Goal: Complete application form: Complete application form

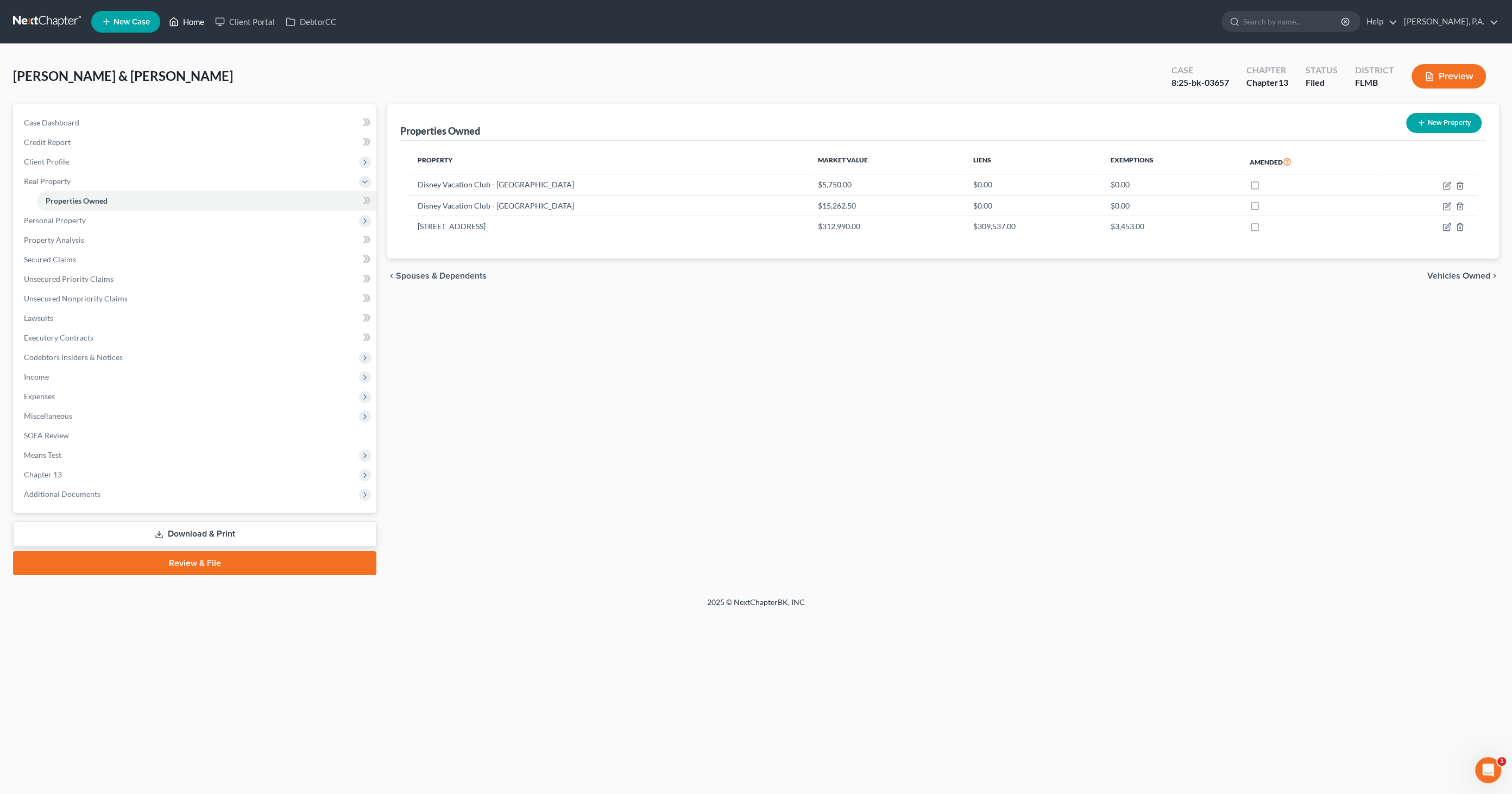
click at [195, 22] on link "Home" at bounding box center [186, 22] width 46 height 20
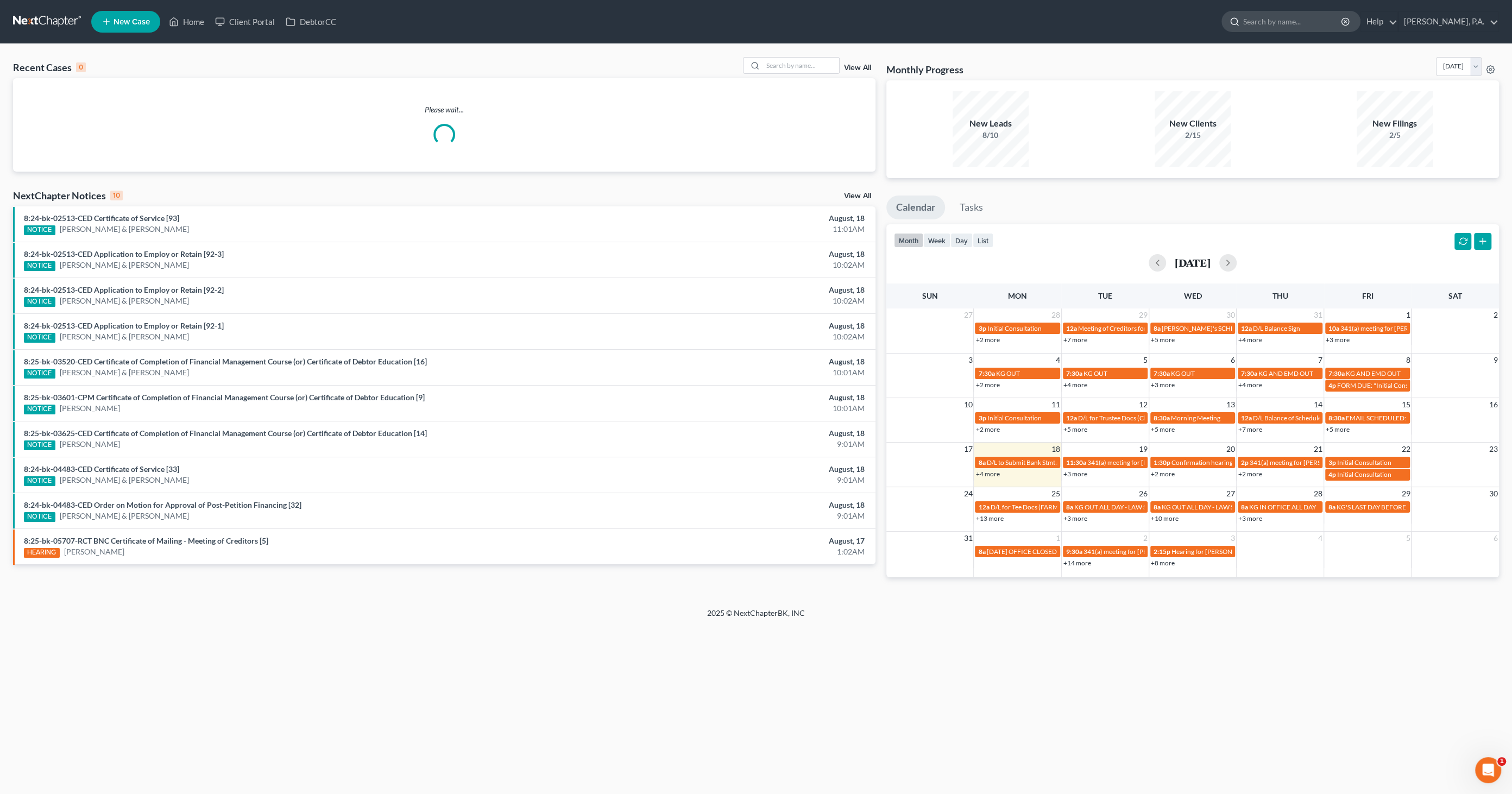
click at [1248, 20] on input "search" at bounding box center [1293, 21] width 100 height 20
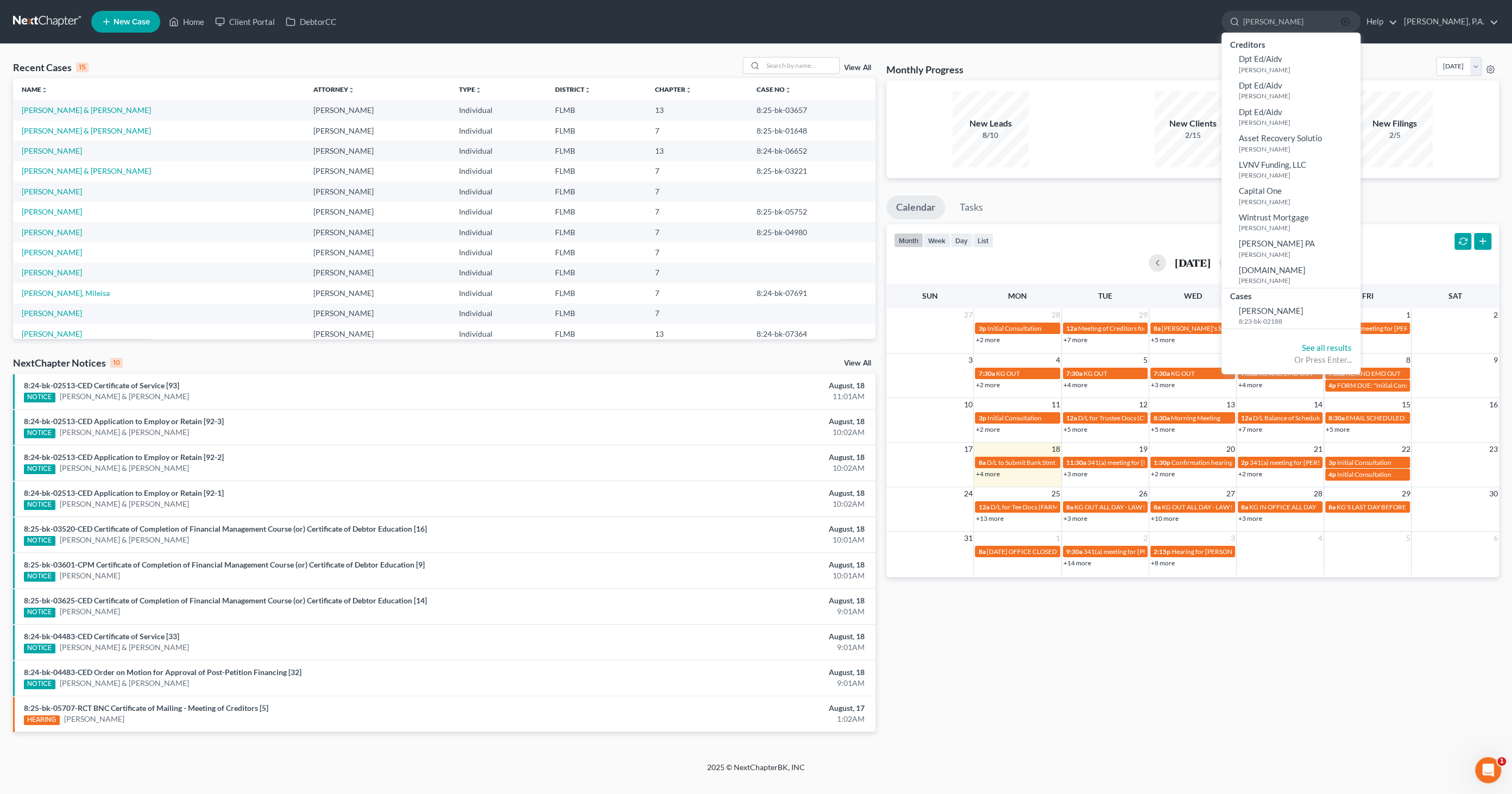
type input "[PERSON_NAME]"
click at [1248, 24] on icon "button" at bounding box center [1346, 22] width 9 height 9
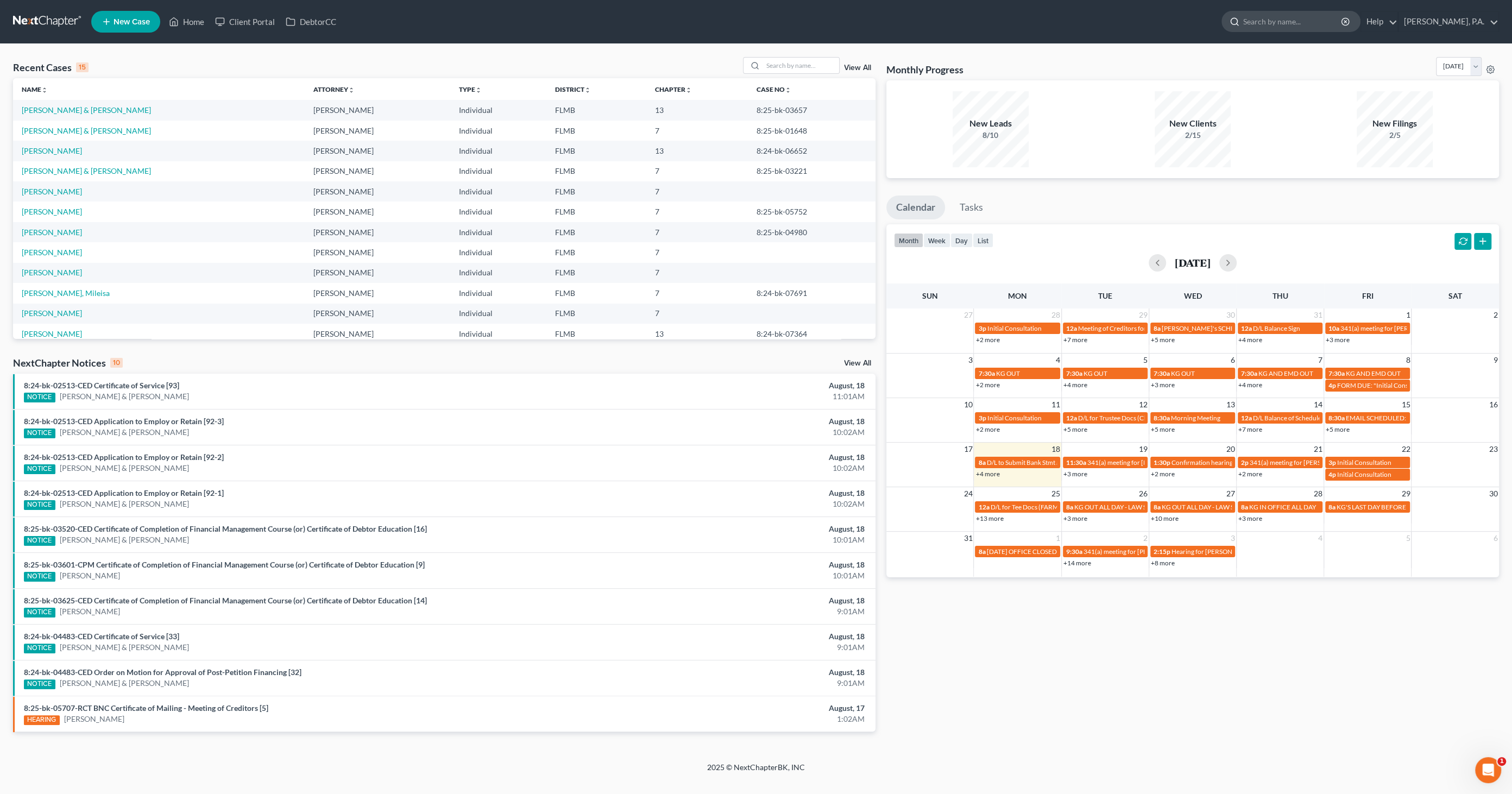
click at [1248, 22] on input "search" at bounding box center [1293, 21] width 100 height 20
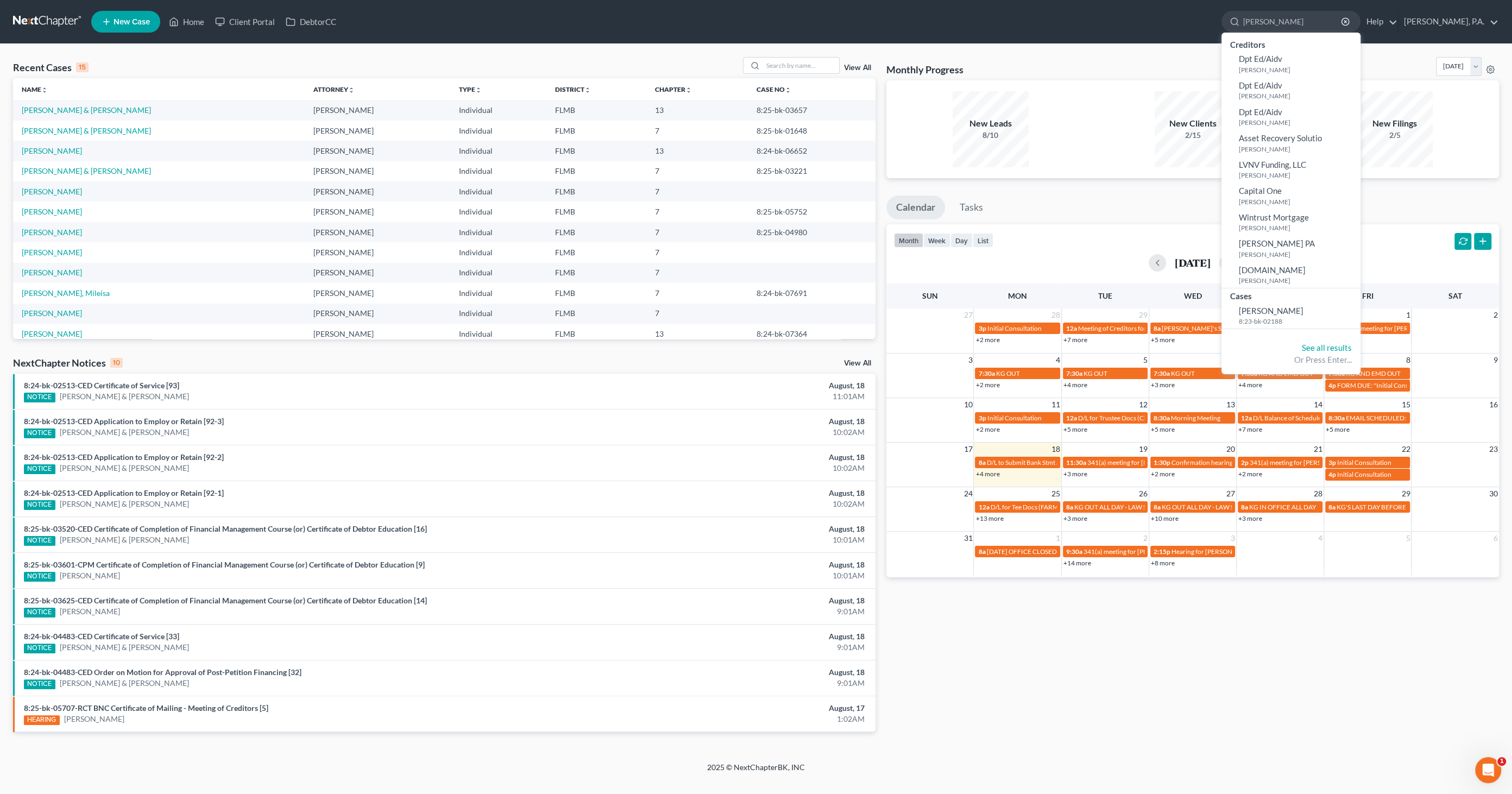
type input "[PERSON_NAME]"
click at [393, 24] on ul "New Case Home Client Portal DebtorCC [PERSON_NAME] - No Result - Creditors Dpt …" at bounding box center [795, 21] width 1408 height 28
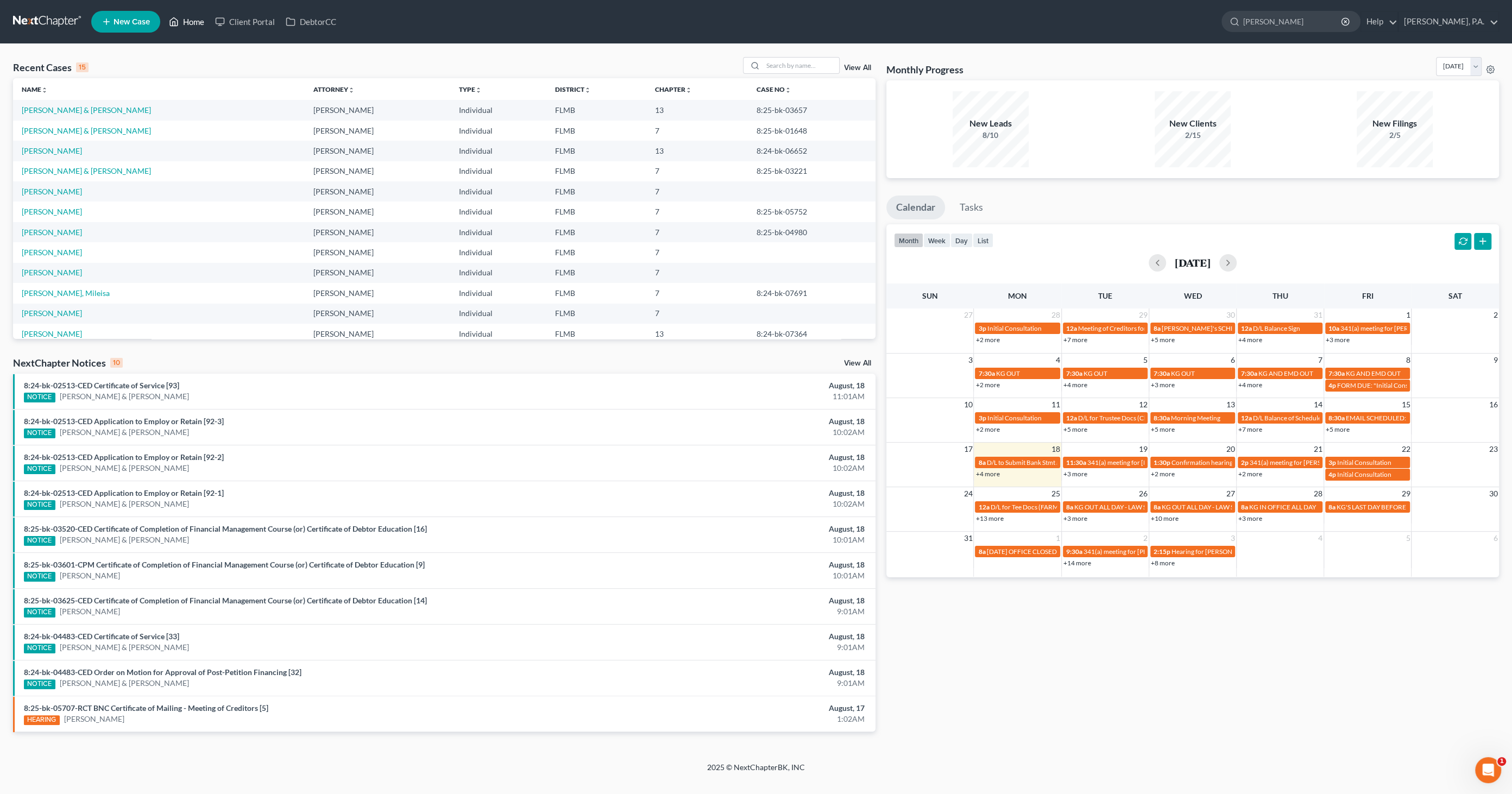
click at [195, 14] on link "Home" at bounding box center [186, 22] width 46 height 20
click at [184, 21] on link "Home" at bounding box center [186, 22] width 46 height 20
click at [794, 65] on input "search" at bounding box center [801, 65] width 76 height 16
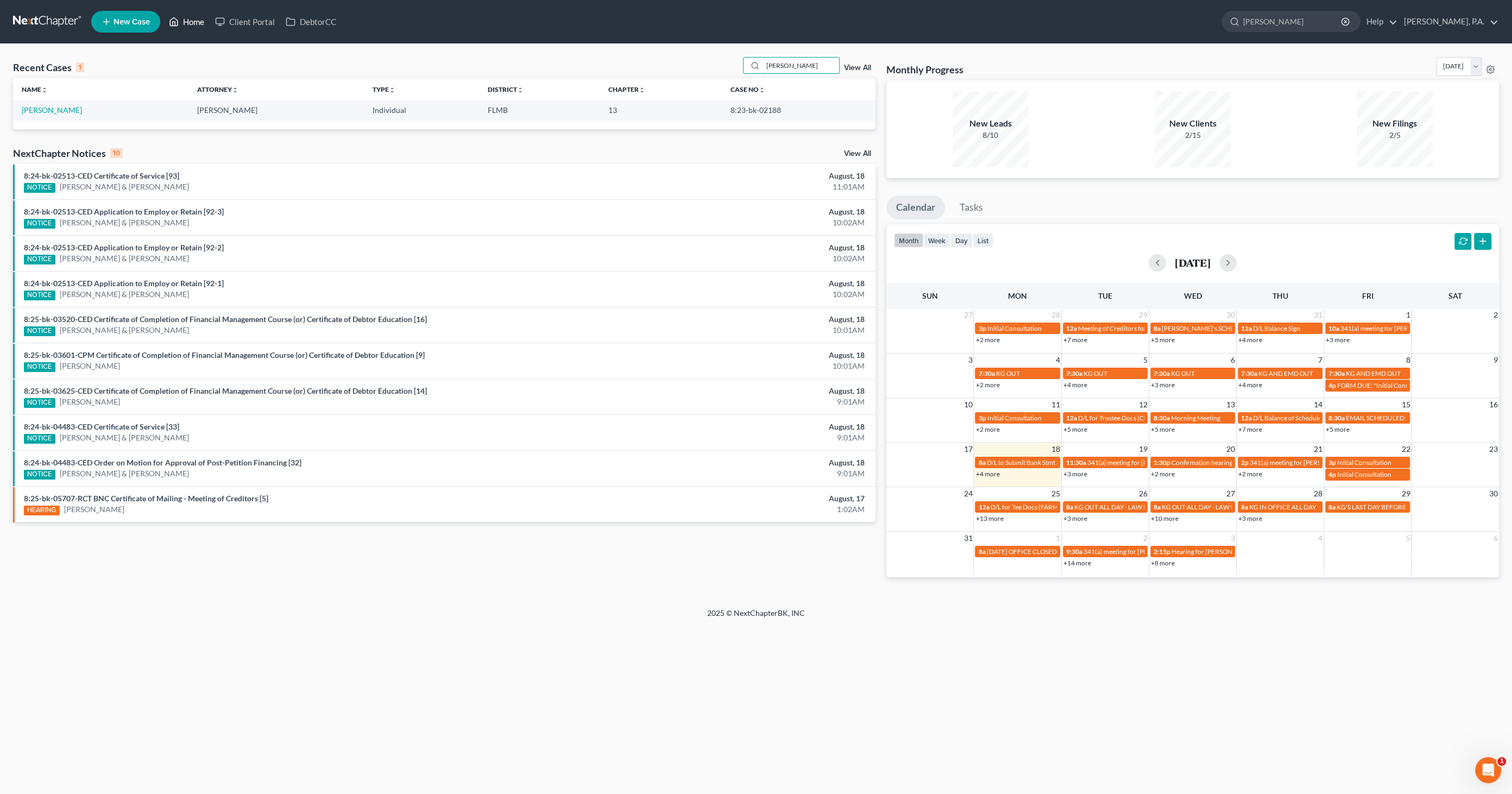
type input "[PERSON_NAME]"
click at [187, 22] on link "Home" at bounding box center [186, 22] width 46 height 20
click at [137, 22] on span "New Case" at bounding box center [131, 22] width 36 height 8
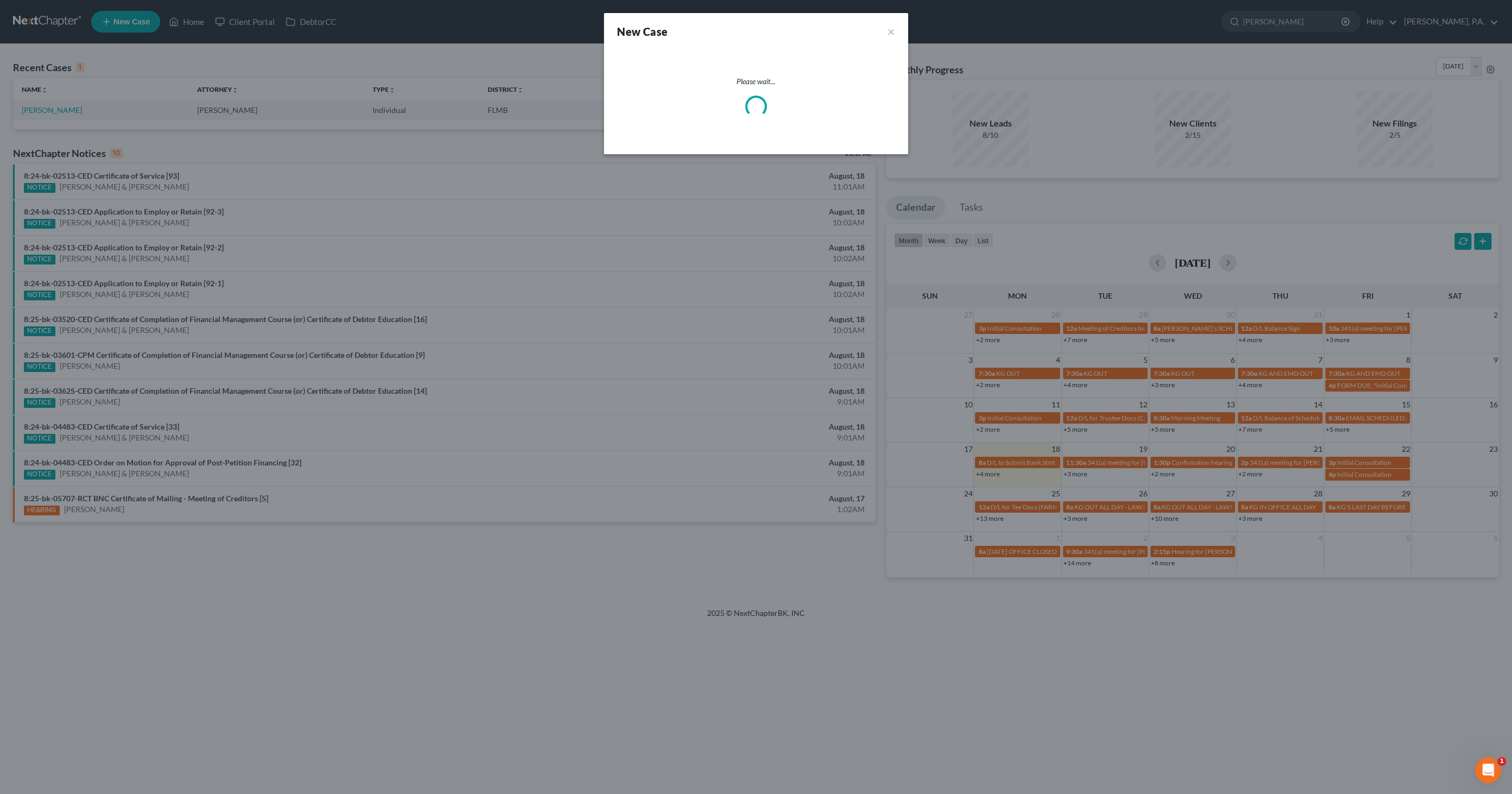
select select "15"
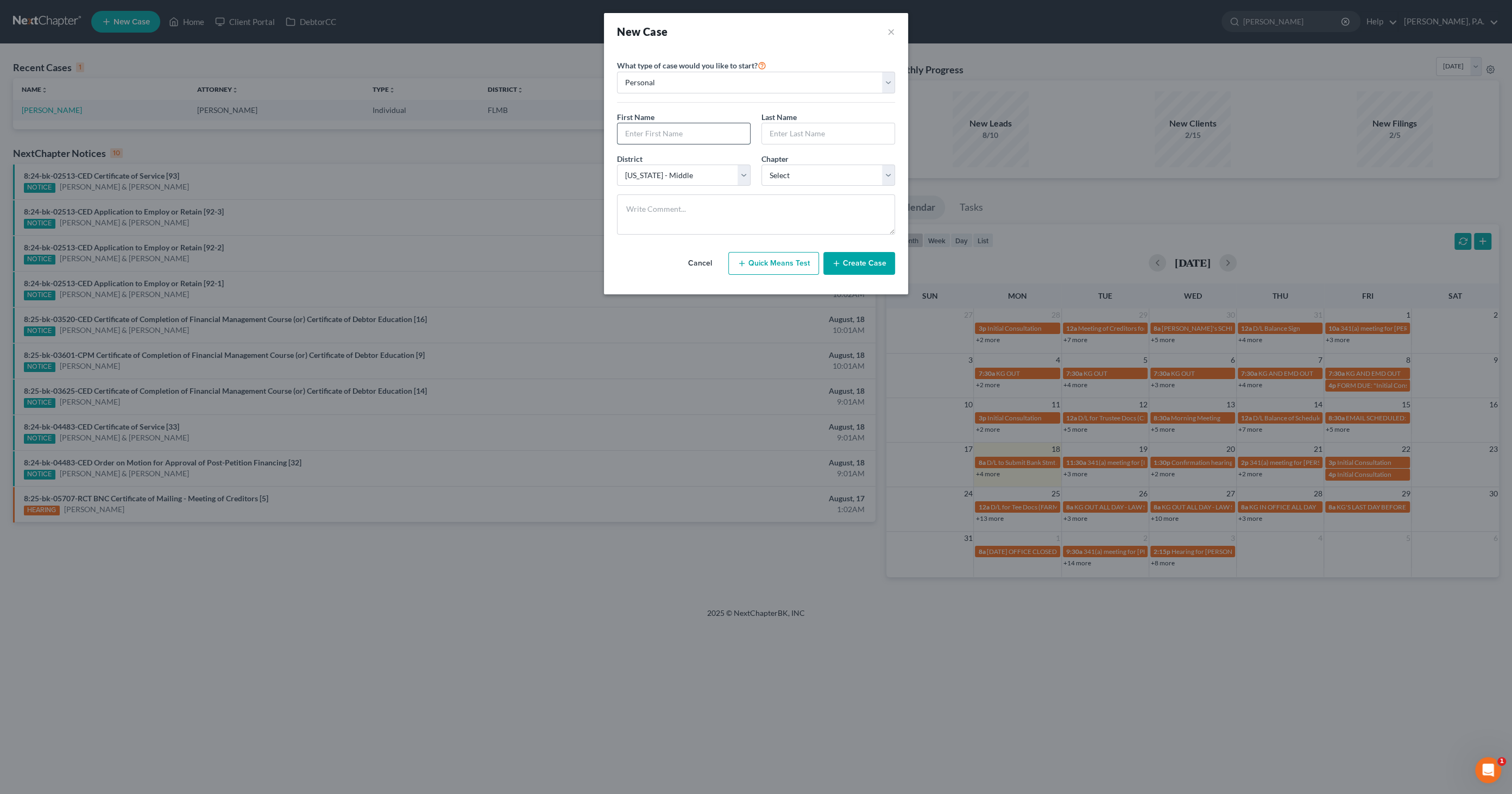
click at [665, 133] on input "text" at bounding box center [683, 133] width 132 height 20
type input "[PERSON_NAME]"
click at [777, 172] on select "Select 7 11 12 13" at bounding box center [828, 175] width 134 height 22
select select "0"
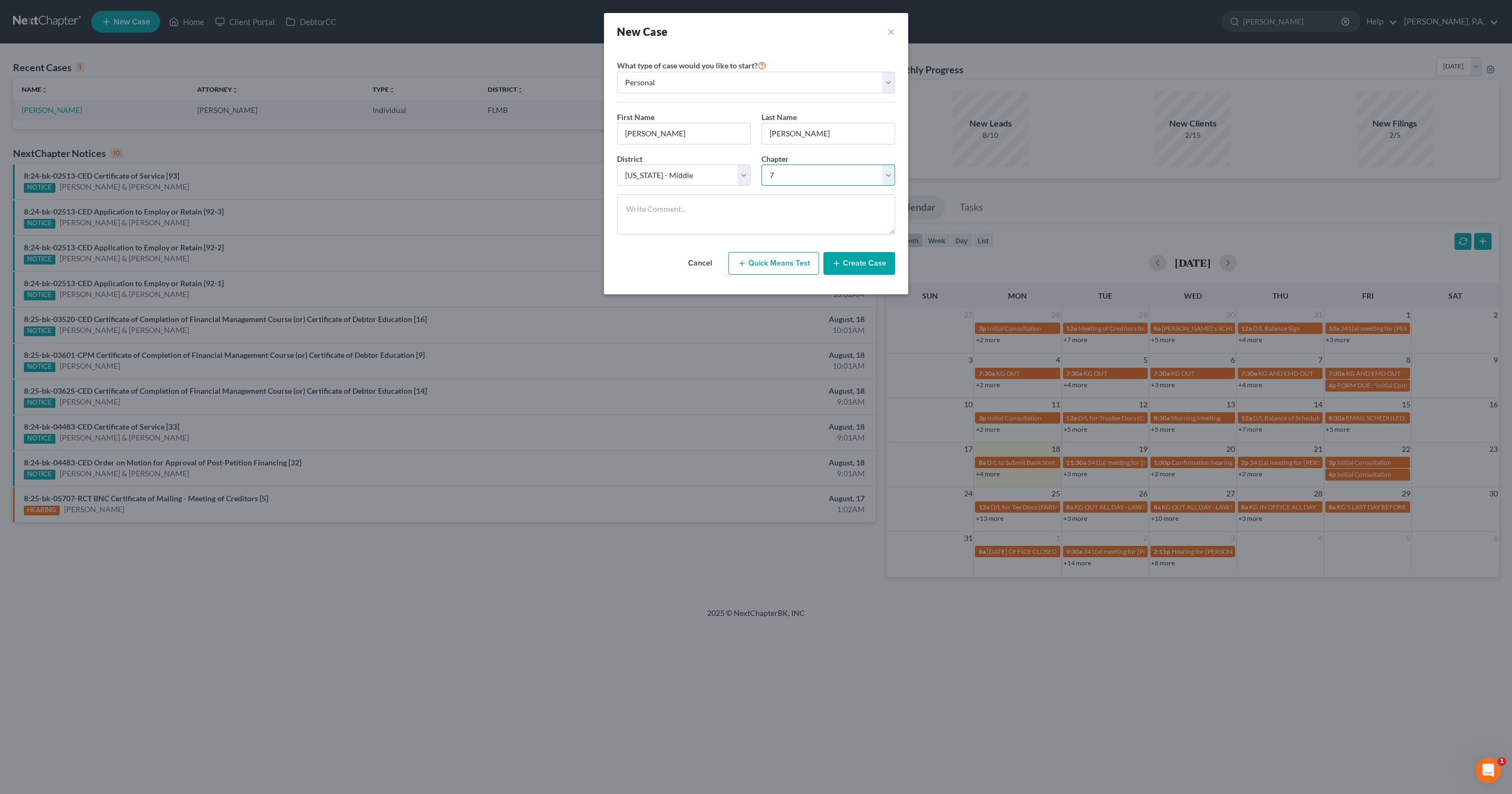
click at [761, 165] on select "Select 7 11 12 13" at bounding box center [828, 175] width 134 height 22
click at [864, 265] on button "Create Case" at bounding box center [859, 264] width 72 height 23
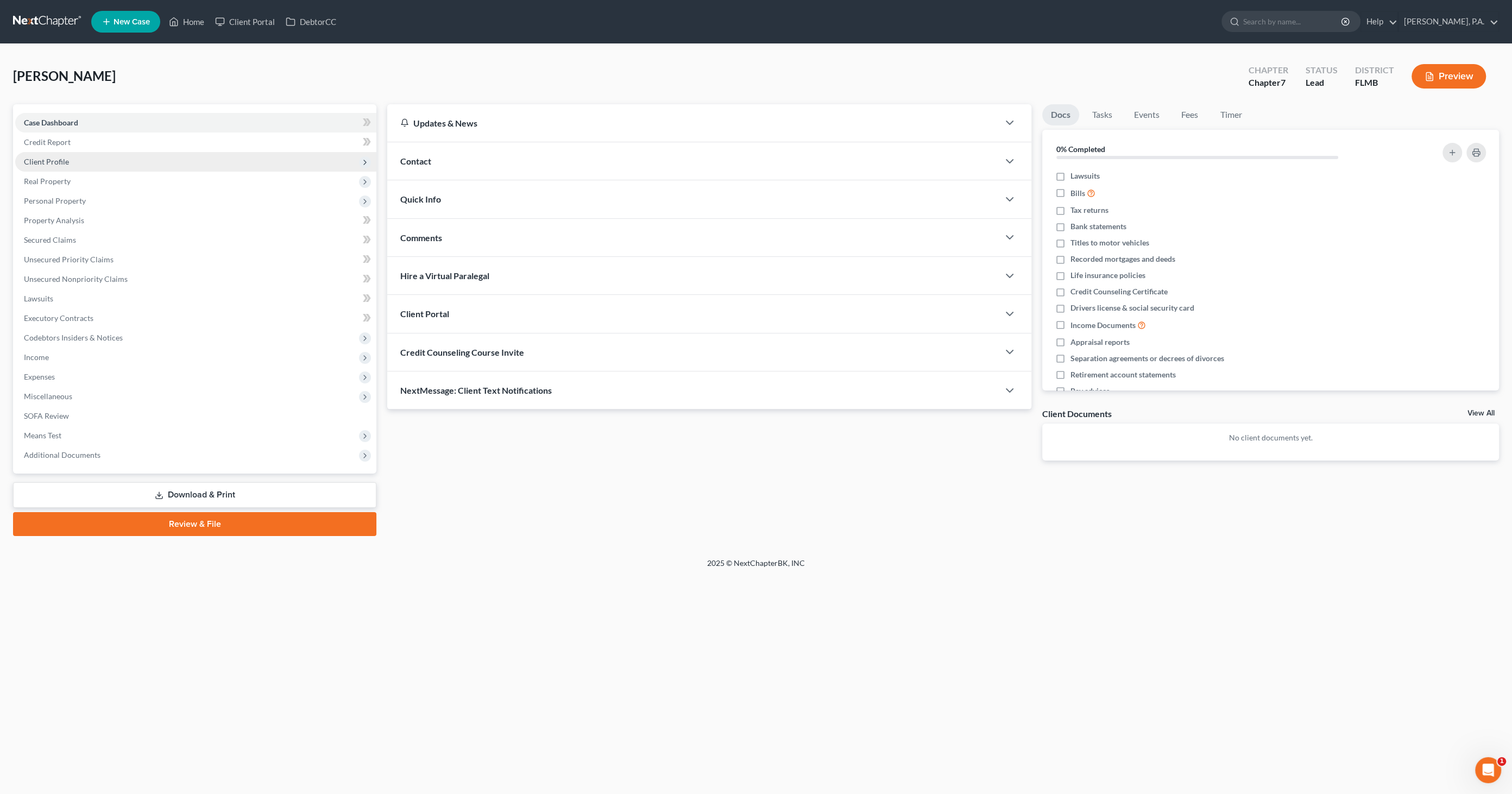
click at [43, 160] on span "Client Profile" at bounding box center [47, 162] width 45 height 9
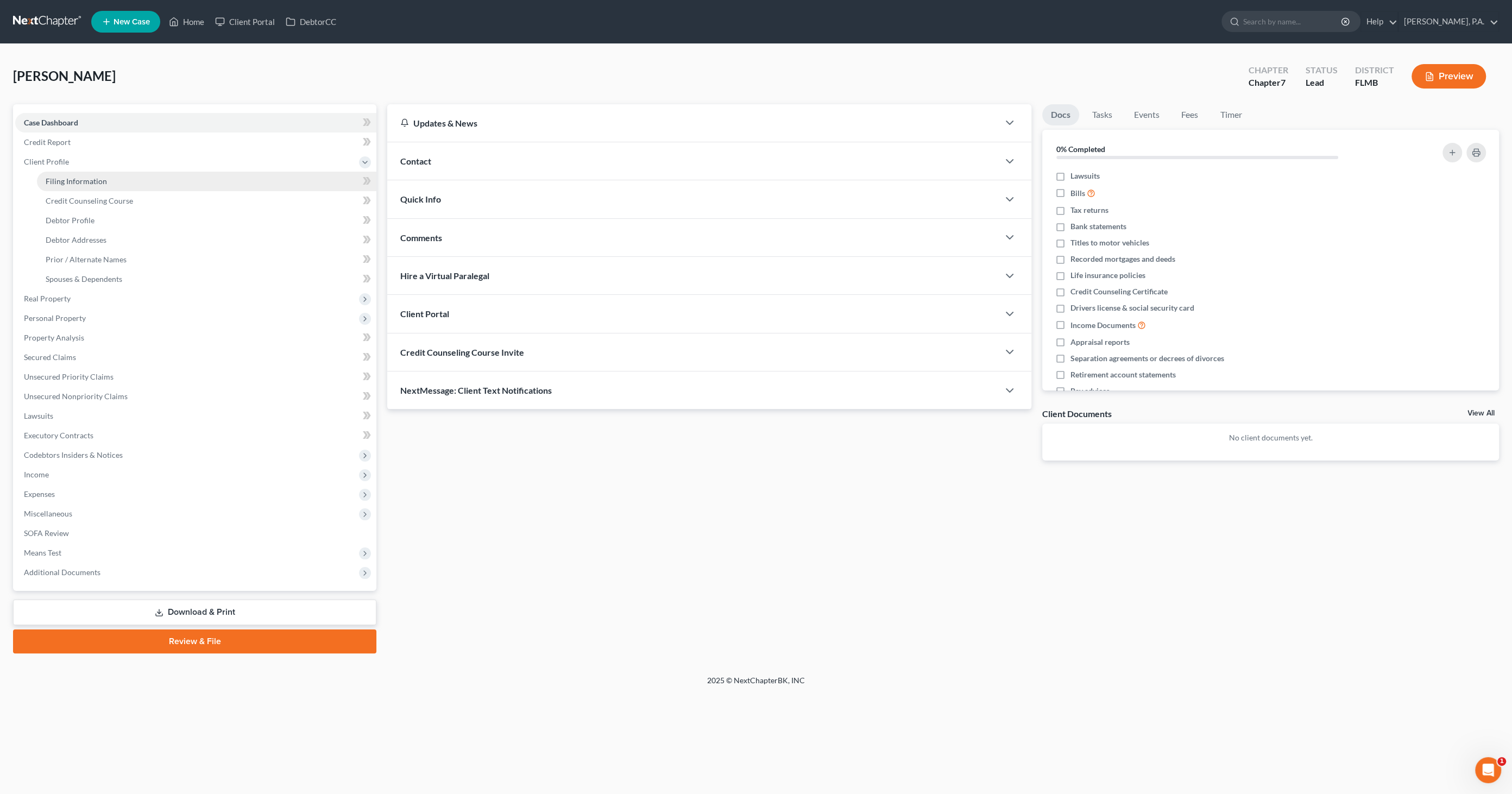
click at [94, 184] on span "Filing Information" at bounding box center [76, 181] width 61 height 9
select select "1"
select select "0"
select select "15"
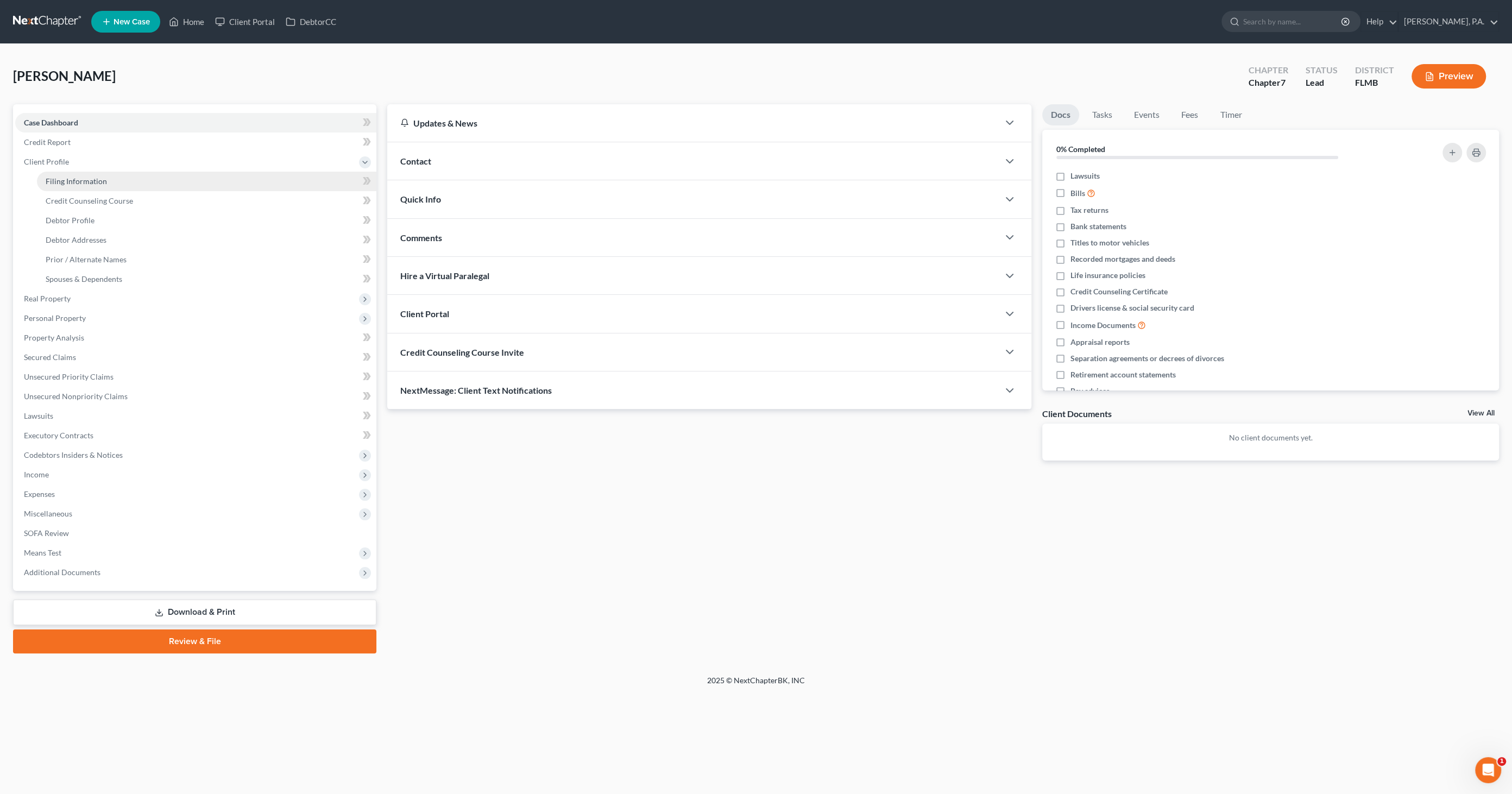
select select "0"
select select "9"
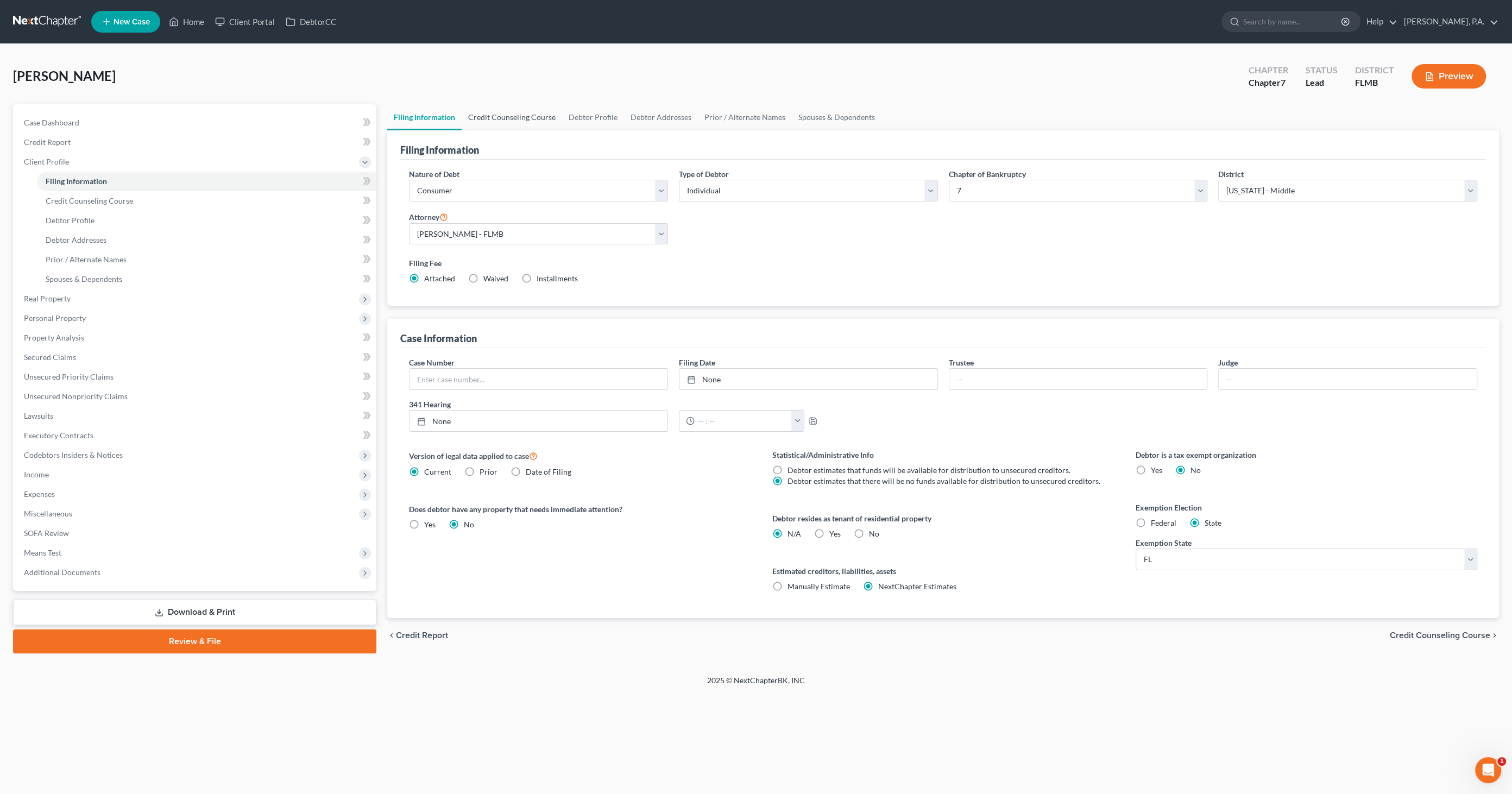
click at [515, 114] on link "Credit Counseling Course" at bounding box center [511, 117] width 100 height 26
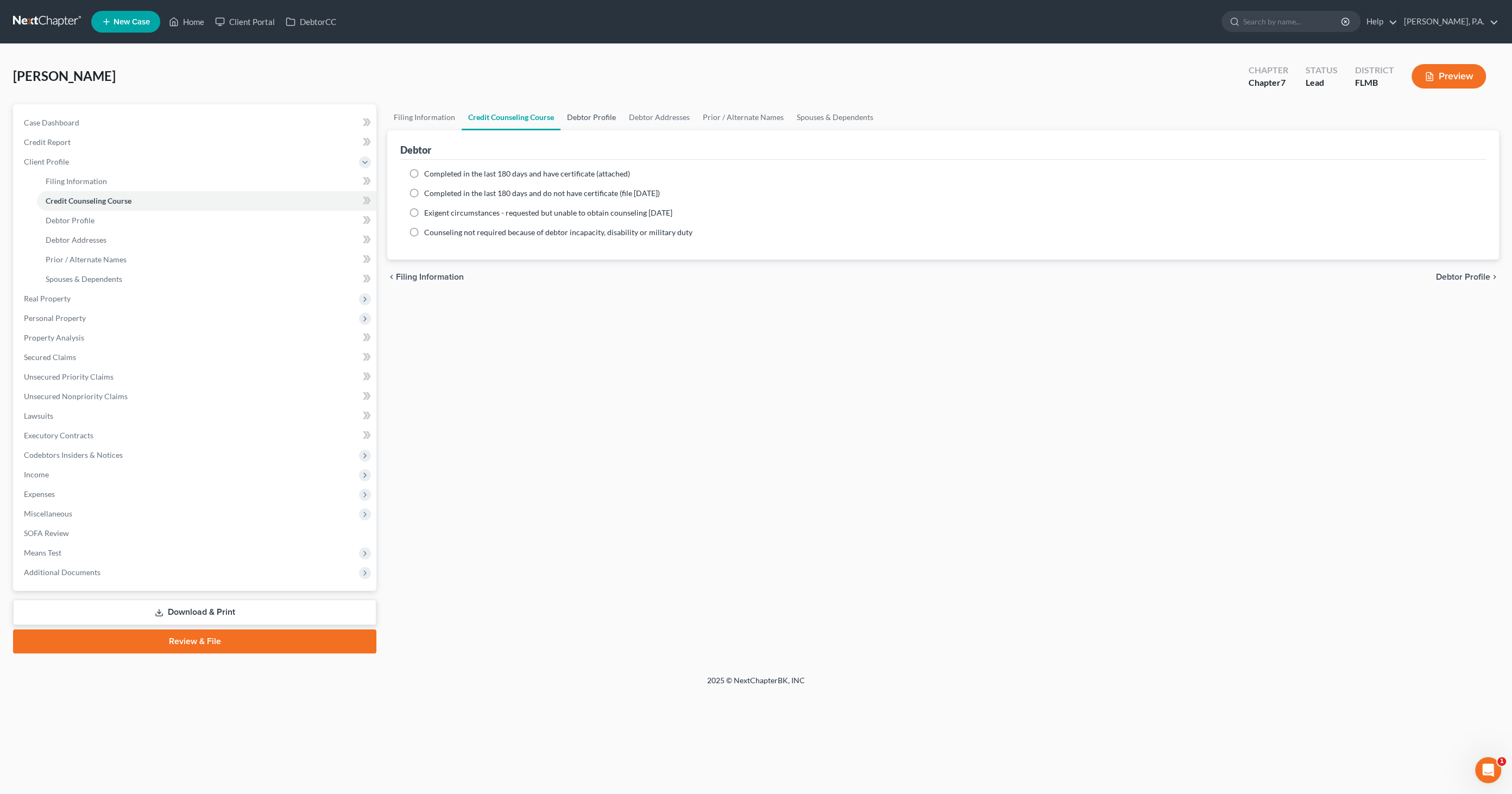
click at [584, 111] on link "Debtor Profile" at bounding box center [591, 117] width 62 height 26
select select "0"
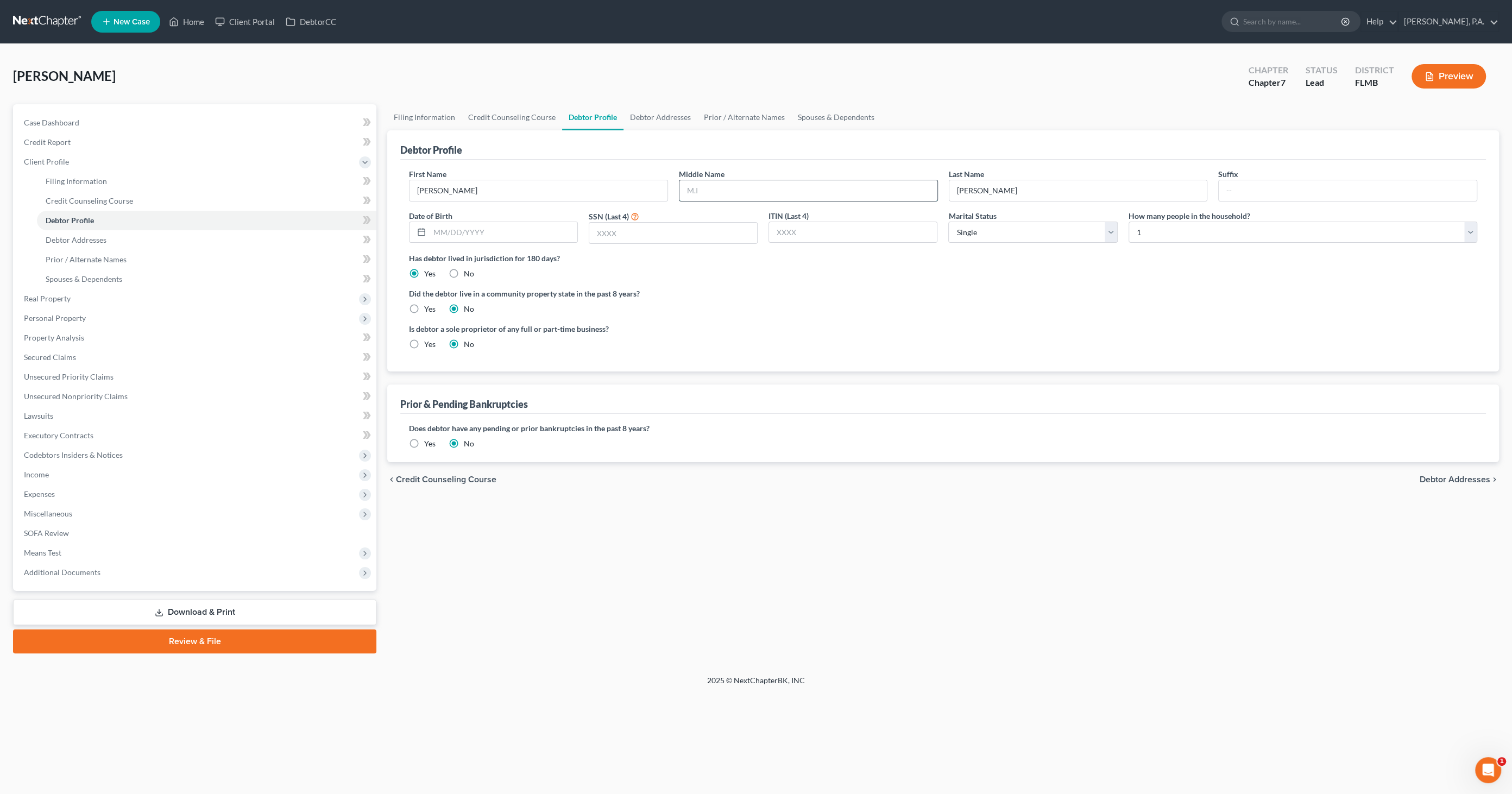
click at [697, 190] on input "text" at bounding box center [809, 190] width 258 height 20
type input "[PERSON_NAME]"
type input "[DATE]"
type input "6573"
click at [1154, 233] on select "Select 1 2 3 4 5 6 7 8 9 10 11 12 13 14 15 16 17 18 19 20" at bounding box center [1304, 232] width 349 height 22
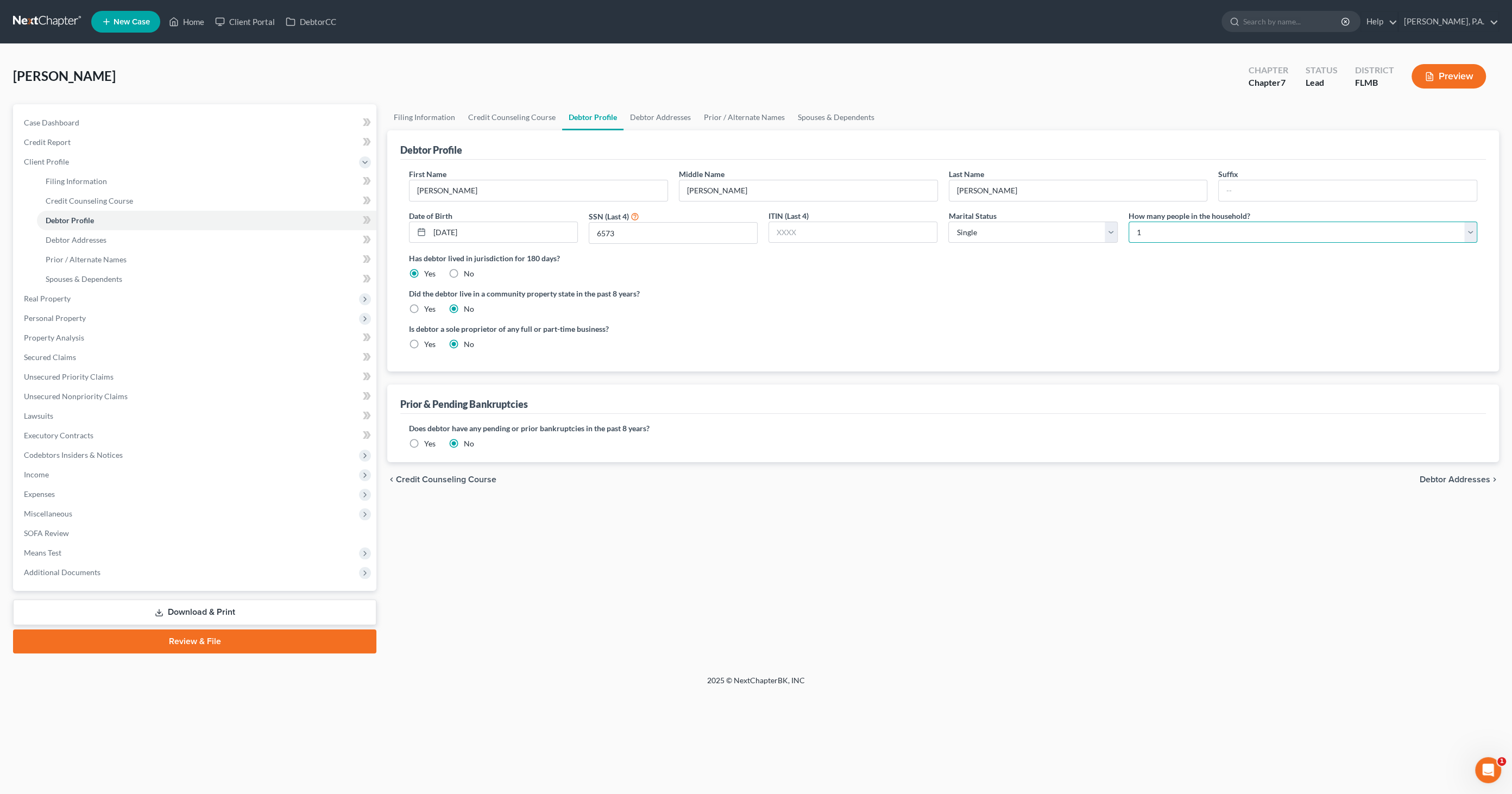
select select "2"
click at [1129, 221] on select "Select 1 2 3 4 5 6 7 8 9 10 11 12 13 14 15 16 17 18 19 20" at bounding box center [1304, 232] width 349 height 22
click at [648, 113] on link "Debtor Addresses" at bounding box center [661, 117] width 74 height 26
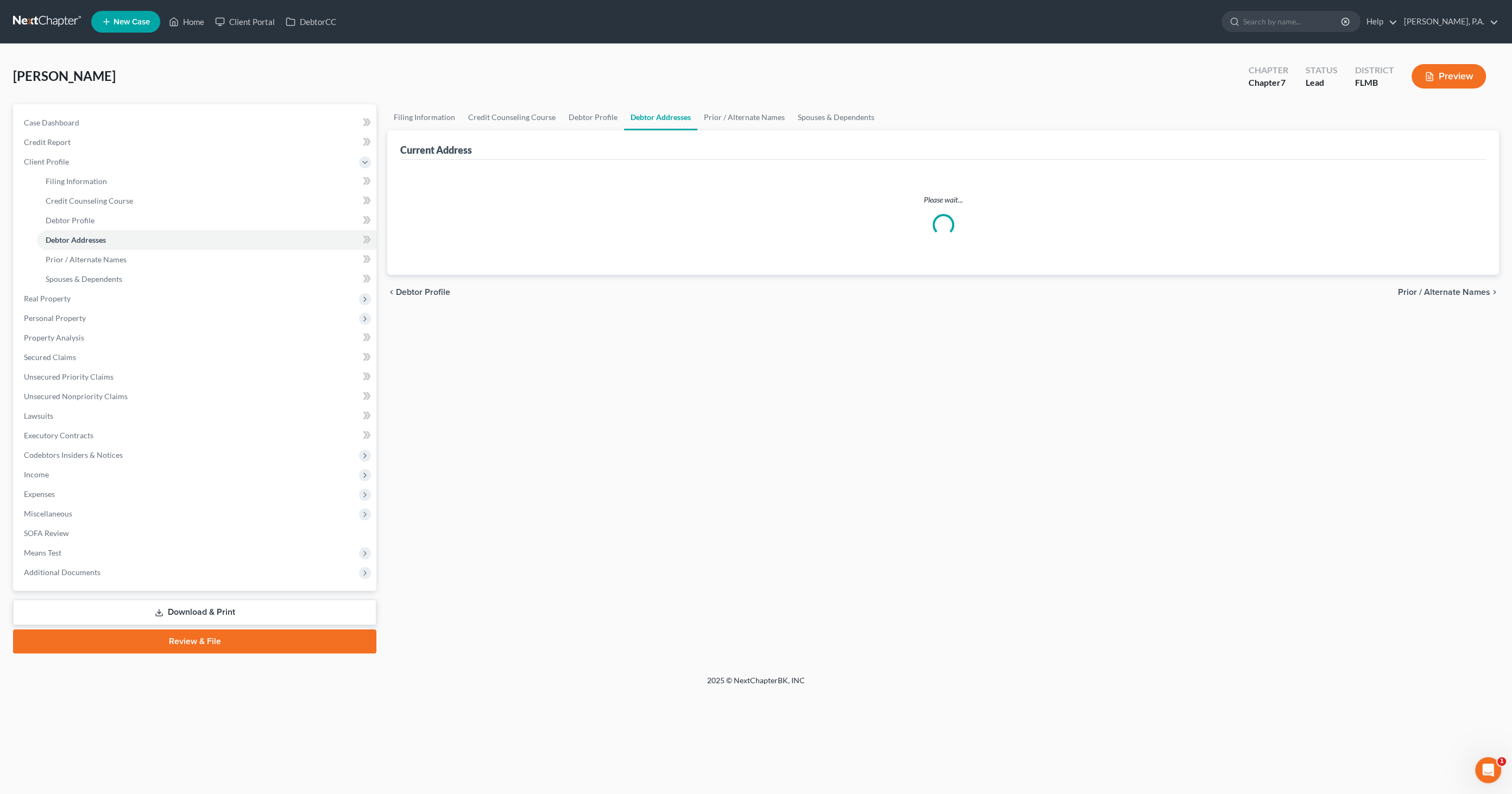
select select "0"
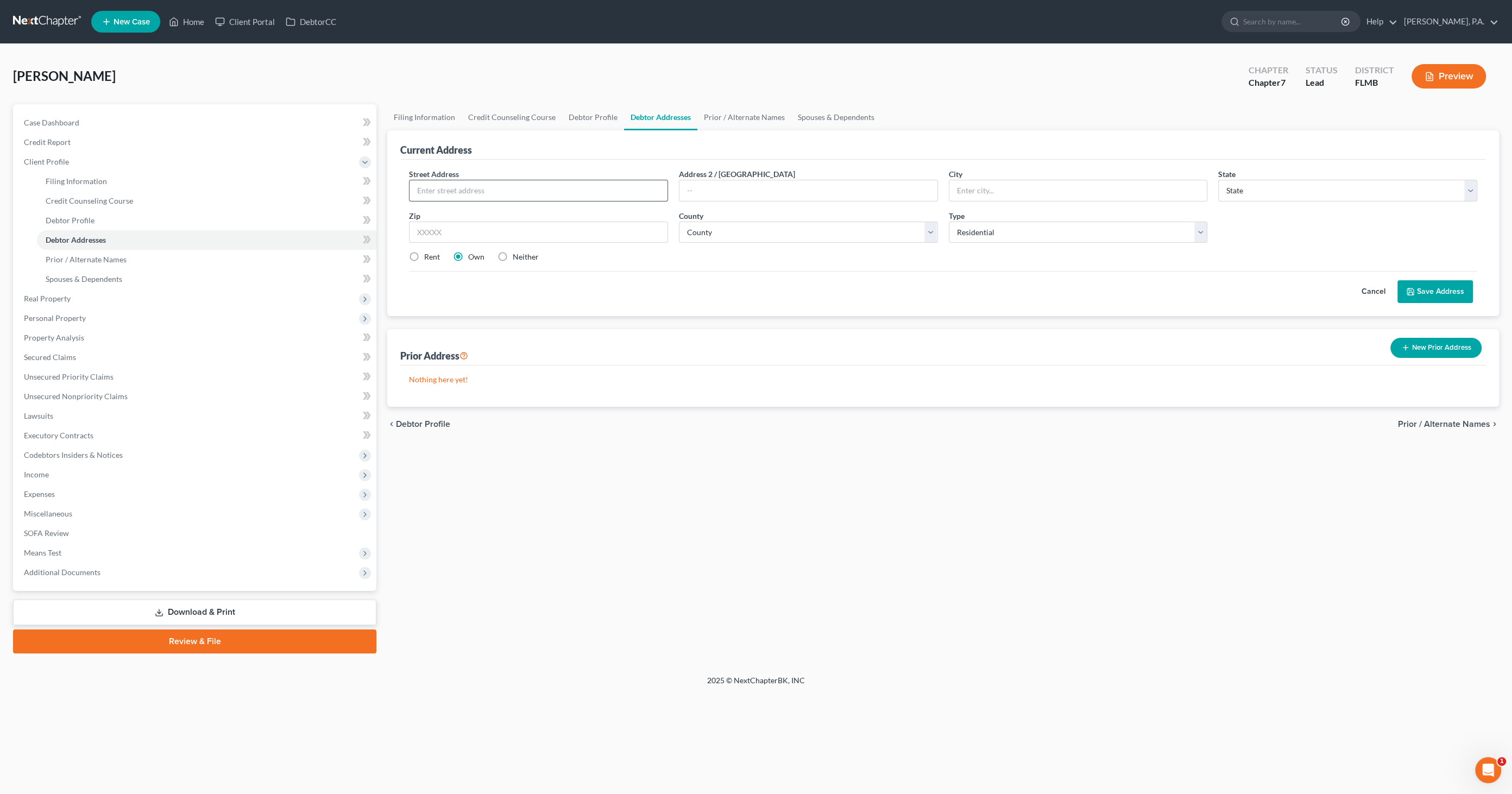
click at [488, 187] on input "text" at bounding box center [538, 190] width 258 height 20
click at [536, 183] on input "text" at bounding box center [538, 190] width 258 height 20
type input "[STREET_ADDRESS]"
type input "Bartow"
select select "9"
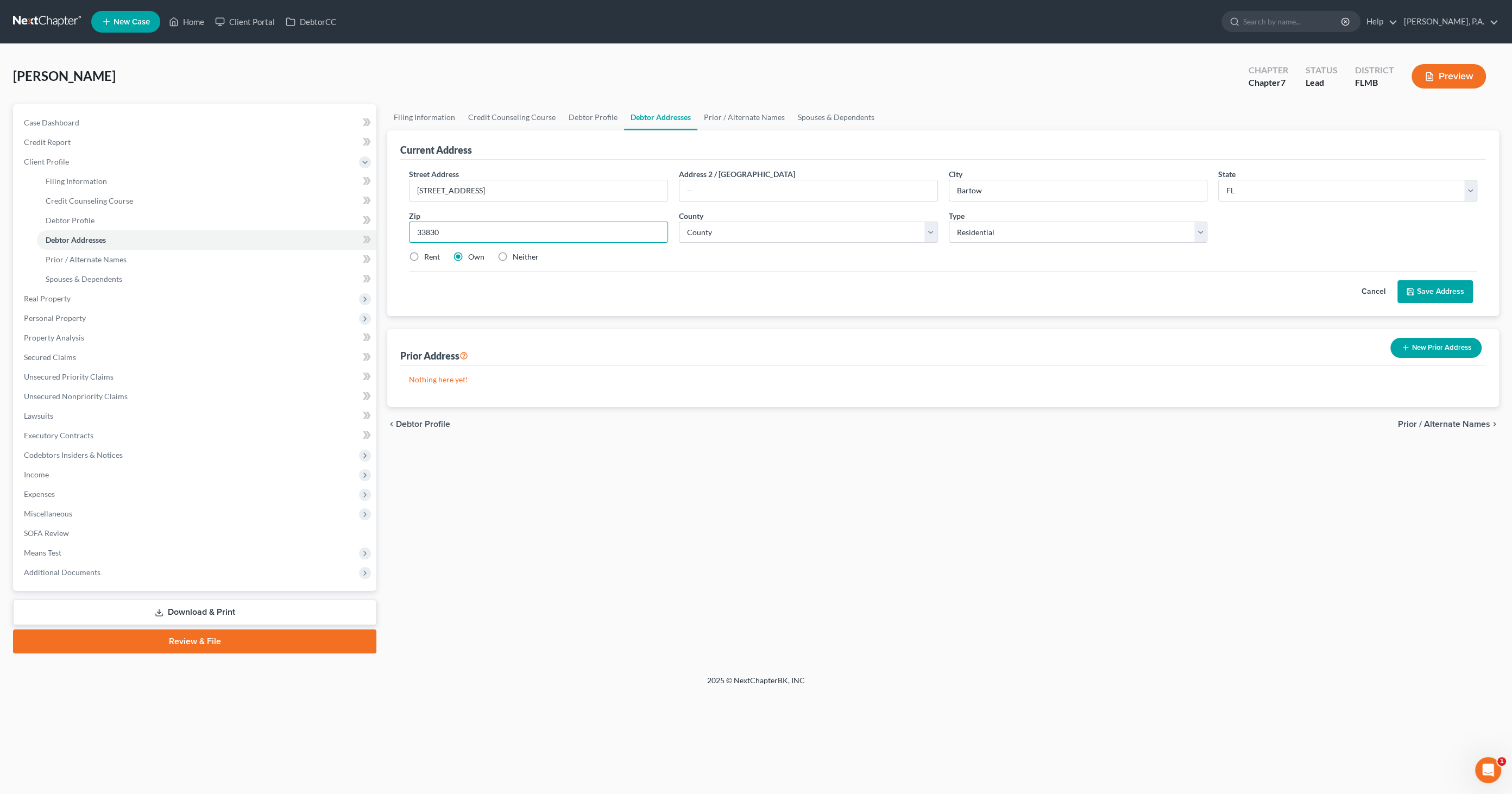
type input "33830"
click at [732, 231] on select "County [GEOGRAPHIC_DATA] [GEOGRAPHIC_DATA] [GEOGRAPHIC_DATA] [GEOGRAPHIC_DATA] …" at bounding box center [808, 232] width 259 height 22
select select "52"
click at [679, 221] on select "County [GEOGRAPHIC_DATA] [GEOGRAPHIC_DATA] [GEOGRAPHIC_DATA] [GEOGRAPHIC_DATA] …" at bounding box center [808, 232] width 259 height 22
click at [1248, 292] on button "Save Address" at bounding box center [1436, 292] width 76 height 23
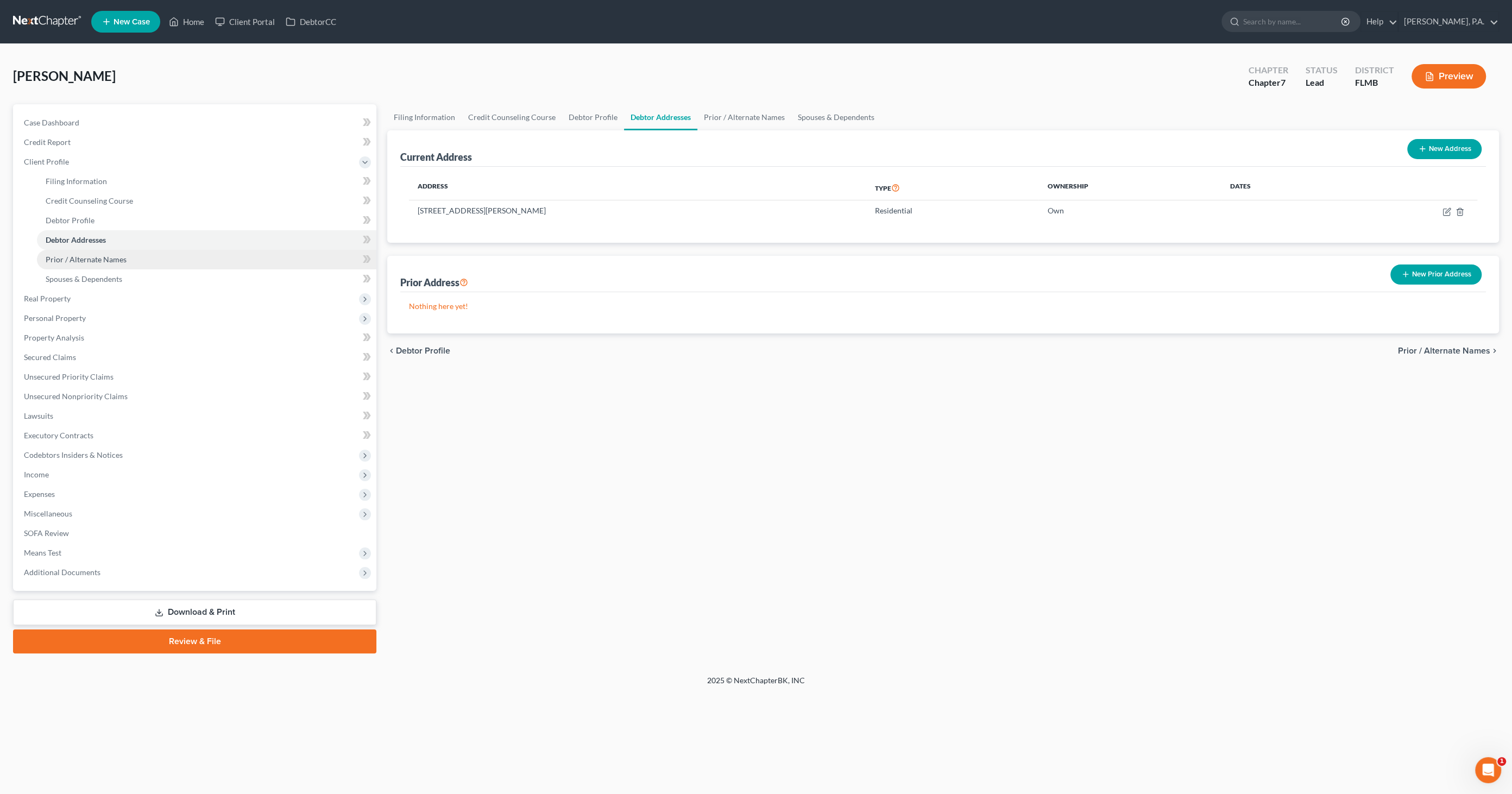
click at [105, 258] on span "Prior / Alternate Names" at bounding box center [85, 259] width 81 height 9
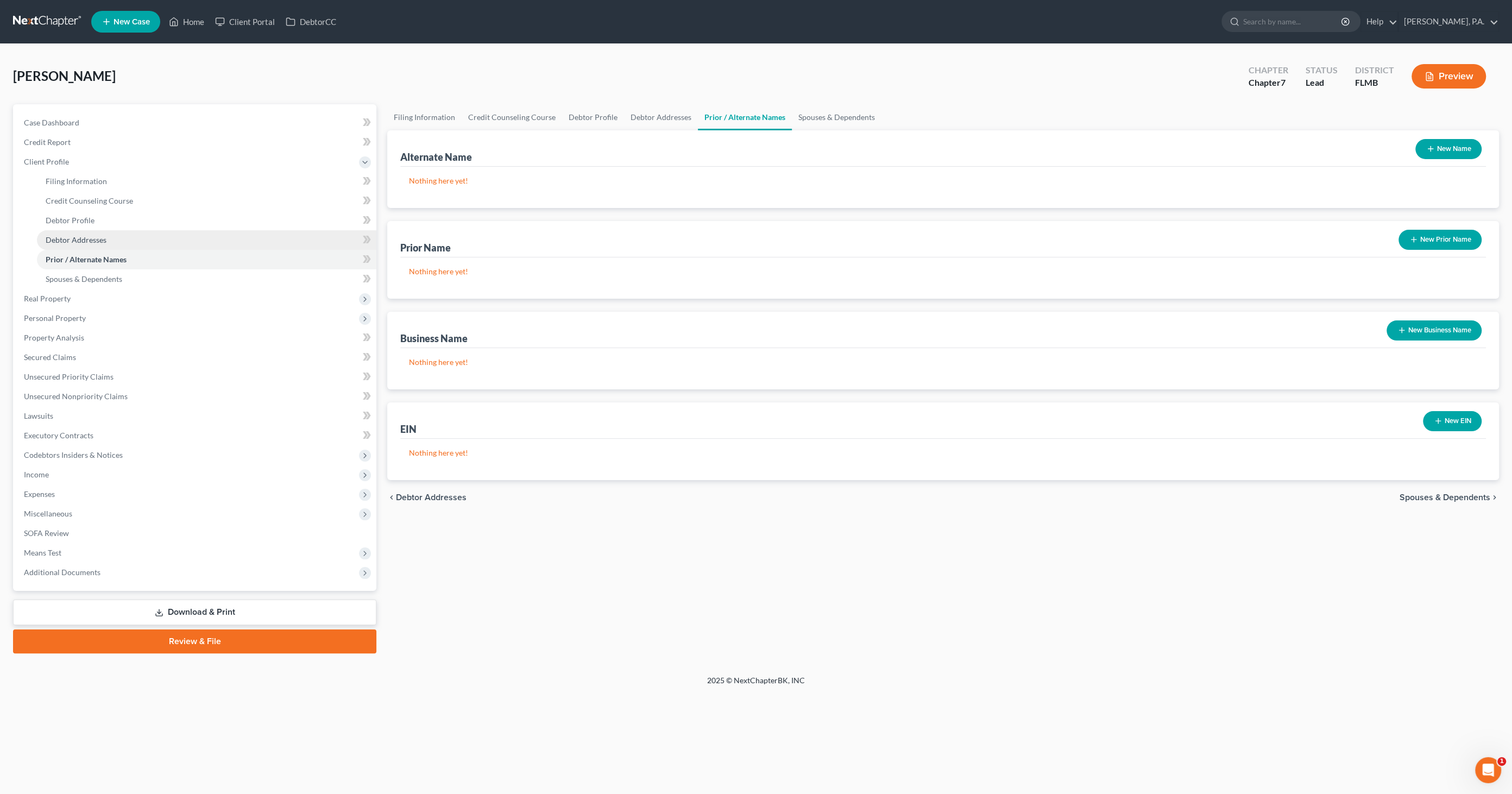
click at [107, 241] on link "Debtor Addresses" at bounding box center [207, 240] width 340 height 20
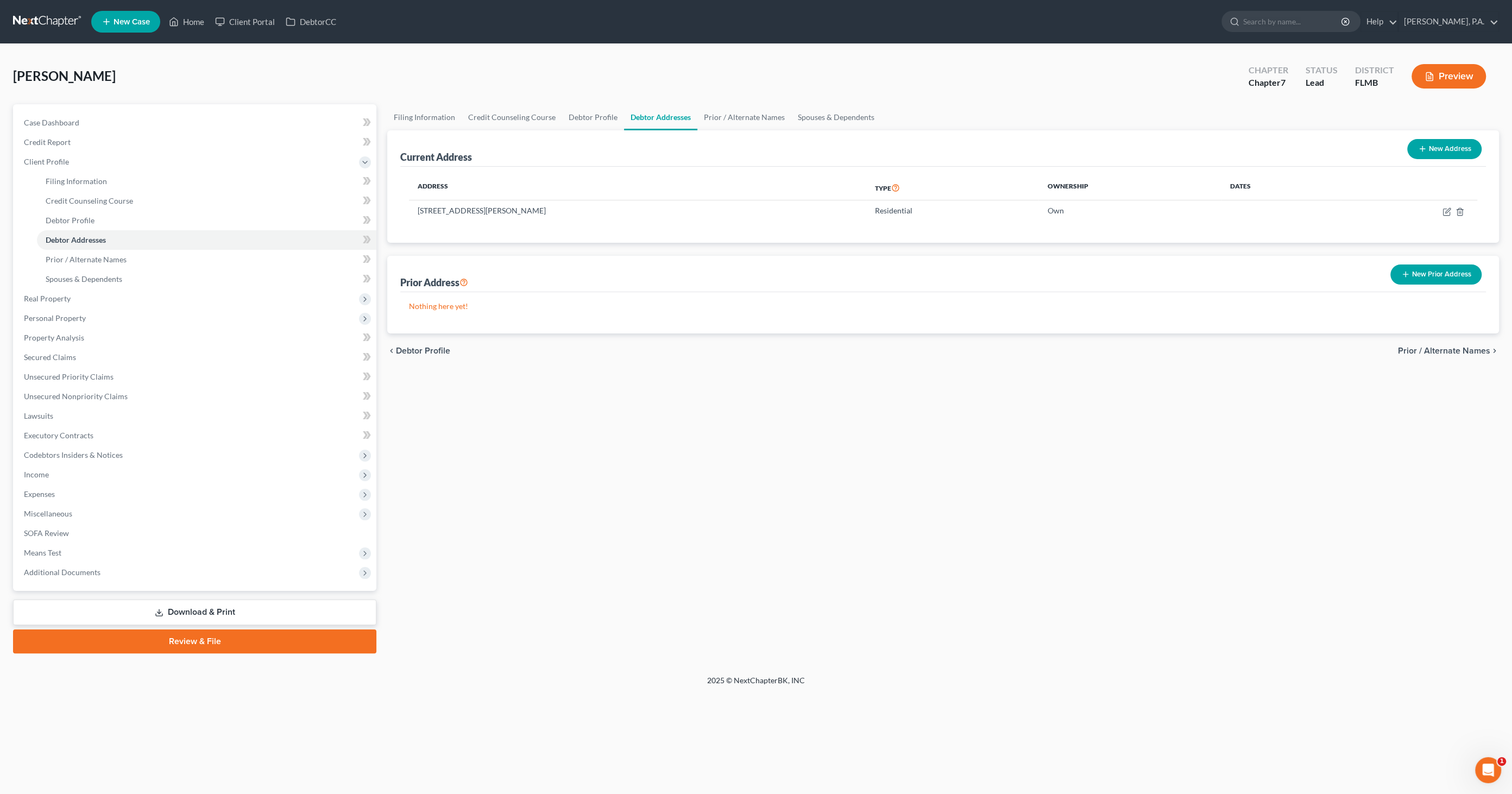
click at [1248, 271] on button "New Prior Address" at bounding box center [1436, 274] width 91 height 20
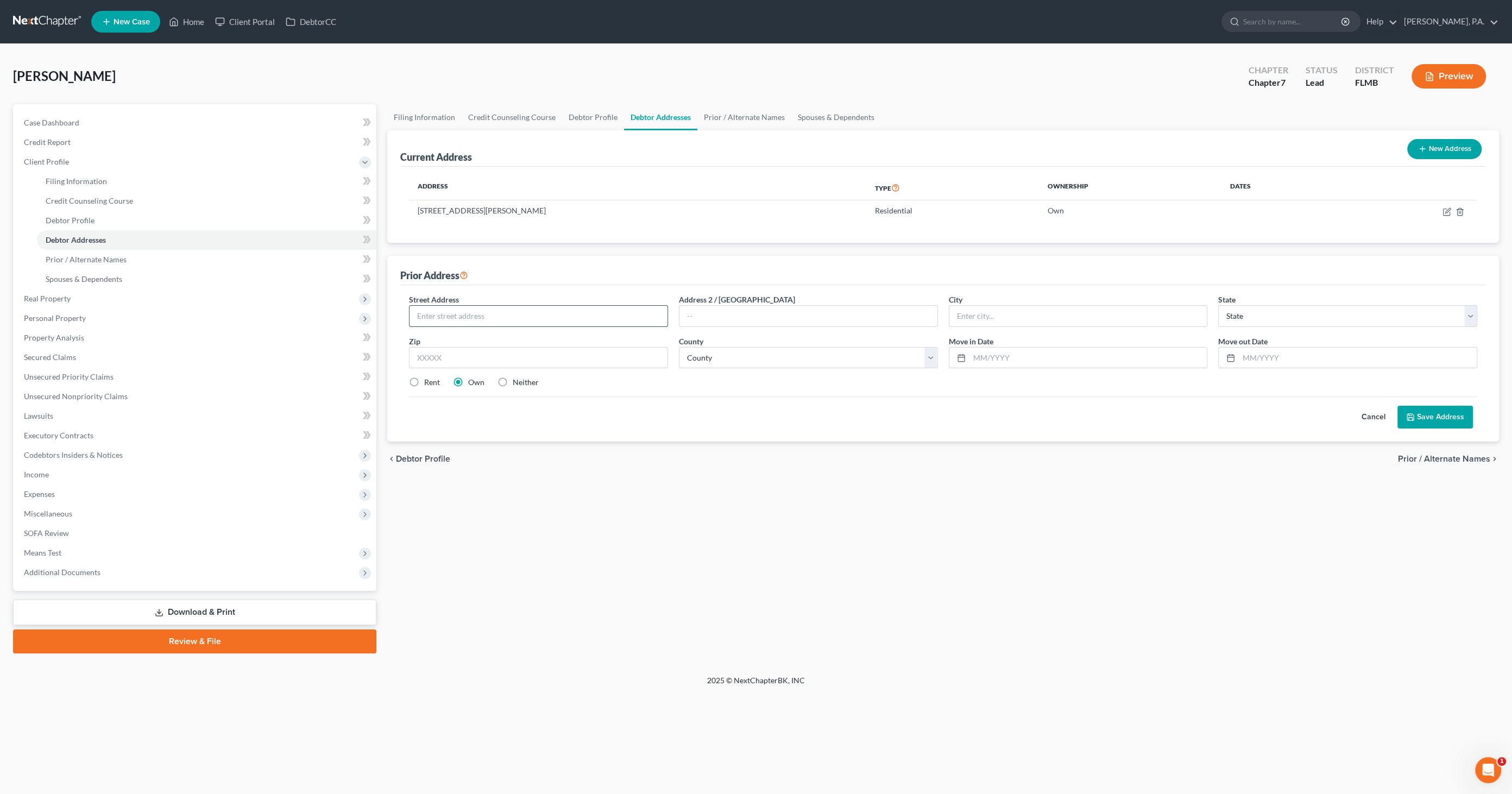
click at [542, 318] on input "text" at bounding box center [538, 316] width 258 height 20
type input "[STREET_ADDRESS]"
type input "Bartow"
select select "9"
type input "33830"
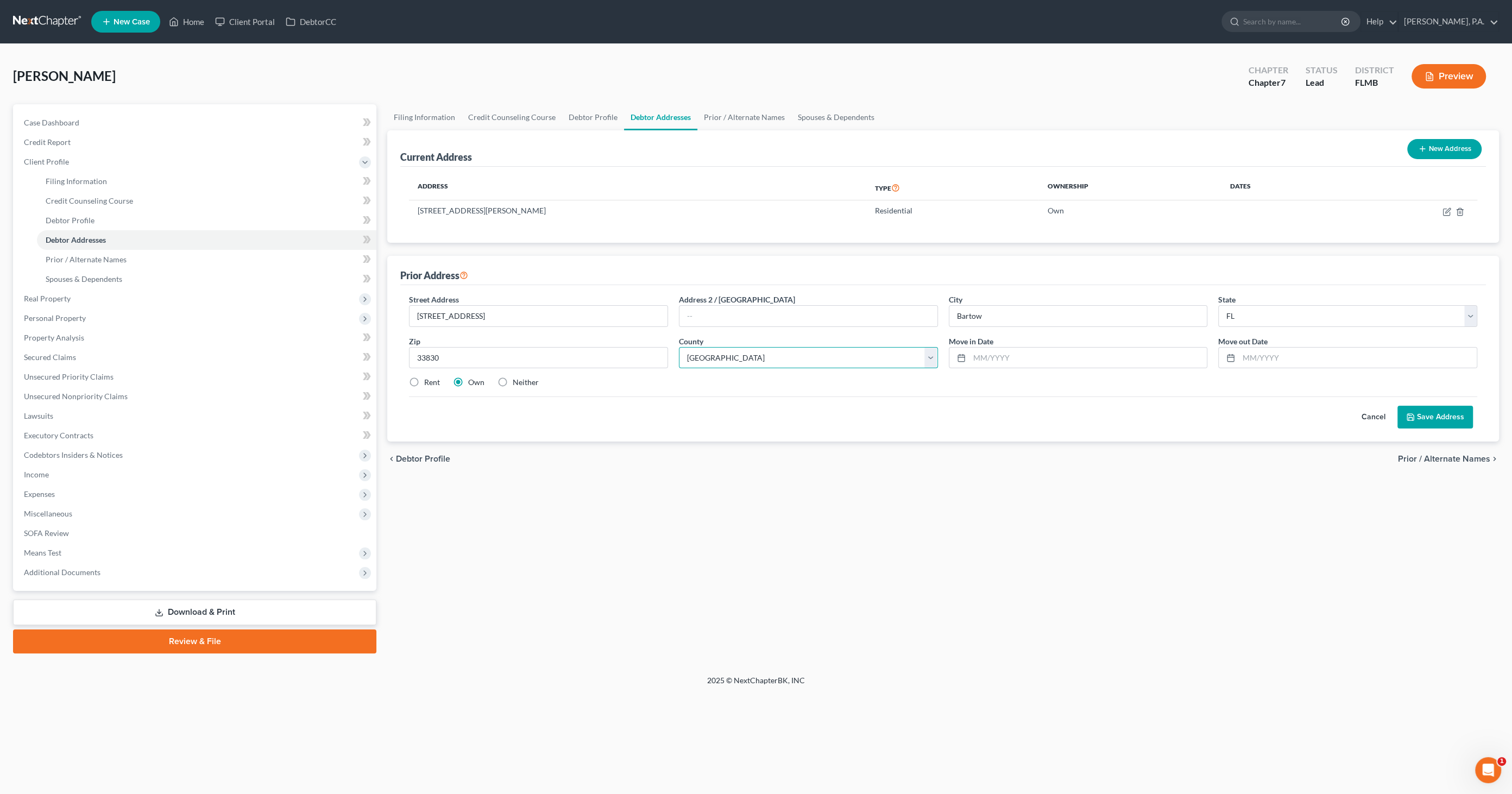
click at [760, 357] on select "County [GEOGRAPHIC_DATA] [GEOGRAPHIC_DATA] [GEOGRAPHIC_DATA] [GEOGRAPHIC_DATA] …" at bounding box center [808, 358] width 259 height 22
select select "52"
click at [679, 348] on select "County [GEOGRAPHIC_DATA] [GEOGRAPHIC_DATA] [GEOGRAPHIC_DATA] [GEOGRAPHIC_DATA] …" at bounding box center [808, 358] width 259 height 22
click at [525, 383] on label "Neither" at bounding box center [526, 382] width 26 height 11
click at [524, 383] on input "Neither" at bounding box center [520, 380] width 7 height 7
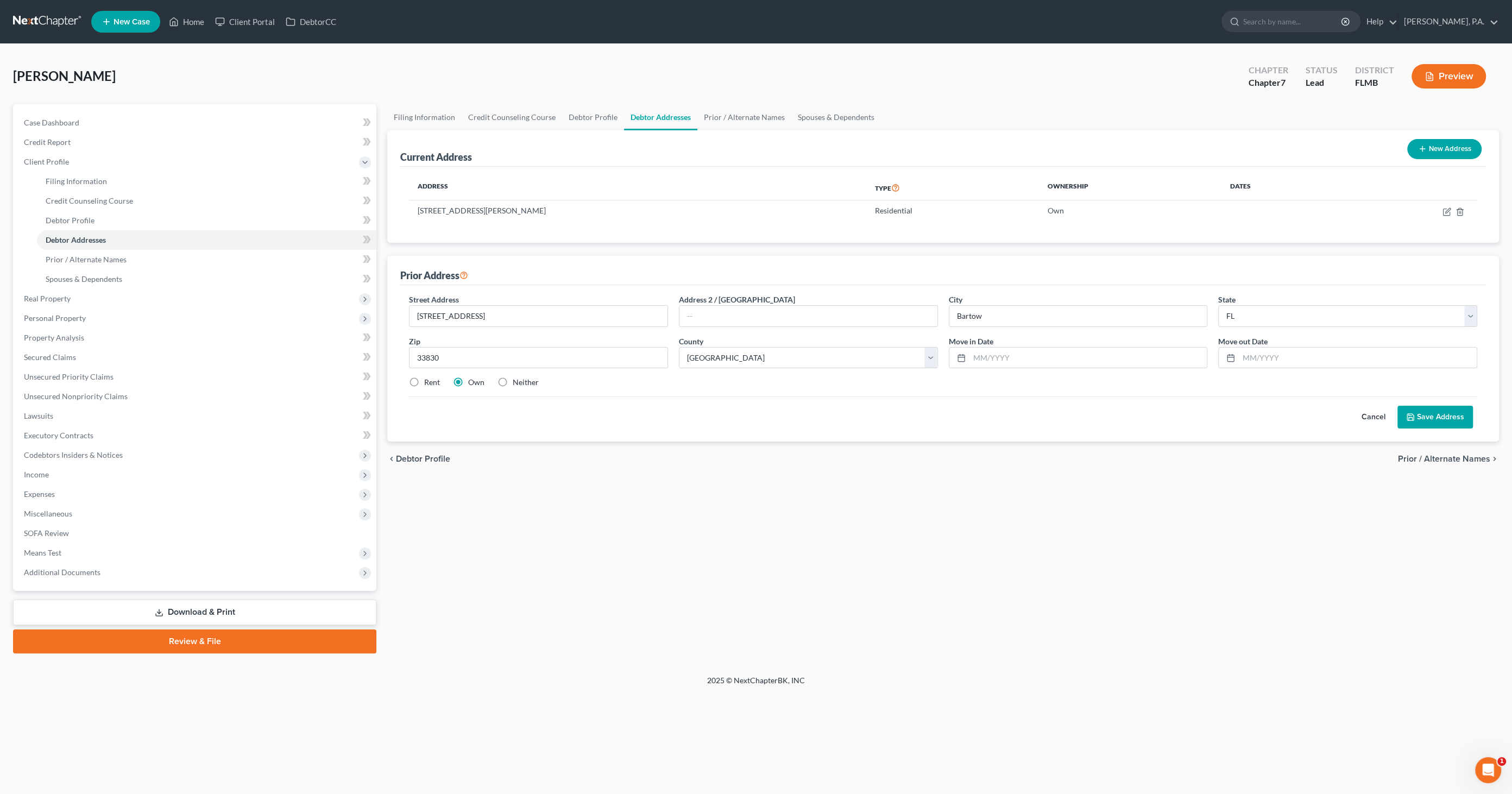
radio input "true"
click at [1248, 416] on button "Save Address" at bounding box center [1436, 417] width 76 height 23
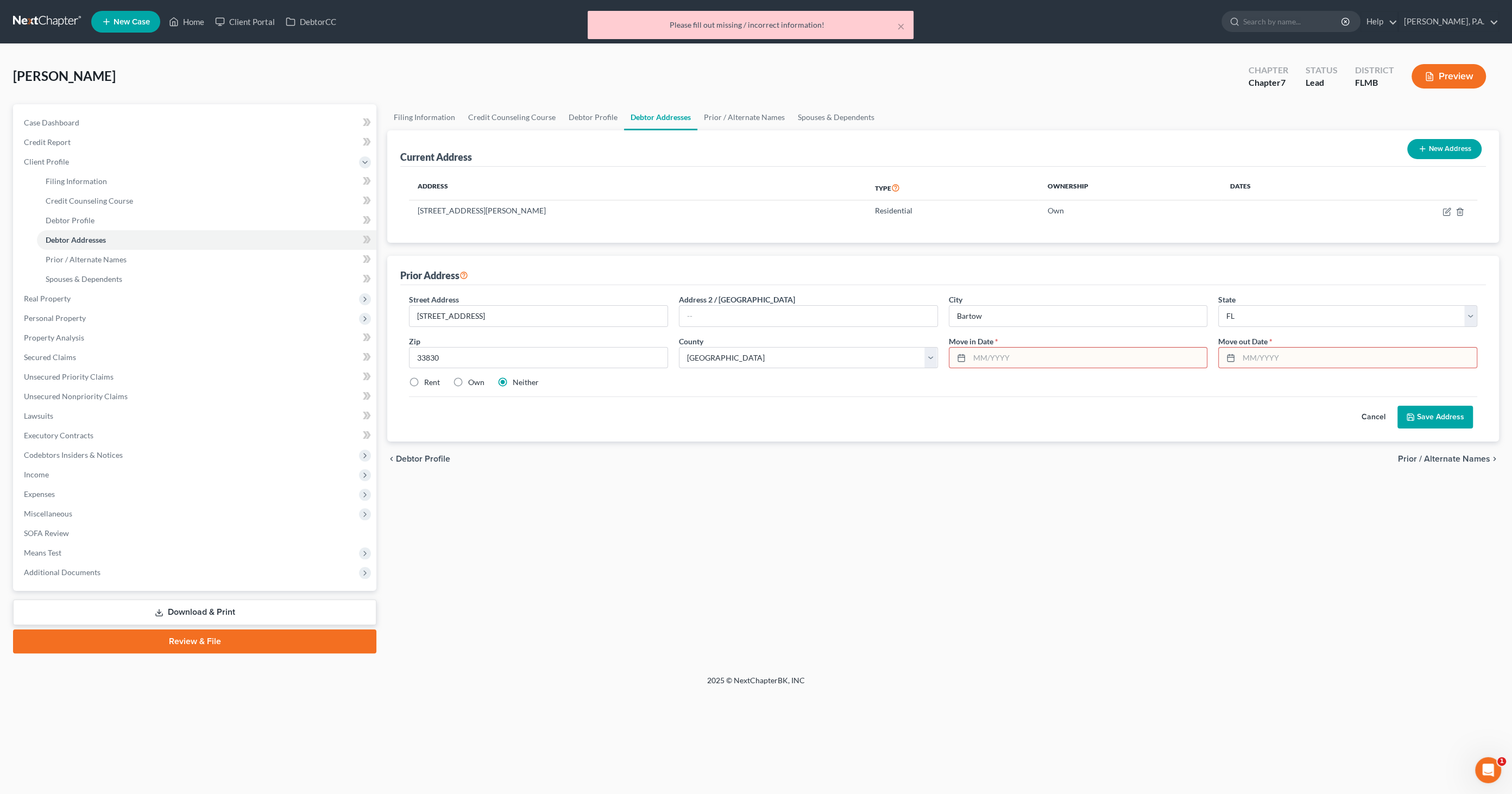
click at [1025, 354] on input "text" at bounding box center [1088, 357] width 238 height 20
type input "[DATE]"
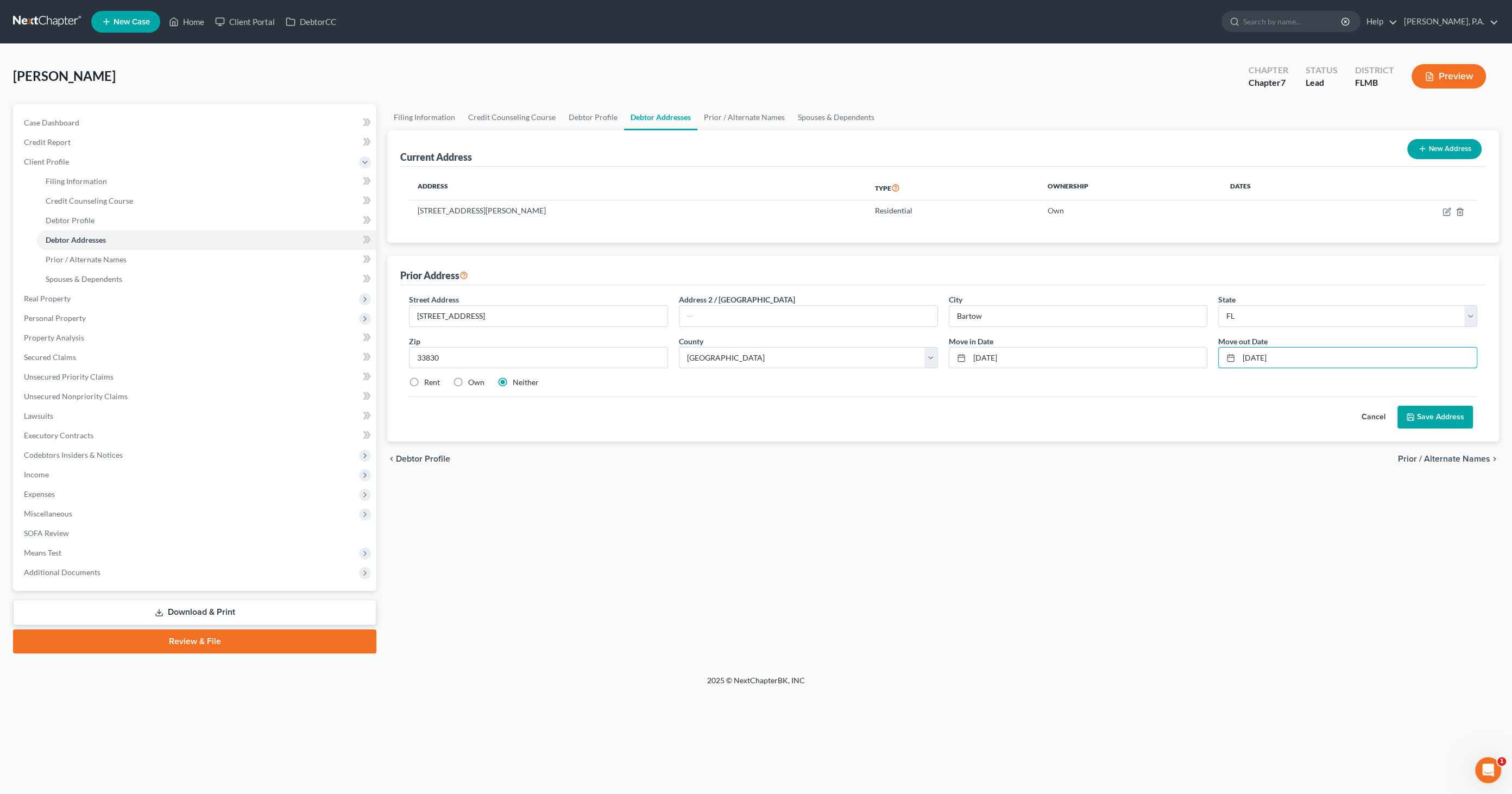
type input "[DATE]"
click at [1248, 415] on icon at bounding box center [1410, 417] width 7 height 7
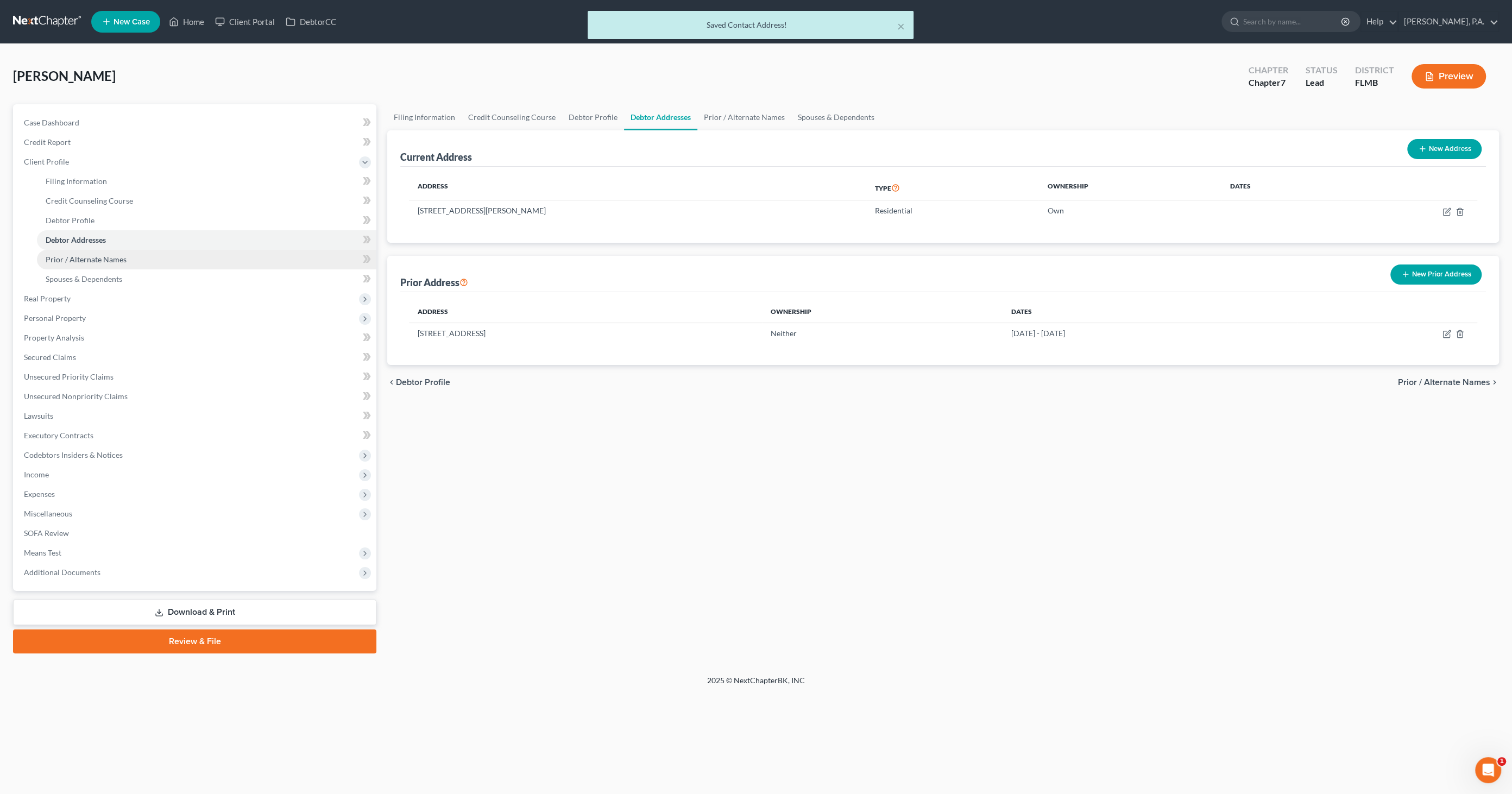
click at [91, 256] on span "Prior / Alternate Names" at bounding box center [85, 259] width 81 height 9
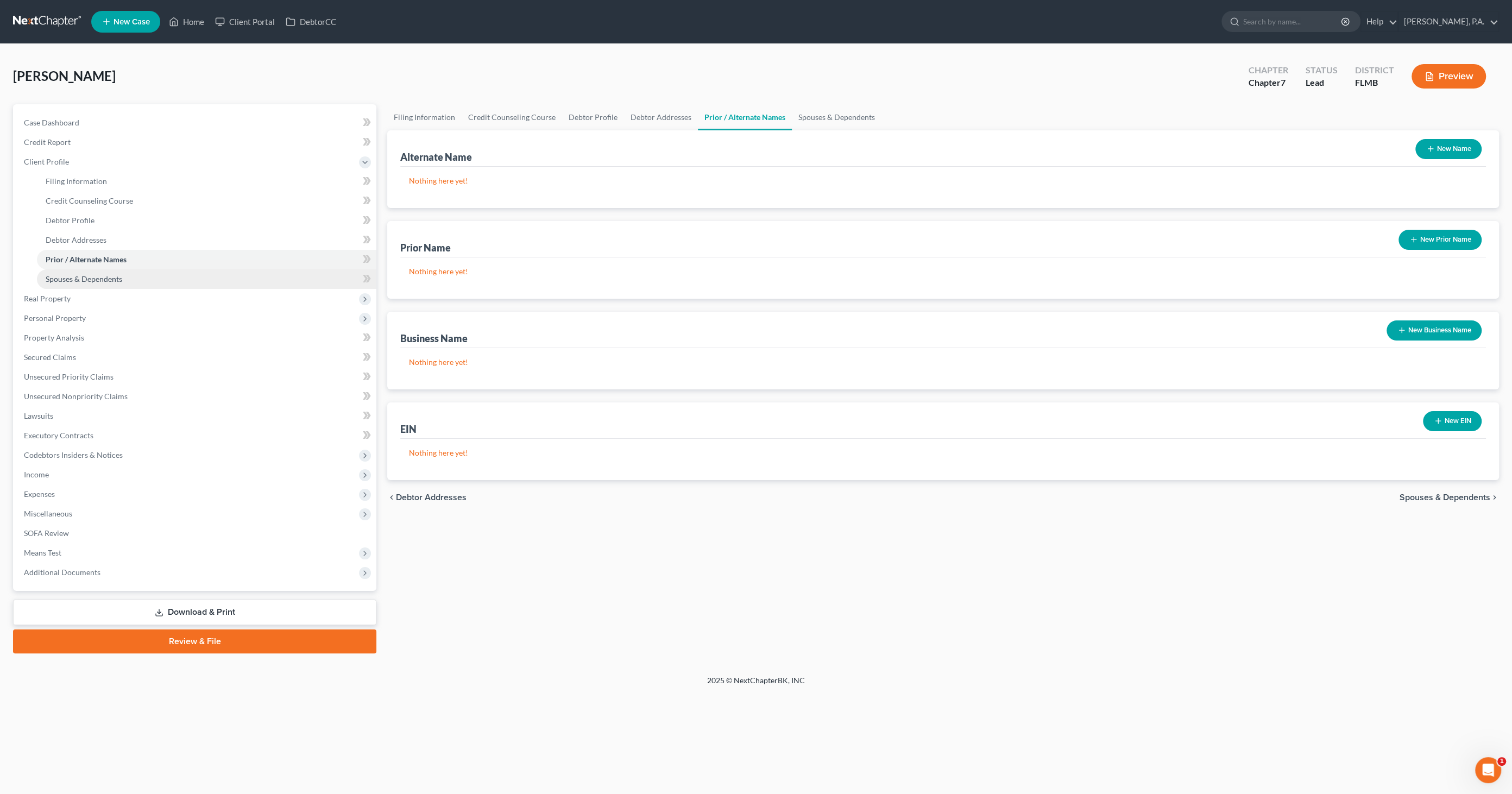
click at [94, 272] on link "Spouses & Dependents" at bounding box center [207, 280] width 340 height 20
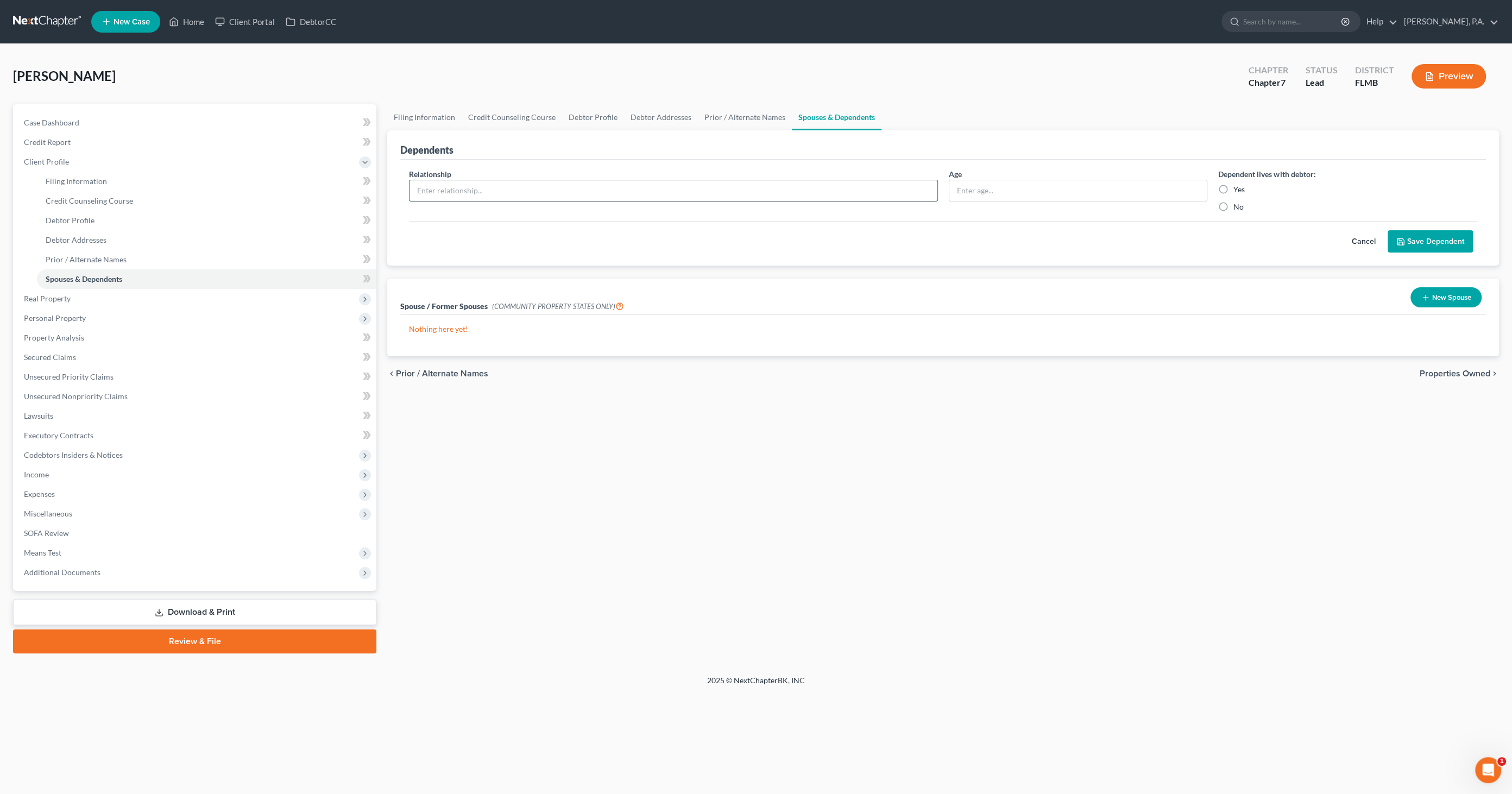
click at [531, 192] on input "text" at bounding box center [673, 190] width 528 height 20
type input "Daughter"
type input "5"
click at [1233, 186] on label "Yes" at bounding box center [1239, 190] width 11 height 11
click at [1238, 186] on input "Yes" at bounding box center [1241, 187] width 7 height 7
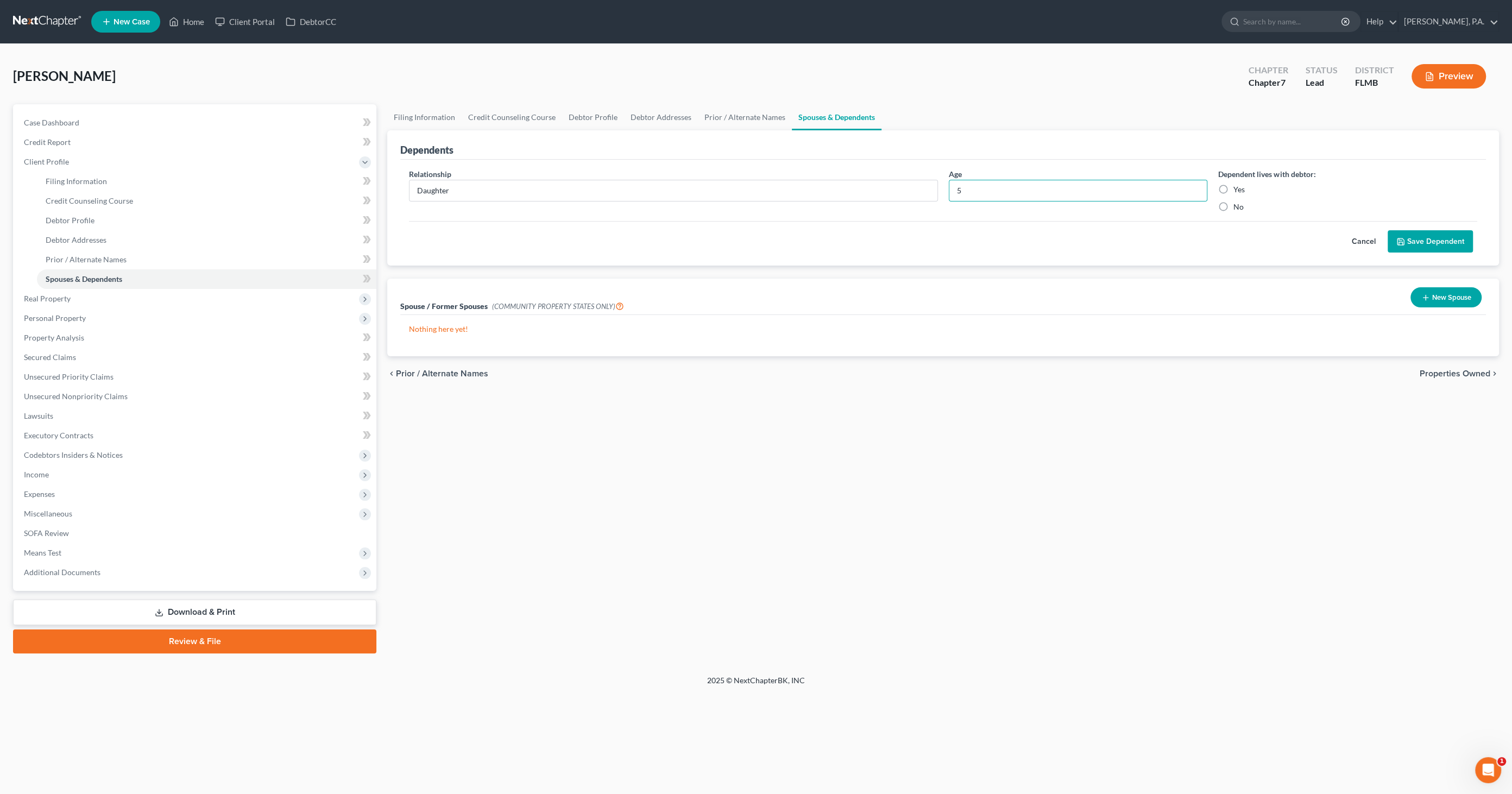
radio input "true"
click at [1248, 246] on button "Save Dependent" at bounding box center [1430, 242] width 85 height 23
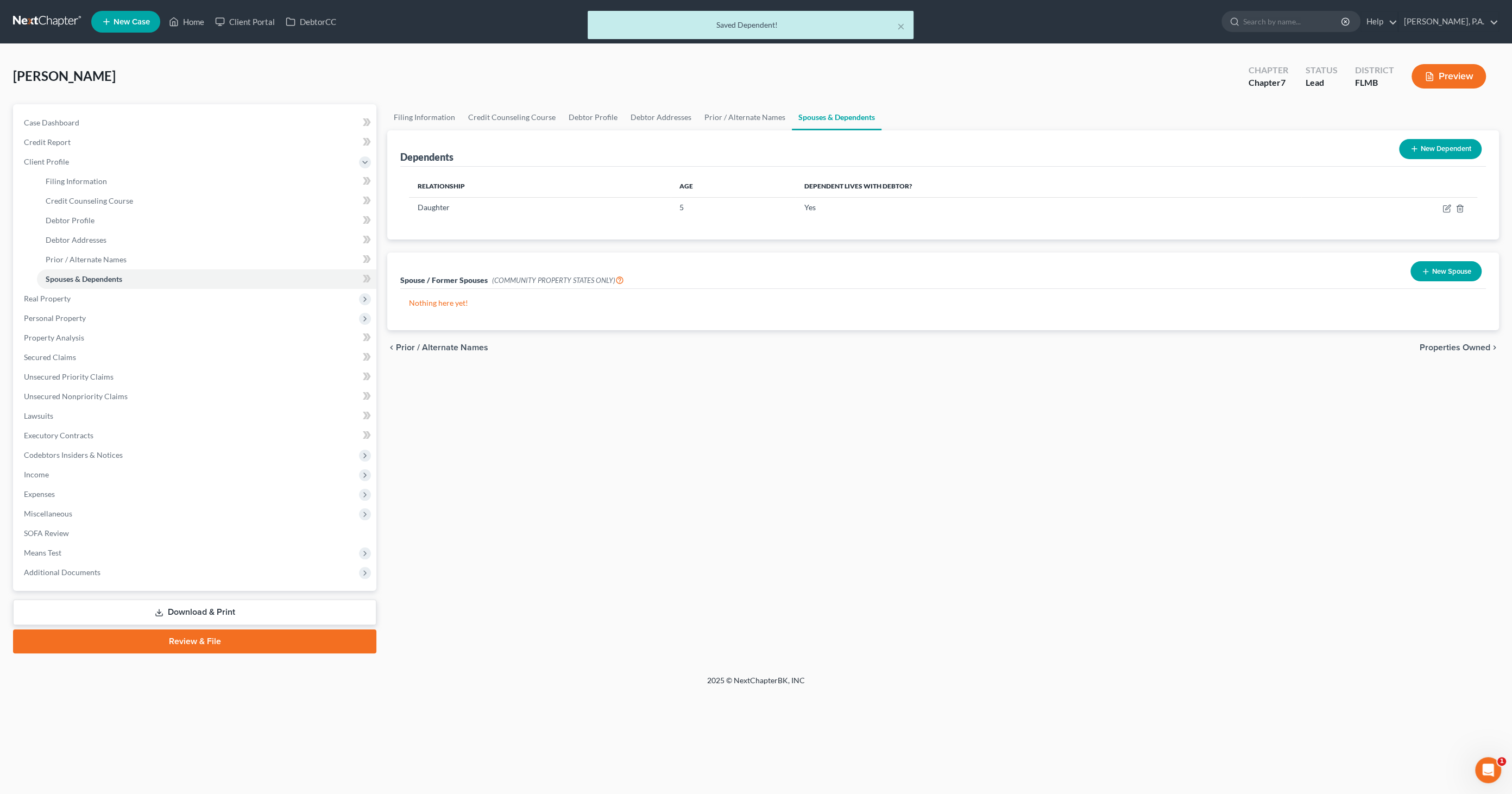
click at [1248, 146] on button "New Dependent" at bounding box center [1440, 149] width 82 height 20
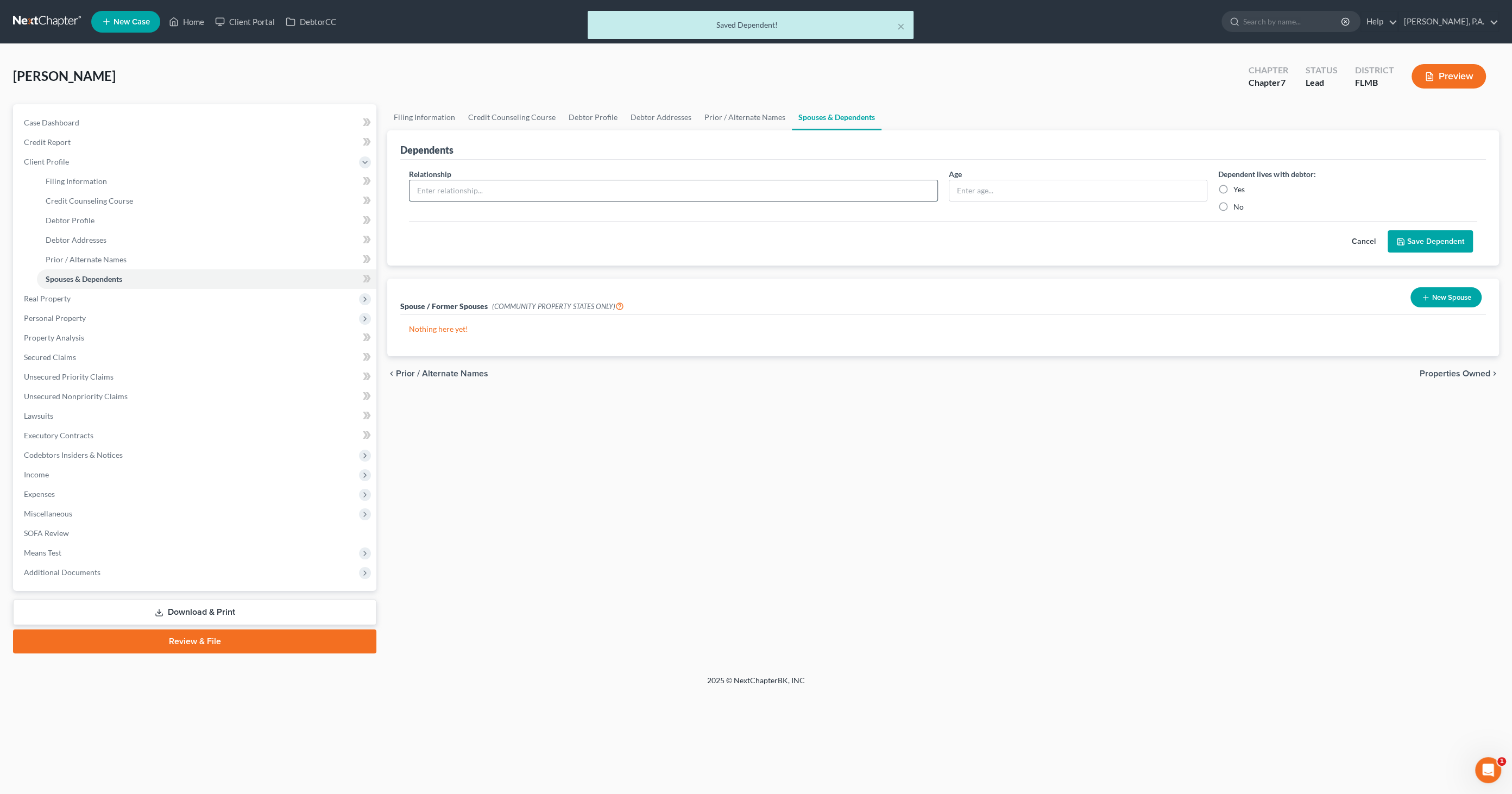
click at [579, 191] on input "text" at bounding box center [673, 190] width 528 height 20
type input "Daughter"
click at [986, 187] on input "text" at bounding box center [1078, 190] width 258 height 20
type input "1"
click at [1233, 186] on label "Yes" at bounding box center [1239, 190] width 11 height 11
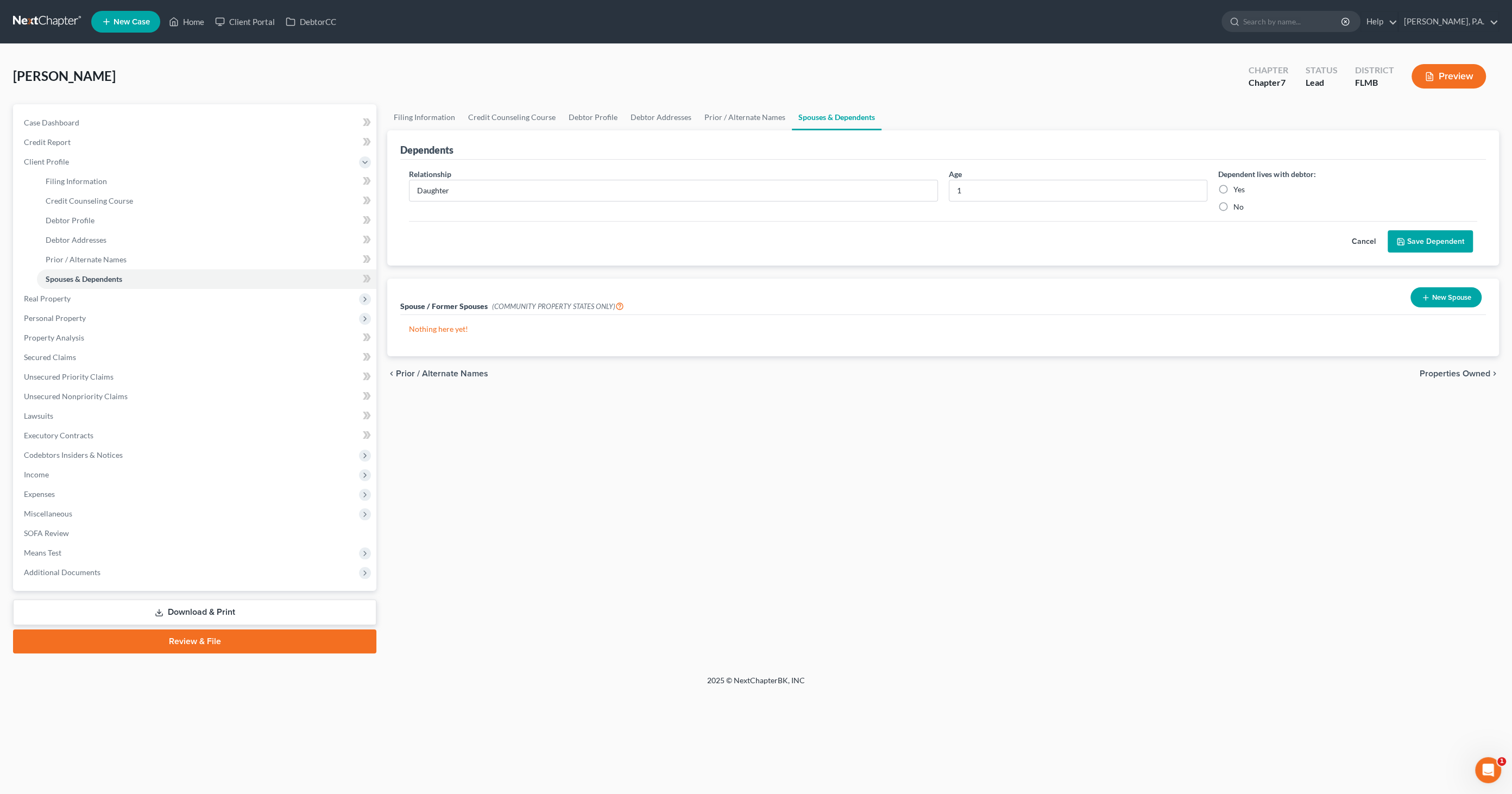
click at [1238, 186] on input "Yes" at bounding box center [1241, 187] width 7 height 7
radio input "true"
click at [1248, 239] on button "Save Dependent" at bounding box center [1430, 242] width 85 height 23
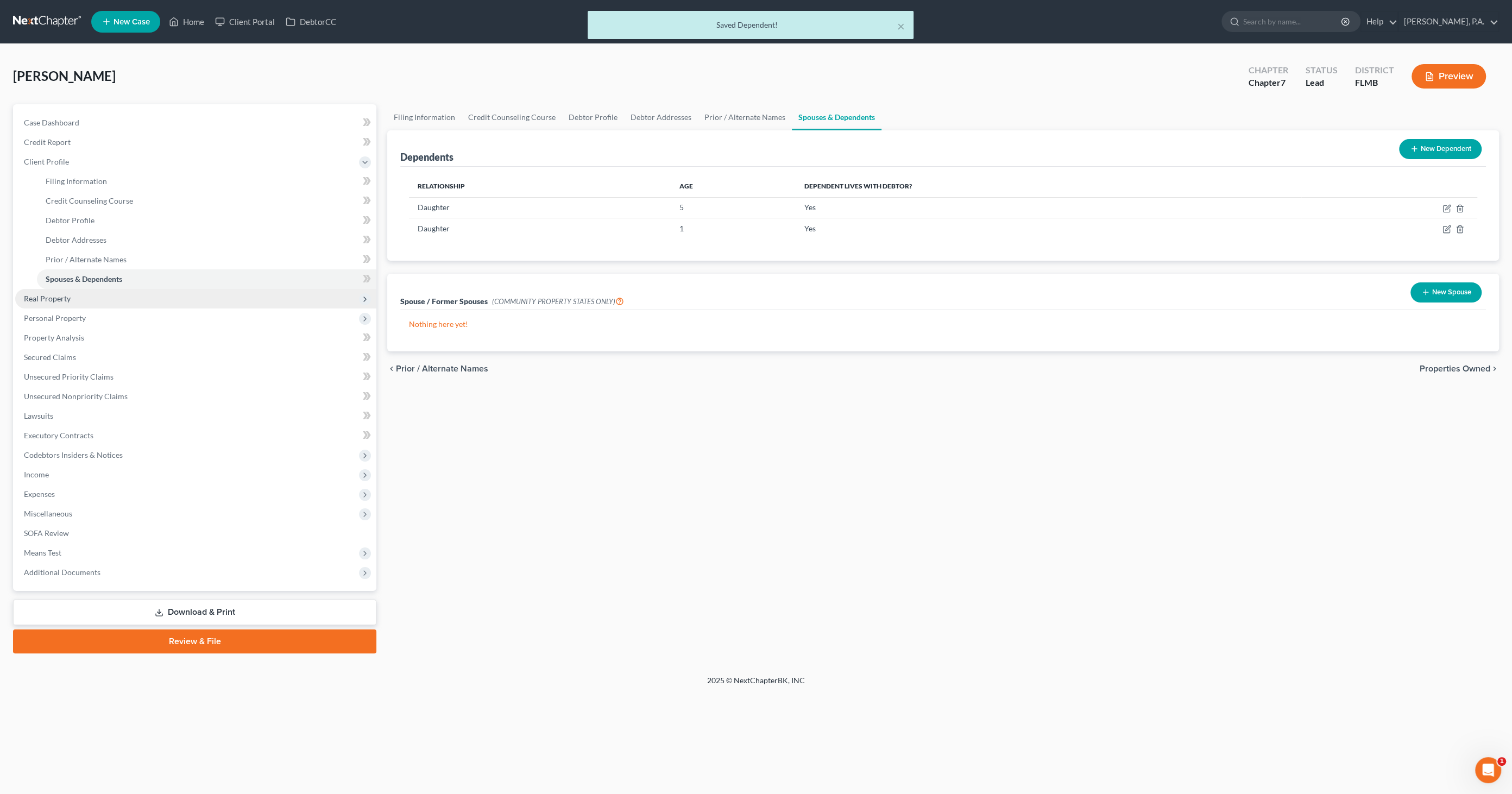
click at [93, 301] on span "Real Property" at bounding box center [196, 299] width 361 height 20
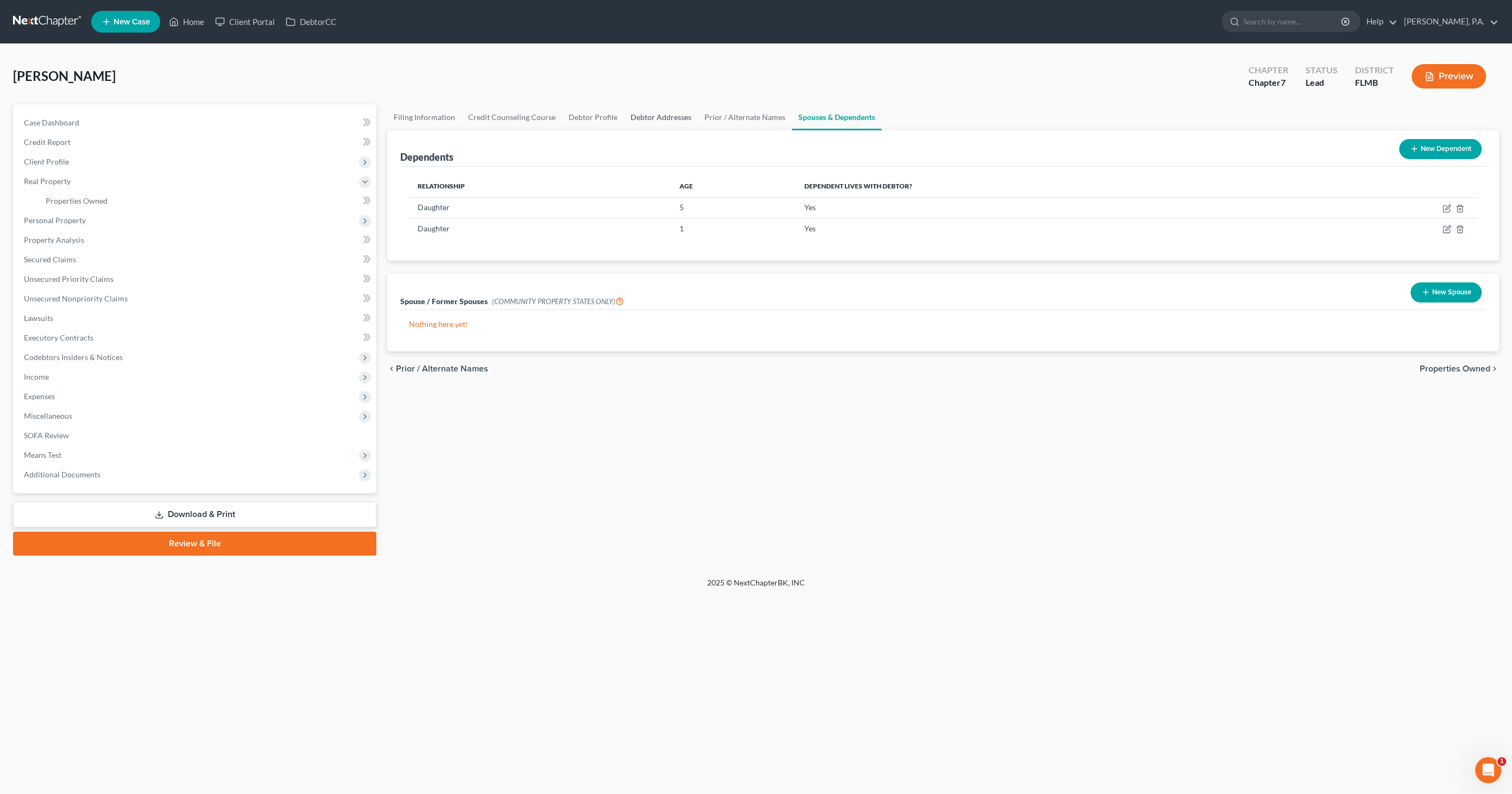
click at [634, 110] on link "Debtor Addresses" at bounding box center [661, 117] width 74 height 26
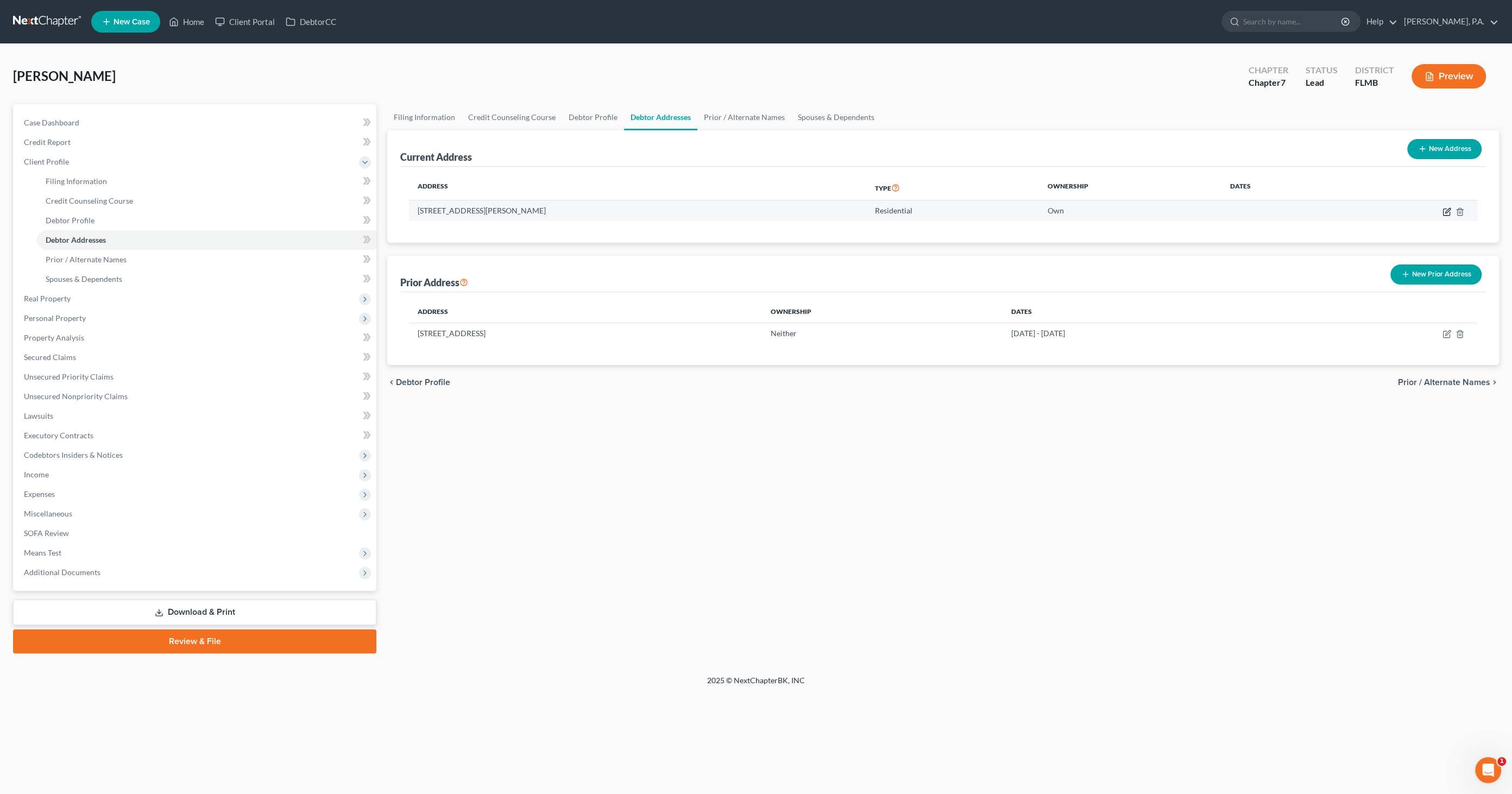
click at [1248, 212] on icon "button" at bounding box center [1447, 212] width 9 height 9
select select "9"
select select "52"
select select "0"
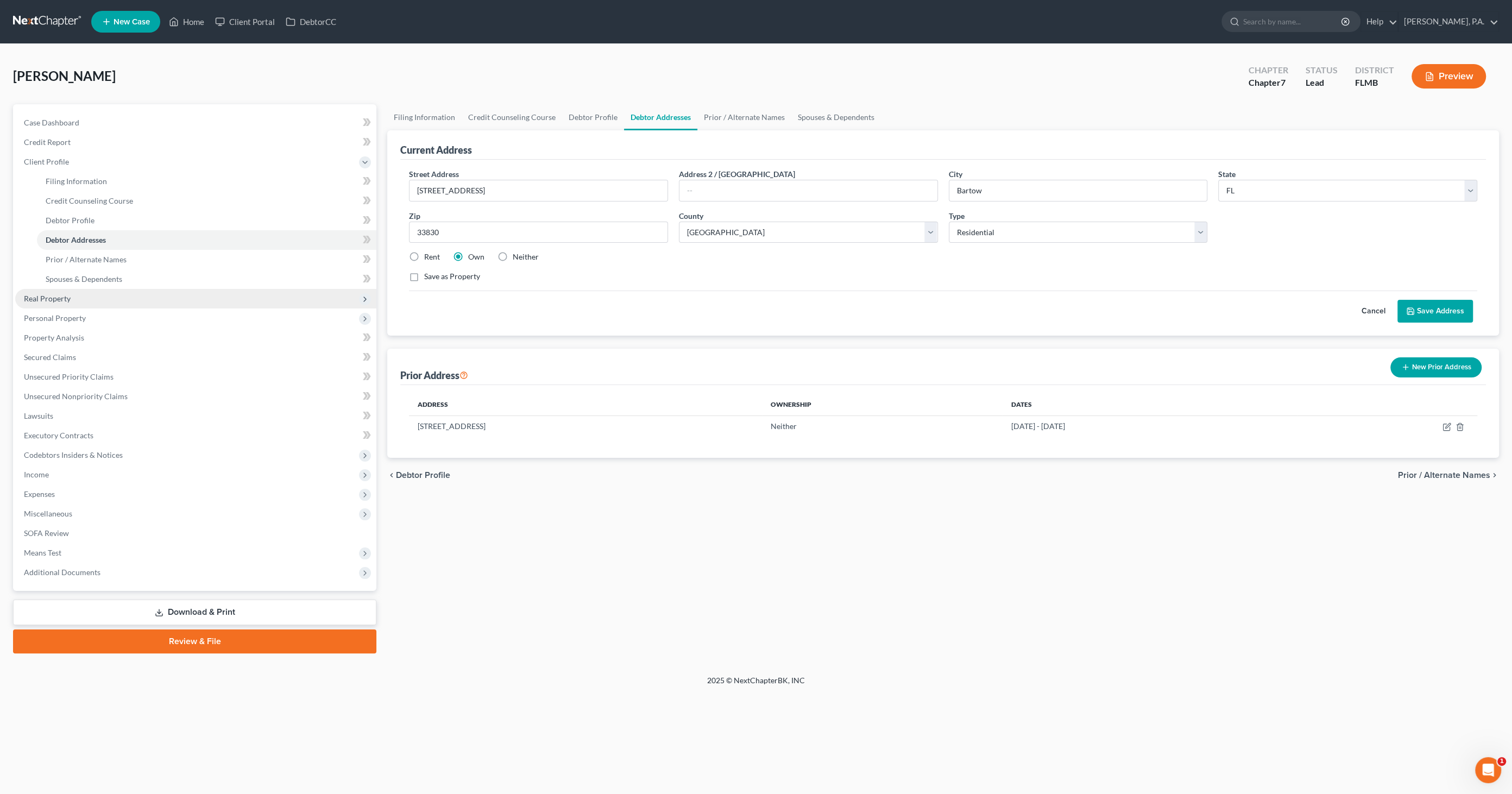
click at [55, 301] on span "Real Property" at bounding box center [48, 298] width 47 height 9
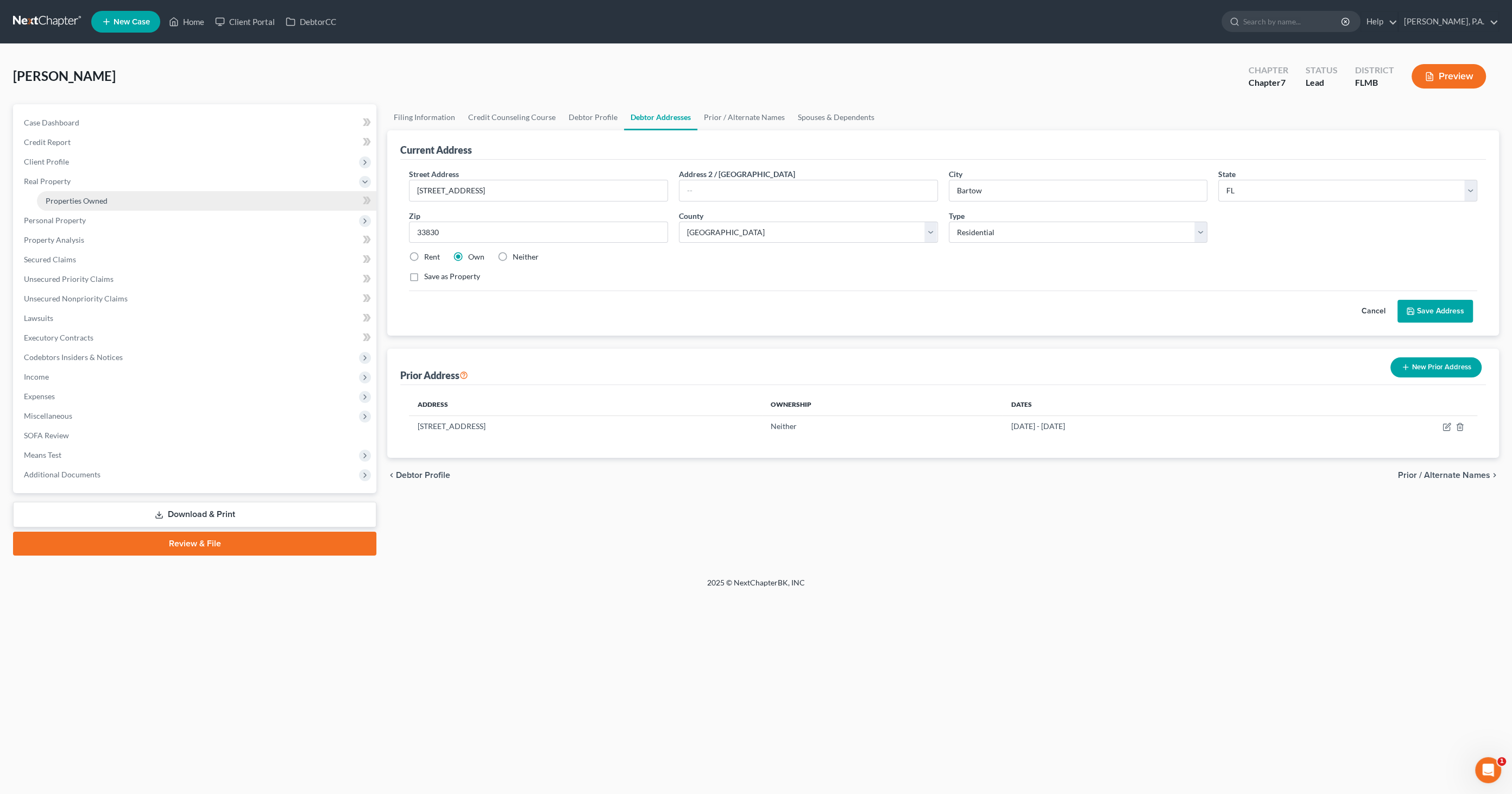
click at [75, 200] on span "Properties Owned" at bounding box center [76, 201] width 62 height 9
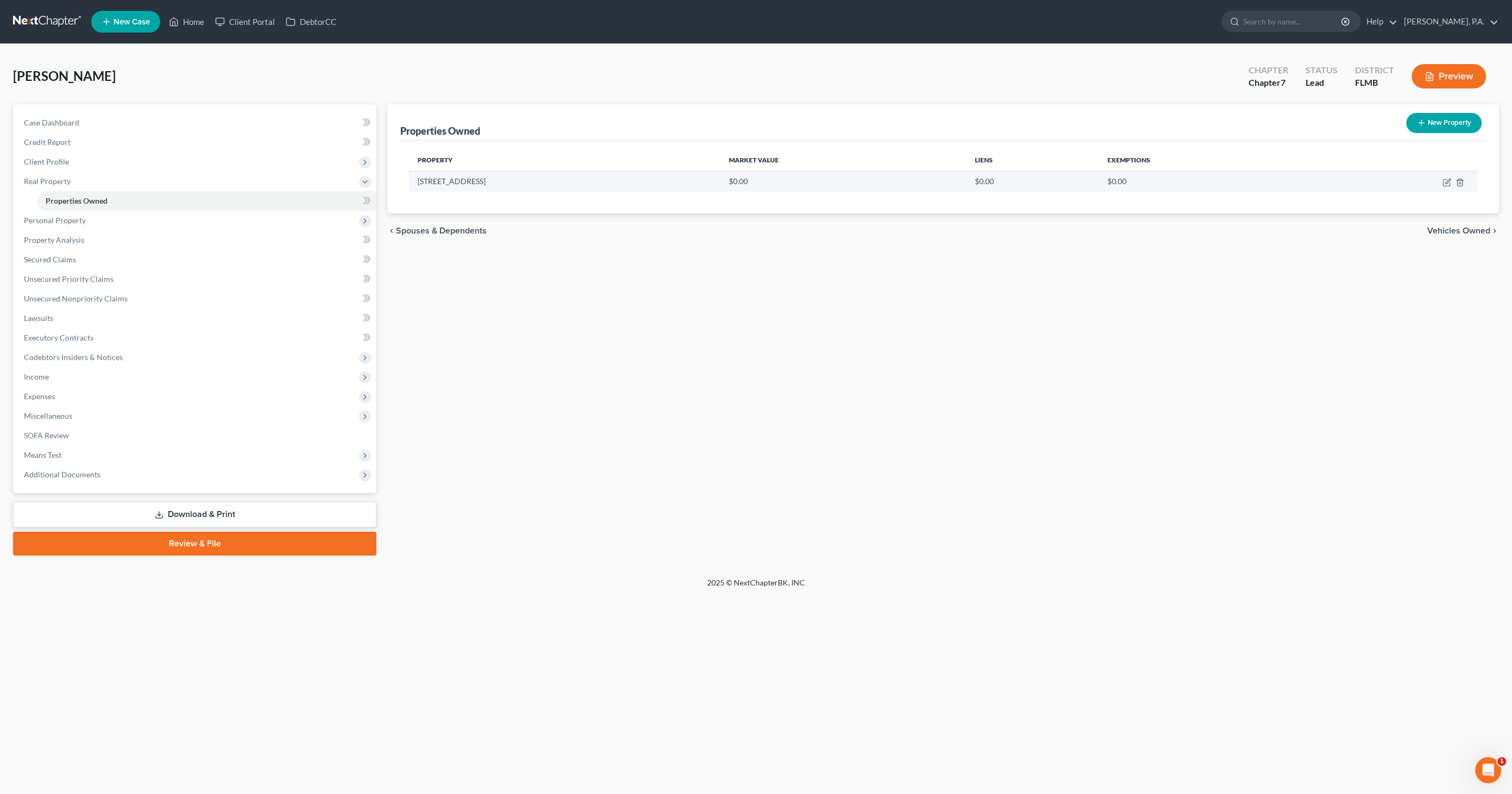
click at [1248, 177] on td at bounding box center [1398, 181] width 159 height 20
click at [1248, 181] on icon "button" at bounding box center [1448, 181] width 5 height 5
select select "9"
select select "52"
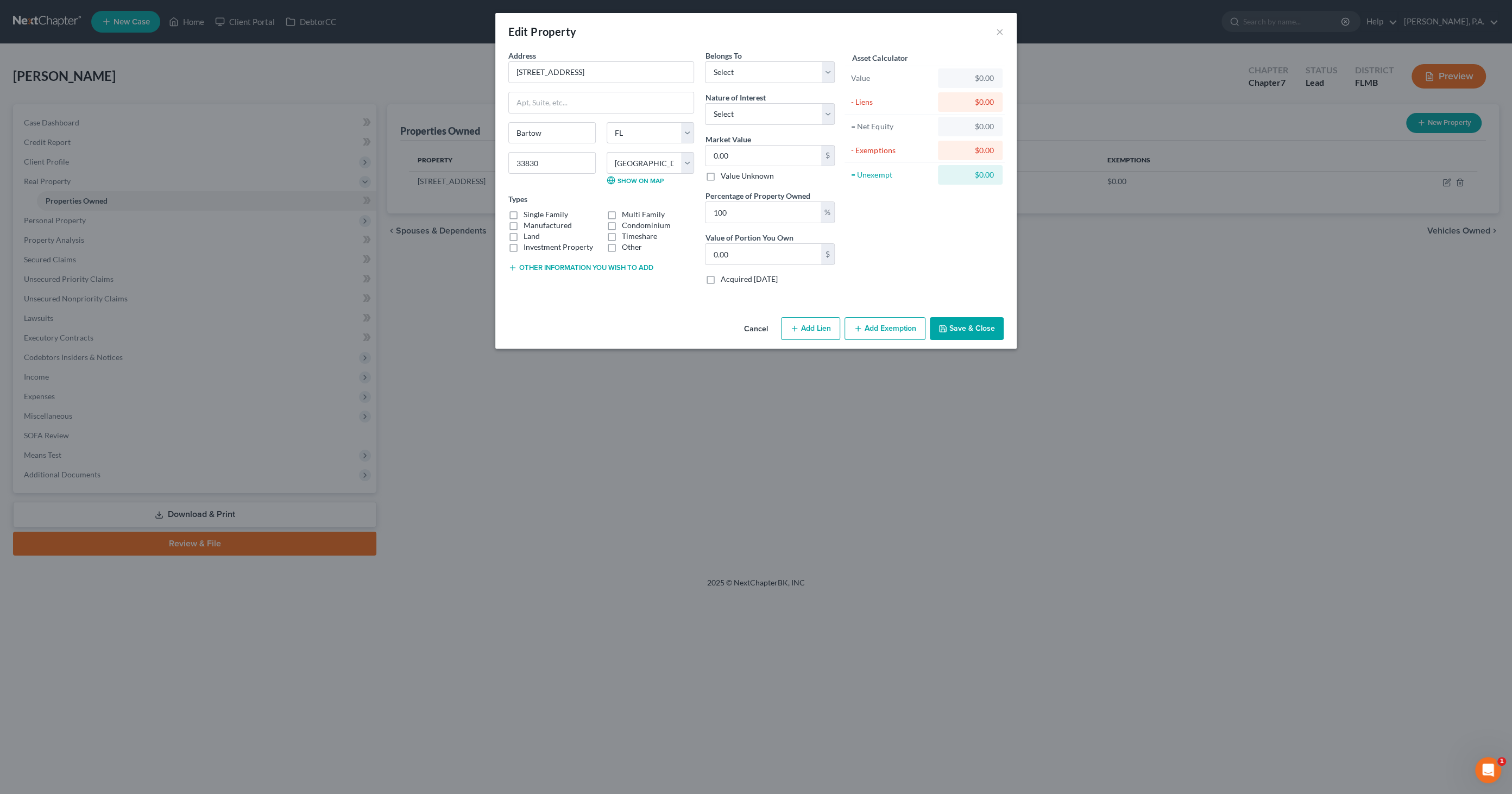
click at [548, 212] on label "Single Family" at bounding box center [545, 215] width 45 height 11
click at [535, 212] on input "Single Family" at bounding box center [531, 212] width 7 height 7
checkbox input "true"
click at [730, 112] on select "Select Fee Simple Joint Tenant Life Estate Equitable Interest Future Interest T…" at bounding box center [770, 114] width 130 height 22
select select "1"
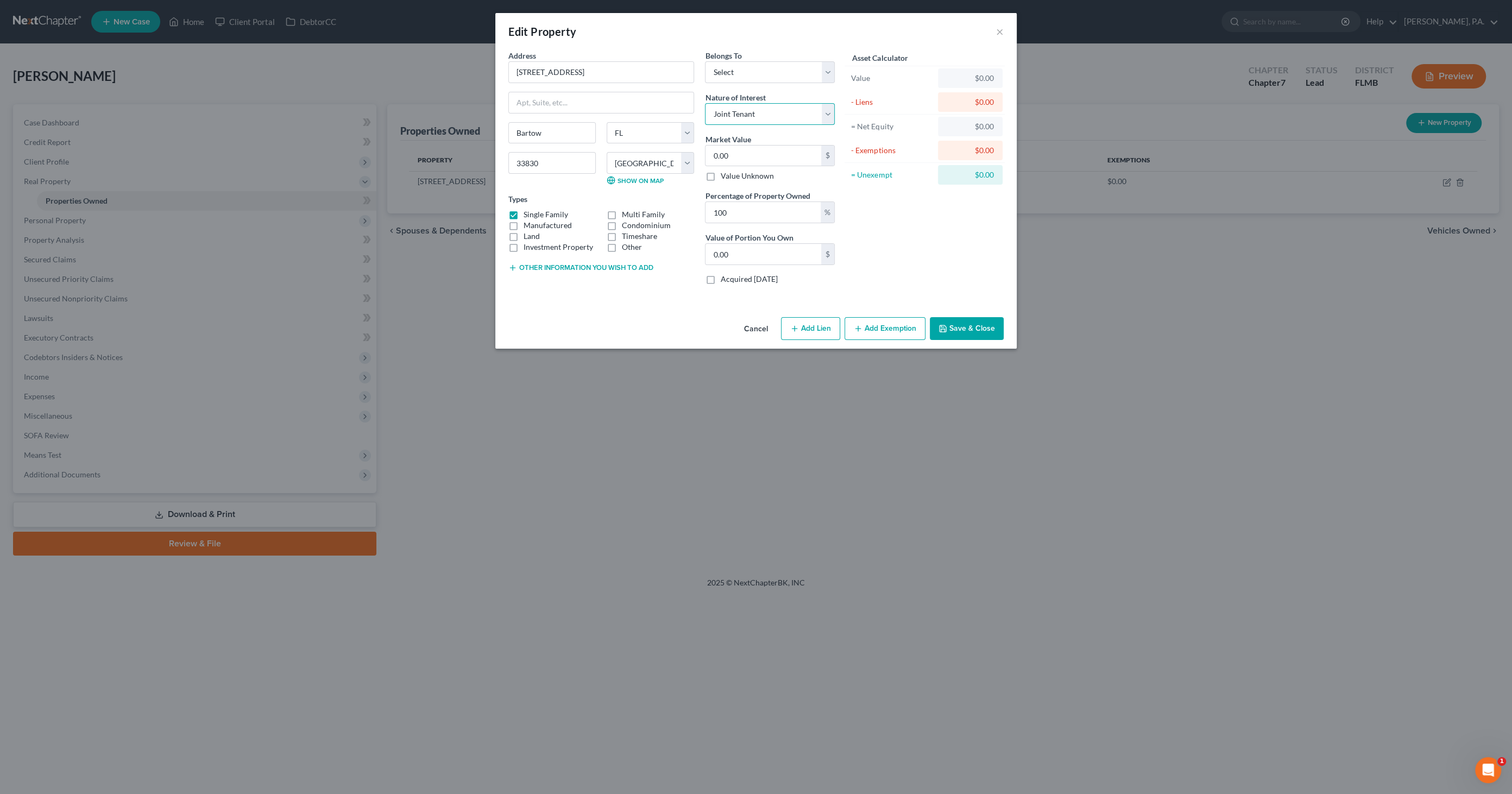
click at [705, 103] on select "Select Fee Simple Joint Tenant Life Estate Equitable Interest Future Interest T…" at bounding box center [770, 114] width 130 height 22
click at [736, 156] on input "0.00" at bounding box center [763, 156] width 116 height 20
click at [747, 73] on select "Select Debtor 1 Only Debtor 2 Only Debtor 1 And Debtor 2 Only At Least One Of T…" at bounding box center [770, 72] width 130 height 22
select select "3"
click at [705, 61] on select "Select Debtor 1 Only Debtor 2 Only Debtor 1 And Debtor 2 Only At Least One Of T…" at bounding box center [770, 72] width 130 height 22
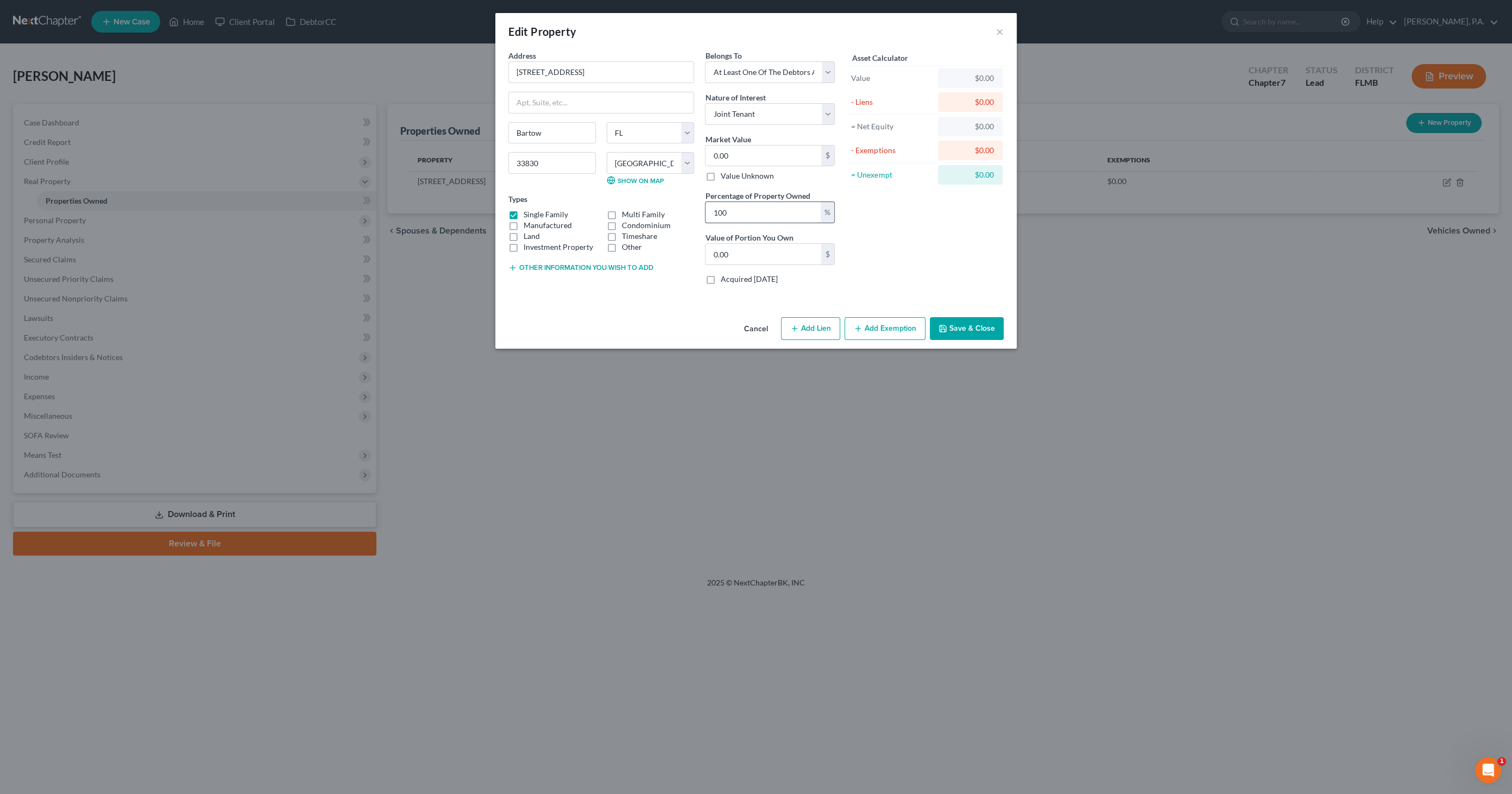
drag, startPoint x: 740, startPoint y: 212, endPoint x: 751, endPoint y: 212, distance: 11.0
click at [740, 212] on input "100" at bounding box center [763, 212] width 115 height 20
click at [742, 153] on input "0.00" at bounding box center [763, 156] width 116 height 20
type input "3"
type input "3.00"
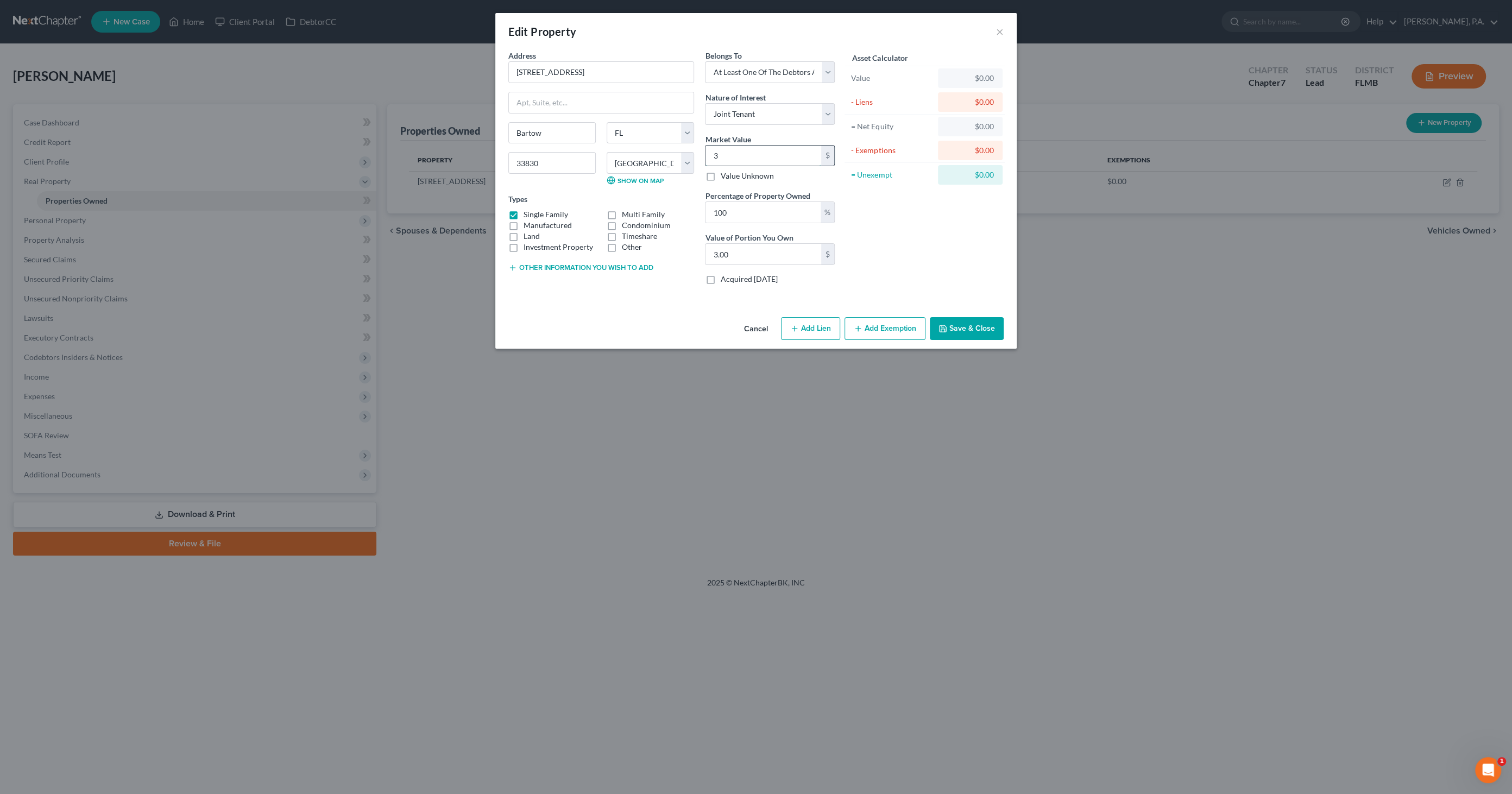
type input "30"
type input "30.00"
type input "309"
type input "309.00"
type input "3099"
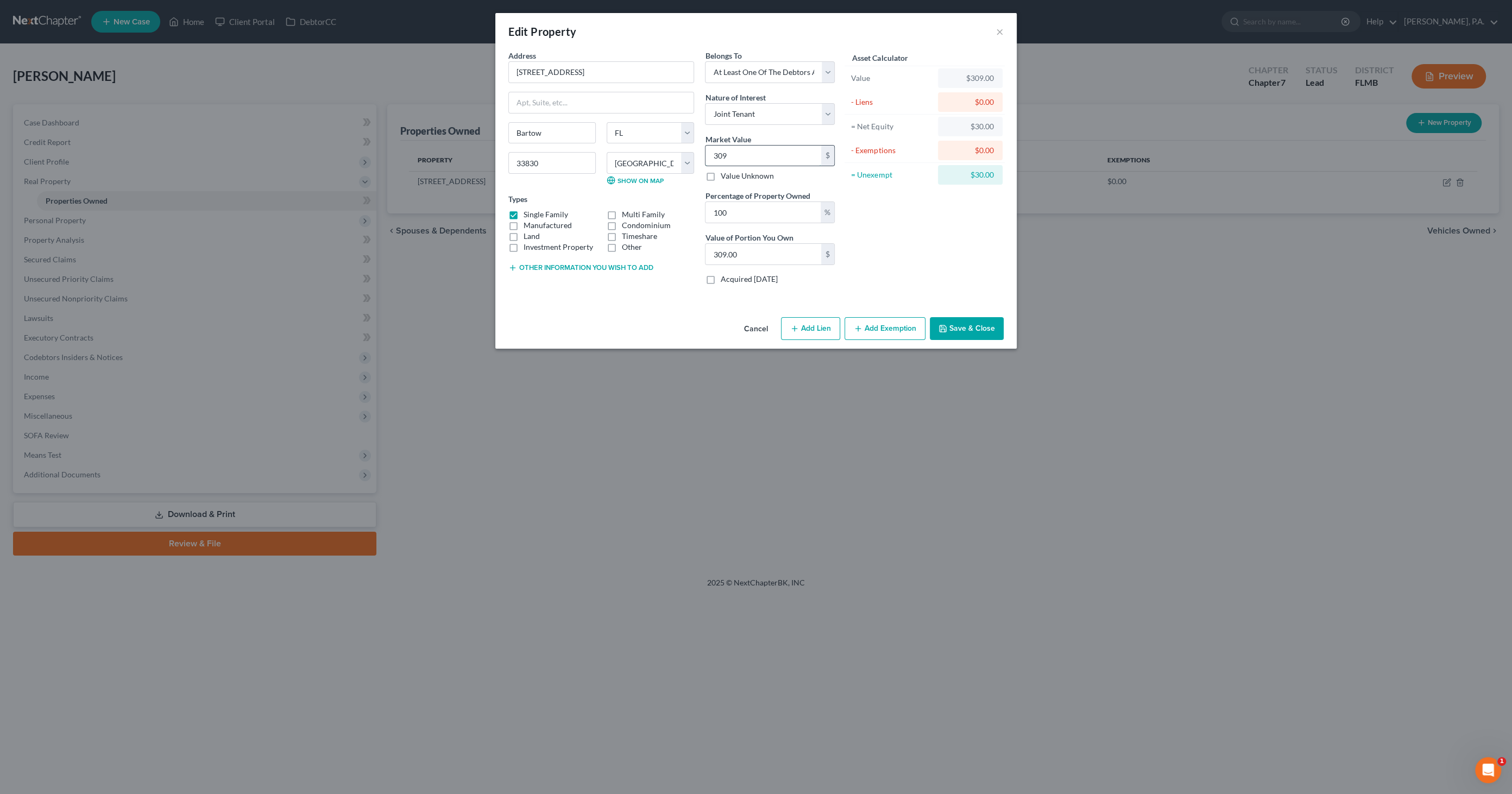
type input "3,099.00"
type input "3,0999"
type input "30,999.00"
type input "30,9990"
type input "309,990.00"
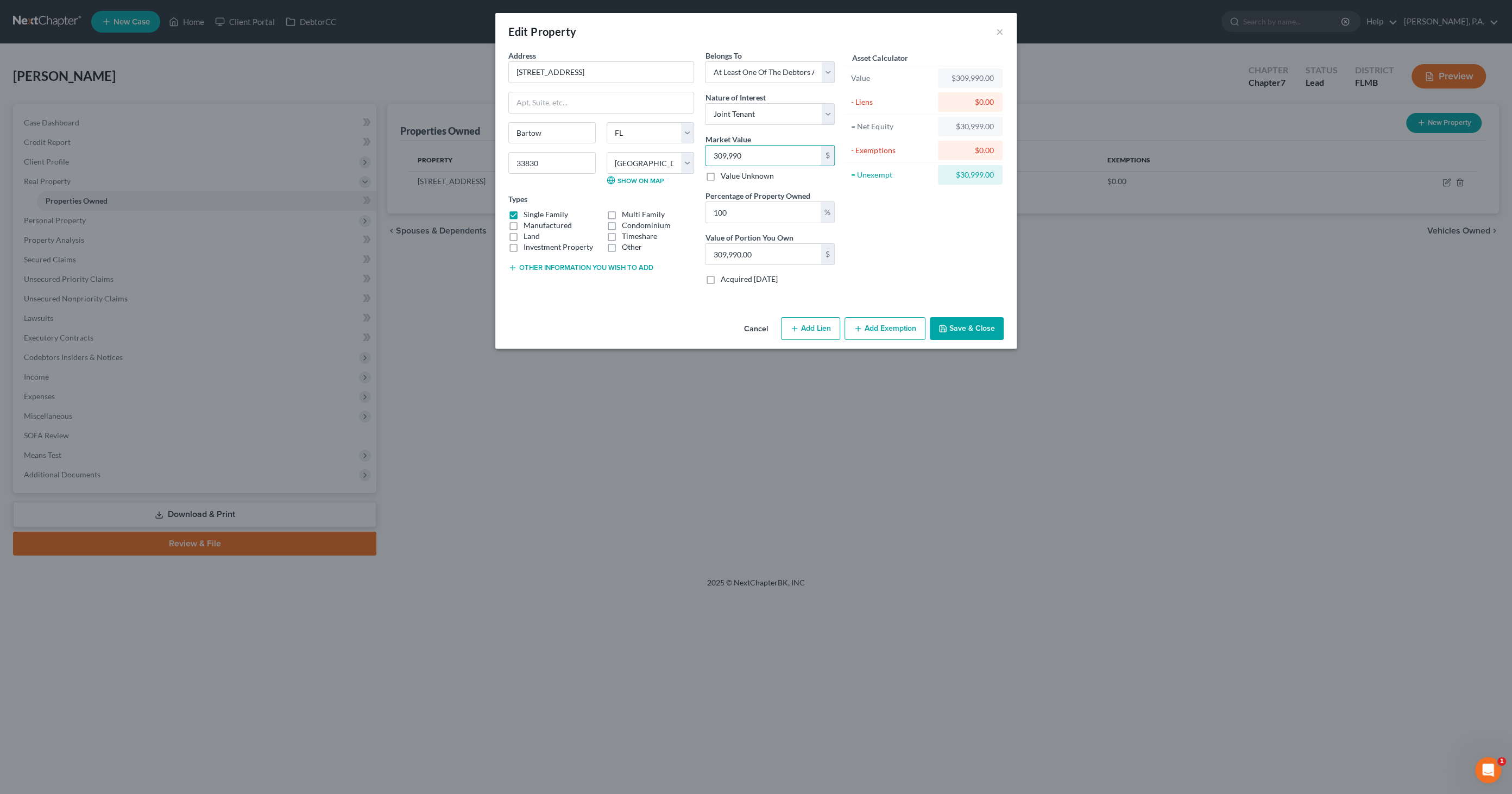
type input "309,990"
click at [777, 278] on label "Acquired [DATE]" at bounding box center [749, 279] width 57 height 11
drag, startPoint x: 780, startPoint y: 278, endPoint x: 717, endPoint y: 281, distance: 63.1
click at [721, 279] on label "Acquired [DATE]" at bounding box center [749, 279] width 57 height 11
click at [724, 279] on input "Acquired [DATE]" at bounding box center [727, 277] width 7 height 7
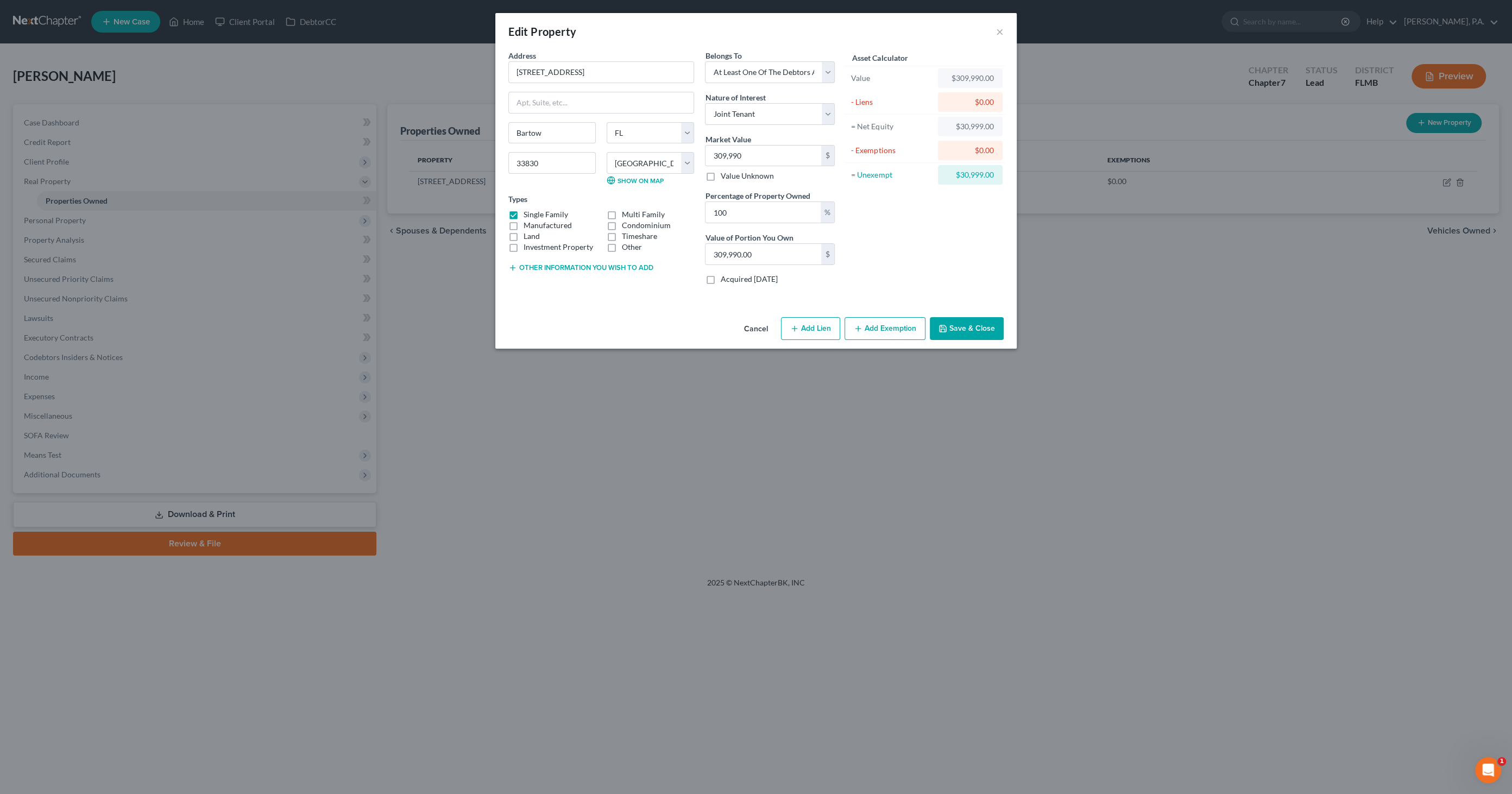
checkbox input "true"
click at [738, 212] on input "100" at bounding box center [763, 212] width 115 height 20
drag, startPoint x: 738, startPoint y: 208, endPoint x: 662, endPoint y: 212, distance: 76.1
click at [640, 214] on div "Address * 2711 Red Egret [PERSON_NAME][GEOGRAPHIC_DATA] [US_STATE] AK [GEOGRAPH…" at bounding box center [671, 171] width 338 height 243
type input "5"
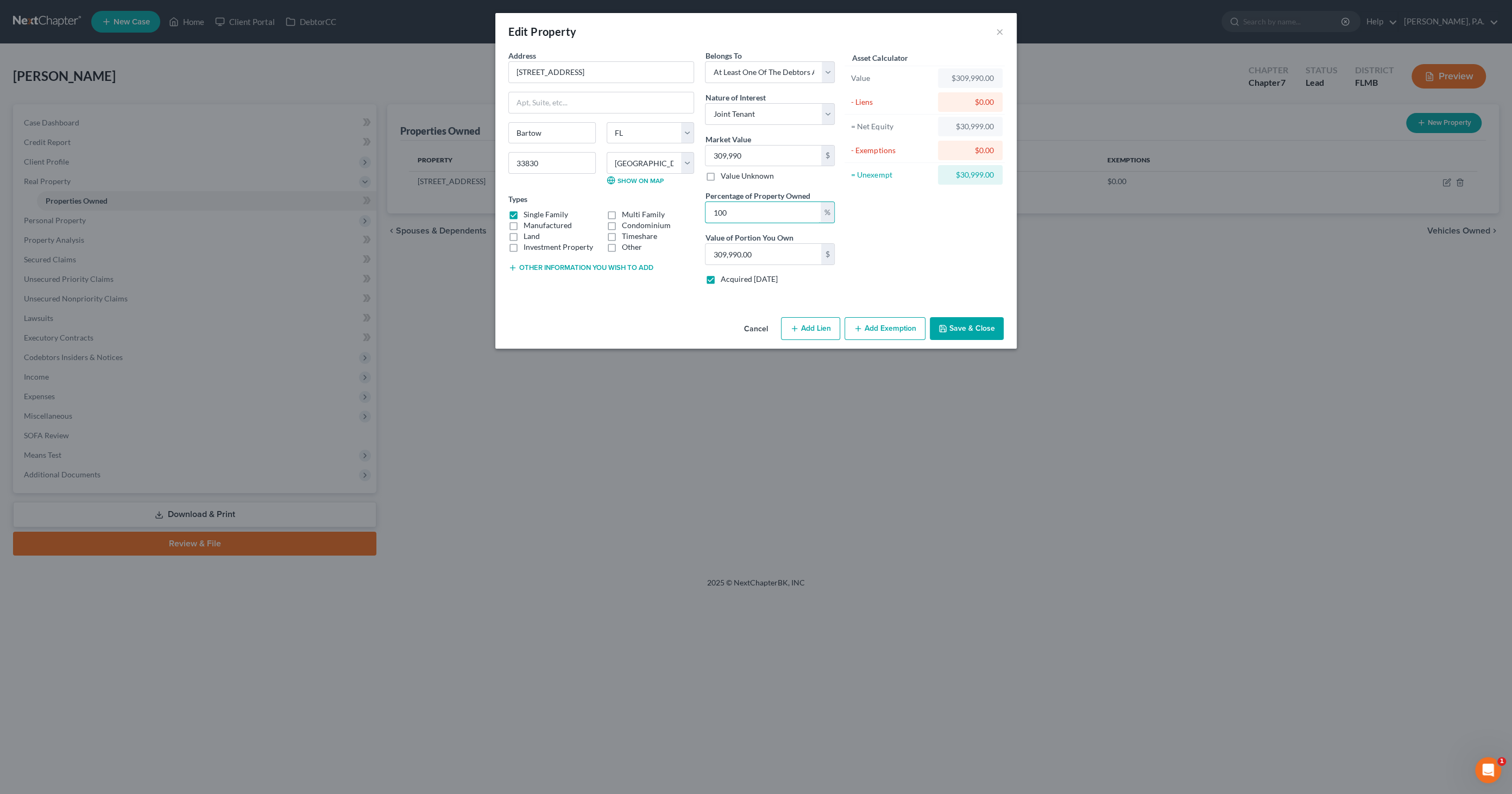
type input "15,499.50"
type input "50"
type input "154,995.00"
type input "50"
click at [989, 326] on button "Save & Close" at bounding box center [967, 329] width 74 height 23
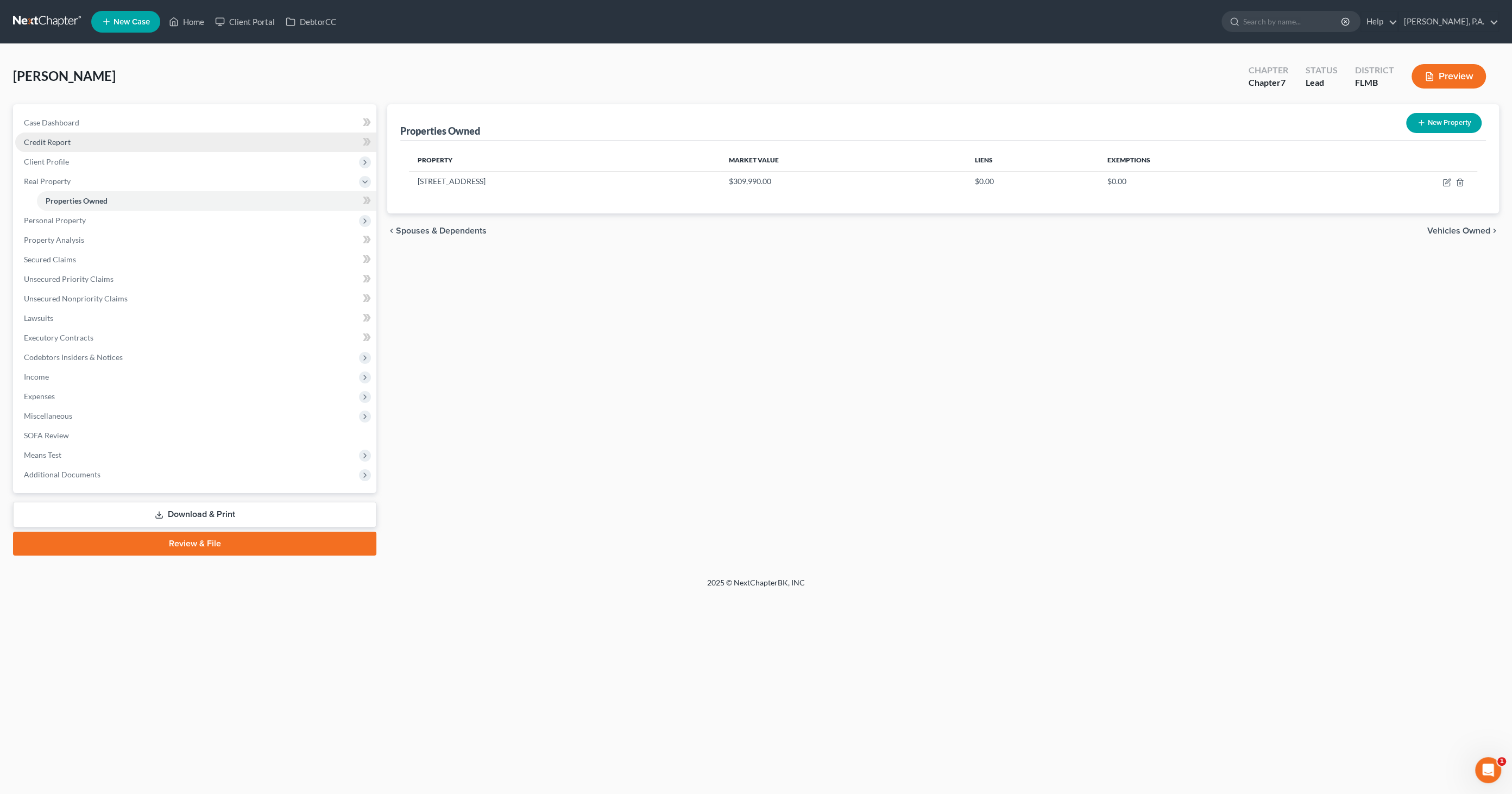
click at [54, 141] on span "Credit Report" at bounding box center [48, 142] width 47 height 9
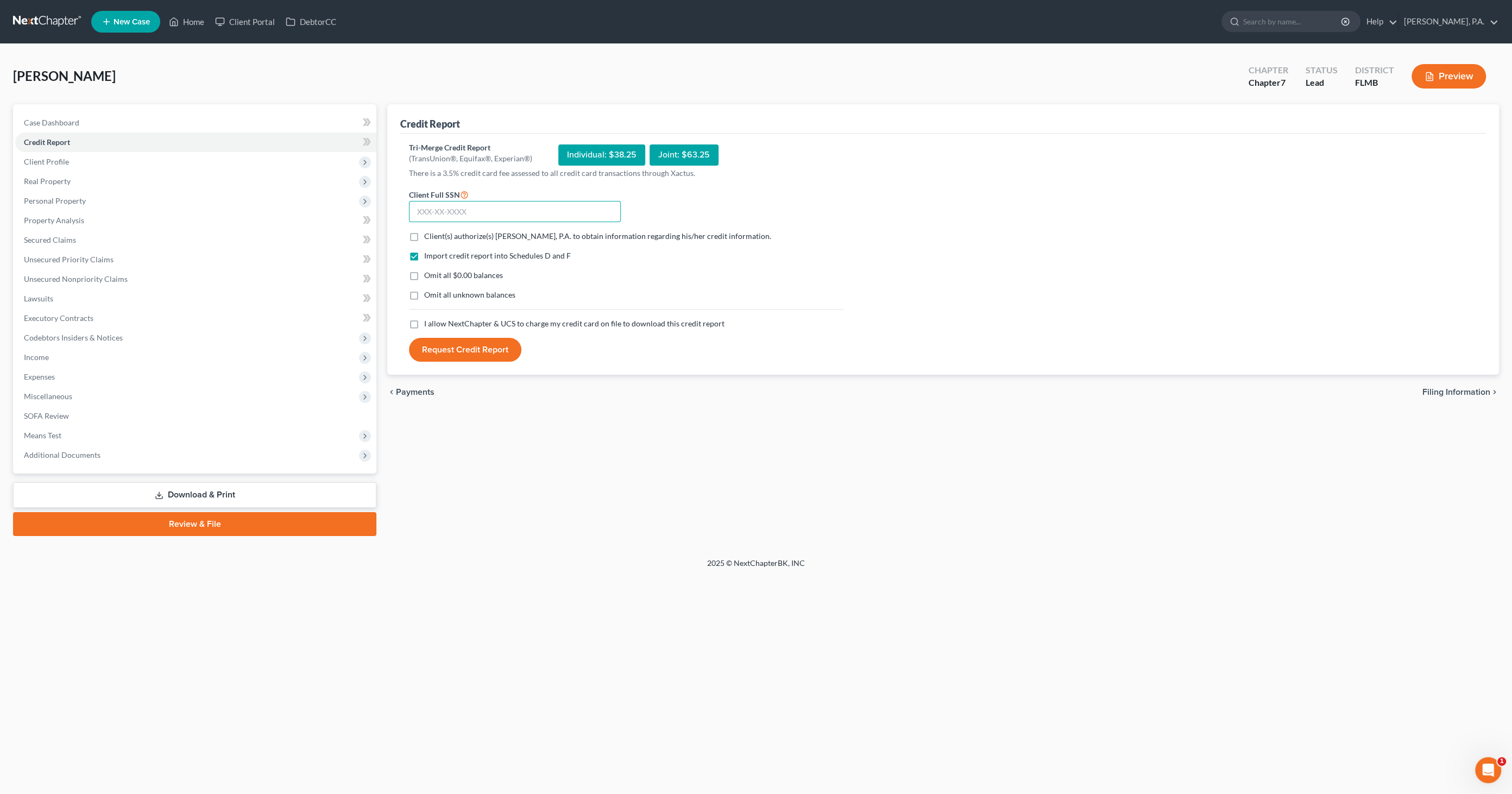
click at [443, 208] on input "text" at bounding box center [515, 212] width 211 height 22
click at [460, 206] on input "text" at bounding box center [515, 212] width 211 height 22
type input "594-63-6573"
click at [424, 231] on label "Client(s) authorize(s) [PERSON_NAME], P.A. to obtain information regarding his/…" at bounding box center [598, 236] width 347 height 11
click at [428, 231] on input "Client(s) authorize(s) [PERSON_NAME], P.A. to obtain information regarding his/…" at bounding box center [431, 234] width 7 height 7
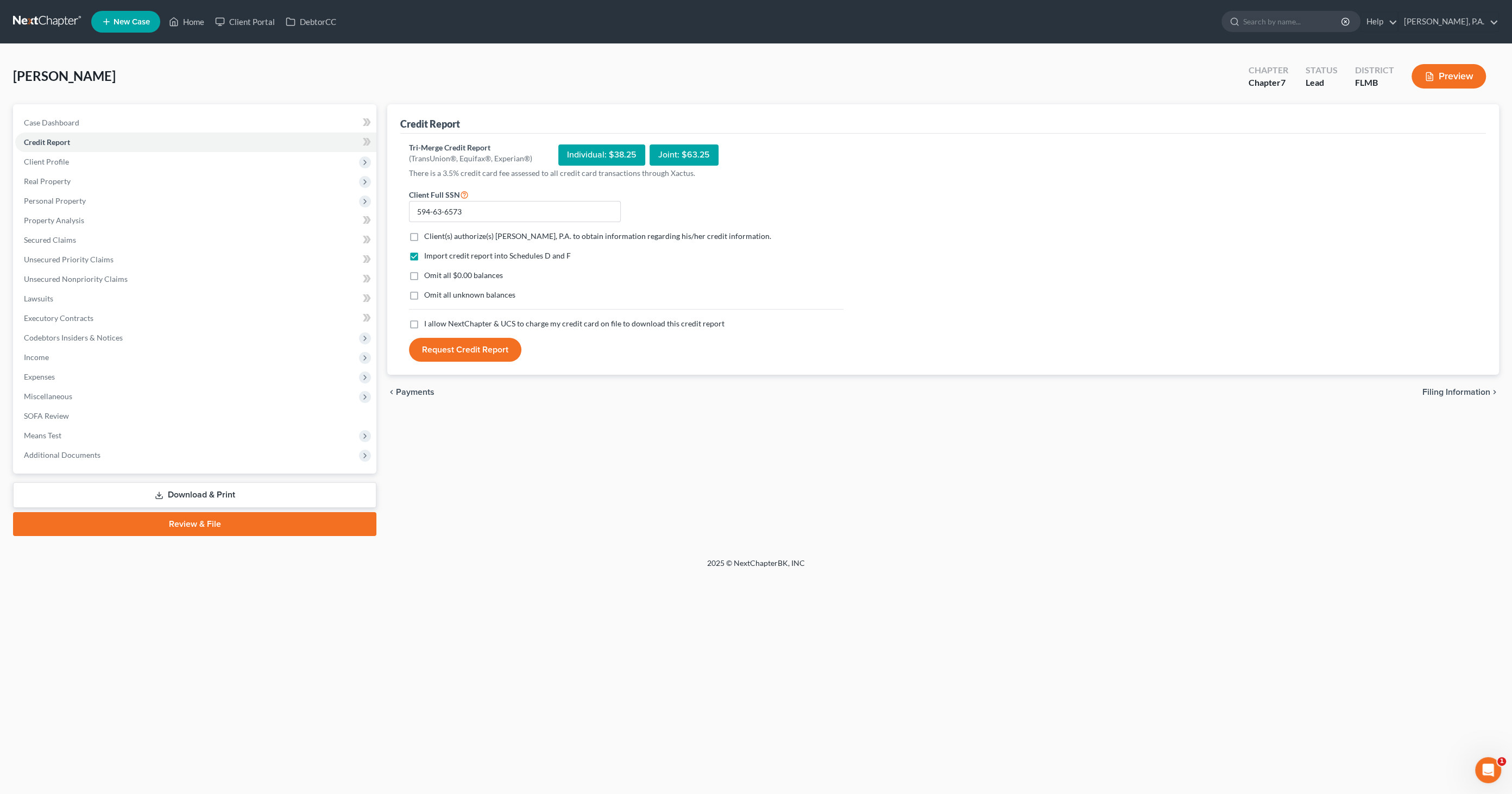
checkbox input "true"
click at [424, 273] on label "Omit all $0.00 balances" at bounding box center [464, 275] width 79 height 11
click at [428, 273] on input "Omit all $0.00 balances" at bounding box center [431, 273] width 7 height 7
checkbox input "true"
click at [424, 298] on span "Omit all unknown balances" at bounding box center [470, 295] width 91 height 9
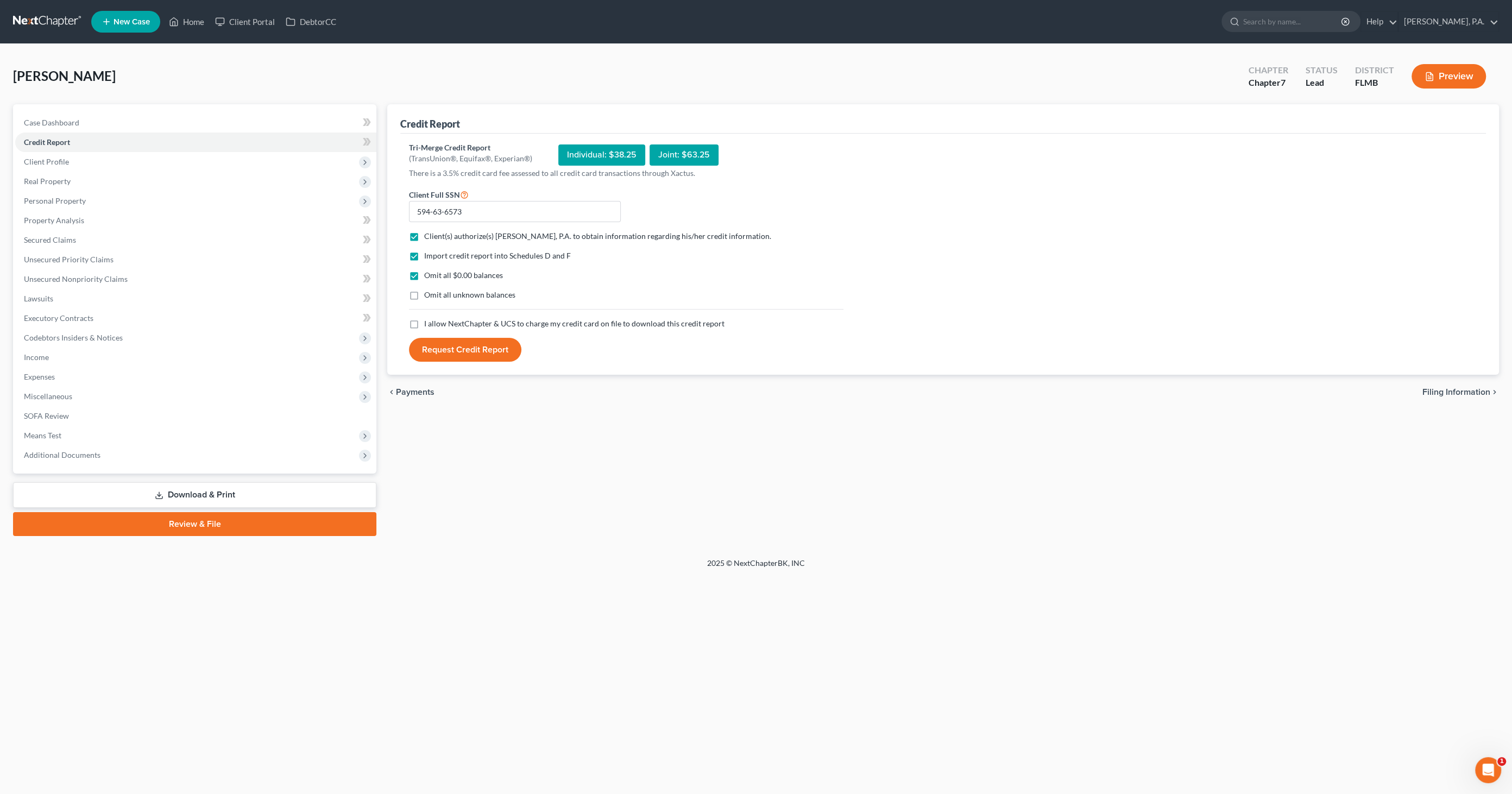
click at [428, 297] on input "Omit all unknown balances" at bounding box center [431, 292] width 7 height 7
checkbox input "true"
click at [440, 322] on span "I allow NextChapter & UCS to charge my credit card on file to download this cre…" at bounding box center [575, 323] width 301 height 9
click at [436, 322] on input "I allow NextChapter & UCS to charge my credit card on file to download this cre…" at bounding box center [431, 321] width 7 height 7
checkbox input "true"
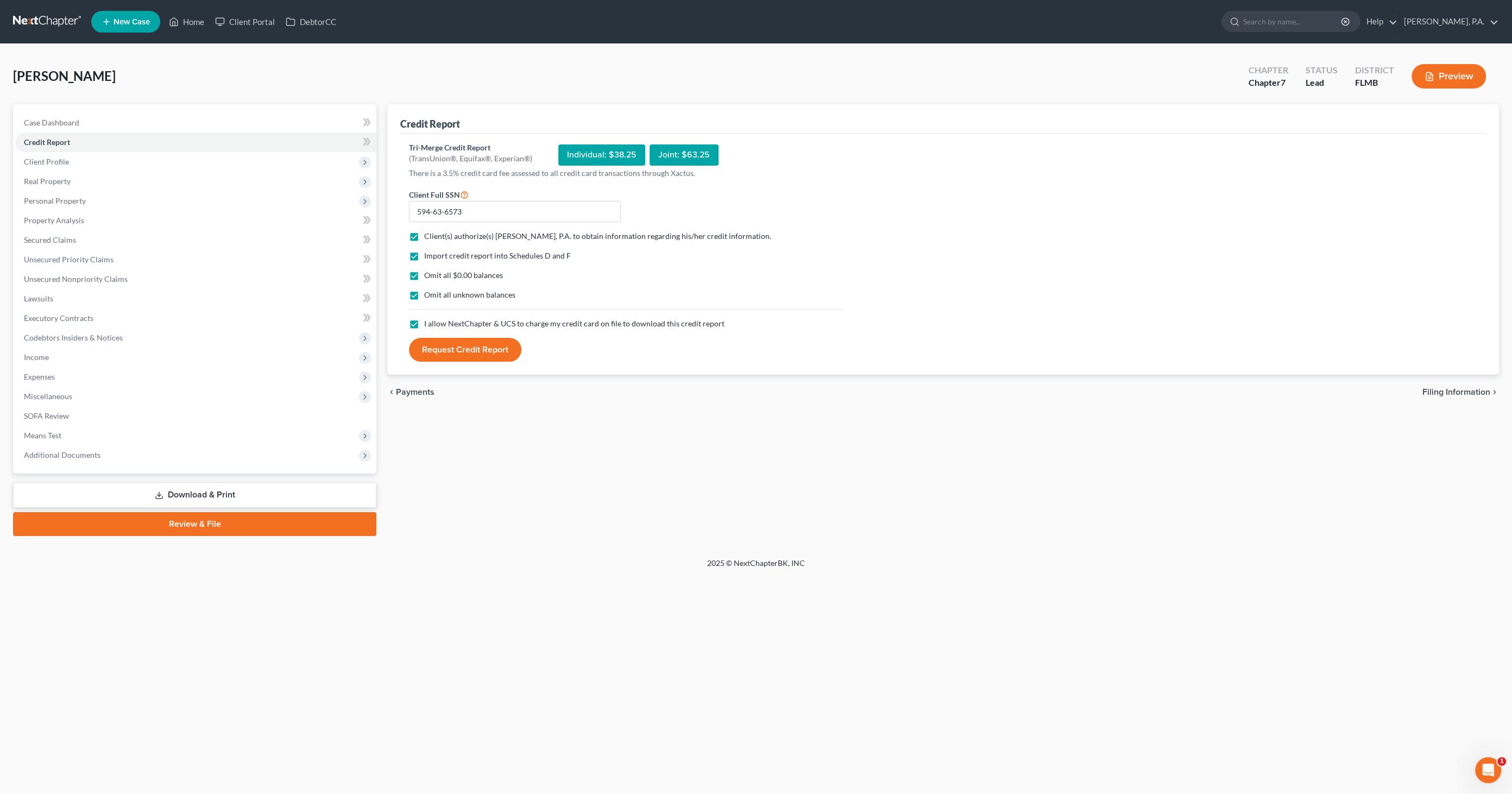
click at [439, 348] on button "Request Credit Report" at bounding box center [465, 350] width 113 height 24
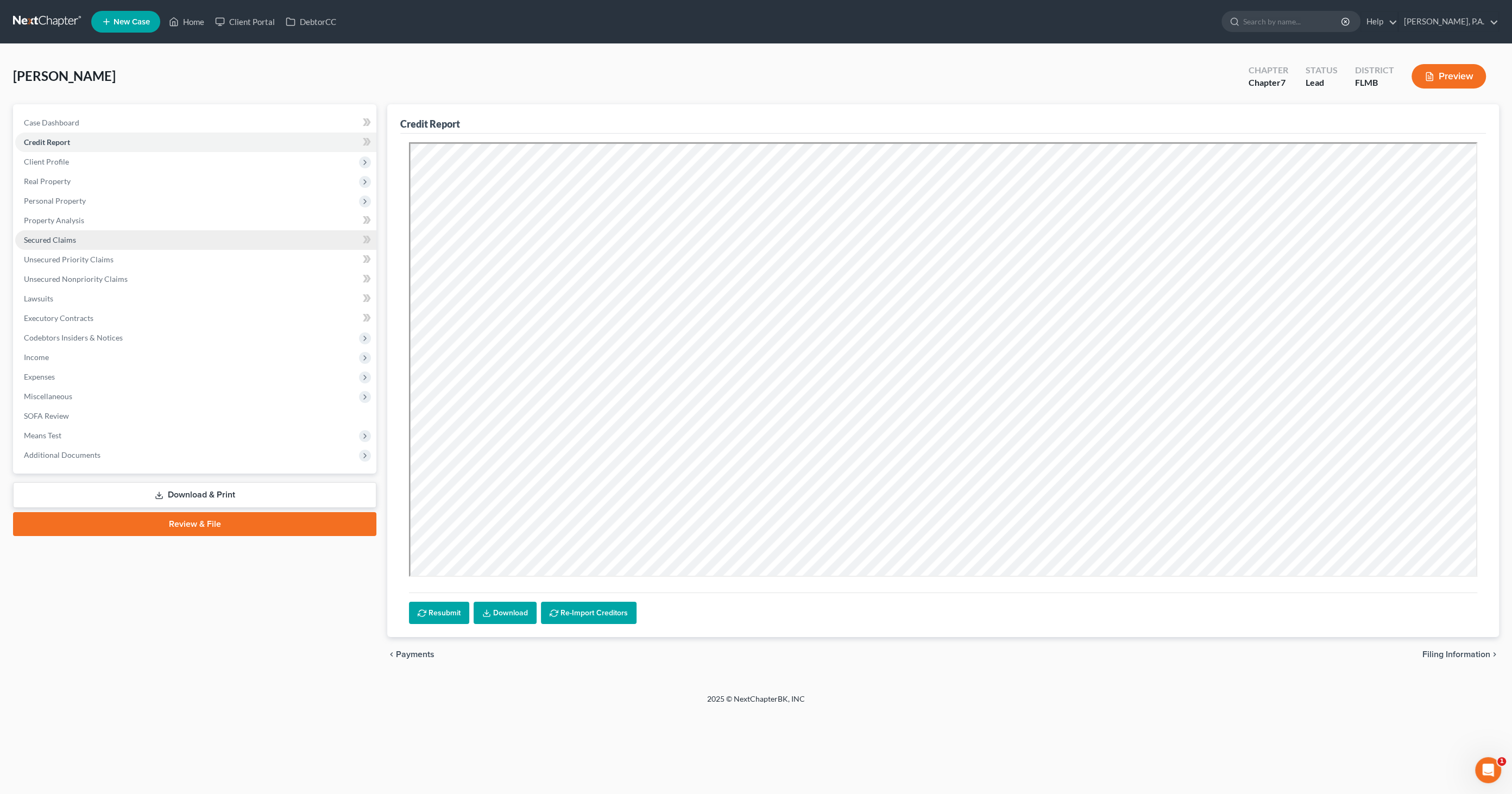
click at [54, 239] on span "Secured Claims" at bounding box center [50, 239] width 52 height 9
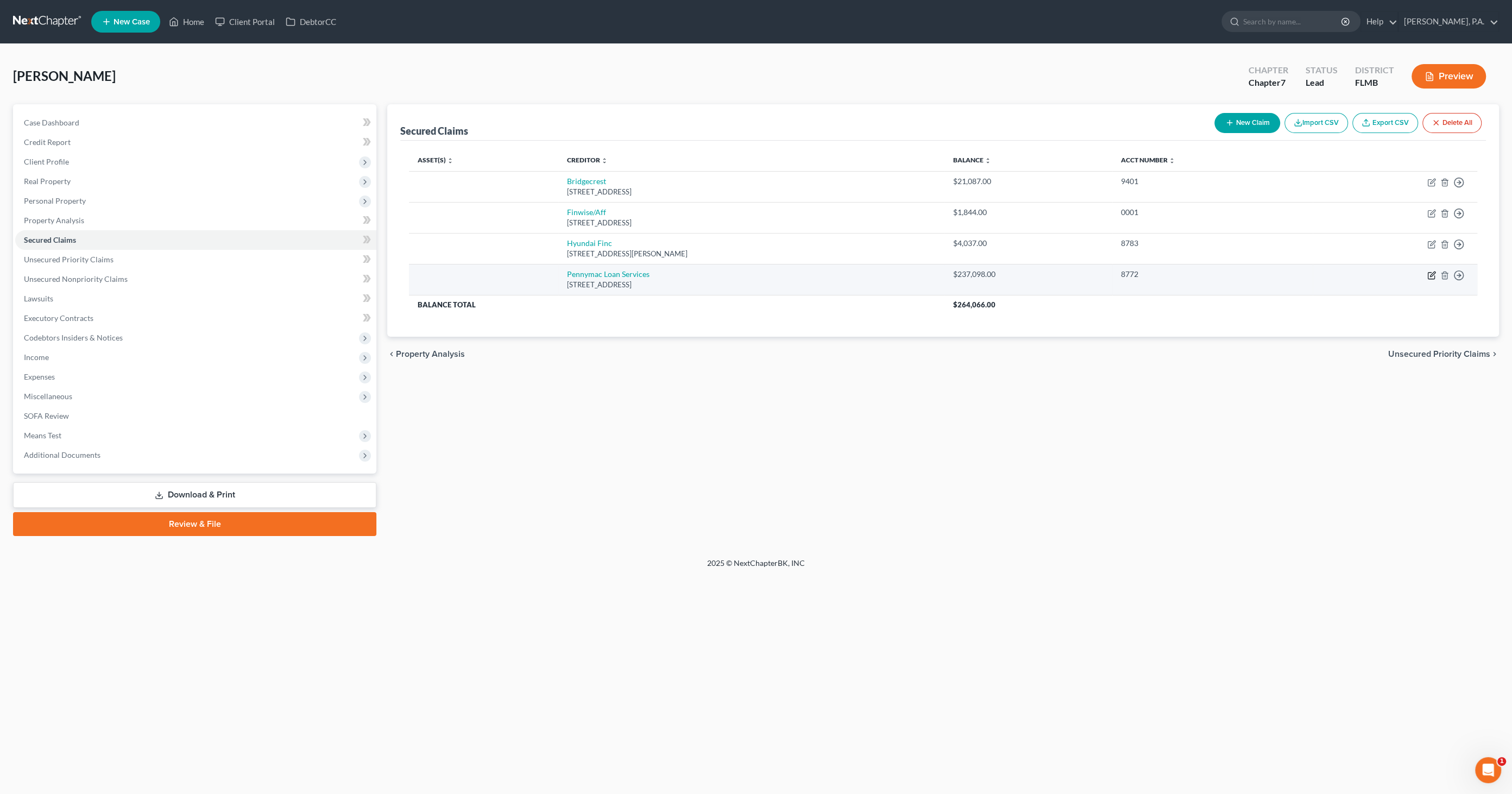
click at [1248, 273] on icon "button" at bounding box center [1432, 276] width 9 height 9
select select "4"
select select "0"
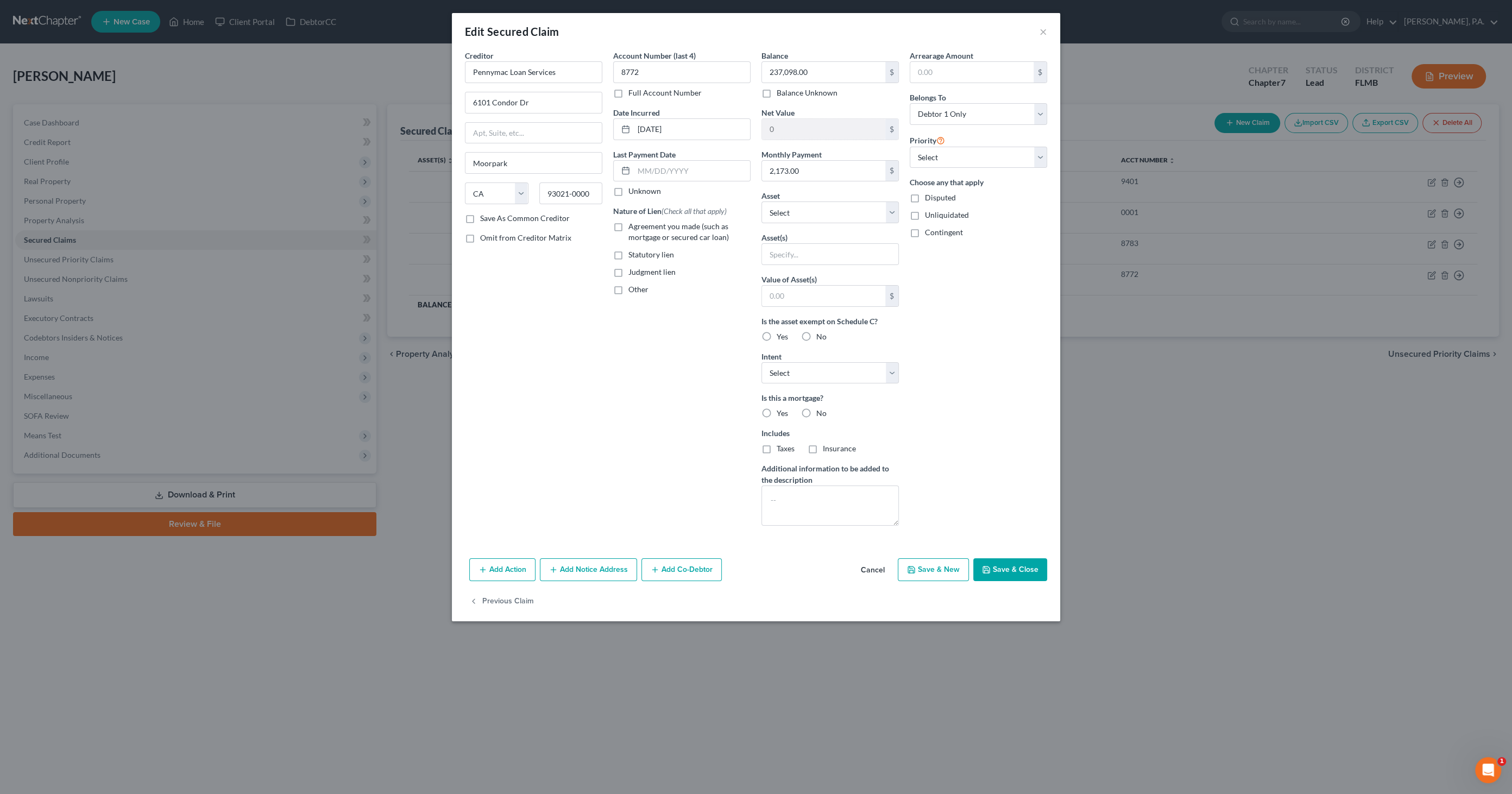
click at [651, 224] on span "Agreement you made (such as mortgage or secured car loan)" at bounding box center [678, 231] width 100 height 20
click at [640, 224] on input "Agreement you made (such as mortgage or secured car loan)" at bounding box center [636, 224] width 7 height 7
checkbox input "true"
click at [801, 207] on select "Select Other Multiple Assets [STREET_ADDRESS] - $309990.0" at bounding box center [830, 212] width 137 height 22
select select "2"
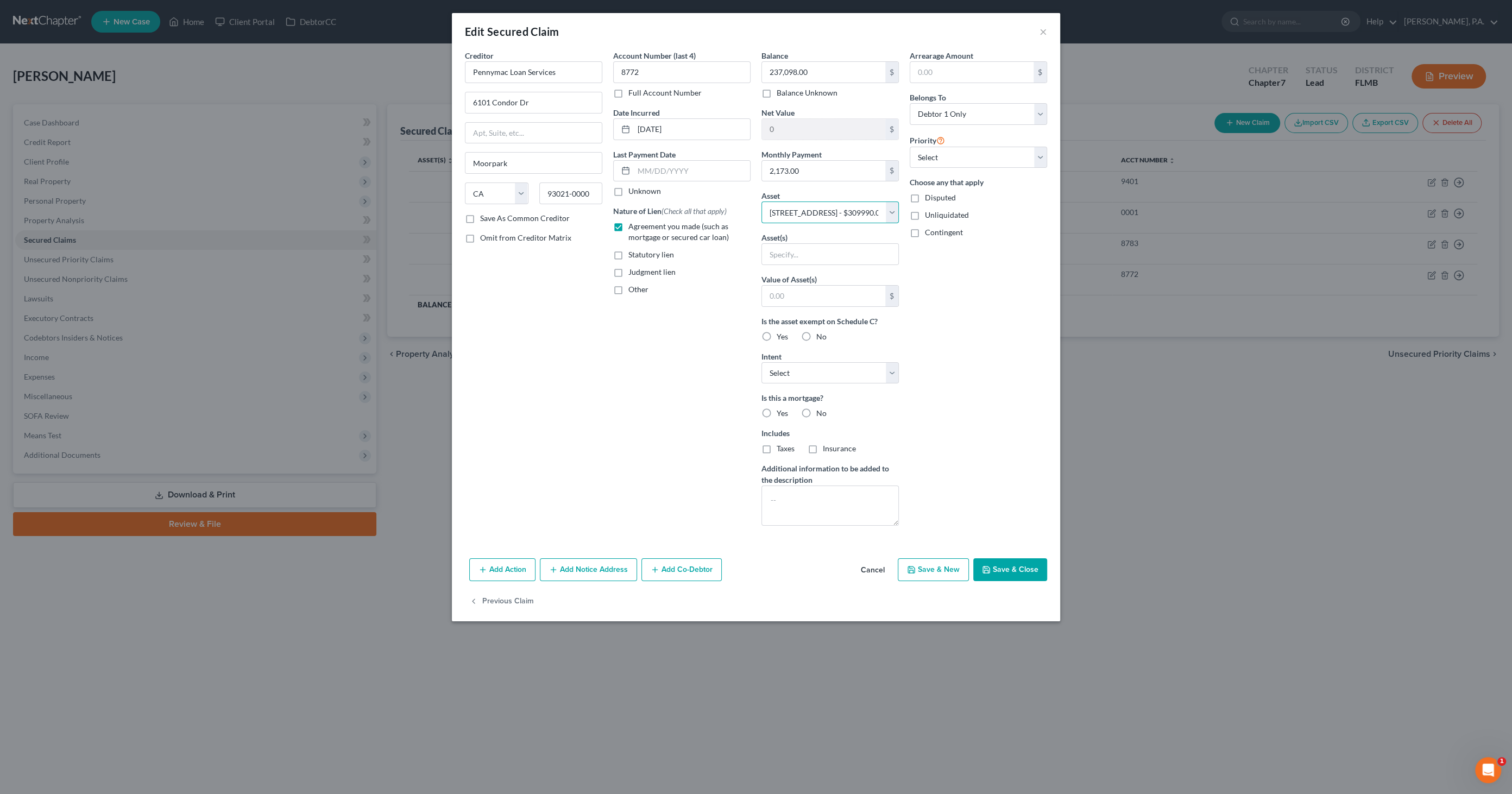
click at [761, 202] on select "Select Other Multiple Assets [STREET_ADDRESS] - $309990.0" at bounding box center [830, 212] width 137 height 22
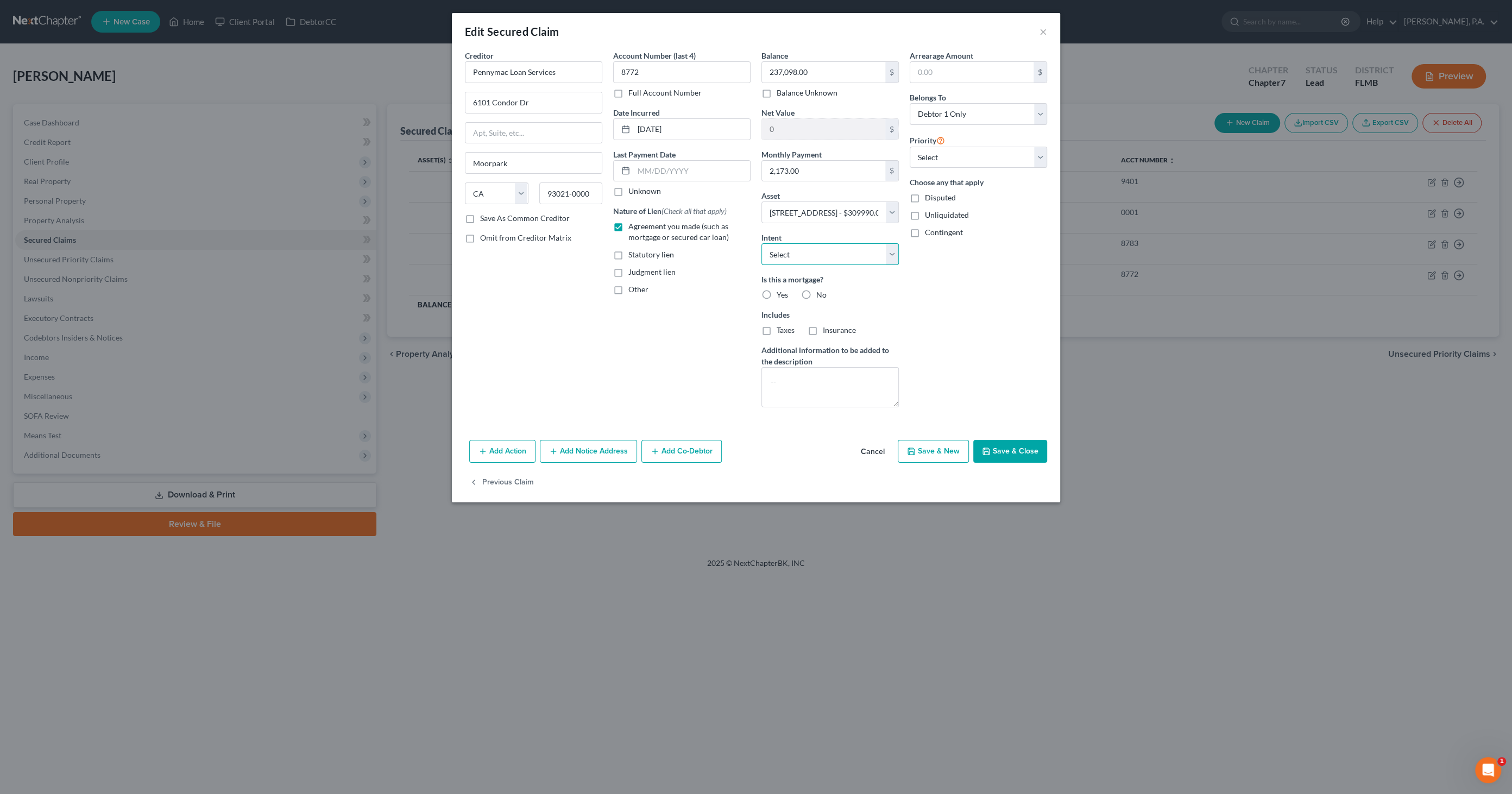
click at [817, 251] on select "Select Surrender Redeem Reaffirm Avoid Other" at bounding box center [830, 254] width 137 height 22
select select "2"
click at [761, 243] on select "Select Surrender Redeem Reaffirm Avoid Other" at bounding box center [830, 254] width 137 height 22
click at [776, 292] on label "Yes" at bounding box center [782, 295] width 11 height 11
click at [781, 292] on input "Yes" at bounding box center [784, 292] width 7 height 7
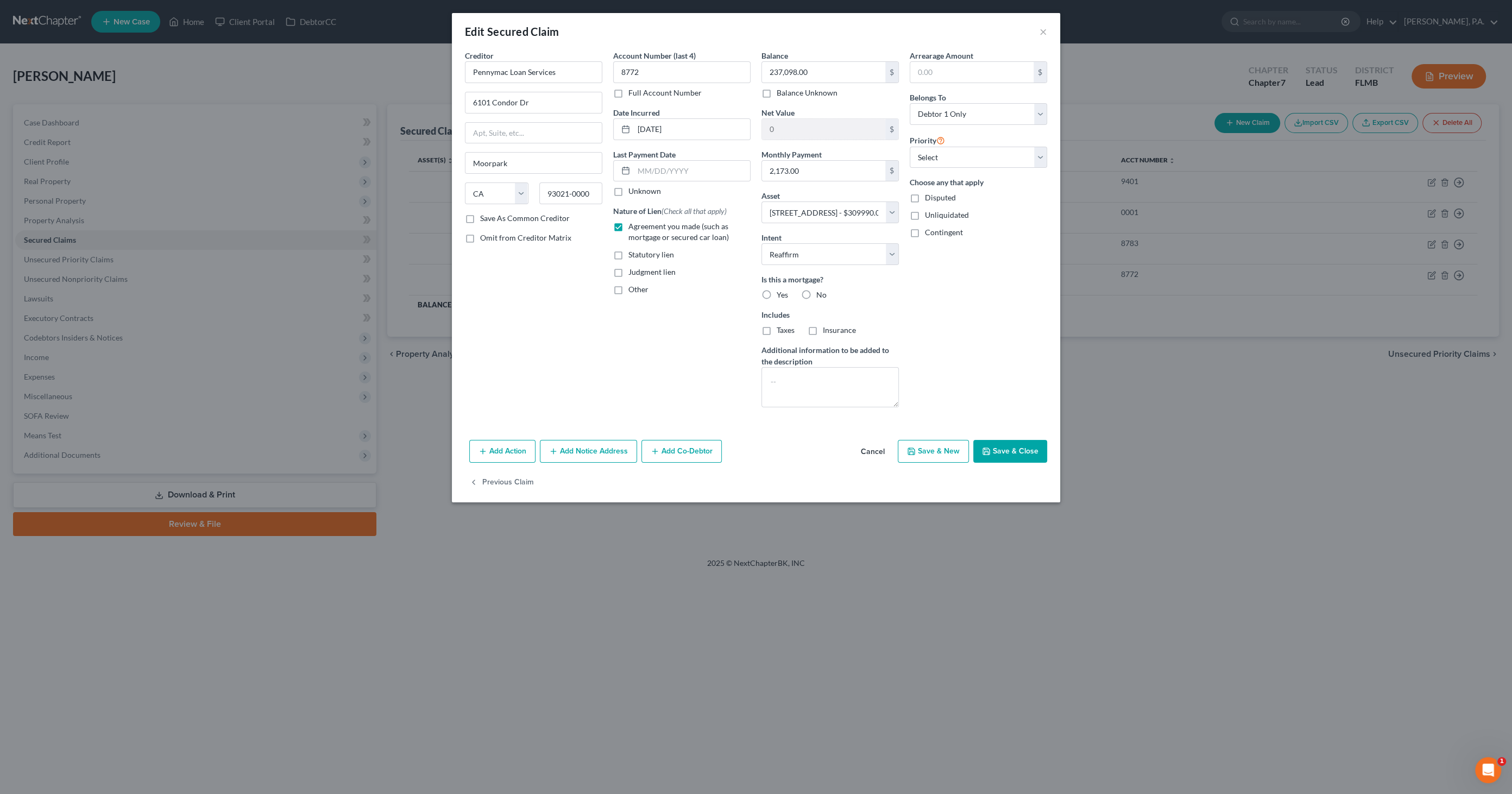
radio input "true"
click at [790, 328] on span "Taxes" at bounding box center [785, 330] width 18 height 9
click at [788, 328] on input "Taxes" at bounding box center [784, 328] width 7 height 7
checkbox input "true"
click at [823, 325] on label "Insurance" at bounding box center [840, 330] width 33 height 11
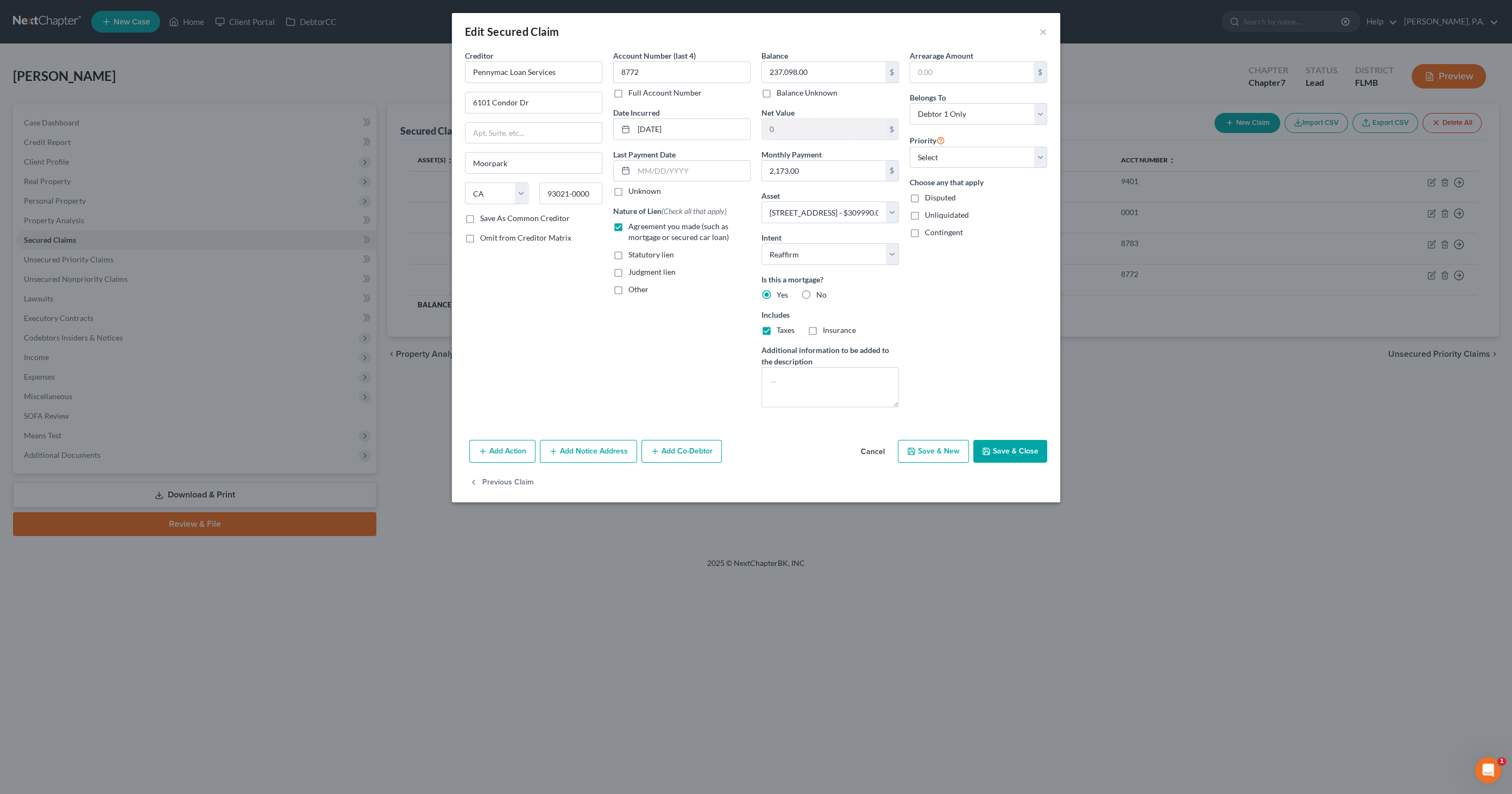
click at [827, 325] on input "Insurance" at bounding box center [830, 328] width 7 height 7
checkbox input "true"
click at [807, 168] on input "2,173.00" at bounding box center [823, 171] width 123 height 20
click at [813, 169] on input "2,173.00" at bounding box center [823, 171] width 123 height 20
type input "2,173.09"
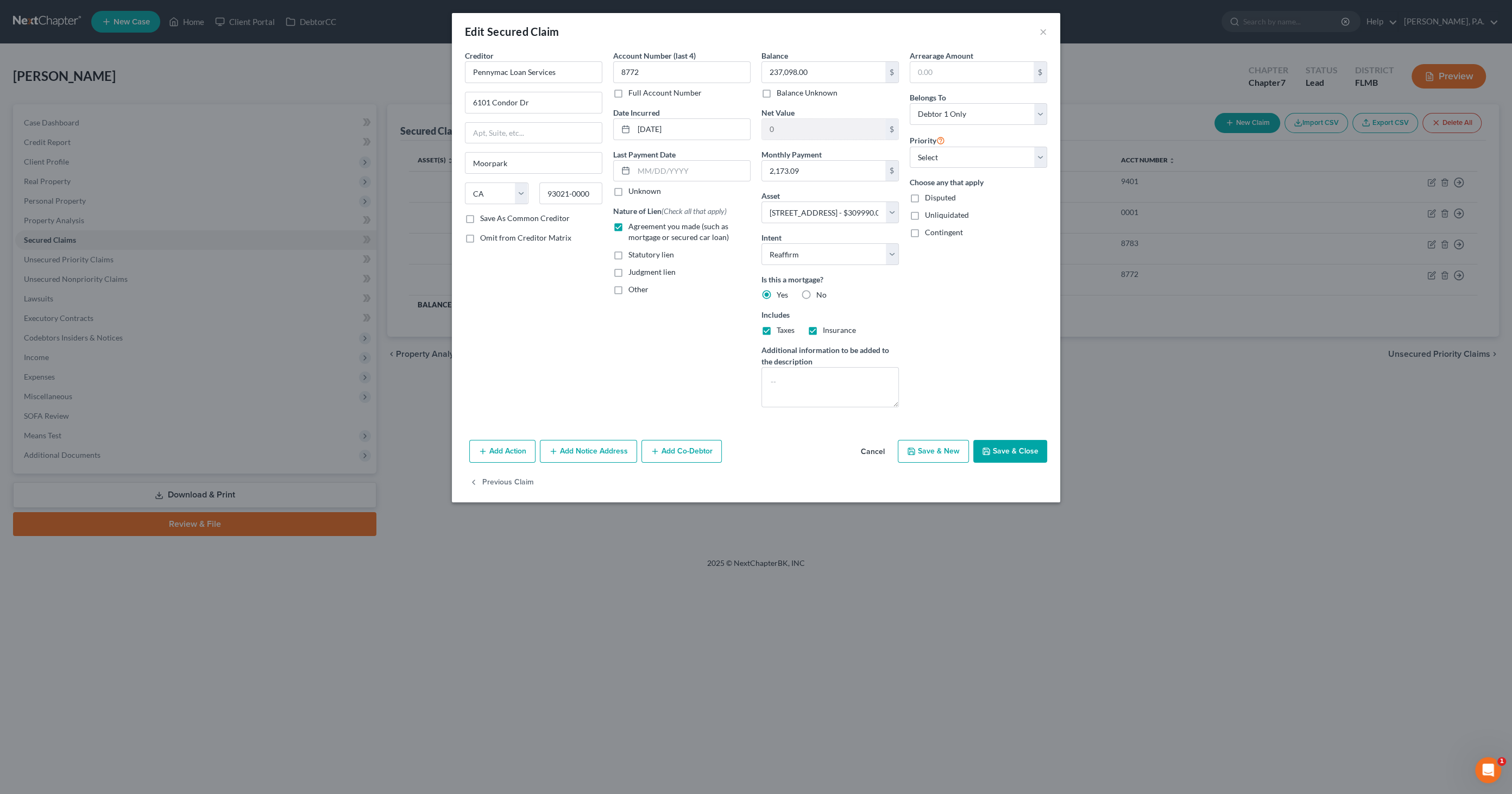
click at [1026, 450] on button "Save & Close" at bounding box center [1011, 452] width 74 height 23
select select
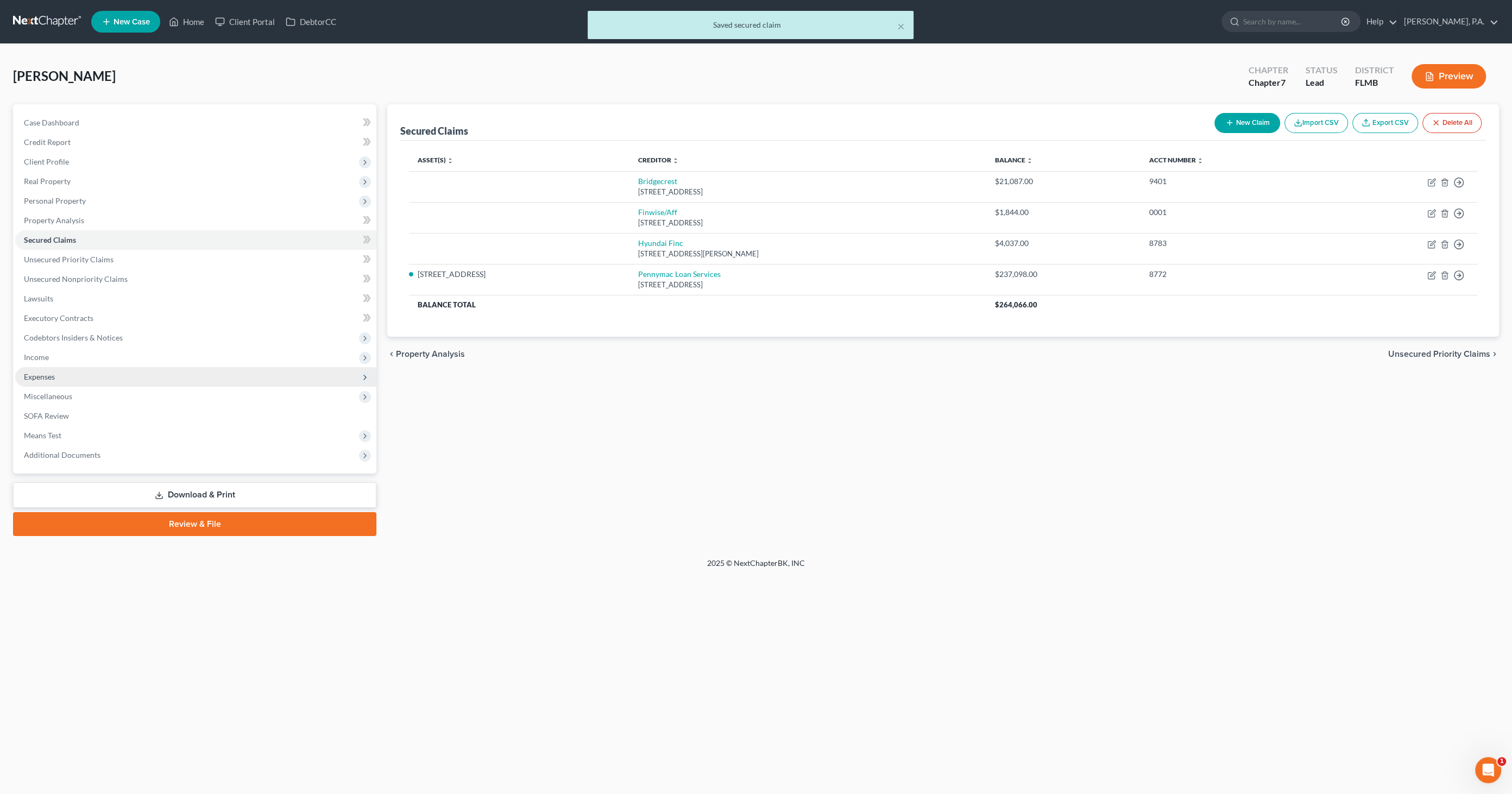
click at [69, 376] on span "Expenses" at bounding box center [196, 377] width 361 height 20
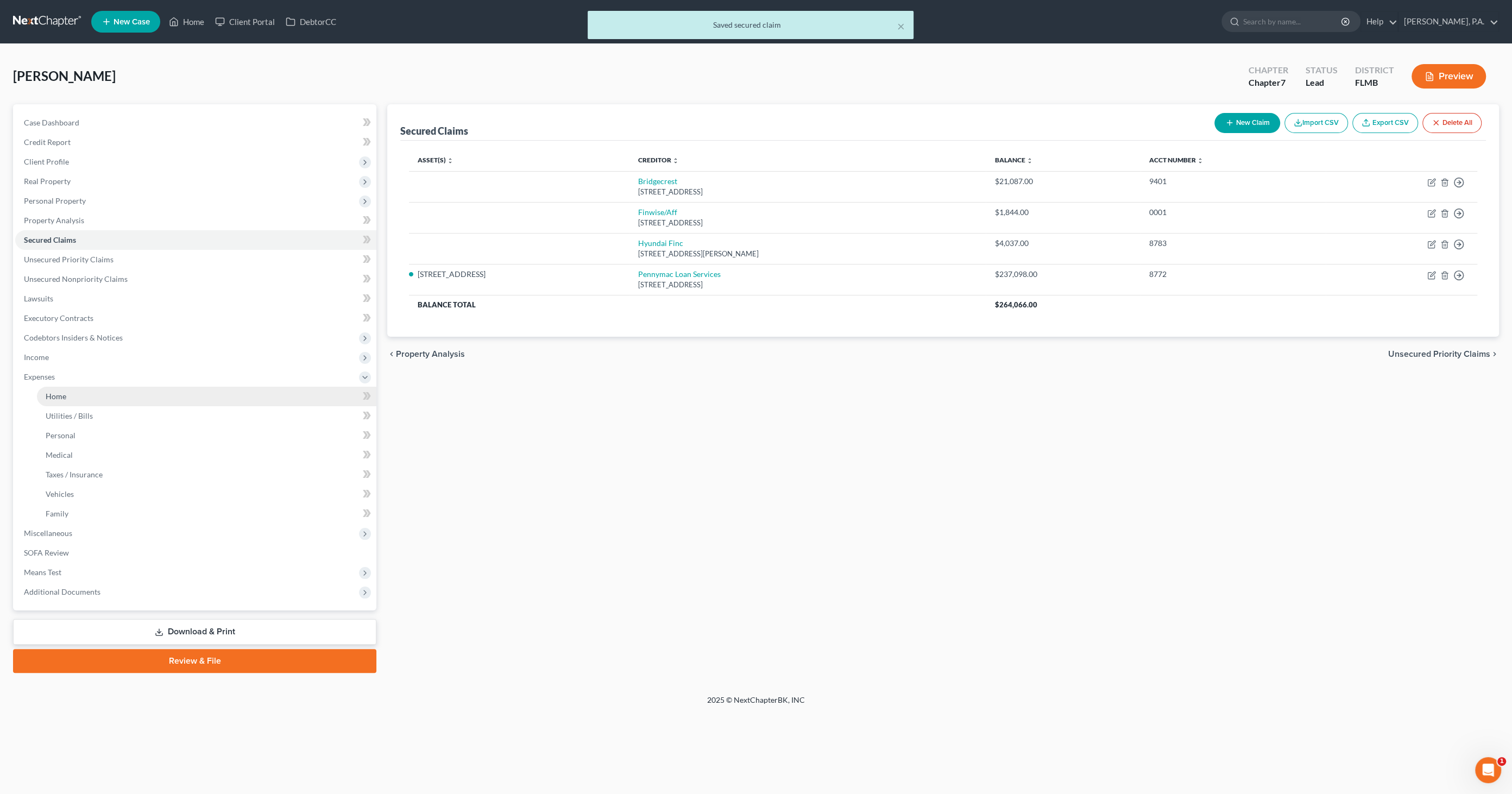
click at [72, 388] on link "Home" at bounding box center [207, 397] width 340 height 20
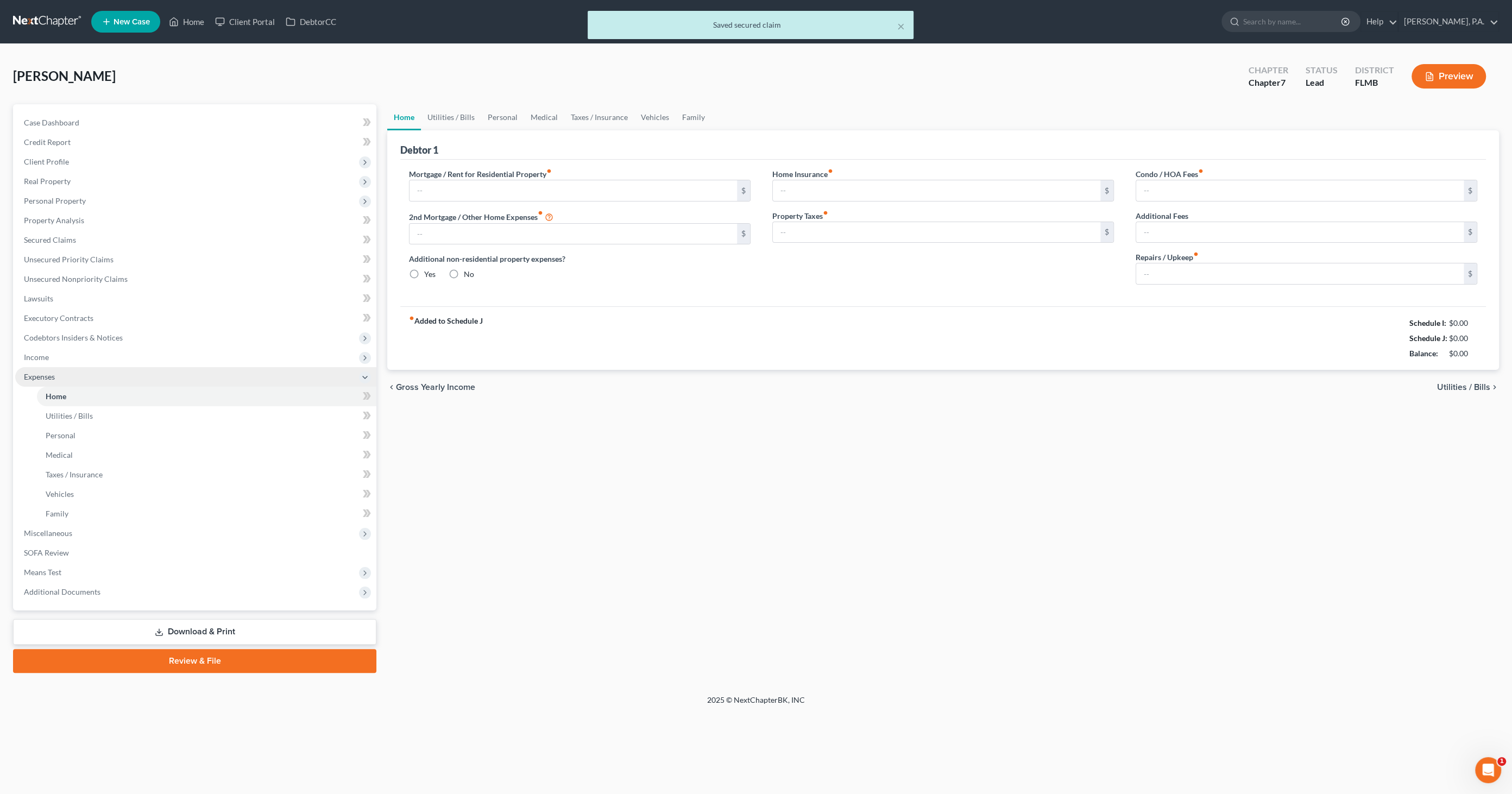
type input "0.00"
radio input "true"
type input "0.00"
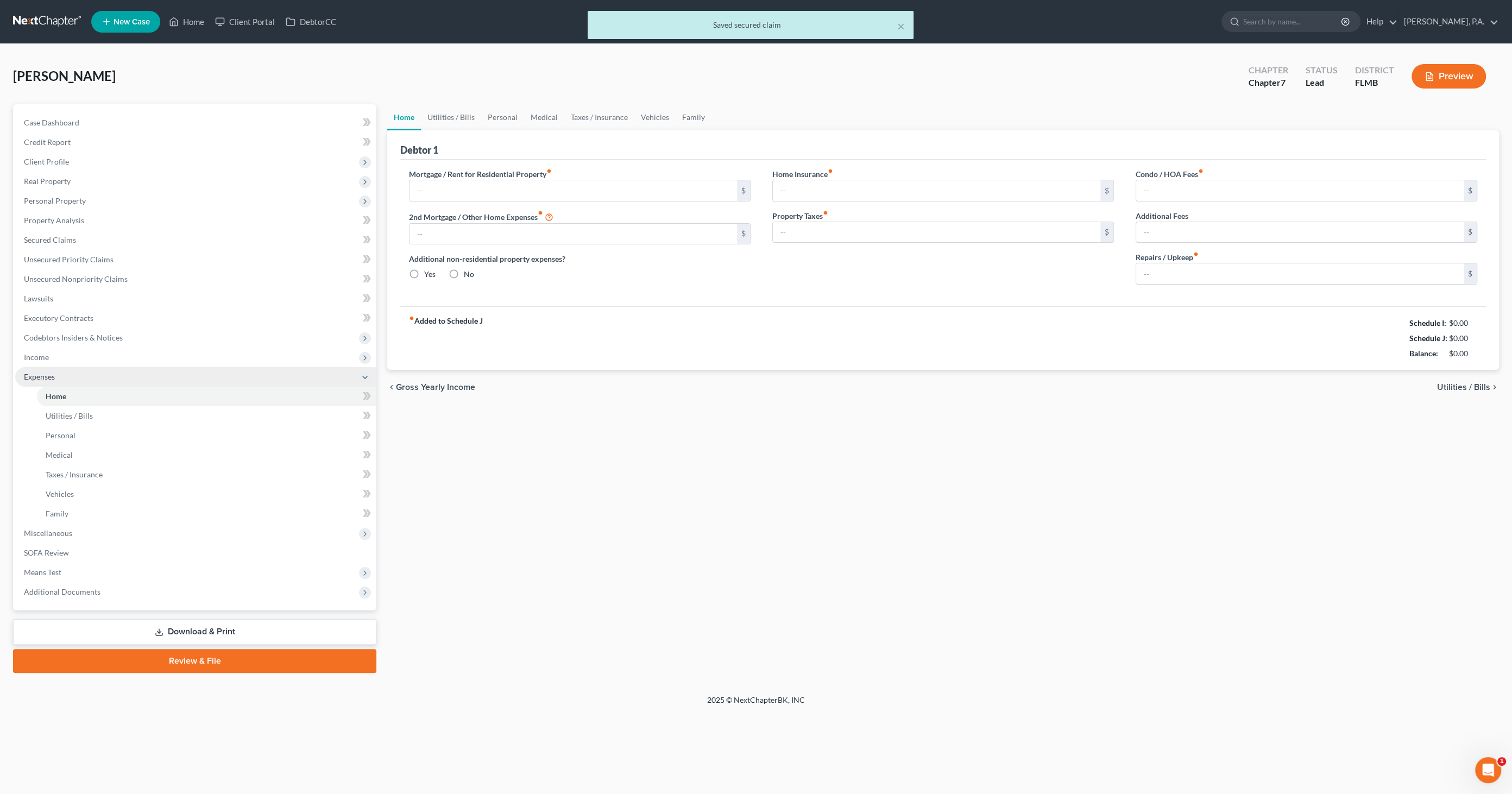
type input "0.00"
click at [457, 192] on input "text" at bounding box center [573, 190] width 328 height 20
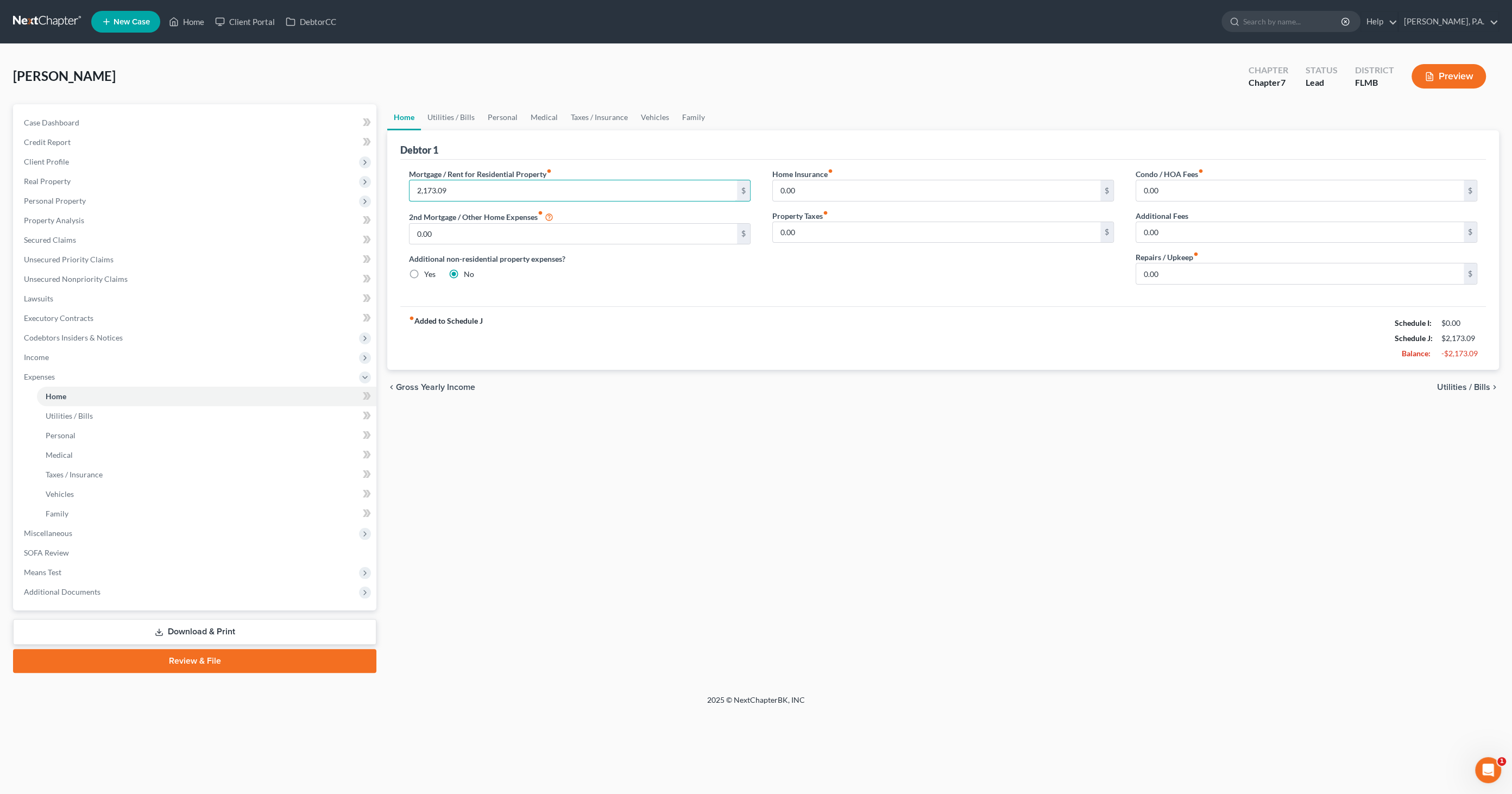
type input "2,173.09"
click at [66, 280] on span "Unsecured Nonpriority Claims" at bounding box center [76, 279] width 103 height 9
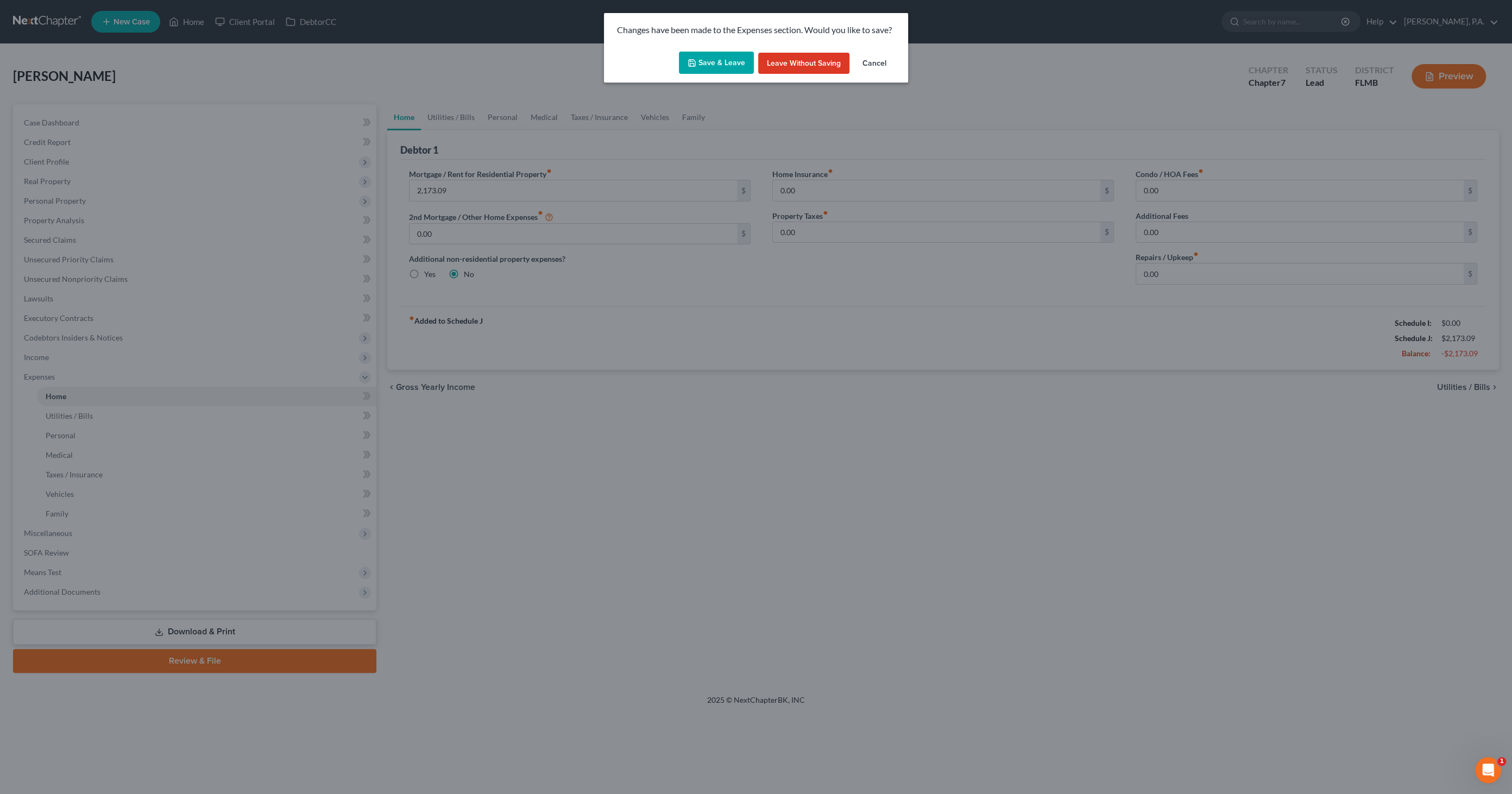
click at [708, 62] on button "Save & Leave" at bounding box center [716, 63] width 75 height 23
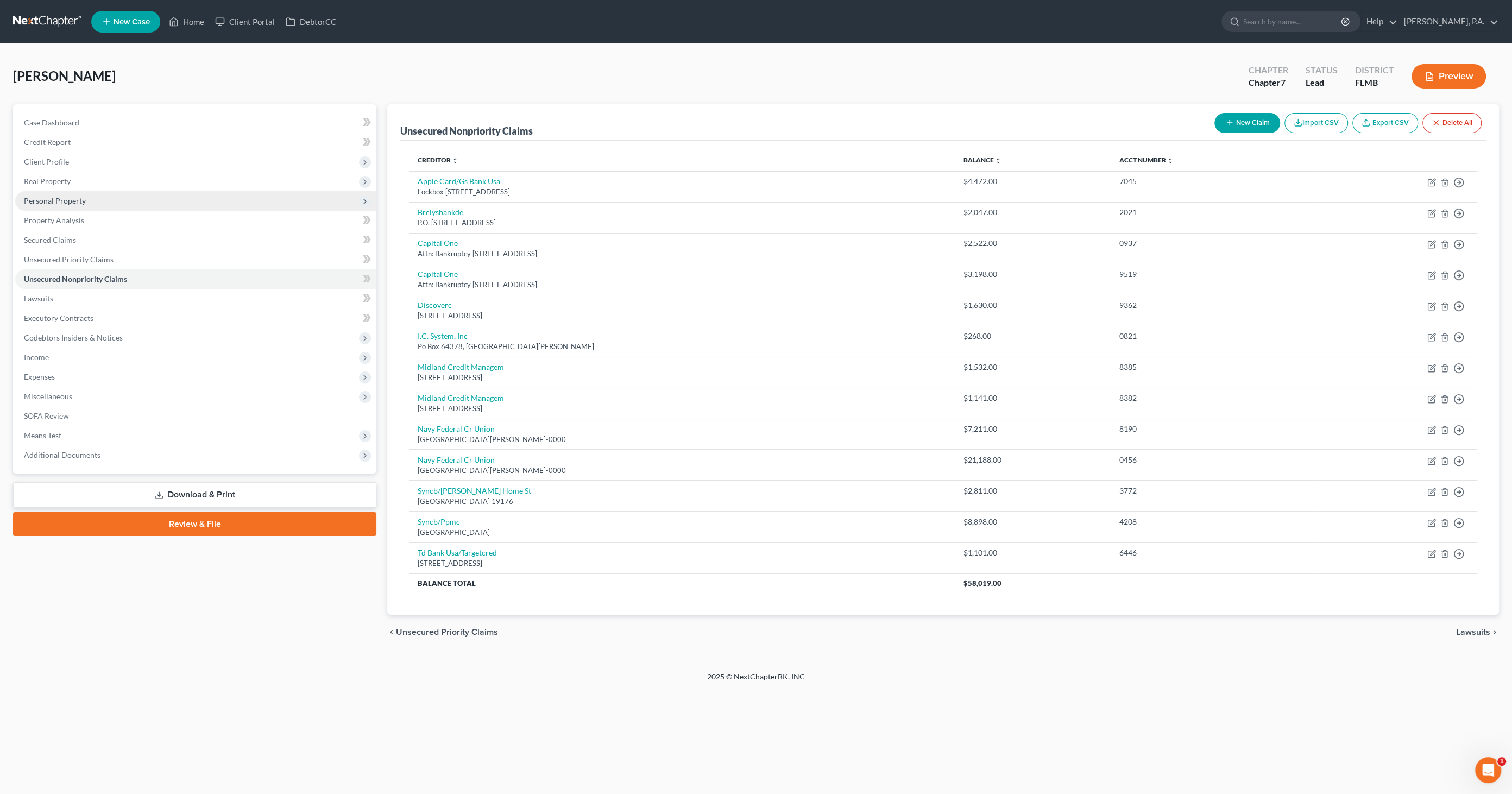
click at [57, 198] on span "Personal Property" at bounding box center [55, 201] width 62 height 9
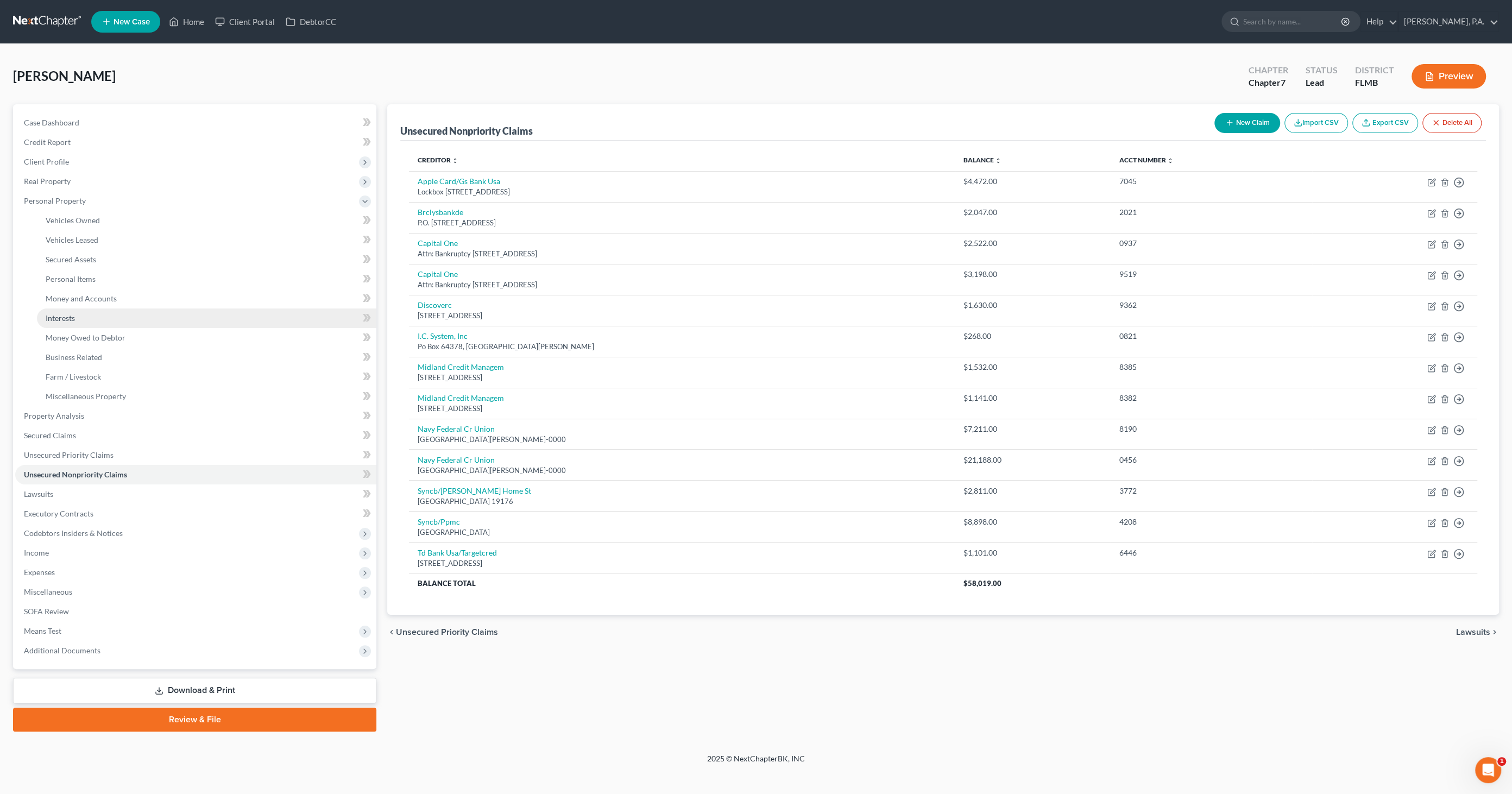
click at [76, 319] on link "Interests" at bounding box center [207, 319] width 340 height 20
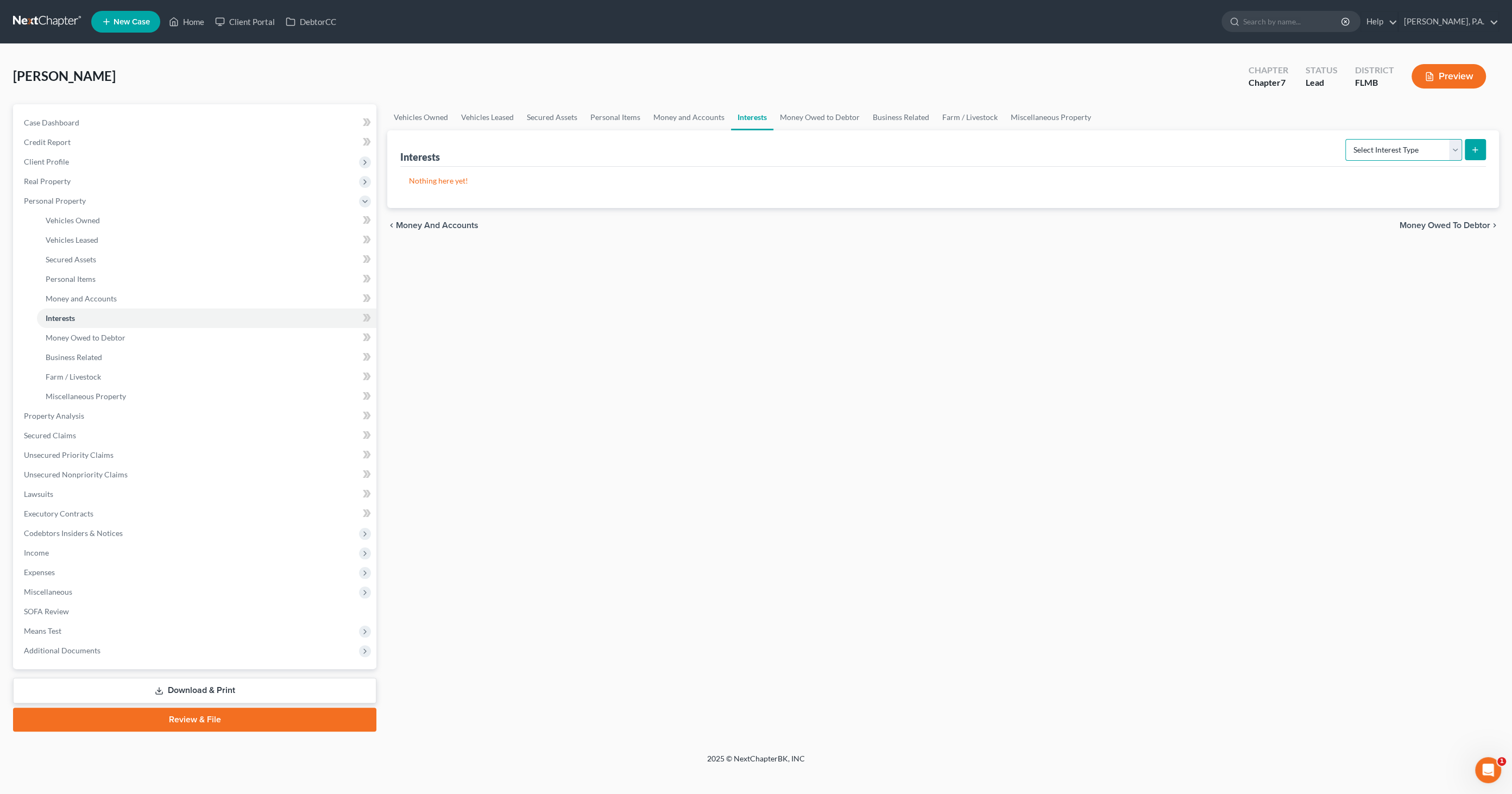
click at [1248, 146] on select "Select Interest Type 401K Annuity Bond Education IRA Government Bond Government…" at bounding box center [1403, 150] width 117 height 22
select select "term_life_insurance"
click at [1248, 139] on select "Select Interest Type 401K Annuity Bond Education IRA Government Bond Government…" at bounding box center [1403, 150] width 117 height 22
click at [1248, 146] on icon "submit" at bounding box center [1476, 150] width 9 height 9
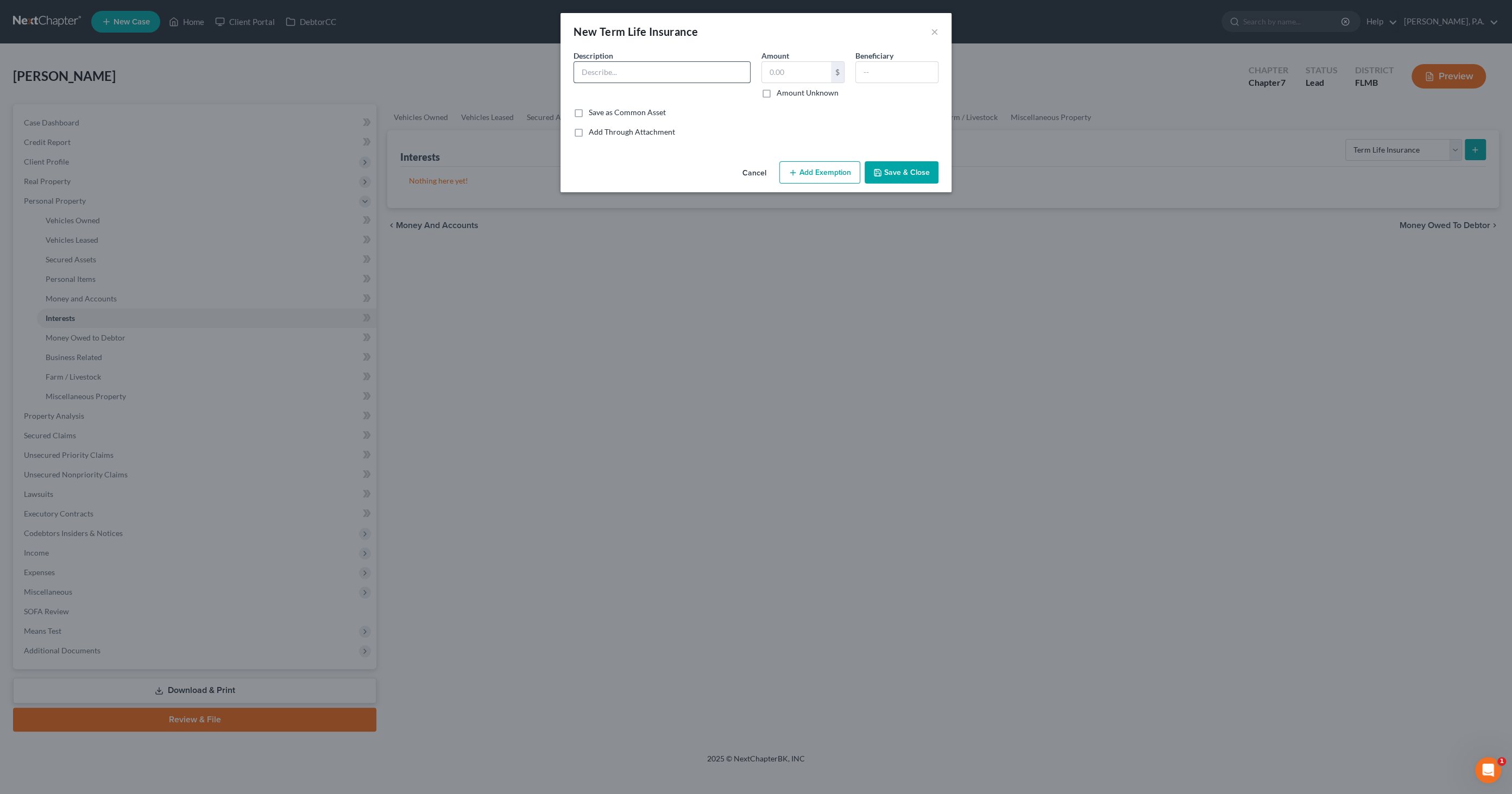
click at [598, 66] on input "text" at bounding box center [662, 72] width 176 height 20
type input "Term Life Insurance through employer"
type input "0.00"
click at [881, 76] on input "text" at bounding box center [896, 72] width 82 height 20
drag, startPoint x: 909, startPoint y: 69, endPoint x: 827, endPoint y: 63, distance: 82.2
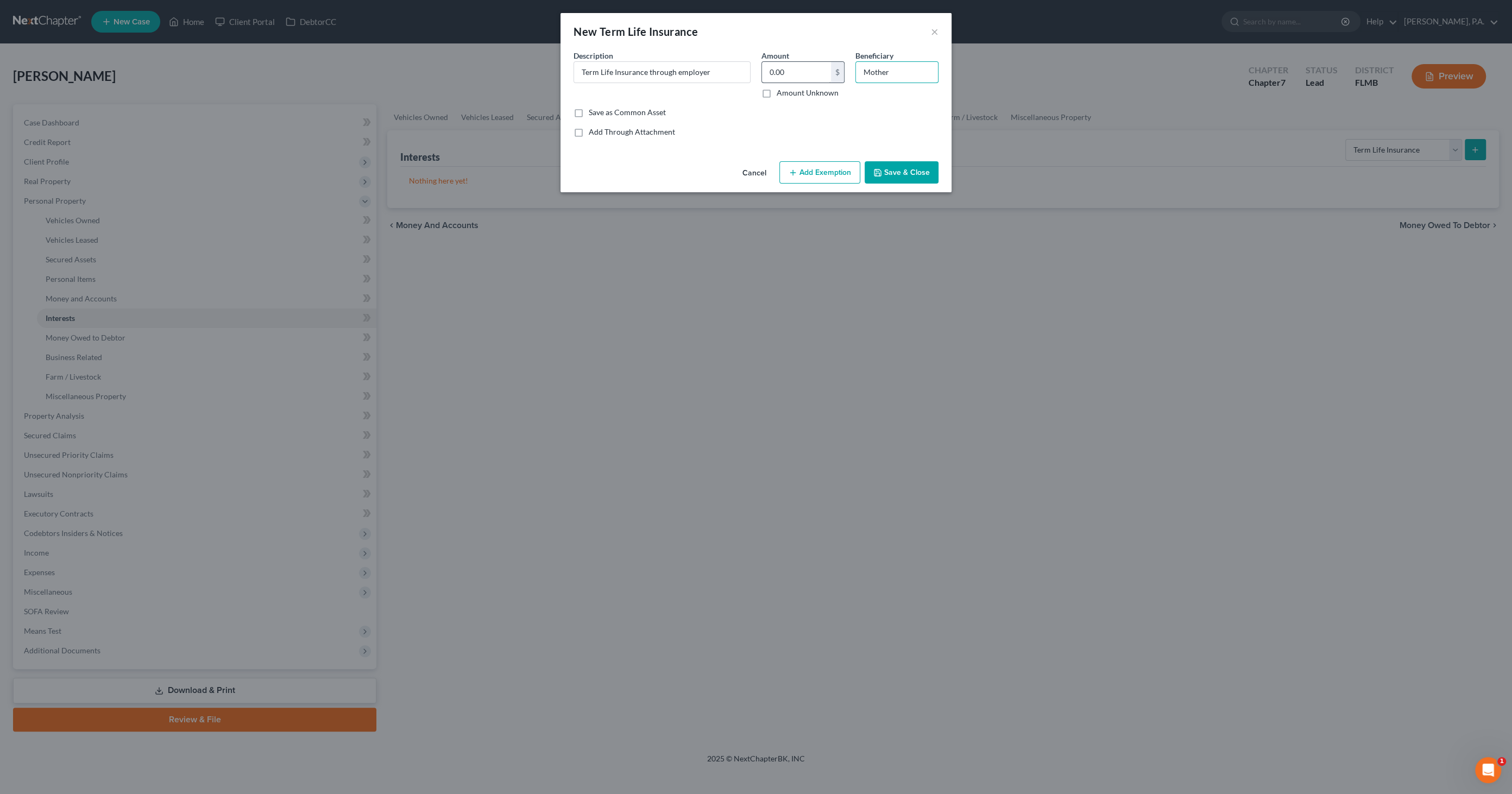
click at [817, 65] on div "Description * Term Life Insurance through employer Amount 0.00 $ Amount Unknown…" at bounding box center [756, 79] width 376 height 57
type input "[PERSON_NAME]'s mother"
click at [802, 171] on button "Add Exemption" at bounding box center [819, 173] width 81 height 23
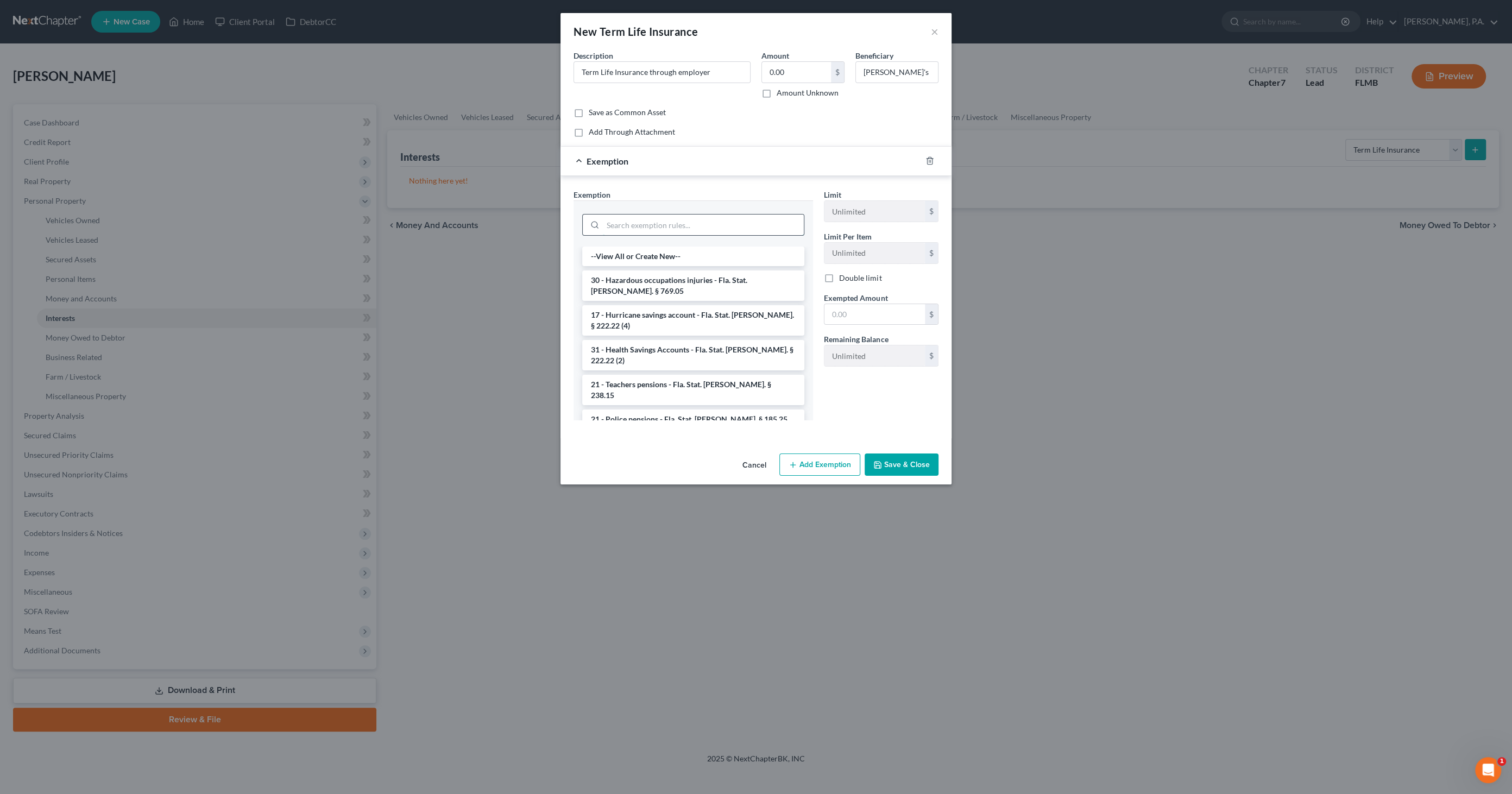
click at [707, 224] on input "search" at bounding box center [703, 224] width 201 height 20
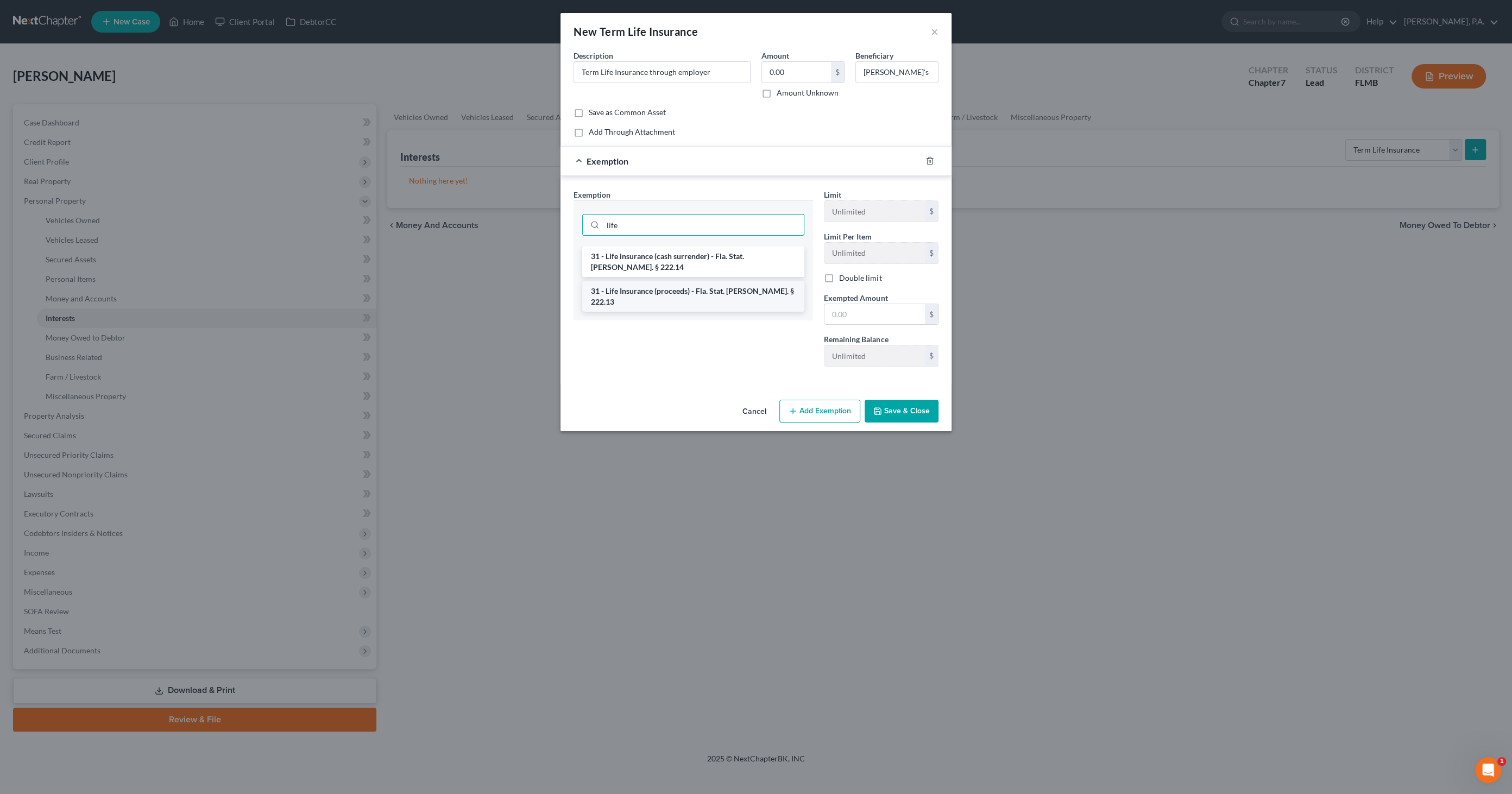
type input "life"
click at [714, 282] on li "31 - Life Insurance (proceeds) - Fla. Stat. [PERSON_NAME]. § 222.13" at bounding box center [693, 297] width 222 height 30
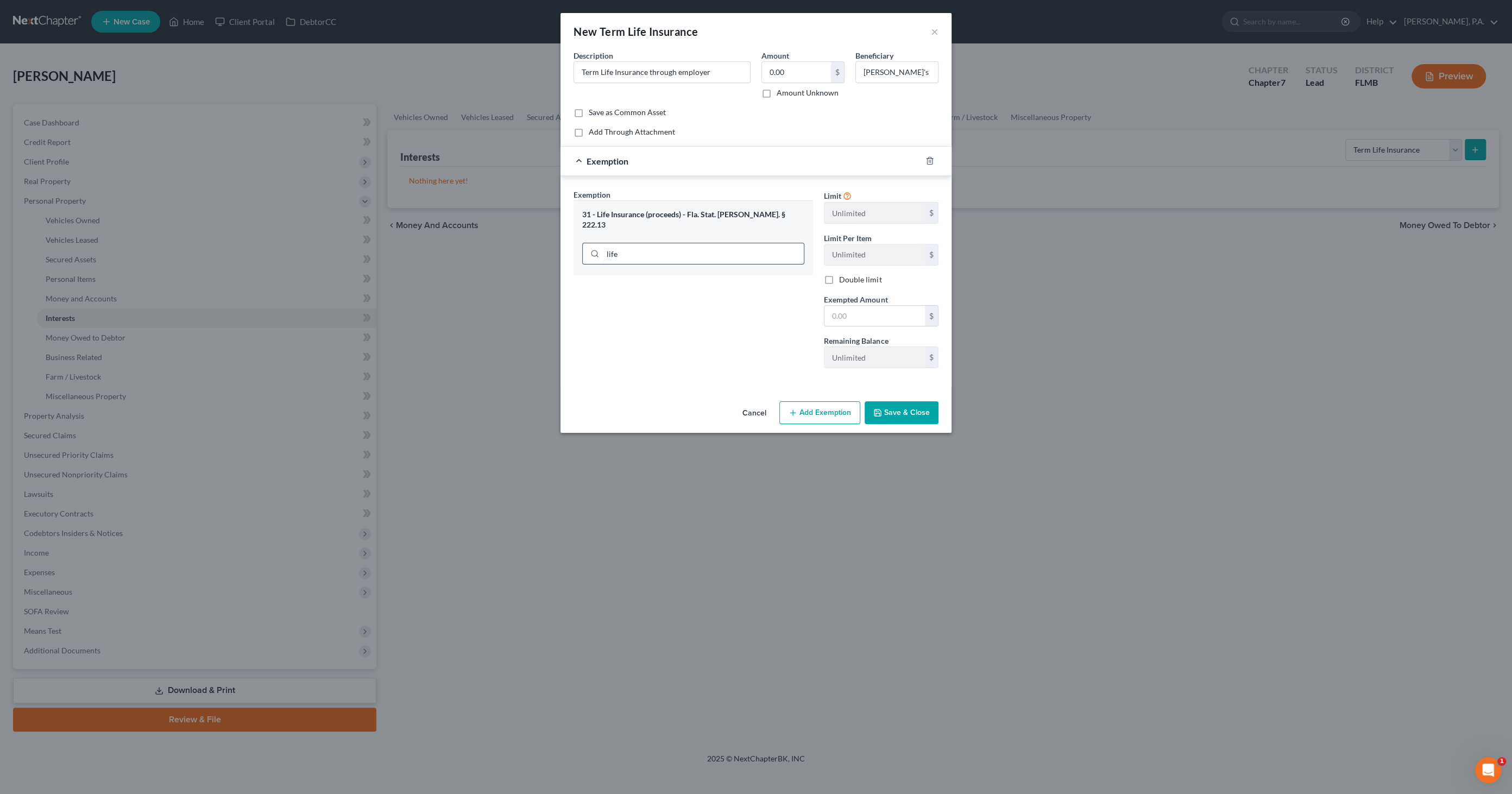
click at [702, 245] on input "life" at bounding box center [703, 253] width 201 height 20
click at [702, 310] on li "31 - Life Insurance (proceeds) - Fla. Stat. [PERSON_NAME]. § 222.13" at bounding box center [693, 326] width 222 height 30
drag, startPoint x: 885, startPoint y: 322, endPoint x: 887, endPoint y: 317, distance: 5.4
click at [885, 322] on input "text" at bounding box center [875, 316] width 100 height 20
type input "1.00"
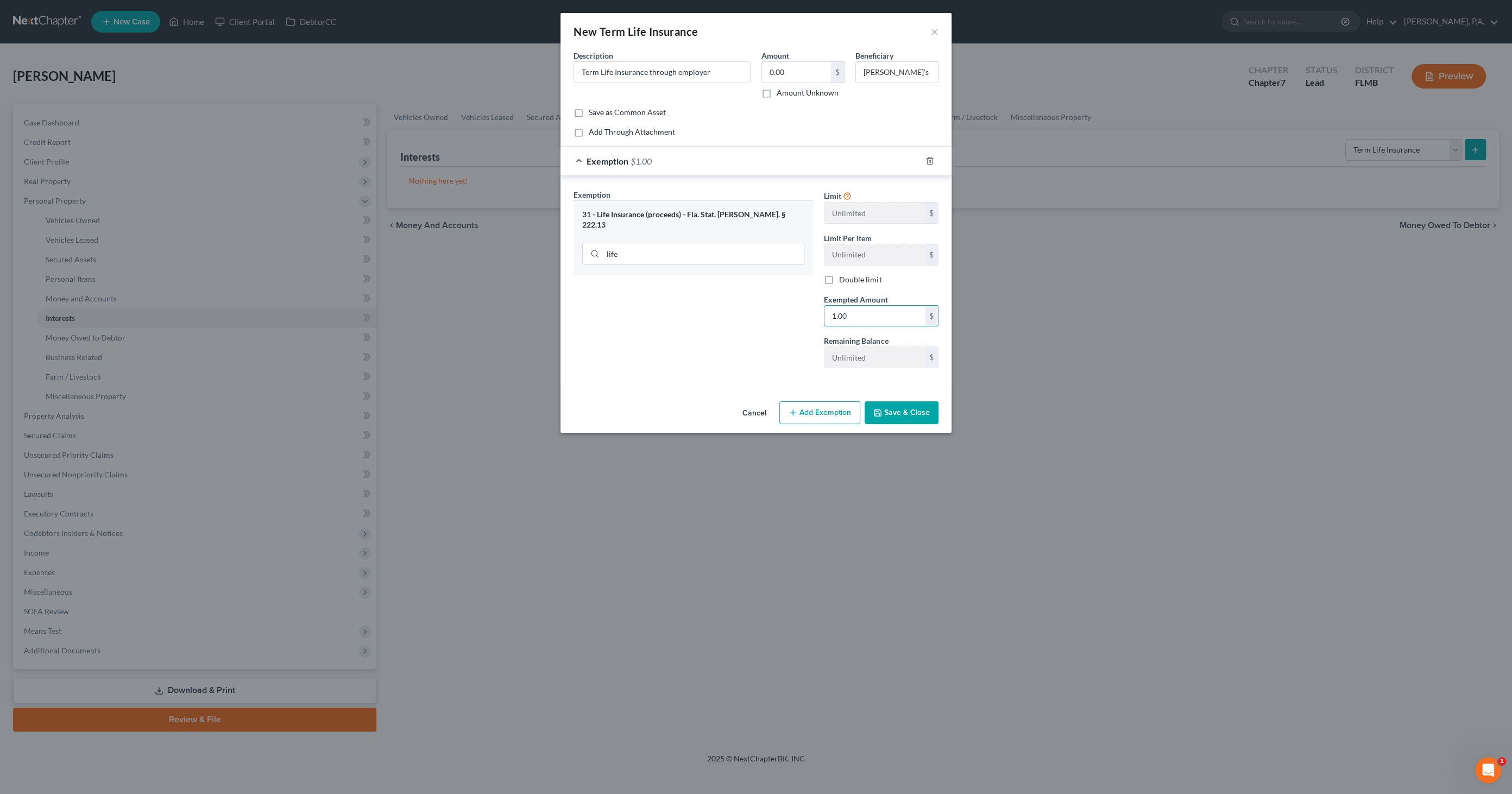
click at [900, 406] on button "Save & Close" at bounding box center [902, 412] width 74 height 23
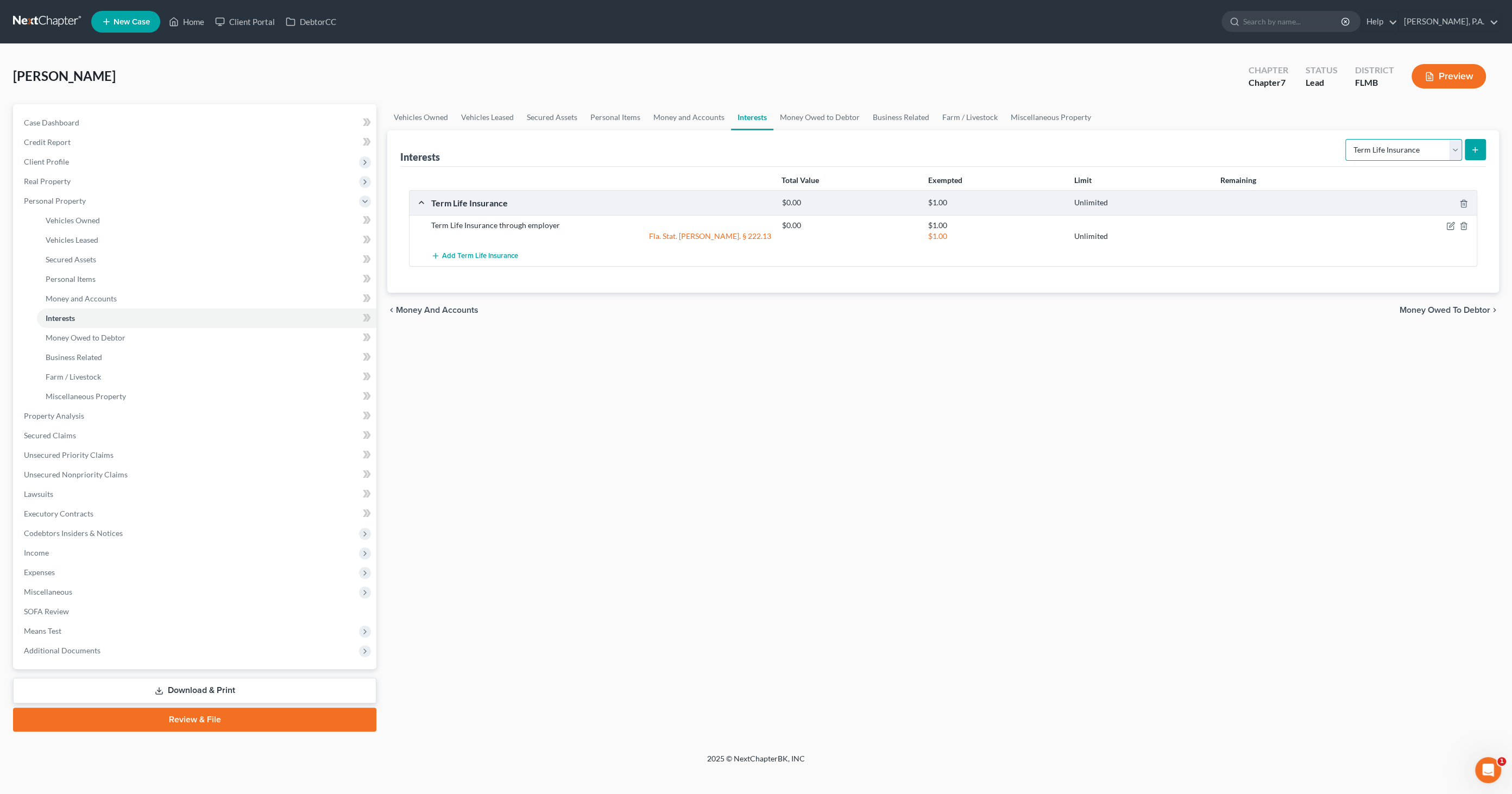
click at [1248, 146] on select "Select Interest Type 401K Annuity Bond Education IRA Government Bond Government…" at bounding box center [1403, 150] width 117 height 22
select select "401k"
click at [1248, 139] on select "Select Interest Type 401K Annuity Bond Education IRA Government Bond Government…" at bounding box center [1403, 150] width 117 height 22
click at [1248, 146] on icon "submit" at bounding box center [1476, 150] width 9 height 9
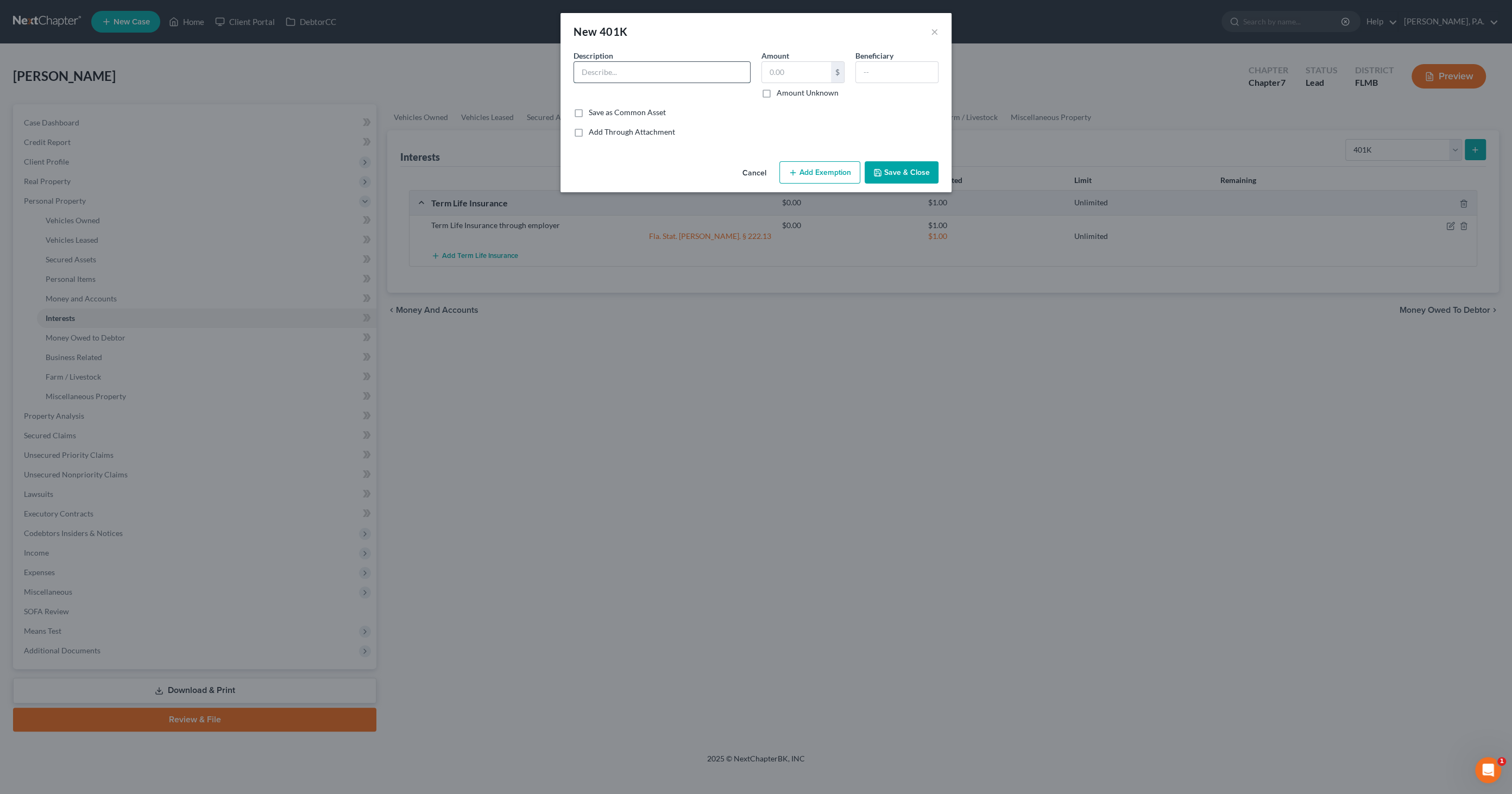
drag, startPoint x: 664, startPoint y: 75, endPoint x: 668, endPoint y: 69, distance: 7.2
click at [664, 75] on input "text" at bounding box center [662, 72] width 176 height 20
type input "Vanguard 401(k)"
type input "9,449.77"
click at [827, 169] on button "Add Exemption" at bounding box center [819, 173] width 81 height 23
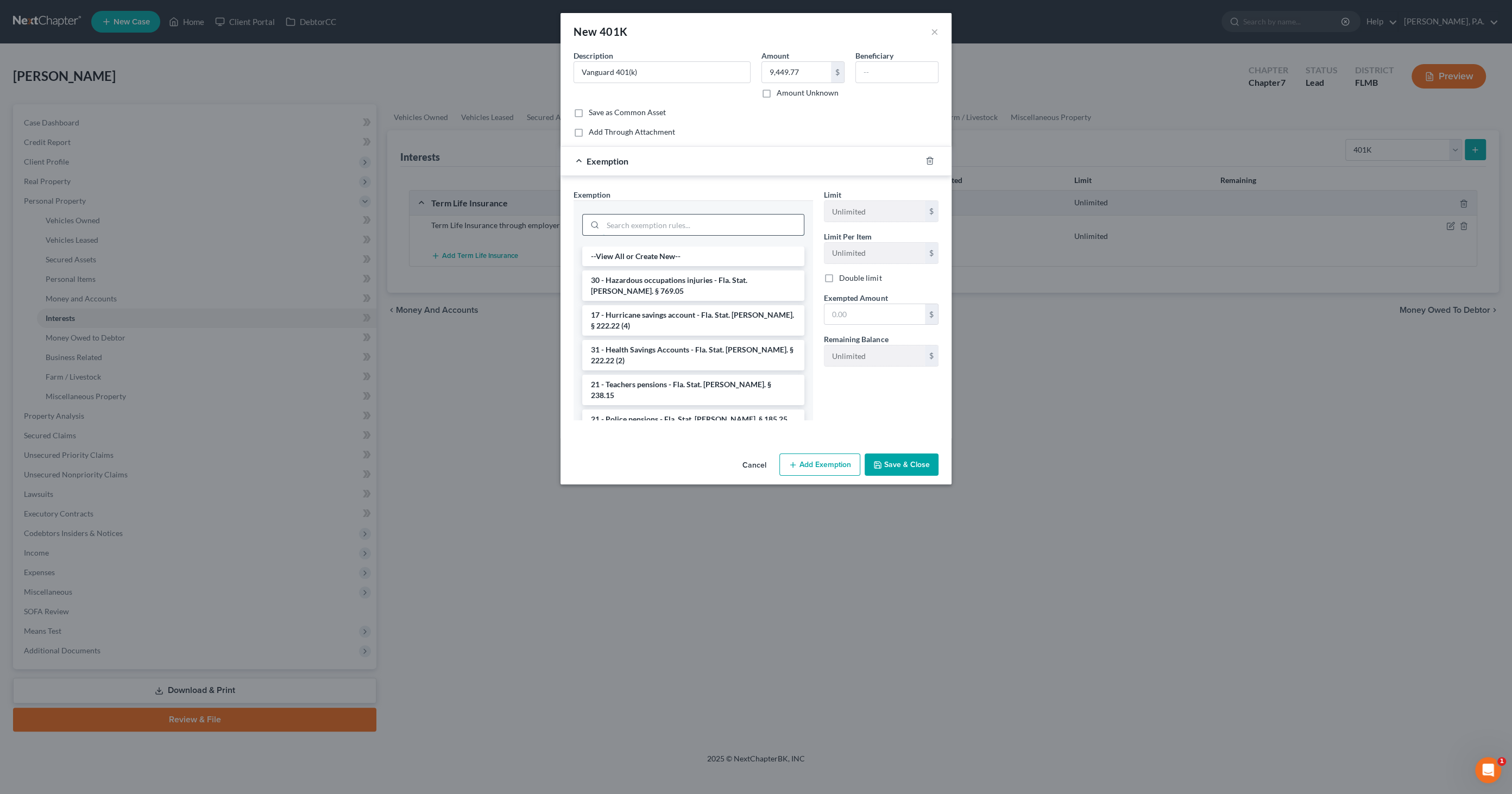
click at [663, 221] on input "search" at bounding box center [703, 224] width 201 height 20
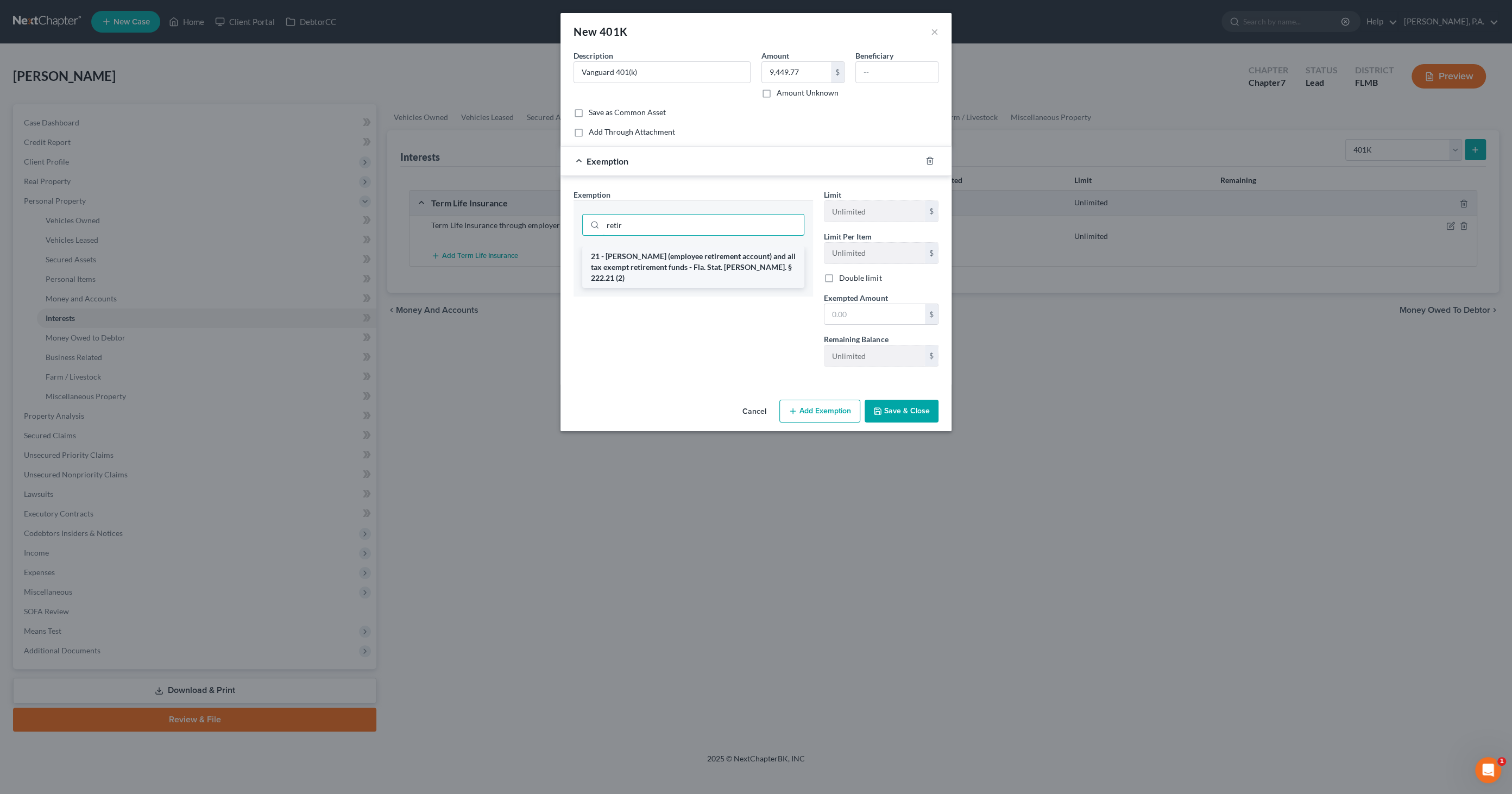
type input "retir"
click at [690, 253] on li "21 - [PERSON_NAME] (employee retirement account) and all tax exempt retirement …" at bounding box center [693, 267] width 222 height 42
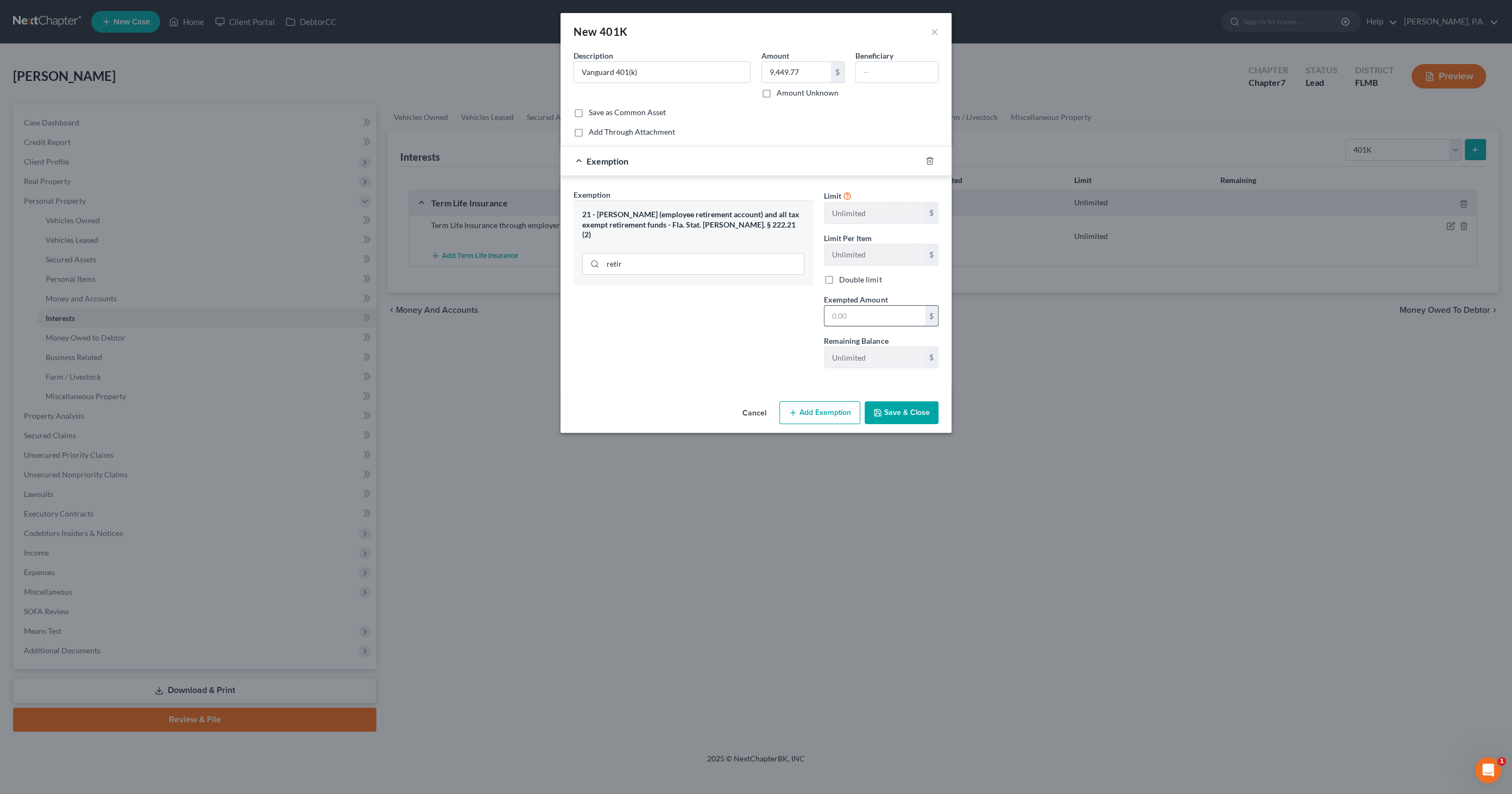
click at [875, 317] on input "text" at bounding box center [875, 316] width 100 height 20
type input "9,449.77"
click at [922, 410] on button "Save & Close" at bounding box center [902, 412] width 74 height 23
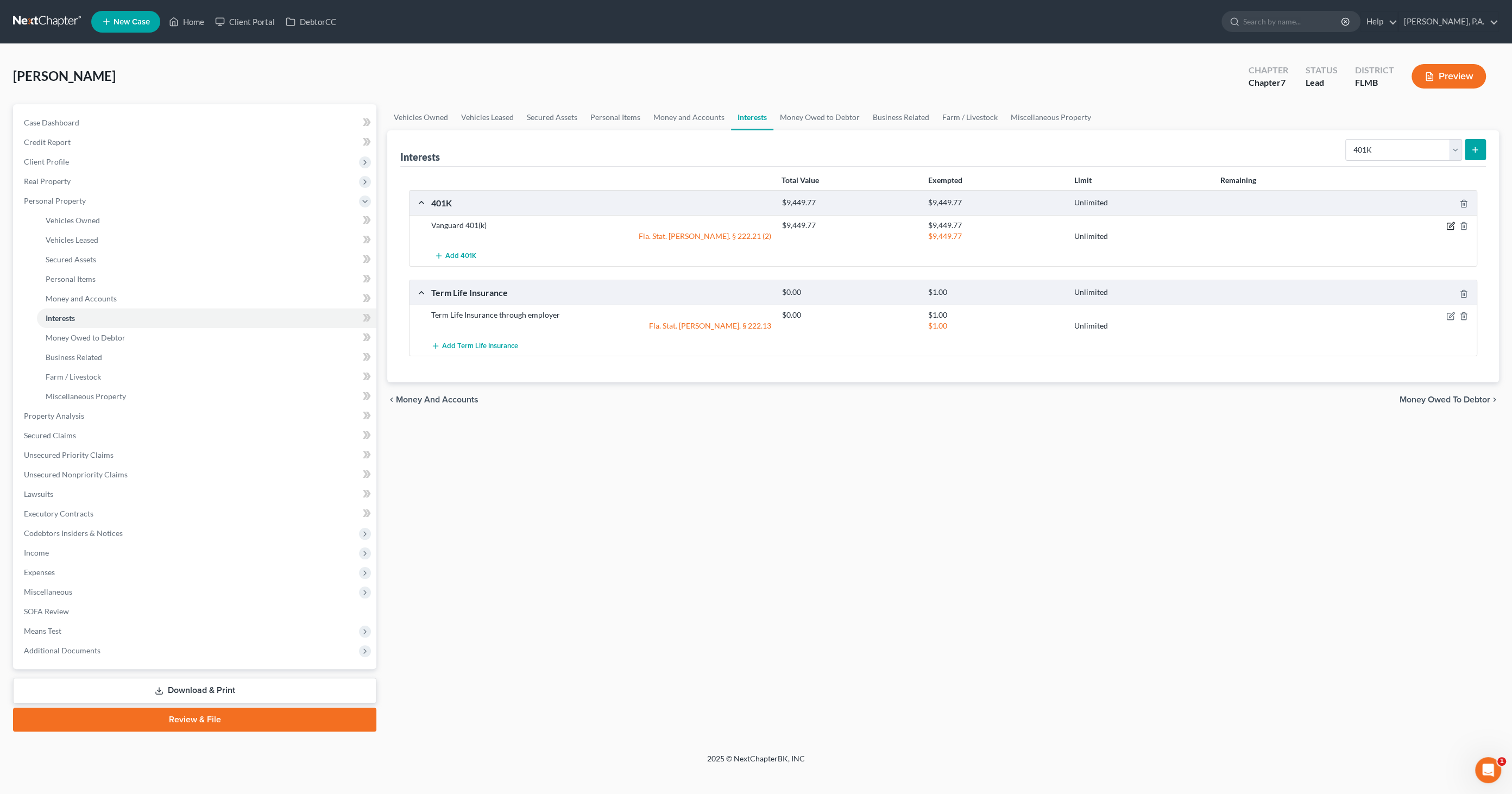
click at [1248, 224] on icon "button" at bounding box center [1451, 226] width 9 height 9
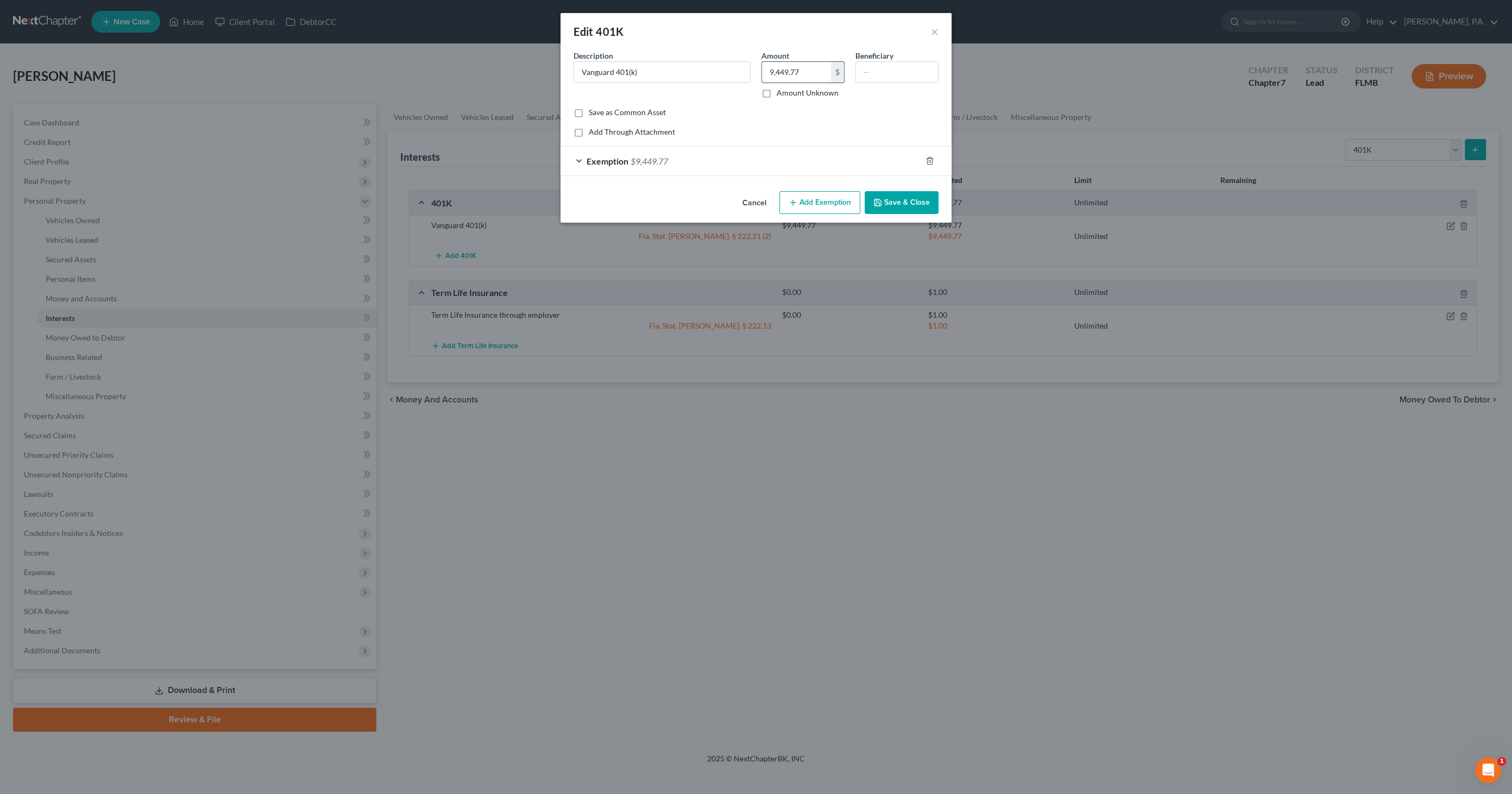
click at [810, 72] on input "9,449.77" at bounding box center [796, 72] width 69 height 20
type input "10,166.15"
click at [669, 161] on div "Exemption $9,449.77" at bounding box center [741, 161] width 361 height 29
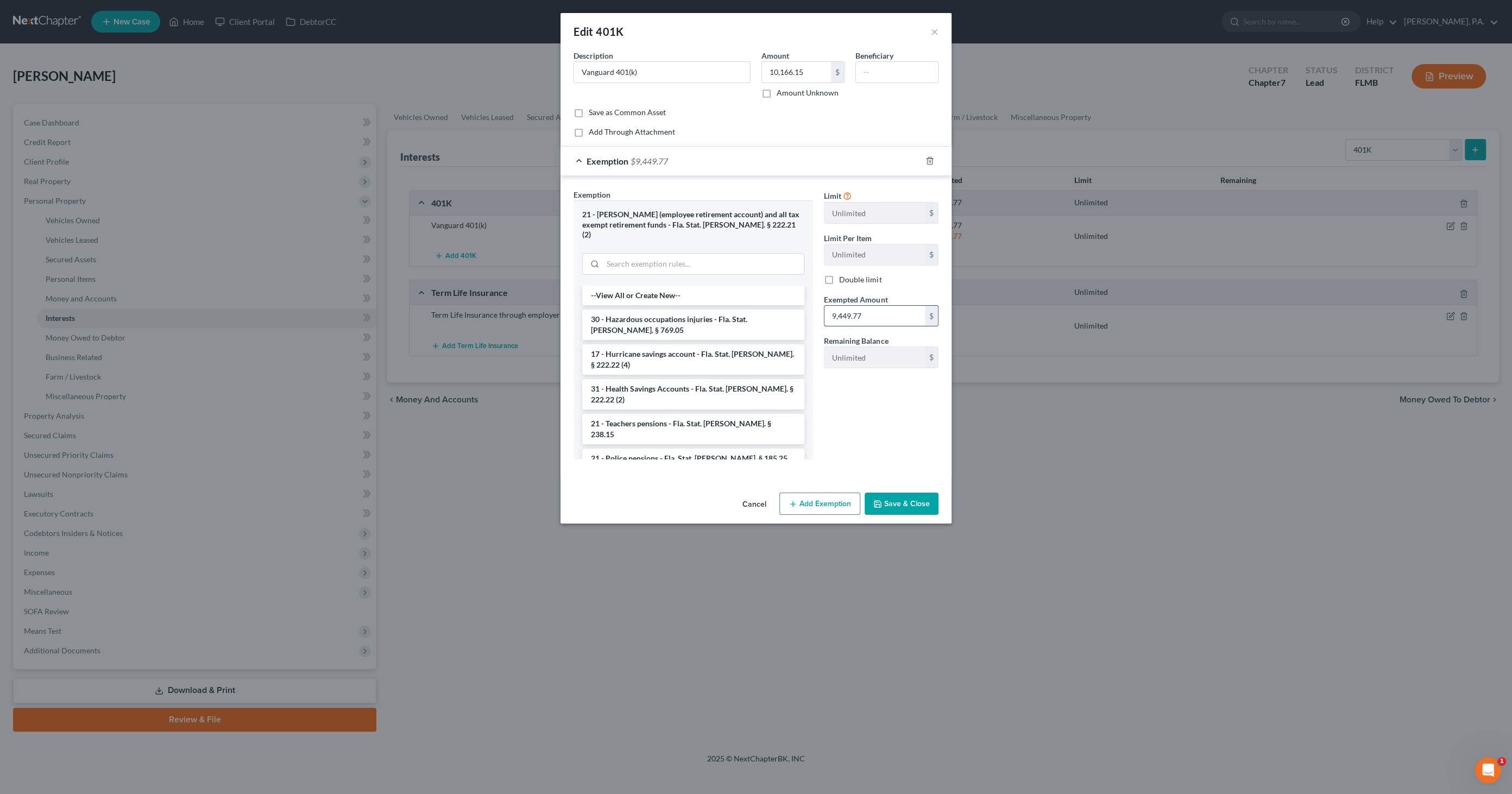
click at [875, 314] on input "9,449.77" at bounding box center [875, 316] width 100 height 20
type input "10,166.15"
click at [927, 496] on button "Save & Close" at bounding box center [902, 504] width 74 height 23
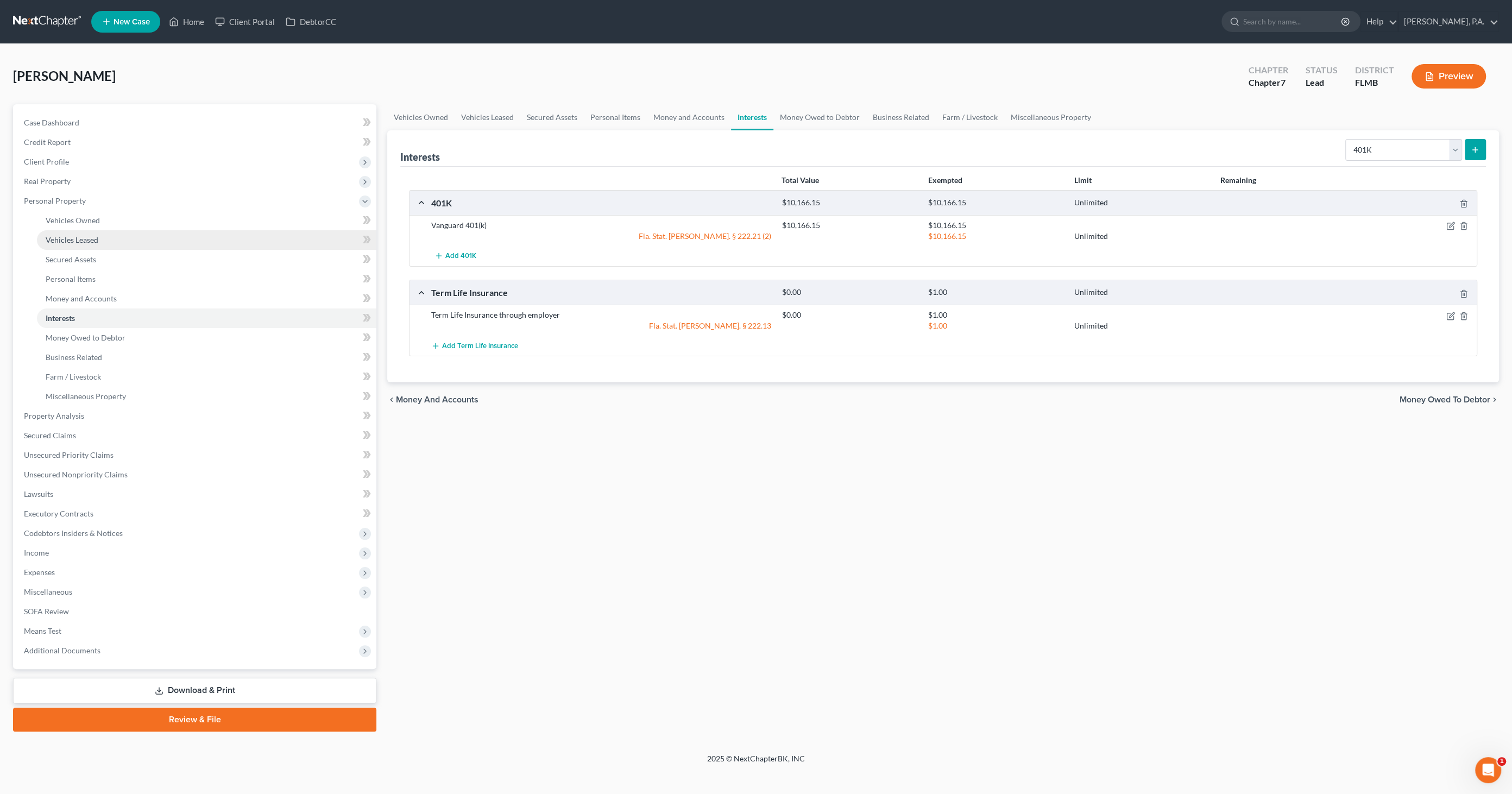
click at [66, 238] on span "Vehicles Leased" at bounding box center [72, 239] width 53 height 9
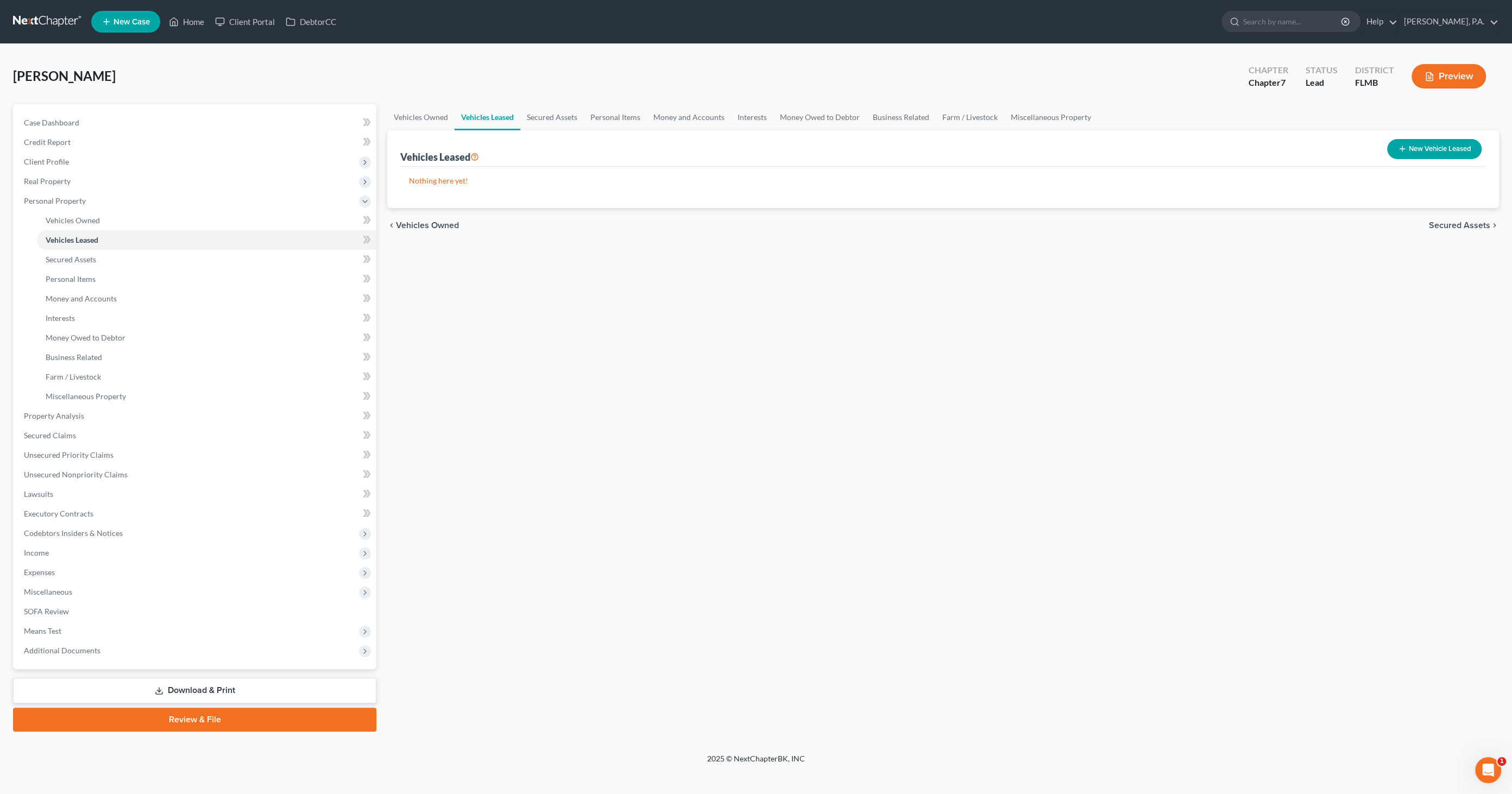
click at [1248, 144] on button "New Vehicle Leased" at bounding box center [1434, 149] width 94 height 20
select select "0"
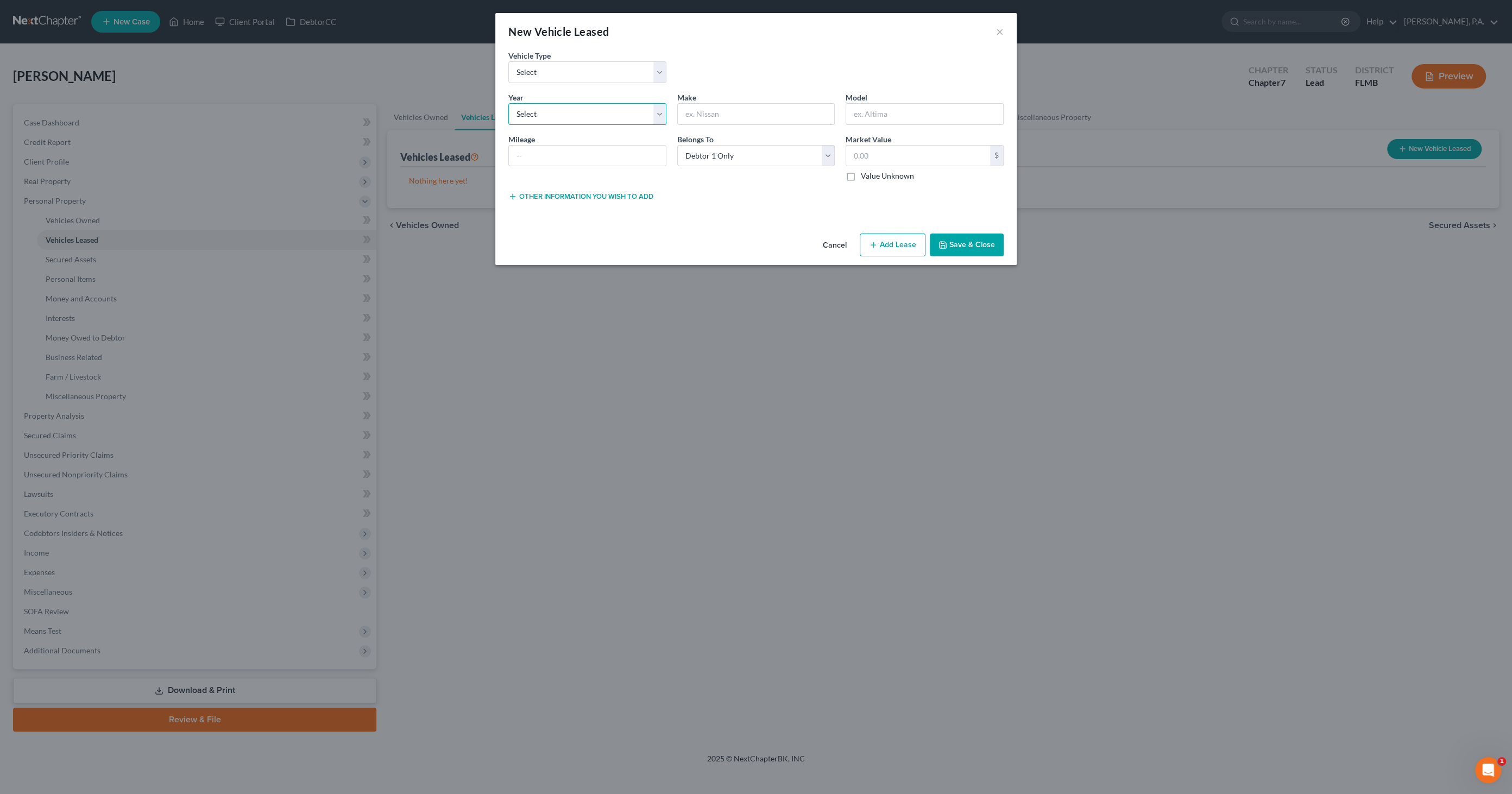
click at [572, 113] on select "Select 2026 2025 2024 2023 2022 2021 2020 2019 2018 2017 2016 2015 2014 2013 20…" at bounding box center [587, 114] width 158 height 22
select select "3"
click at [508, 103] on select "Select 2026 2025 2024 2023 2022 2021 2020 2019 2018 2017 2016 2015 2014 2013 20…" at bounding box center [587, 114] width 158 height 22
click at [717, 112] on input "text" at bounding box center [757, 113] width 157 height 20
type input "Hyundai"
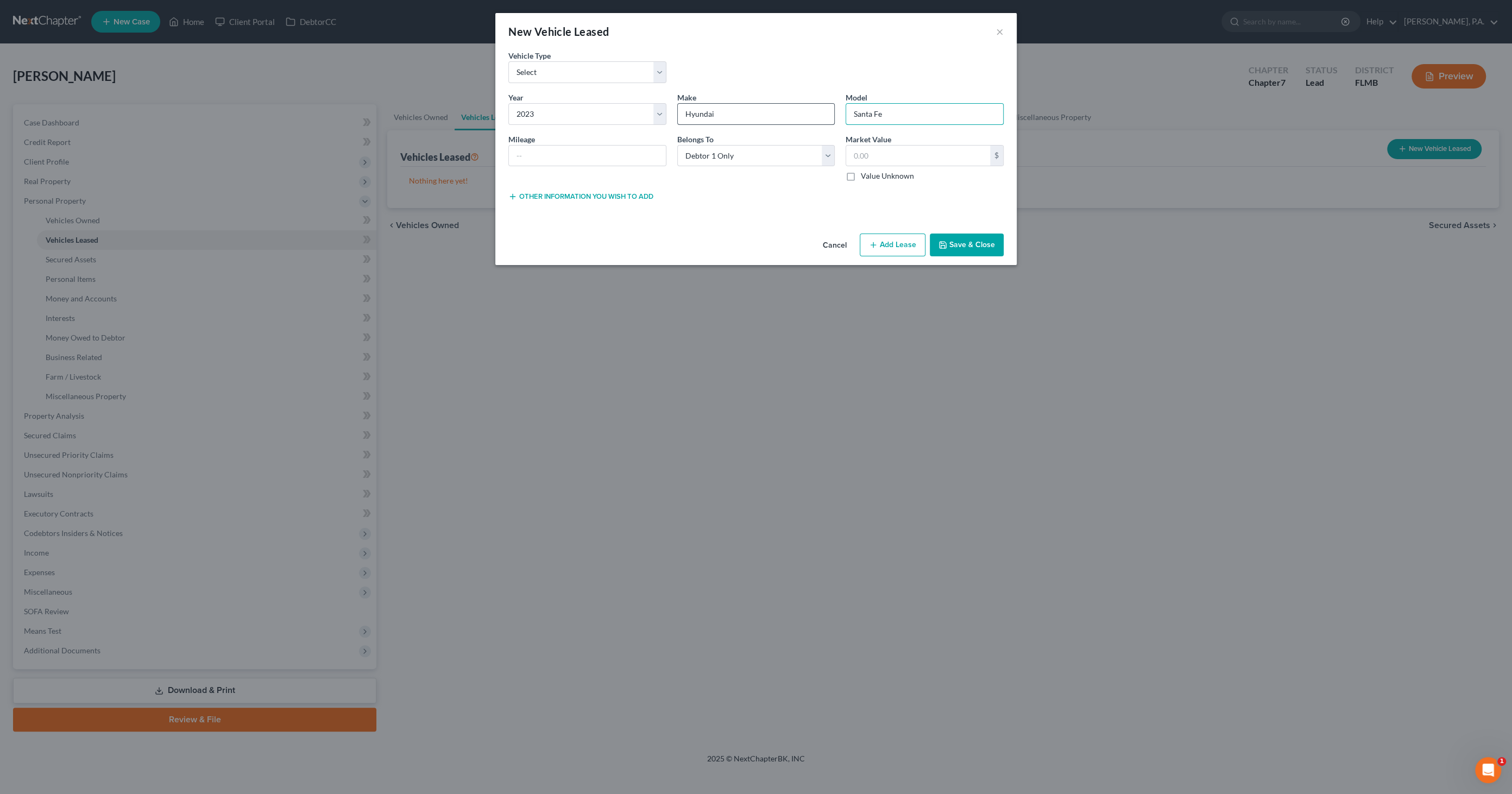
type input "Santa Fe"
type input "47000"
click at [892, 159] on input "text" at bounding box center [918, 156] width 144 height 20
click at [587, 65] on select "Select Automobile Truck Trailer Watercraft Aircraft Motor Home Atv Other Vehicle" at bounding box center [587, 72] width 158 height 22
select select "0"
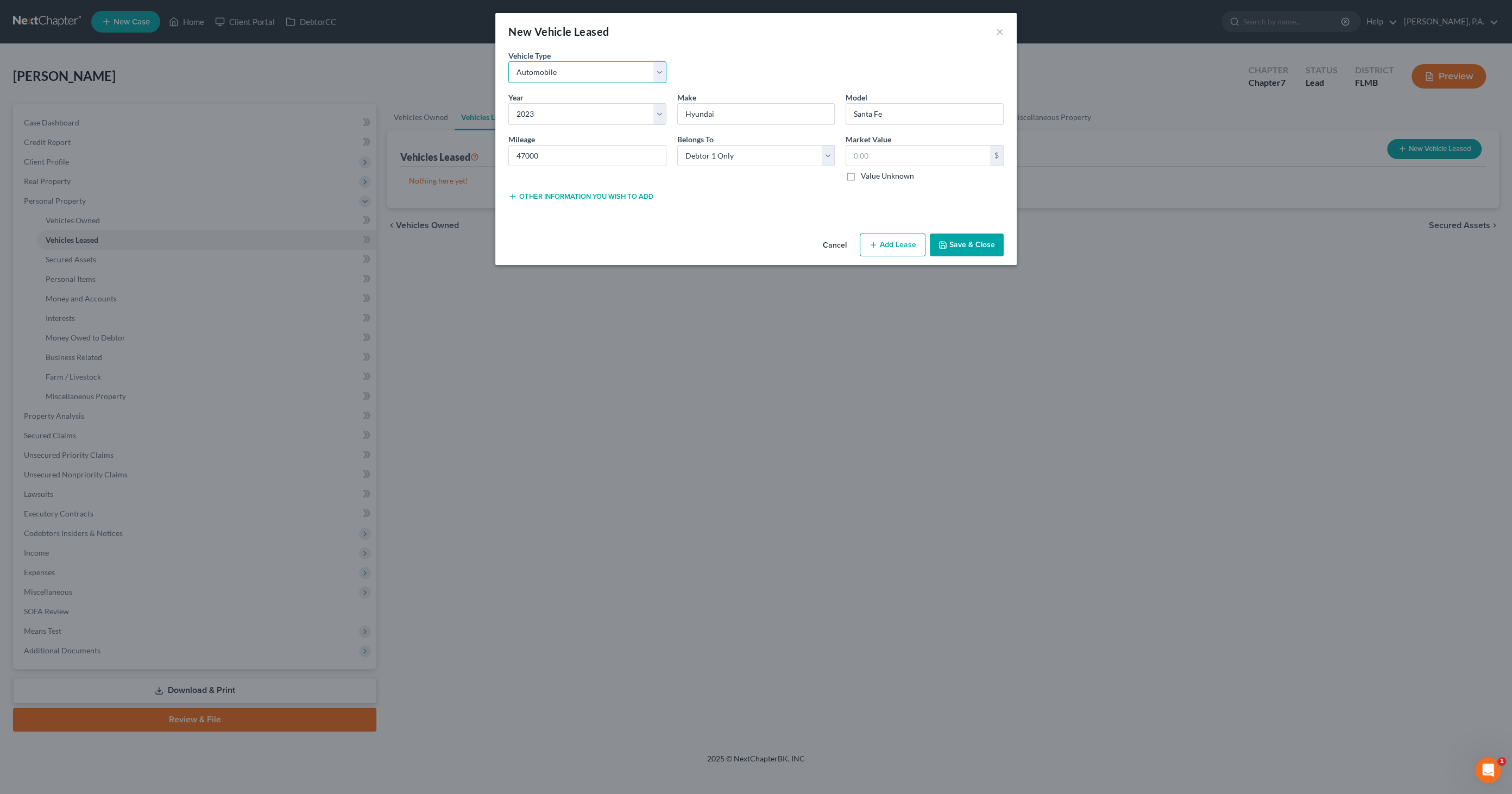
click at [508, 61] on select "Select Automobile Truck Trailer Watercraft Aircraft Motor Home Atv Other Vehicle" at bounding box center [587, 72] width 158 height 22
click at [978, 245] on button "Save & Close" at bounding box center [967, 245] width 74 height 23
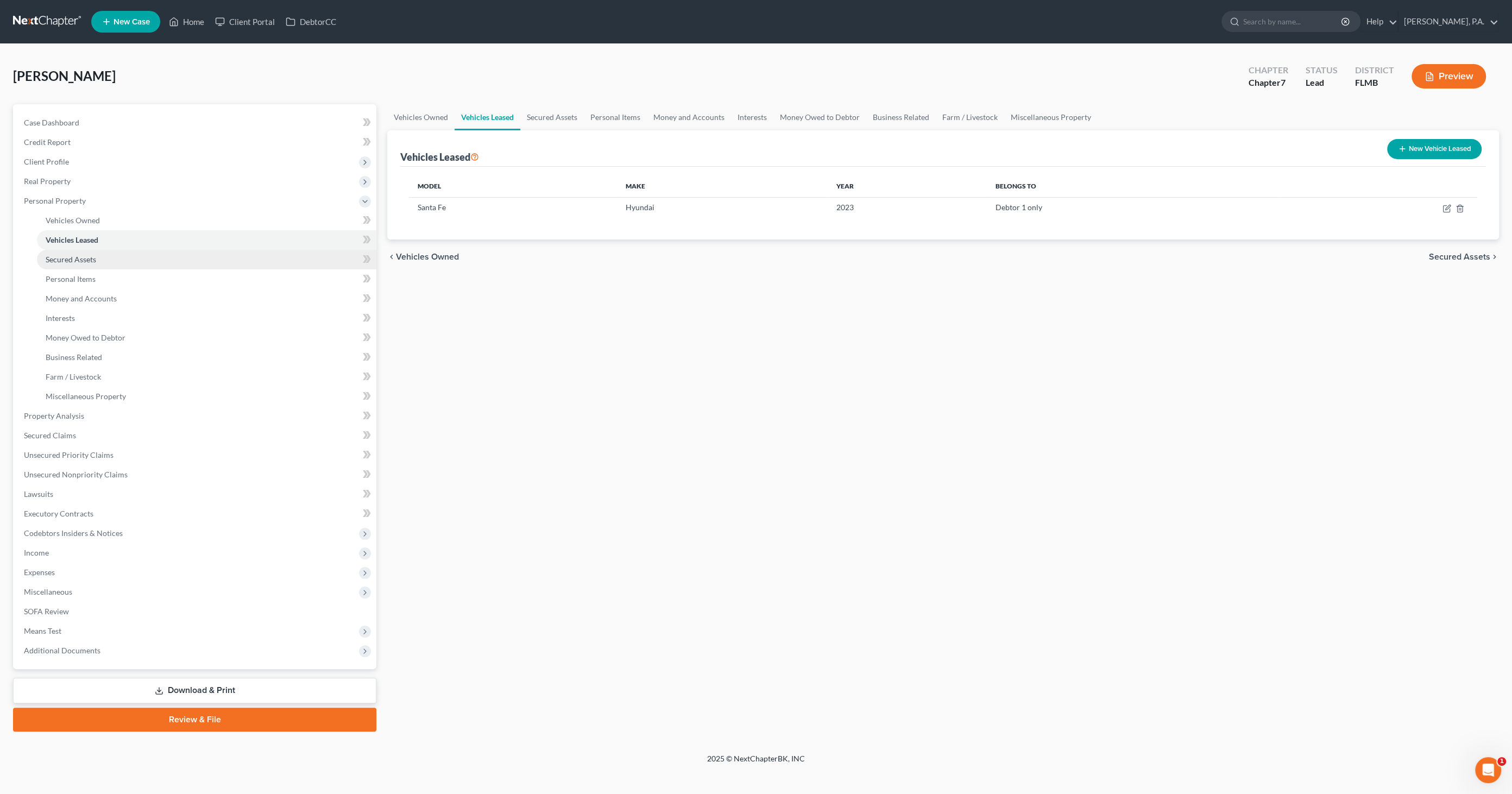
click at [89, 258] on span "Secured Assets" at bounding box center [70, 259] width 51 height 9
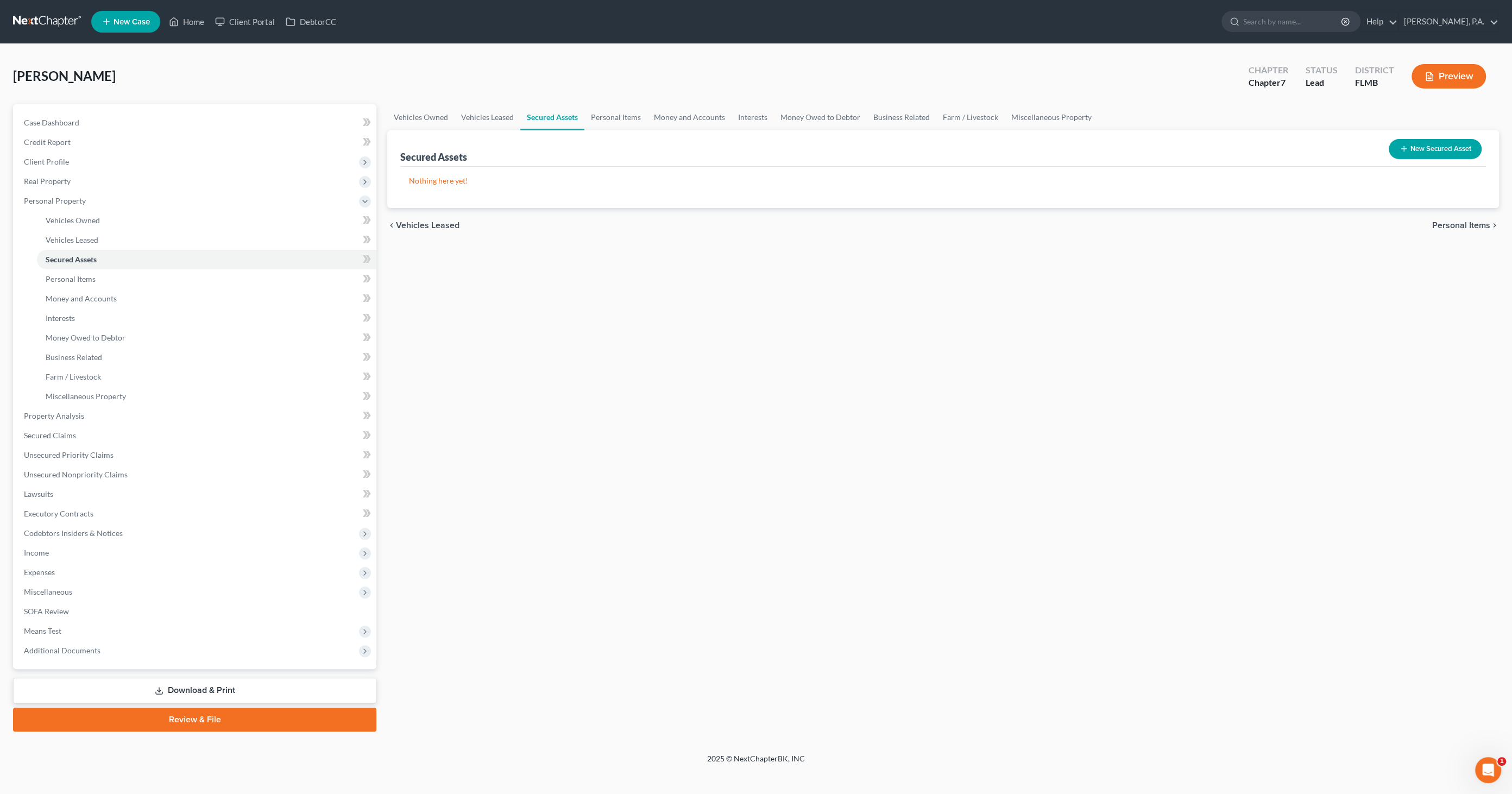
click at [1248, 146] on button "New Secured Asset" at bounding box center [1435, 149] width 93 height 20
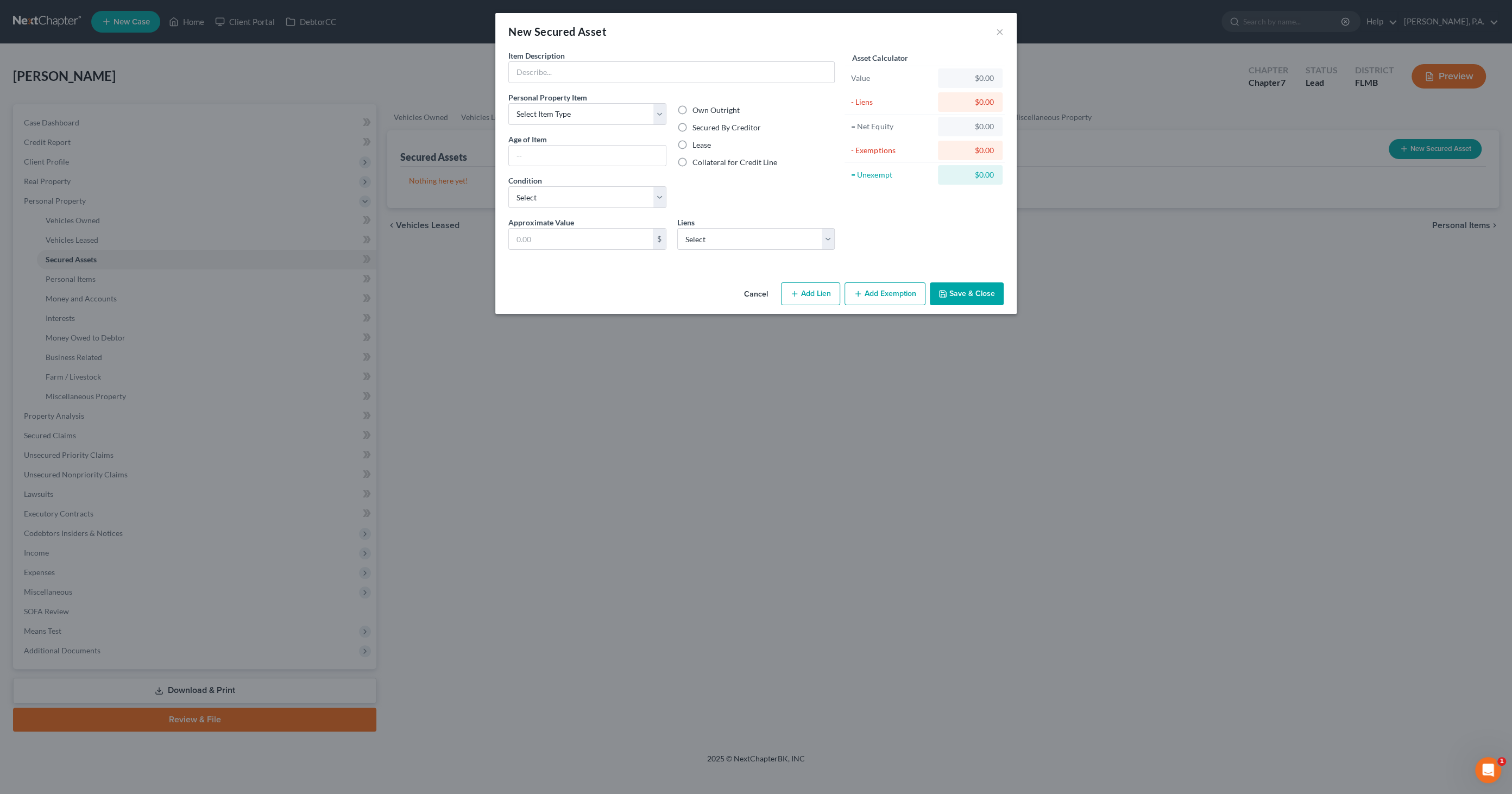
click at [995, 26] on div "New Secured Asset ×" at bounding box center [756, 31] width 521 height 37
click at [997, 27] on button "×" at bounding box center [1000, 31] width 8 height 13
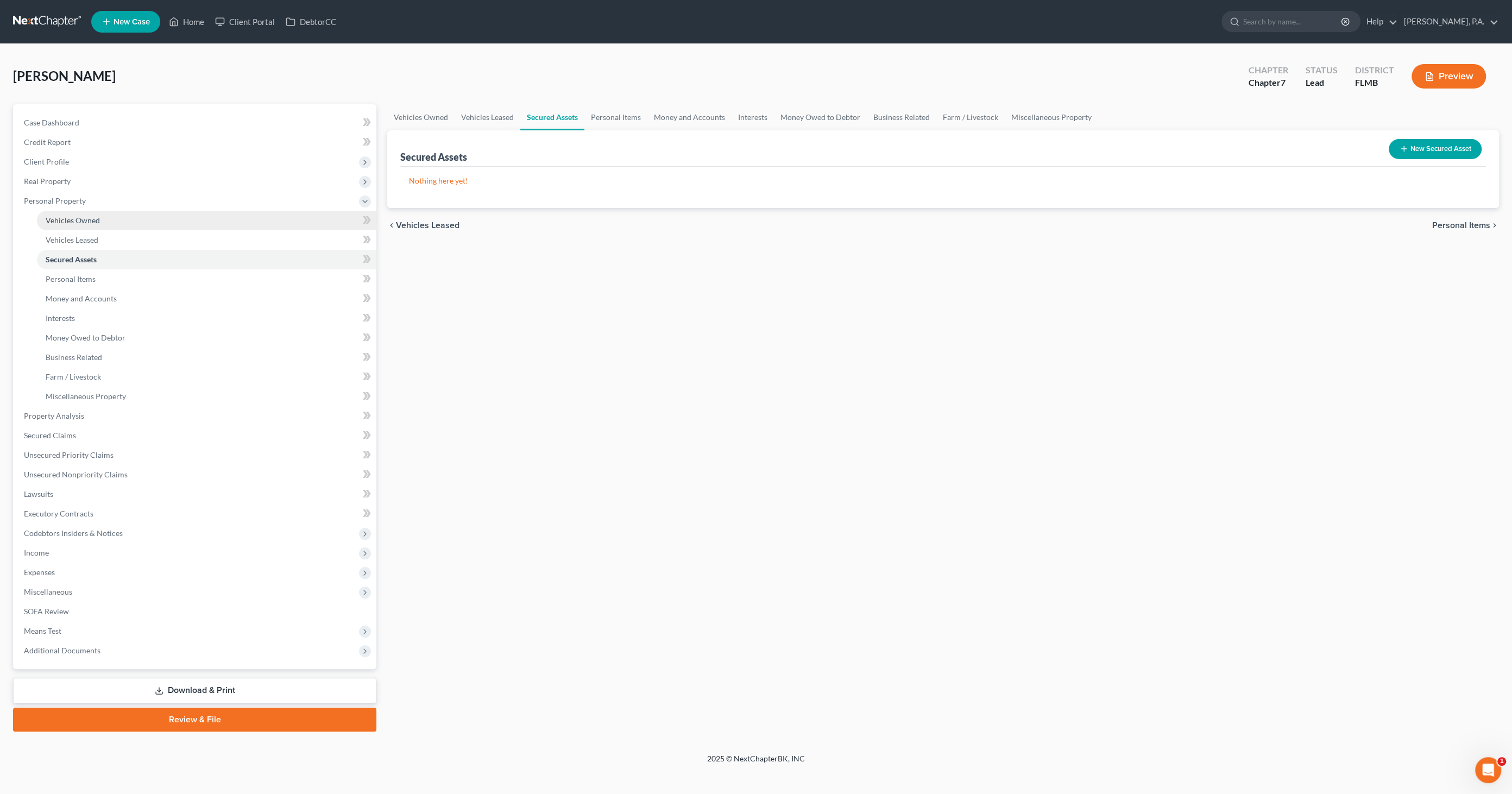
click at [94, 222] on span "Vehicles Owned" at bounding box center [73, 221] width 54 height 9
click at [1248, 146] on button "New Vehicle" at bounding box center [1446, 149] width 70 height 20
select select "0"
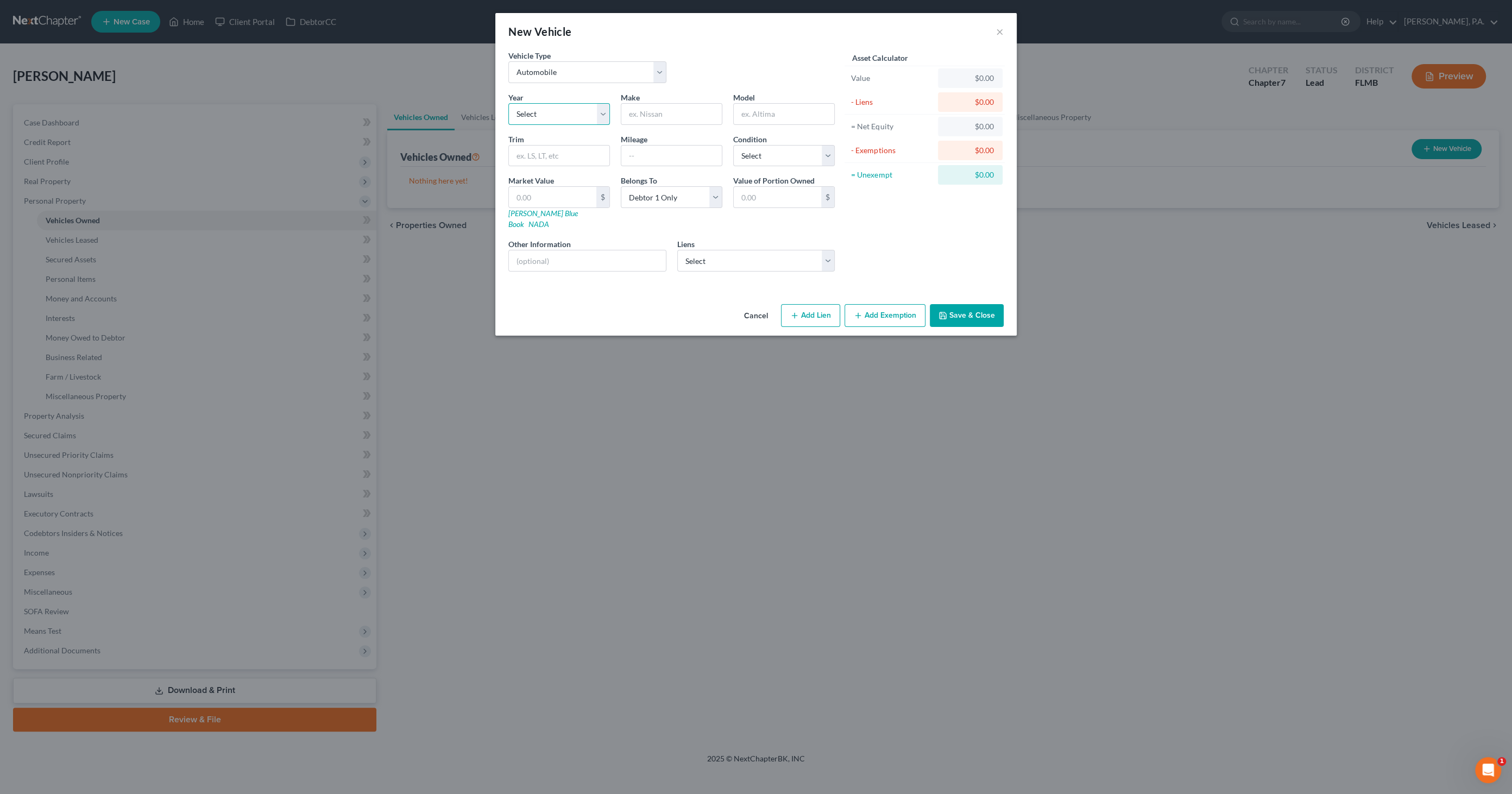
click at [564, 115] on select "Select 2026 2025 2024 2023 2022 2021 2020 2019 2018 2017 2016 2015 2014 2013 20…" at bounding box center [559, 114] width 101 height 22
select select "10"
click at [508, 103] on select "Select 2026 2025 2024 2023 2022 2021 2020 2019 2018 2017 2016 2015 2014 2013 20…" at bounding box center [559, 114] width 101 height 22
click at [665, 111] on input "text" at bounding box center [671, 113] width 100 height 20
type input "Hyundai"
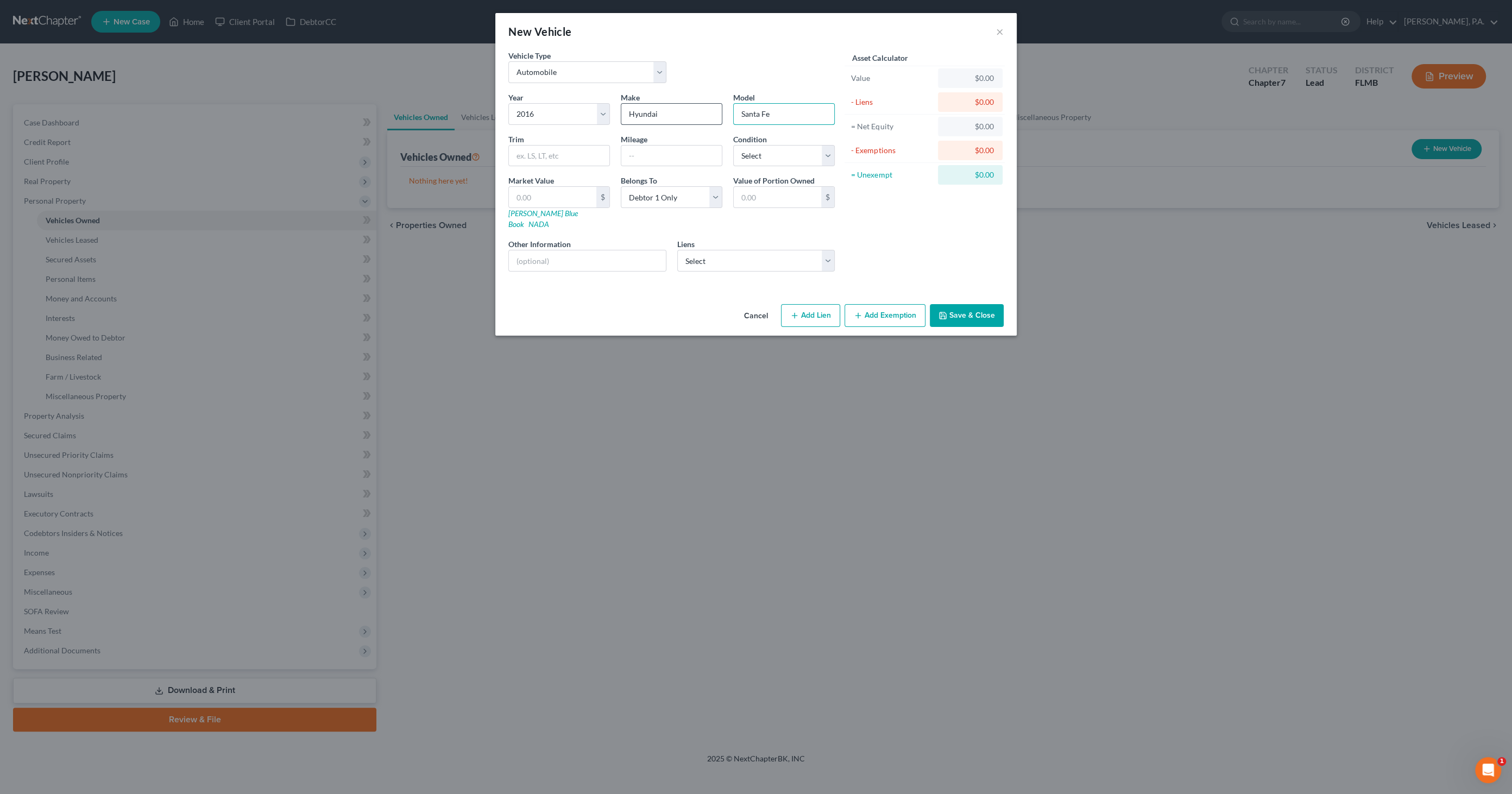
type input "Santa Fe"
click at [683, 152] on input "text" at bounding box center [671, 156] width 100 height 20
type input "132000"
click at [779, 146] on select "Select Excellent Very Good Good Fair Poor" at bounding box center [784, 156] width 101 height 22
select select "3"
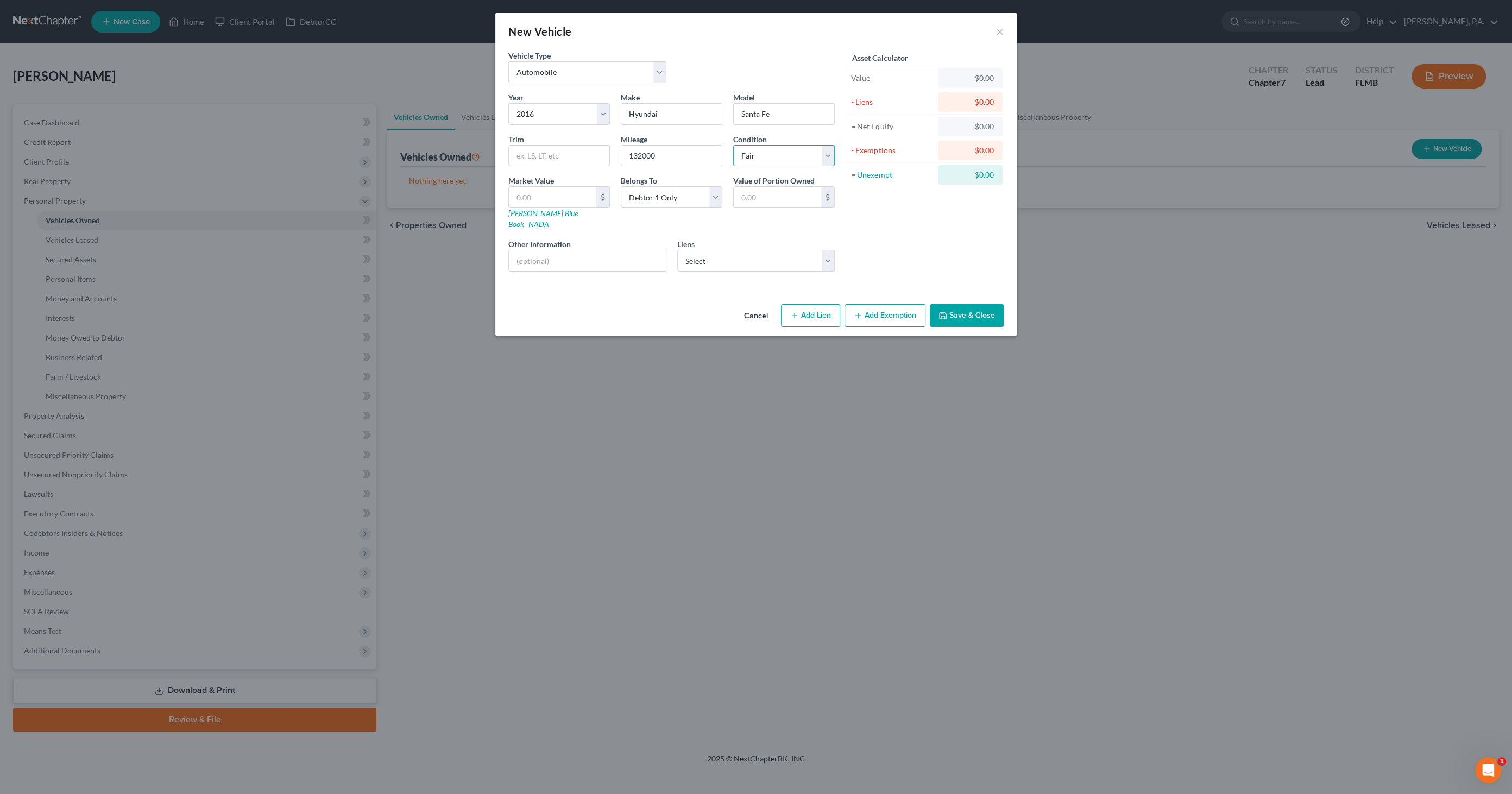
click at [733, 145] on select "Select Excellent Very Good Good Fair Poor" at bounding box center [784, 156] width 101 height 22
click at [523, 152] on input "text" at bounding box center [559, 156] width 100 height 20
type input "Sport Utility"
click at [536, 185] on label "Market Value" at bounding box center [531, 181] width 45 height 11
click at [536, 192] on input "text" at bounding box center [553, 196] width 88 height 20
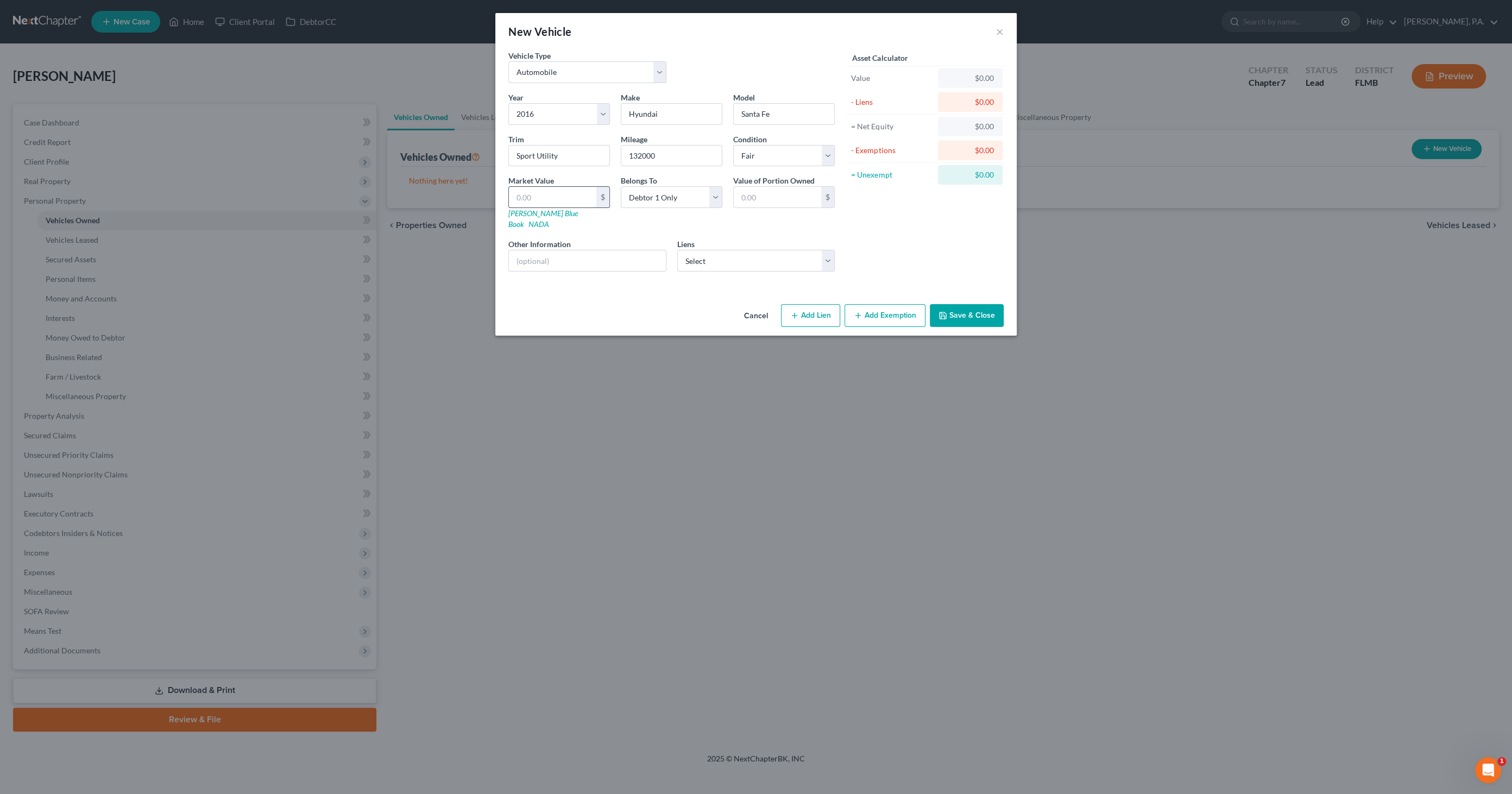
type input "6"
type input "6.00"
type input "65"
type input "65.00"
type input "654"
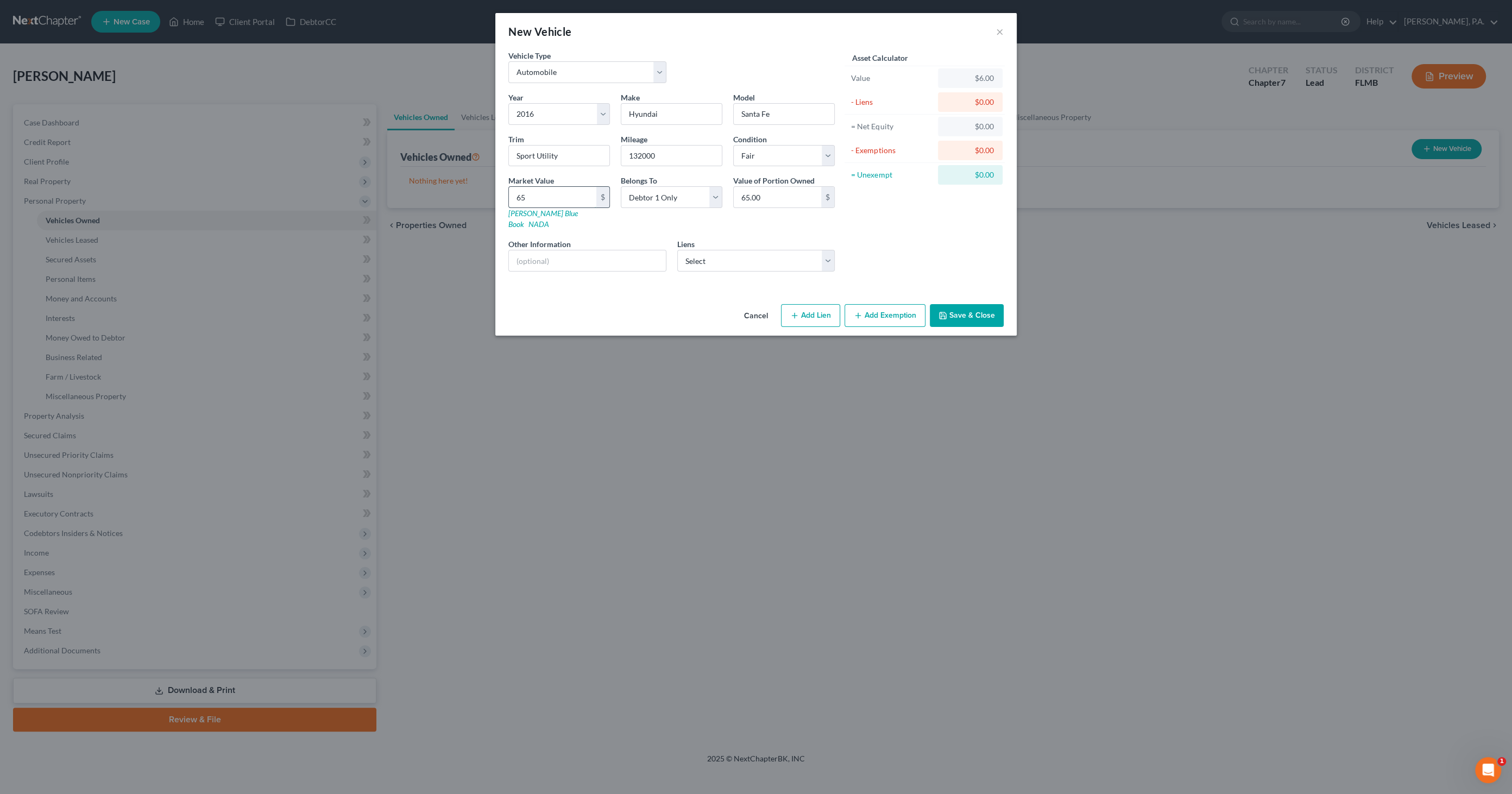
type input "654.00"
type input "6546"
type input "6,546.00"
click at [562, 251] on input "text" at bounding box center [588, 261] width 157 height 20
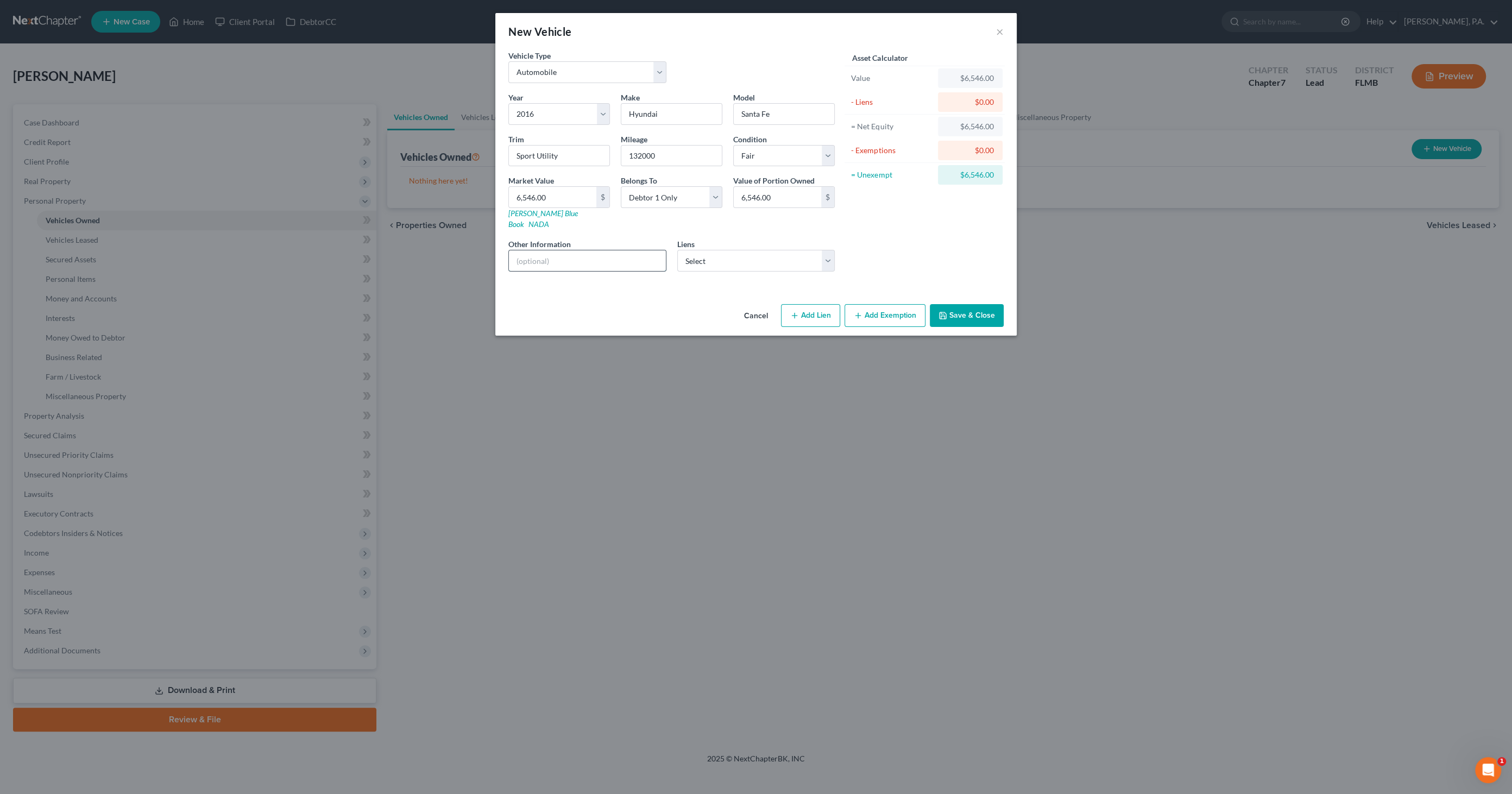
type input "[PERSON_NAME] Blue Book Private Party Value"
click at [731, 250] on select "Select Bridgecrest - $21,087.00 Hyundai Finc - $4,037.00 Finwise/Aff - $1,844.00" at bounding box center [756, 261] width 158 height 22
select select "0"
click at [677, 250] on select "Select Bridgecrest - $21,087.00 Hyundai Finc - $4,037.00 Finwise/Aff - $1,844.00" at bounding box center [756, 261] width 158 height 22
select select
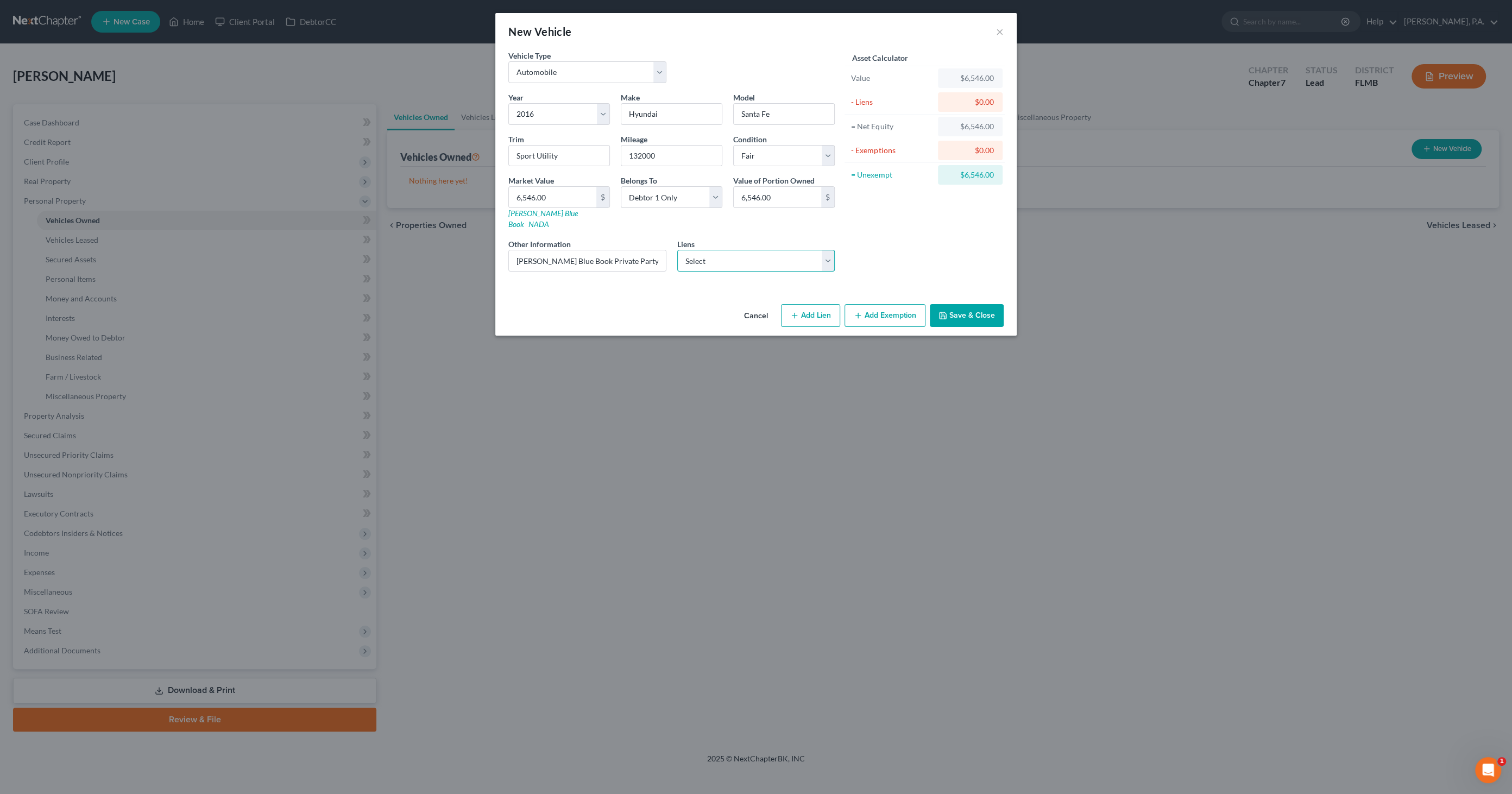
select select "3"
select select "0"
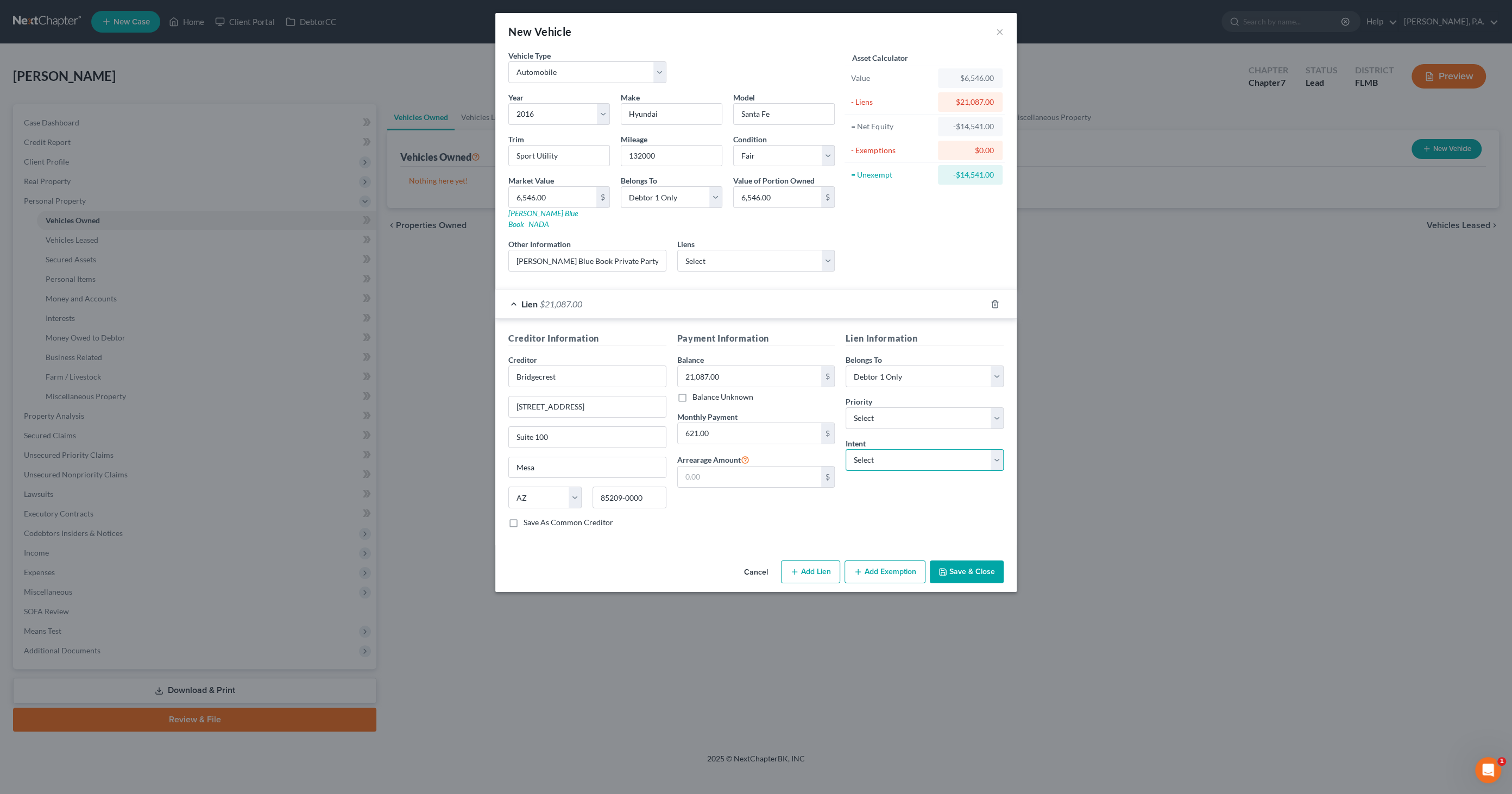
click at [890, 450] on select "Select Surrender Redeem Reaffirm Avoid Other" at bounding box center [924, 460] width 158 height 22
select select "0"
click at [846, 450] on select "Select Surrender Redeem Reaffirm Avoid Other" at bounding box center [924, 460] width 158 height 22
click at [953, 561] on button "Save & Close" at bounding box center [967, 572] width 74 height 23
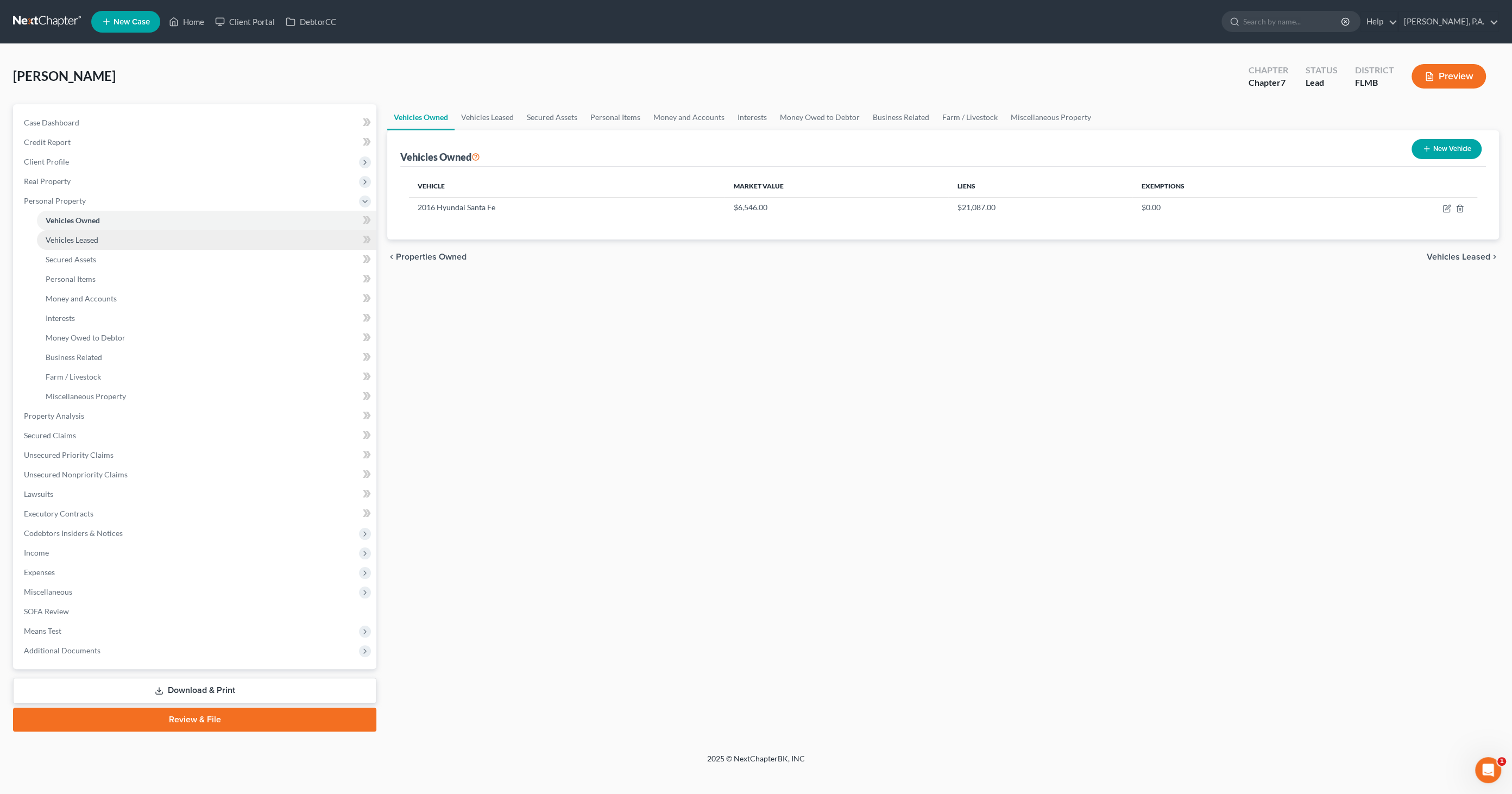
click at [126, 246] on link "Vehicles Leased" at bounding box center [207, 240] width 340 height 20
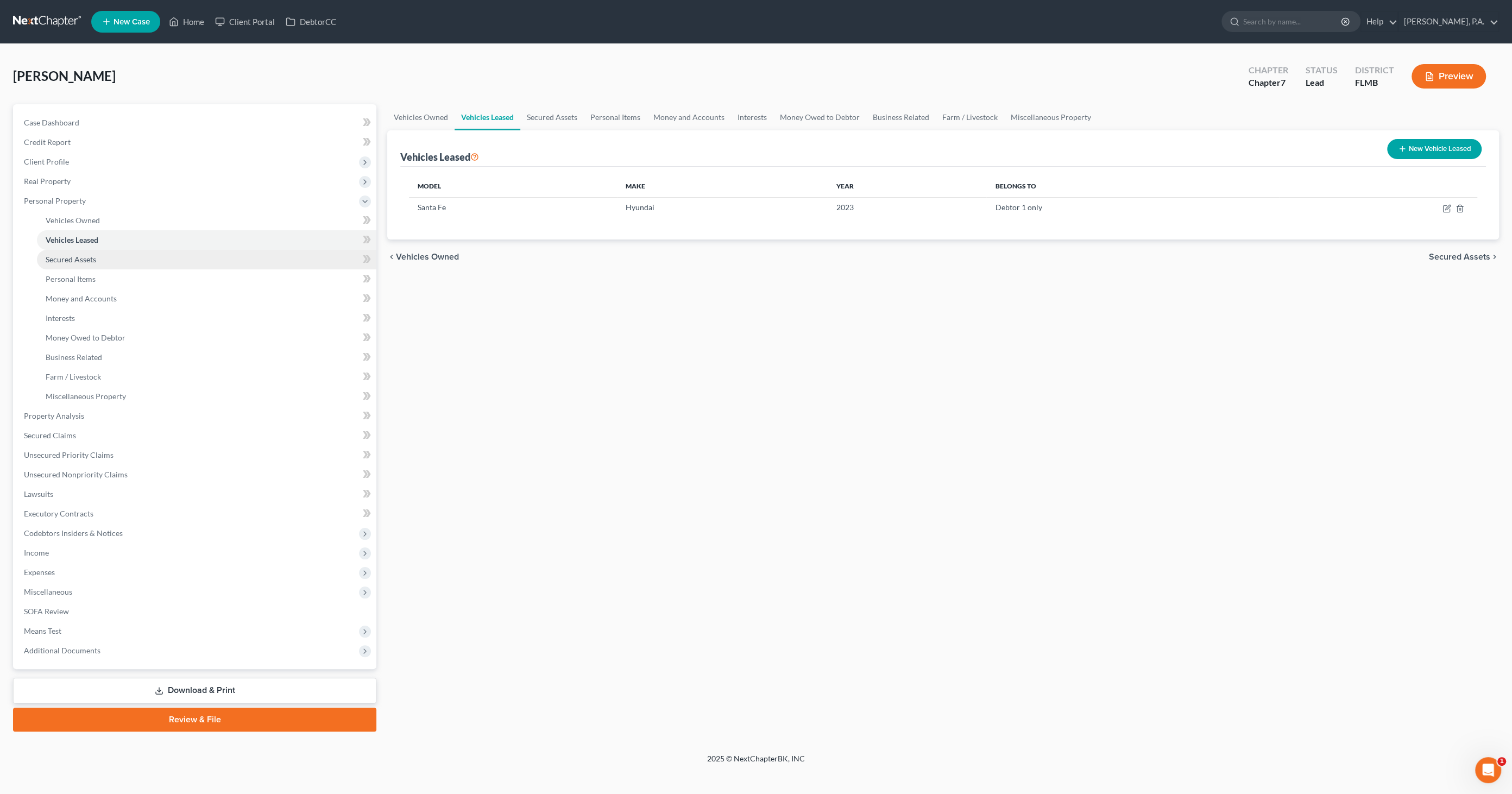
click at [97, 261] on link "Secured Assets" at bounding box center [207, 260] width 340 height 20
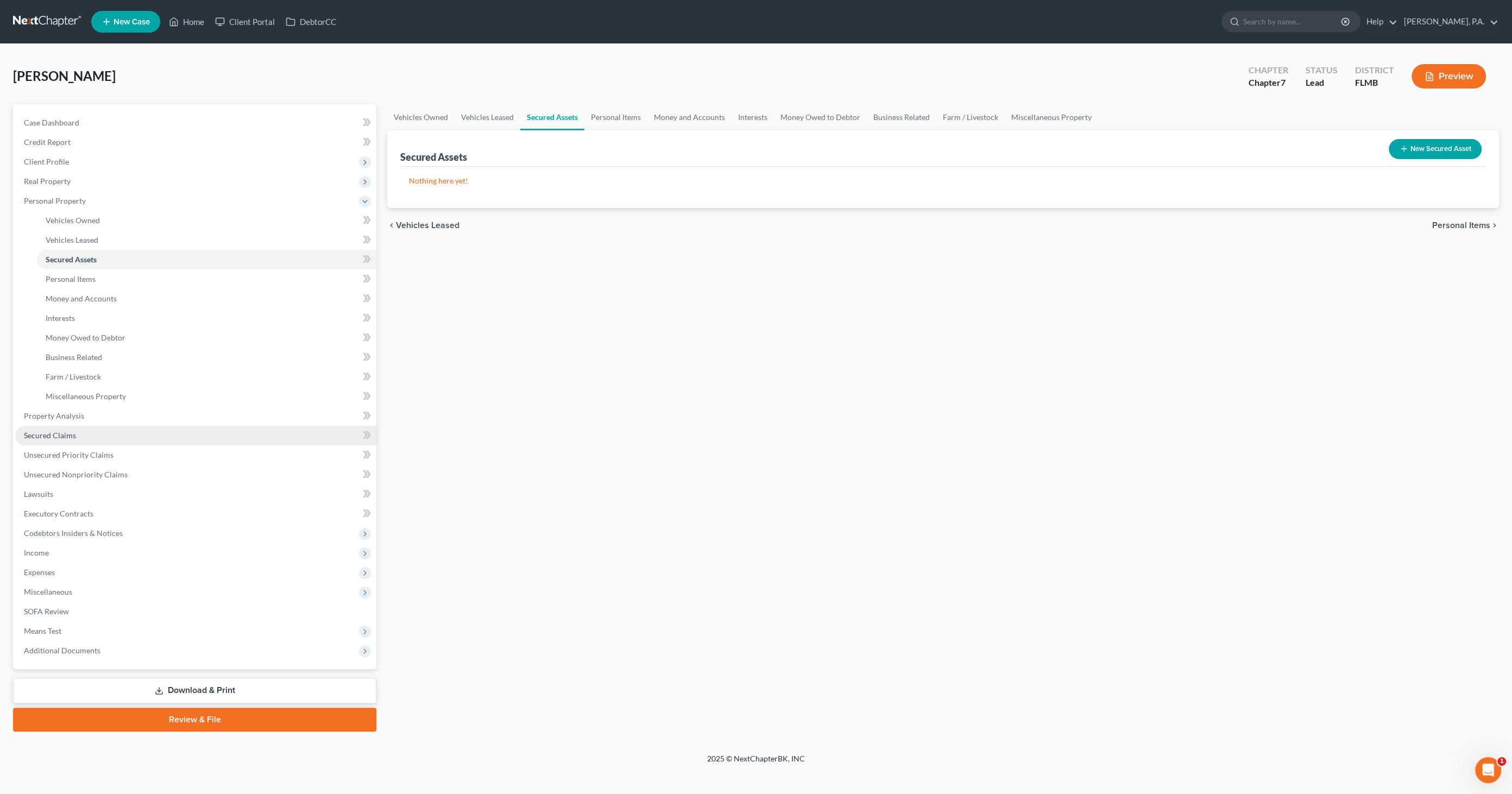
click at [75, 433] on span "Secured Claims" at bounding box center [50, 435] width 52 height 9
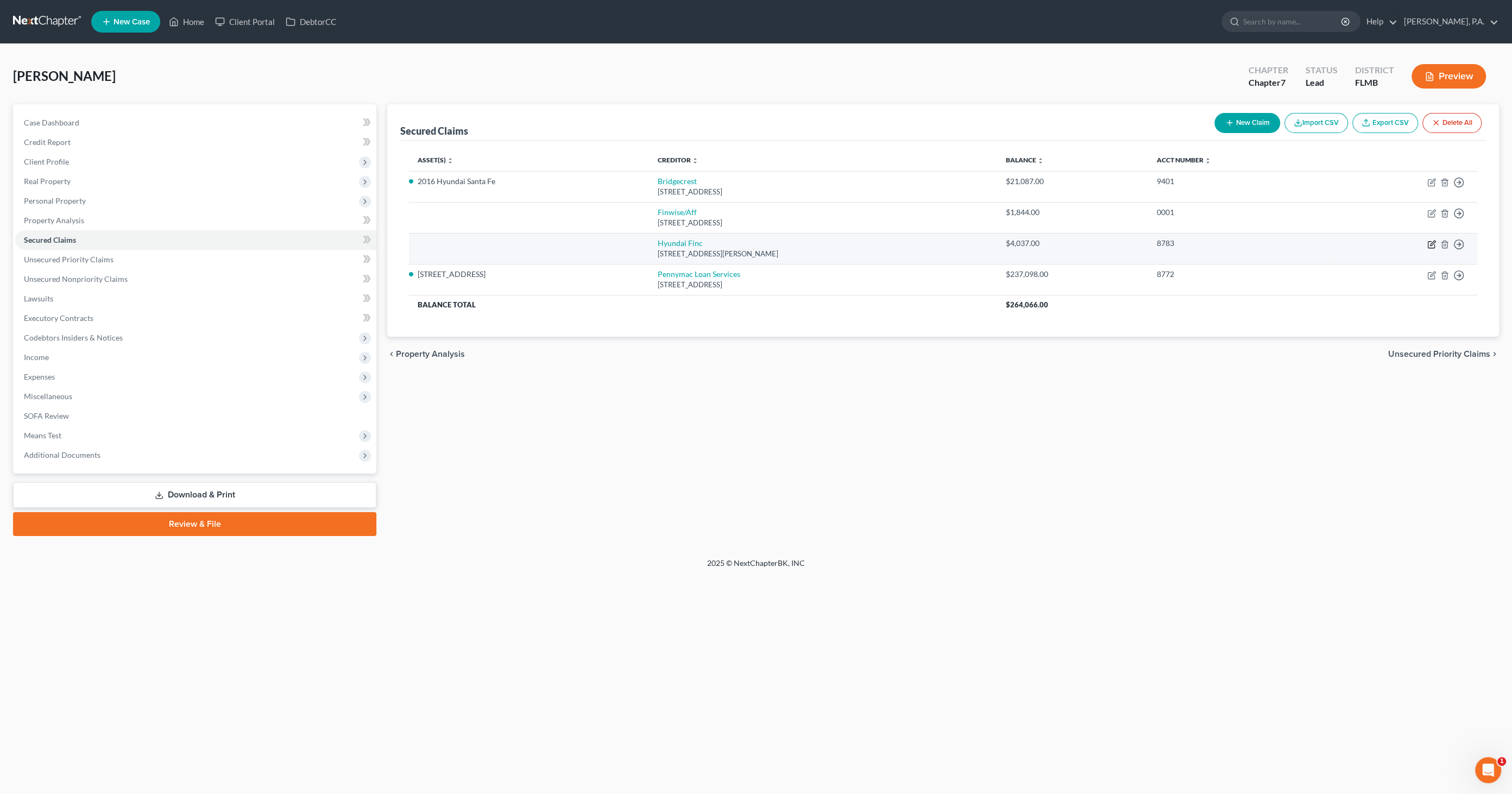
click at [1248, 242] on icon "button" at bounding box center [1432, 245] width 9 height 9
select select "4"
select select "0"
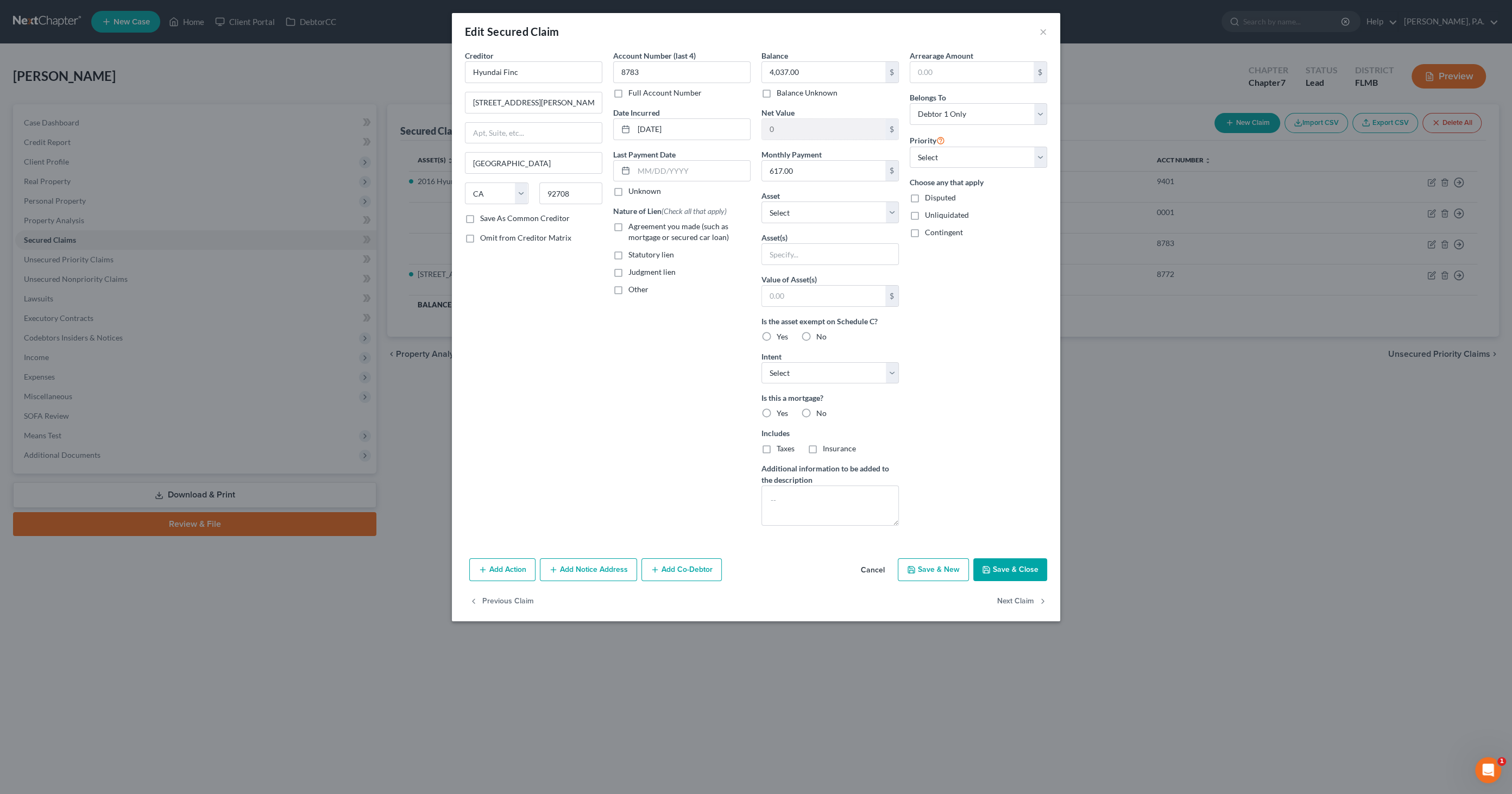
click at [678, 227] on span "Agreement you made (such as mortgage or secured car loan)" at bounding box center [678, 231] width 100 height 20
click at [640, 227] on input "Agreement you made (such as mortgage or secured car loan)" at bounding box center [636, 224] width 7 height 7
checkbox input "true"
click at [819, 214] on select "Select Other Multiple Assets Term Life Insurance through employer - $0.0 Vangua…" at bounding box center [830, 212] width 137 height 22
select select "5"
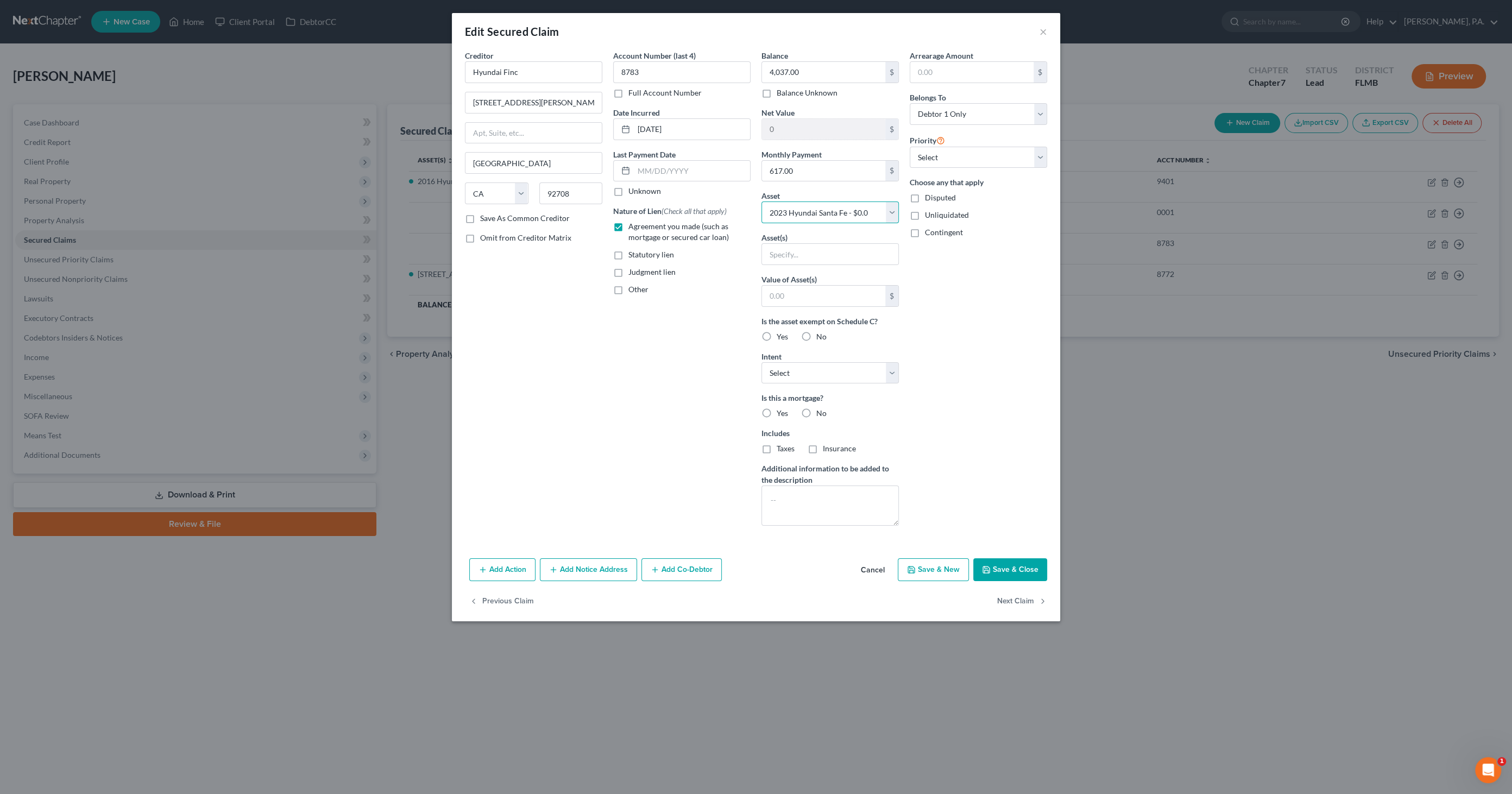
click at [761, 202] on select "Select Other Multiple Assets Term Life Insurance through employer - $0.0 Vangua…" at bounding box center [830, 212] width 137 height 22
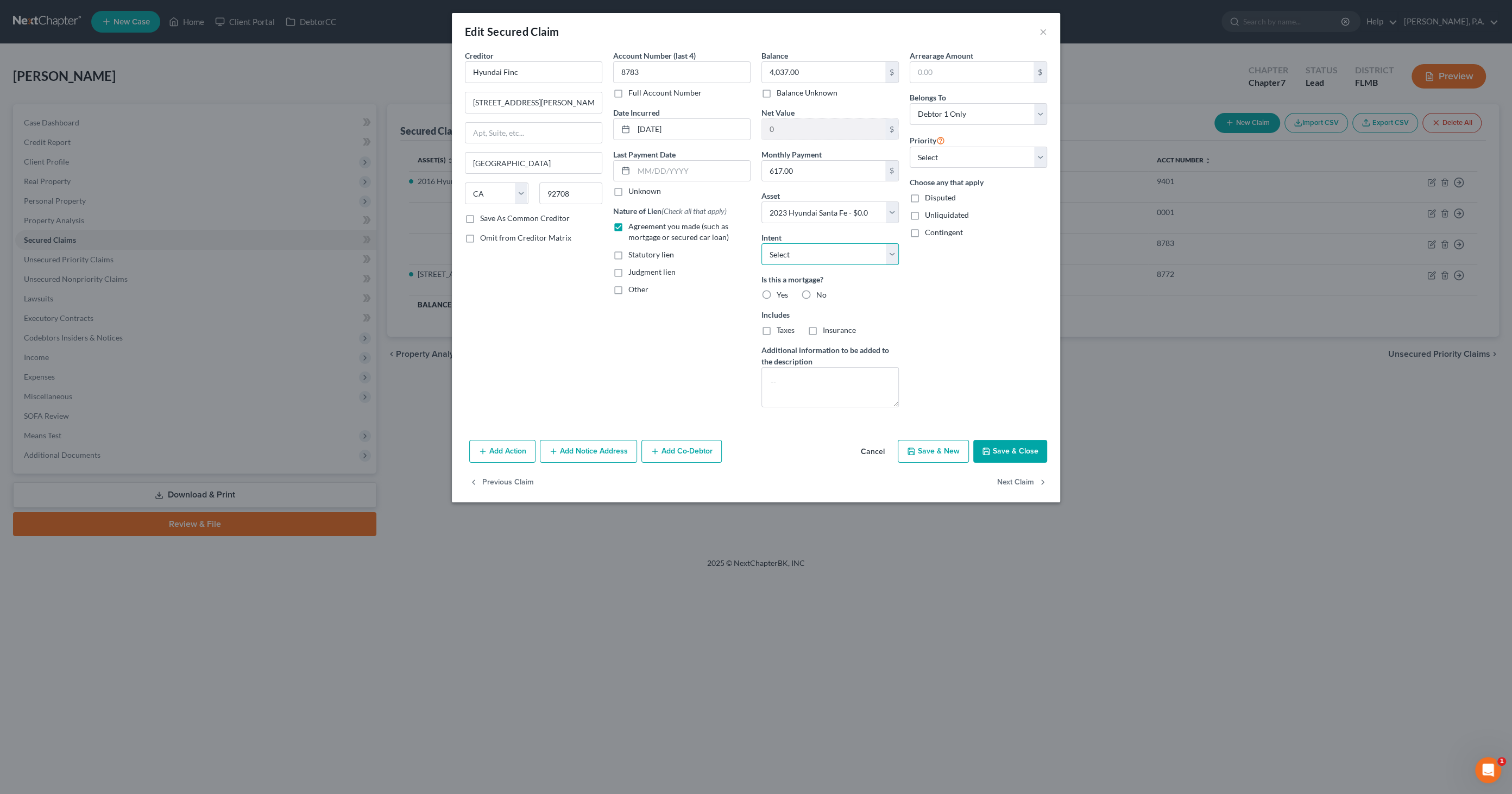
click at [835, 256] on select "Select Surrender Redeem Reaffirm Avoid Other" at bounding box center [830, 254] width 137 height 22
select select "4"
click at [761, 243] on select "Select Surrender Redeem Reaffirm Avoid Other" at bounding box center [830, 254] width 137 height 22
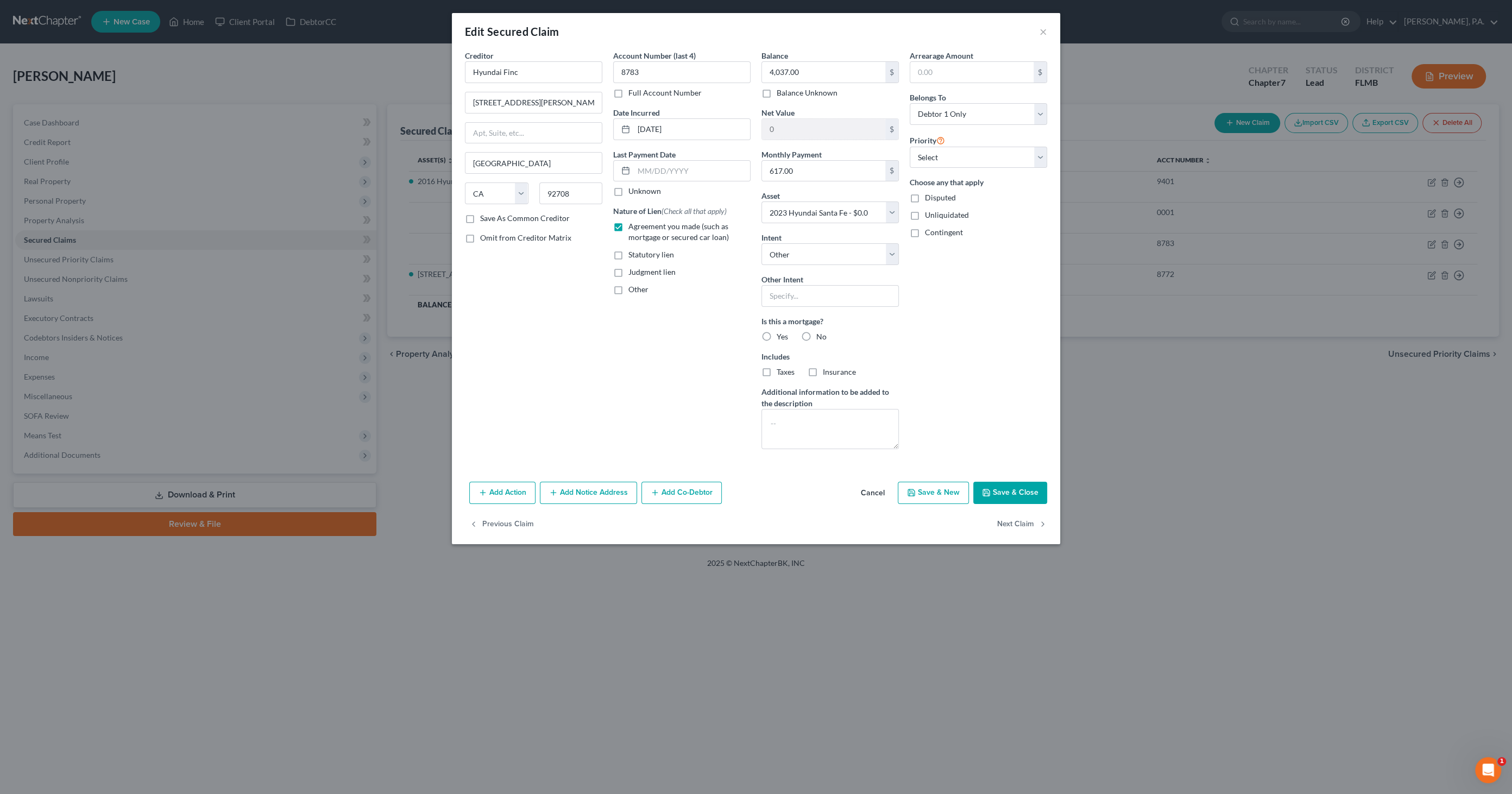
click at [816, 332] on label "No" at bounding box center [822, 337] width 11 height 11
click at [821, 332] on input "No" at bounding box center [824, 335] width 7 height 7
radio input "true"
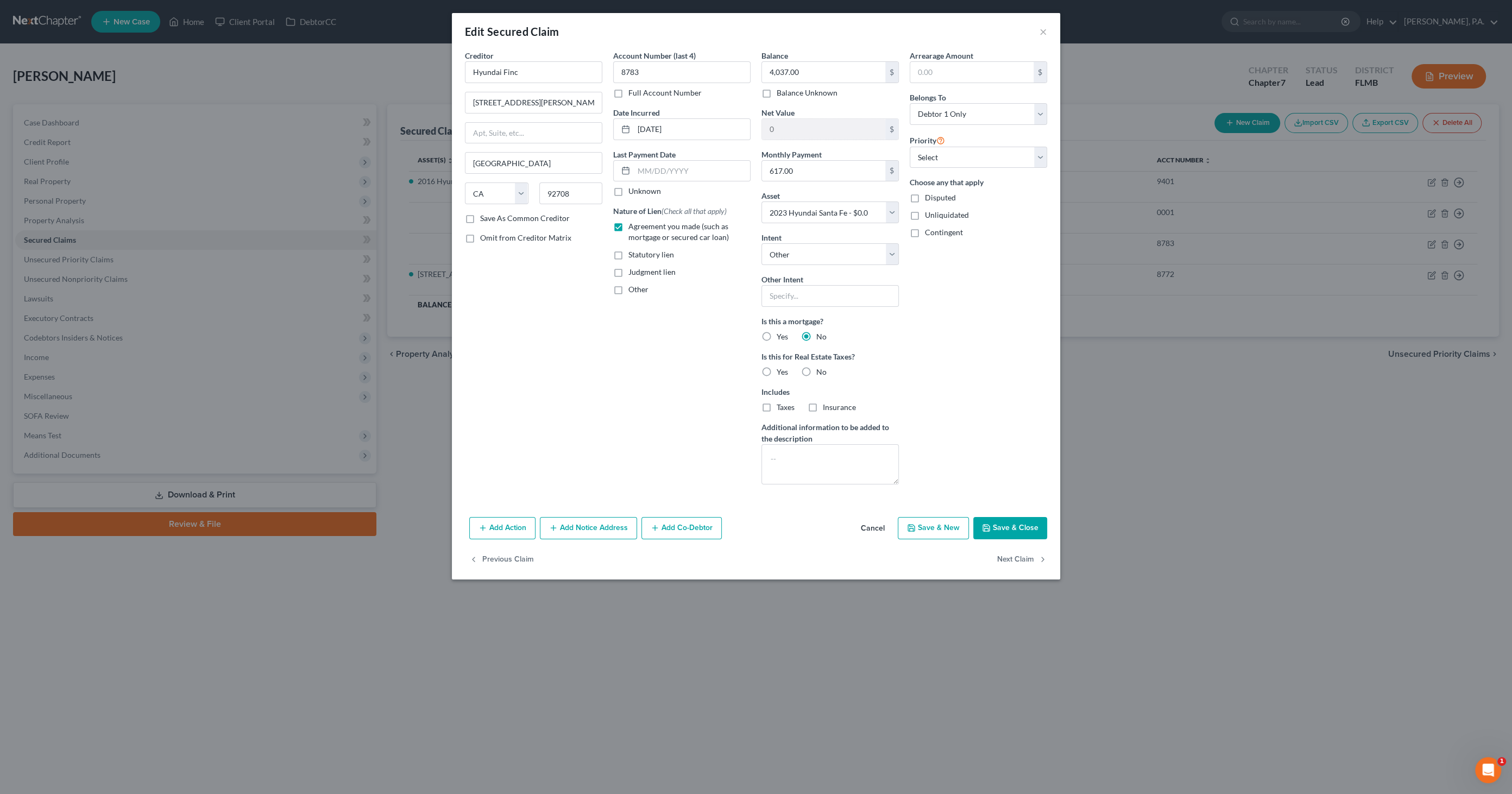
click at [816, 371] on label "No" at bounding box center [822, 372] width 11 height 11
click at [821, 371] on input "No" at bounding box center [824, 369] width 7 height 7
radio input "true"
click at [1019, 524] on button "Save & Close" at bounding box center [1011, 529] width 74 height 23
select select
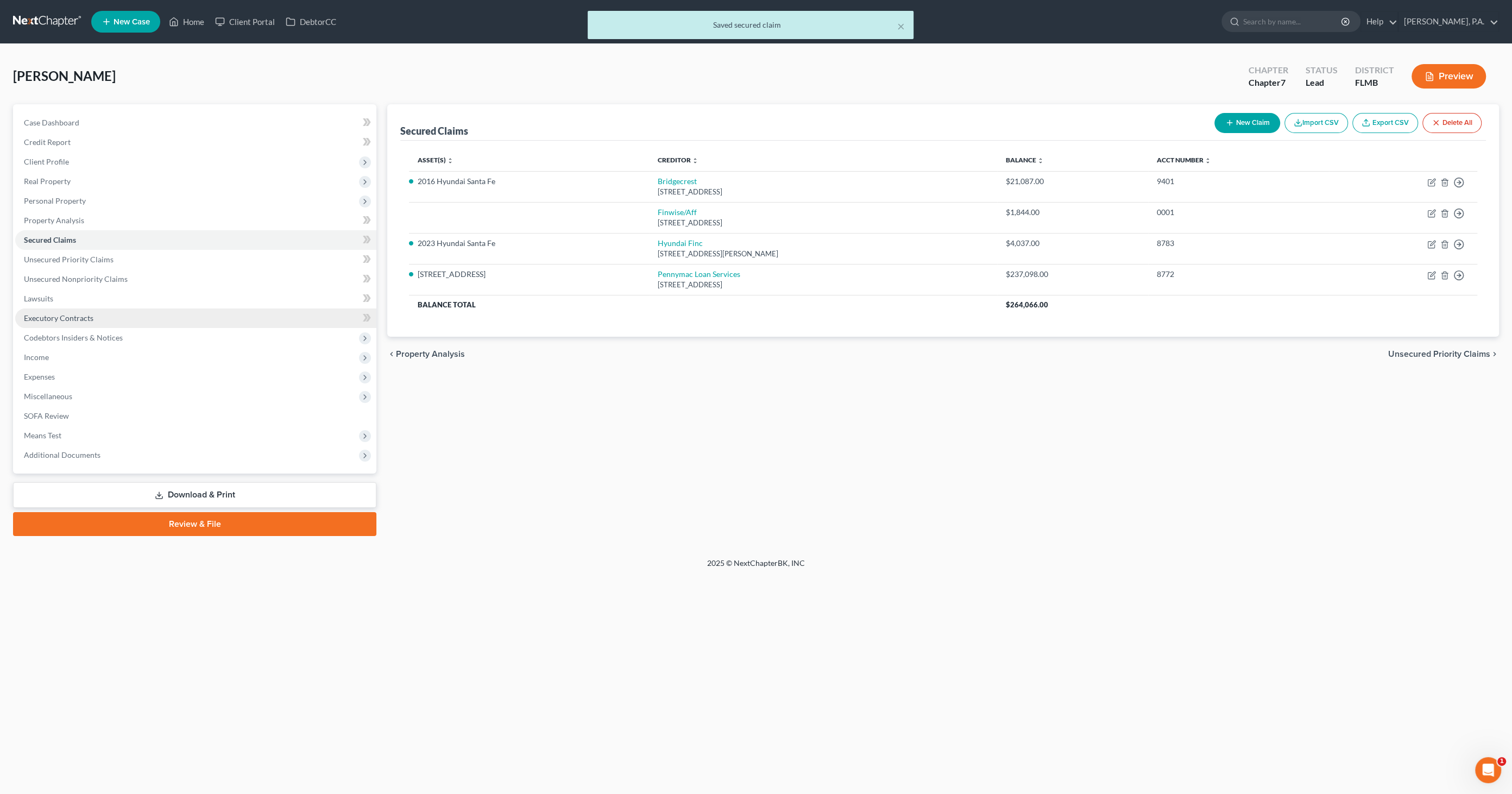
click at [80, 317] on span "Executory Contracts" at bounding box center [59, 318] width 69 height 9
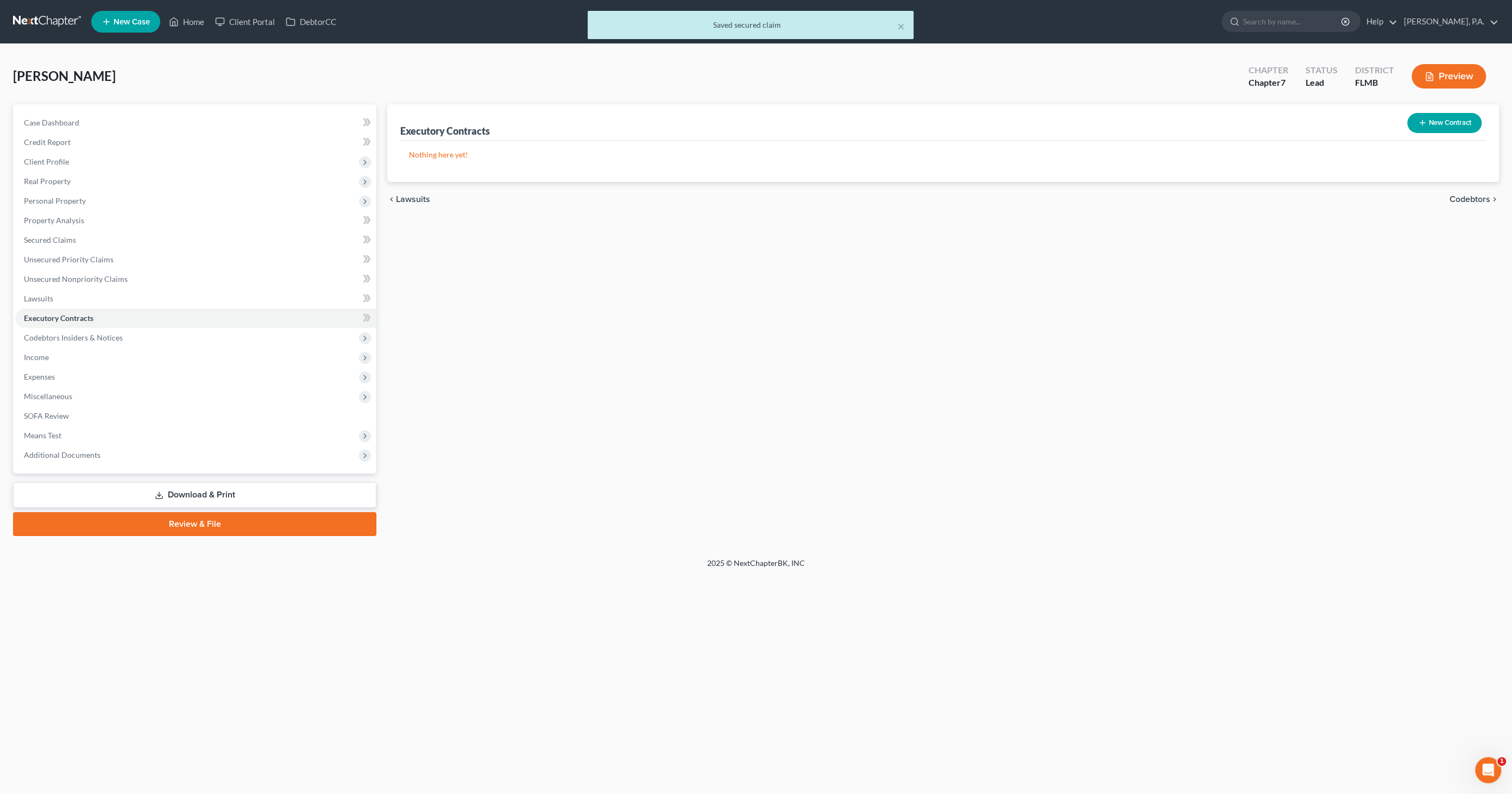
click at [1248, 122] on button "New Contract" at bounding box center [1444, 123] width 75 height 20
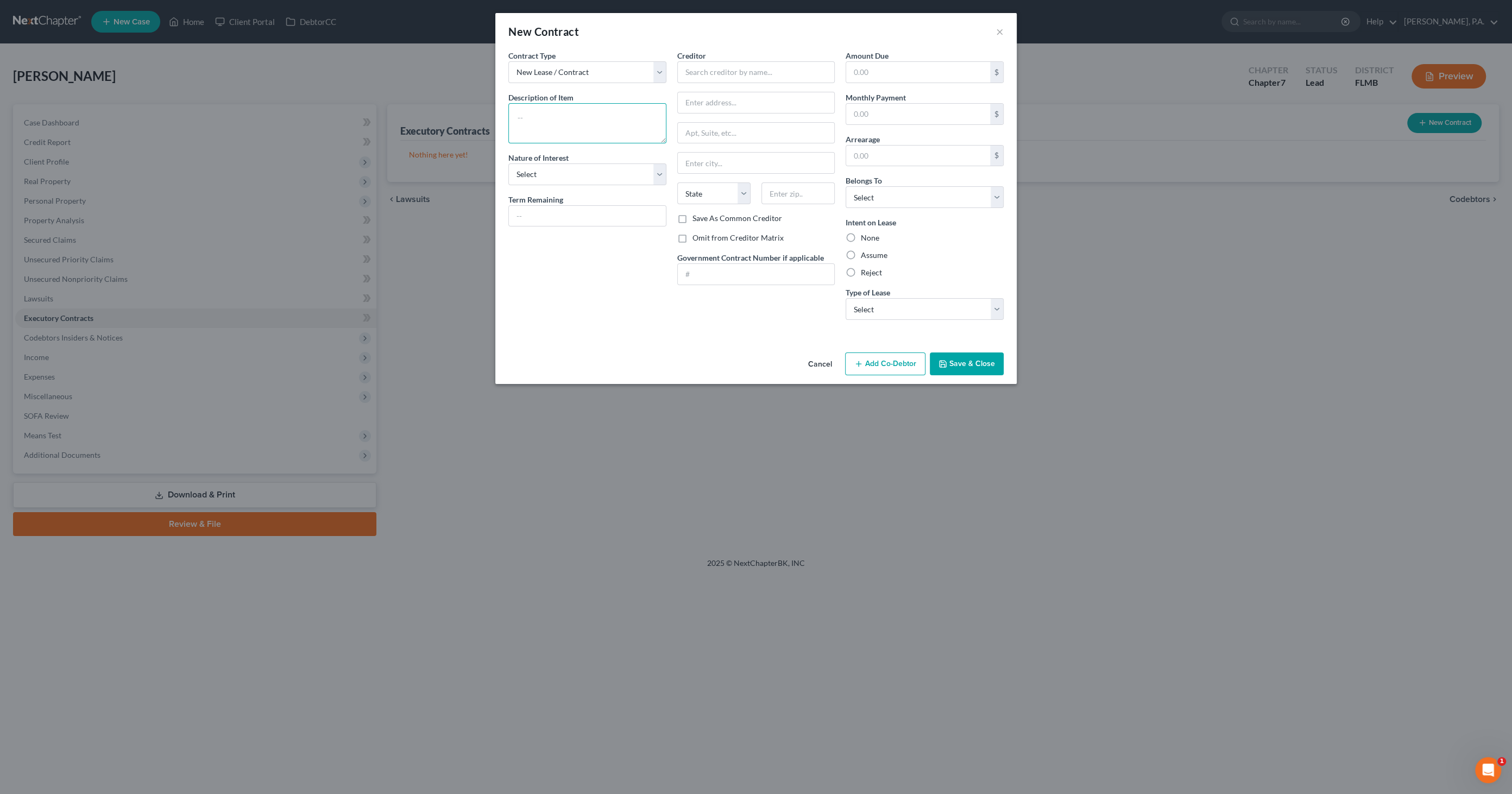
click at [545, 112] on textarea at bounding box center [587, 123] width 158 height 40
click at [620, 70] on select "New Lease / Contract New Timeshare" at bounding box center [587, 72] width 158 height 22
click at [554, 117] on textarea at bounding box center [587, 123] width 158 height 40
click at [622, 116] on textarea "Vehicle Lease Agreement for" at bounding box center [587, 123] width 158 height 40
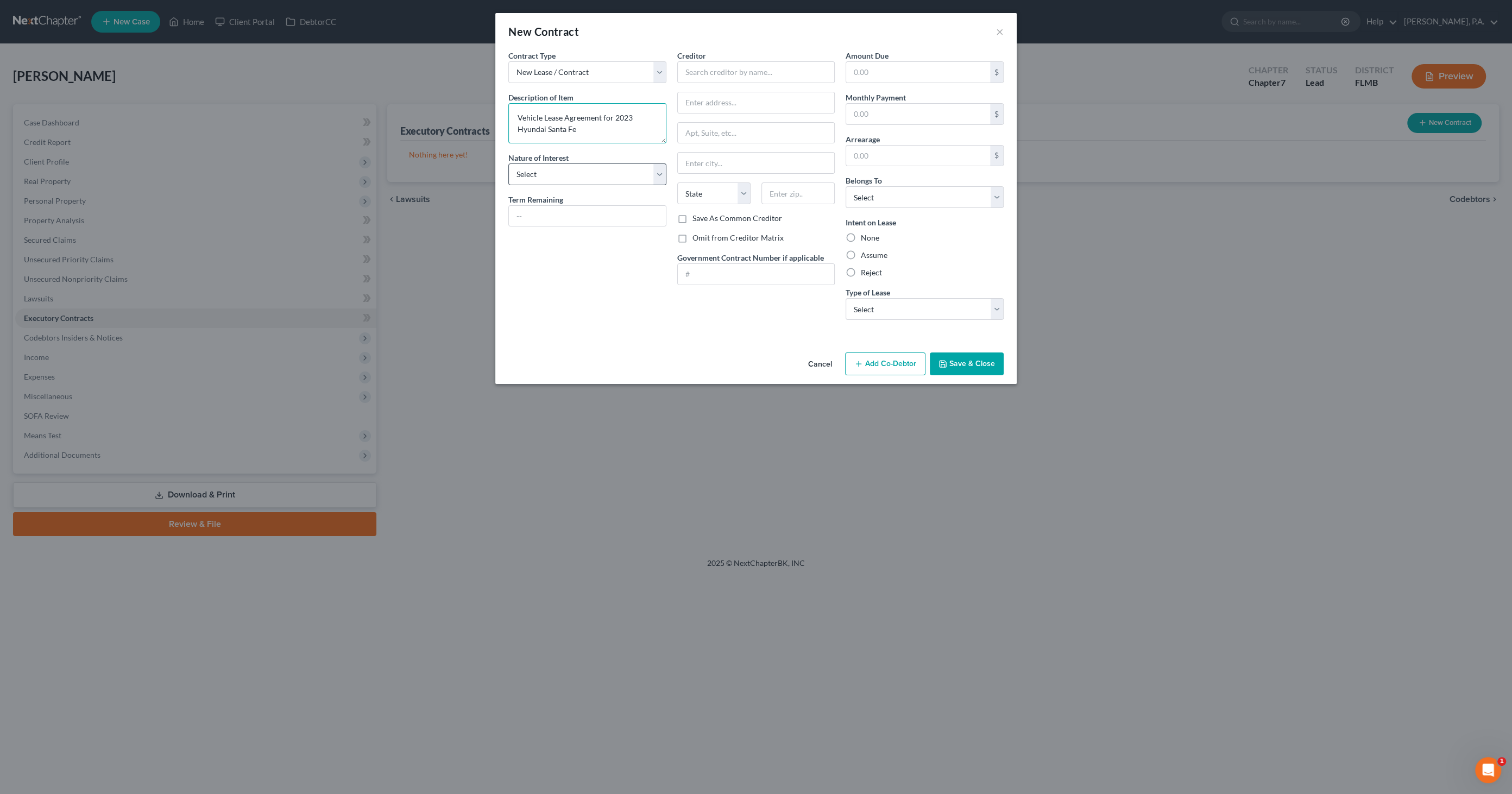
type textarea "Vehicle Lease Agreement for 2023 Hyundai Santa Fe"
click at [560, 173] on select "Select Purchaser Agent Lessor Lessee" at bounding box center [587, 174] width 158 height 22
select select "3"
click at [508, 163] on select "Select Purchaser Agent Lessor Lessee" at bounding box center [587, 174] width 158 height 22
click at [553, 212] on input "text" at bounding box center [588, 216] width 157 height 20
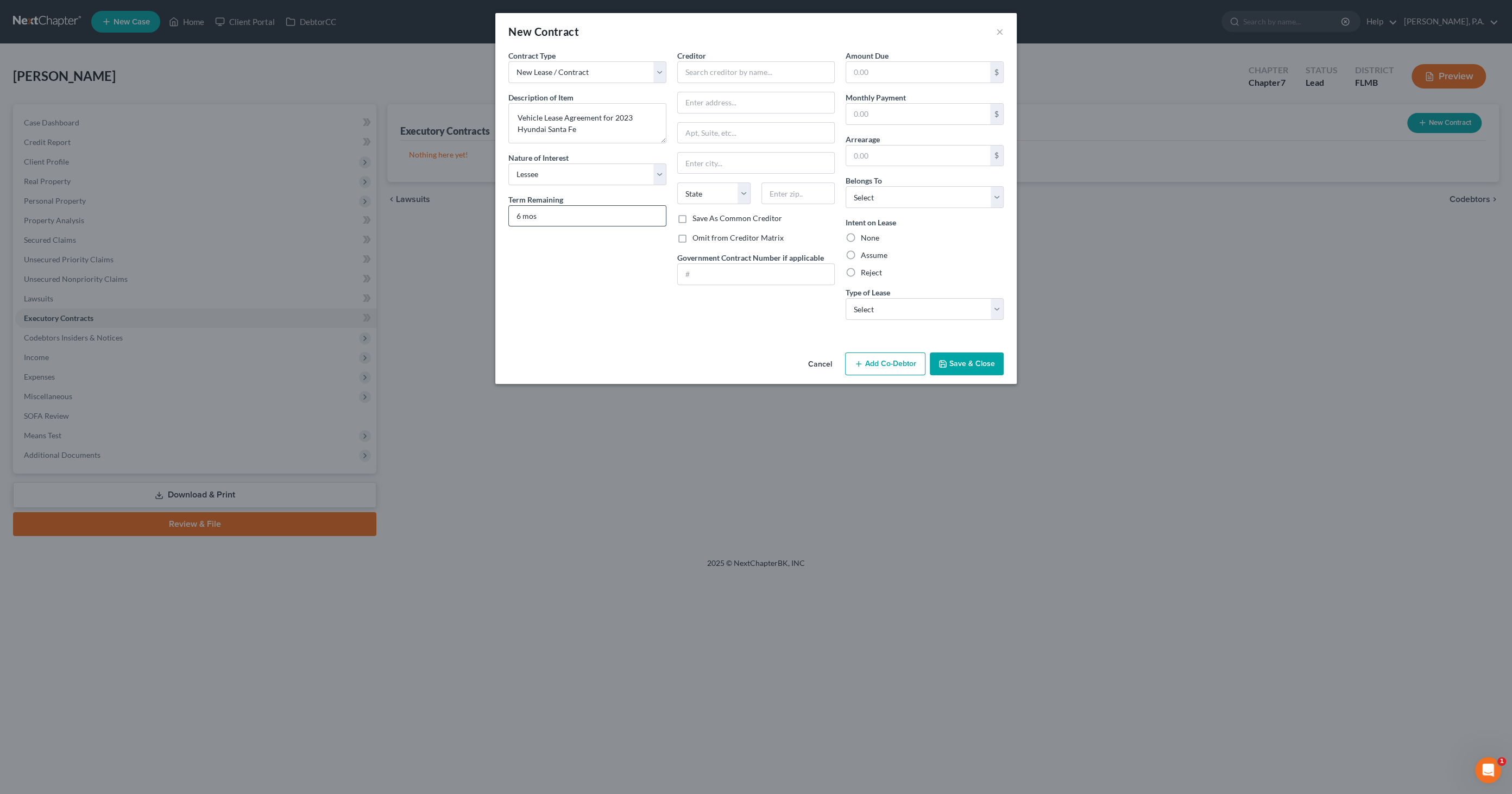
type input "6 mos"
type input "Hyundai Financial"
type input "[STREET_ADDRESS][PERSON_NAME]"
click at [724, 77] on input "Hyundai Financial" at bounding box center [756, 72] width 158 height 22
drag, startPoint x: 763, startPoint y: 74, endPoint x: 634, endPoint y: 66, distance: 129.2
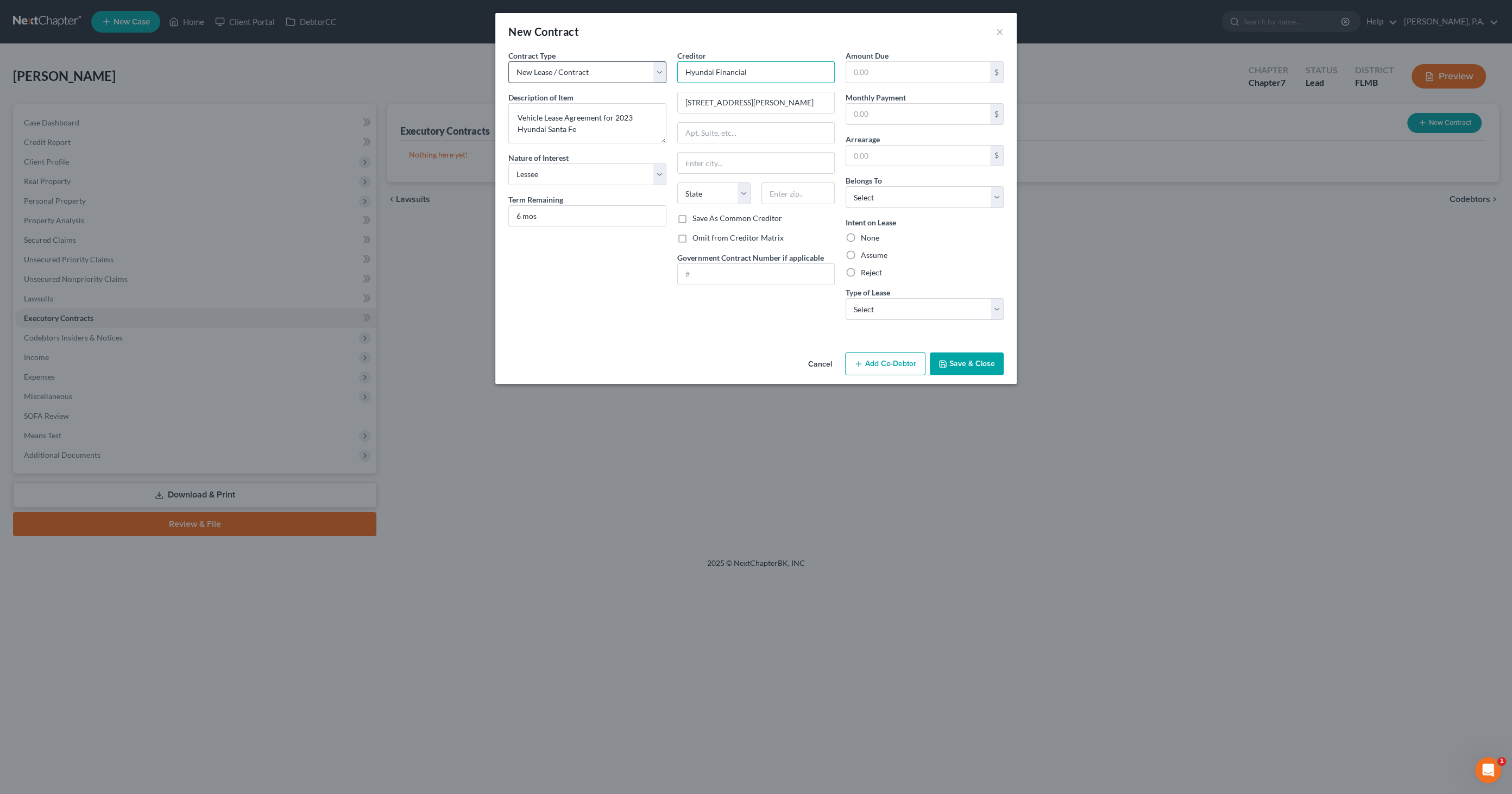
click at [634, 66] on div "Contract Type New Lease / Contract New Timeshare Description of non-residential…" at bounding box center [756, 189] width 506 height 279
type input "Hyundai Lease Titling Trust"
type input "PO Box 30205"
type input "[GEOGRAPHIC_DATA]"
select select "45"
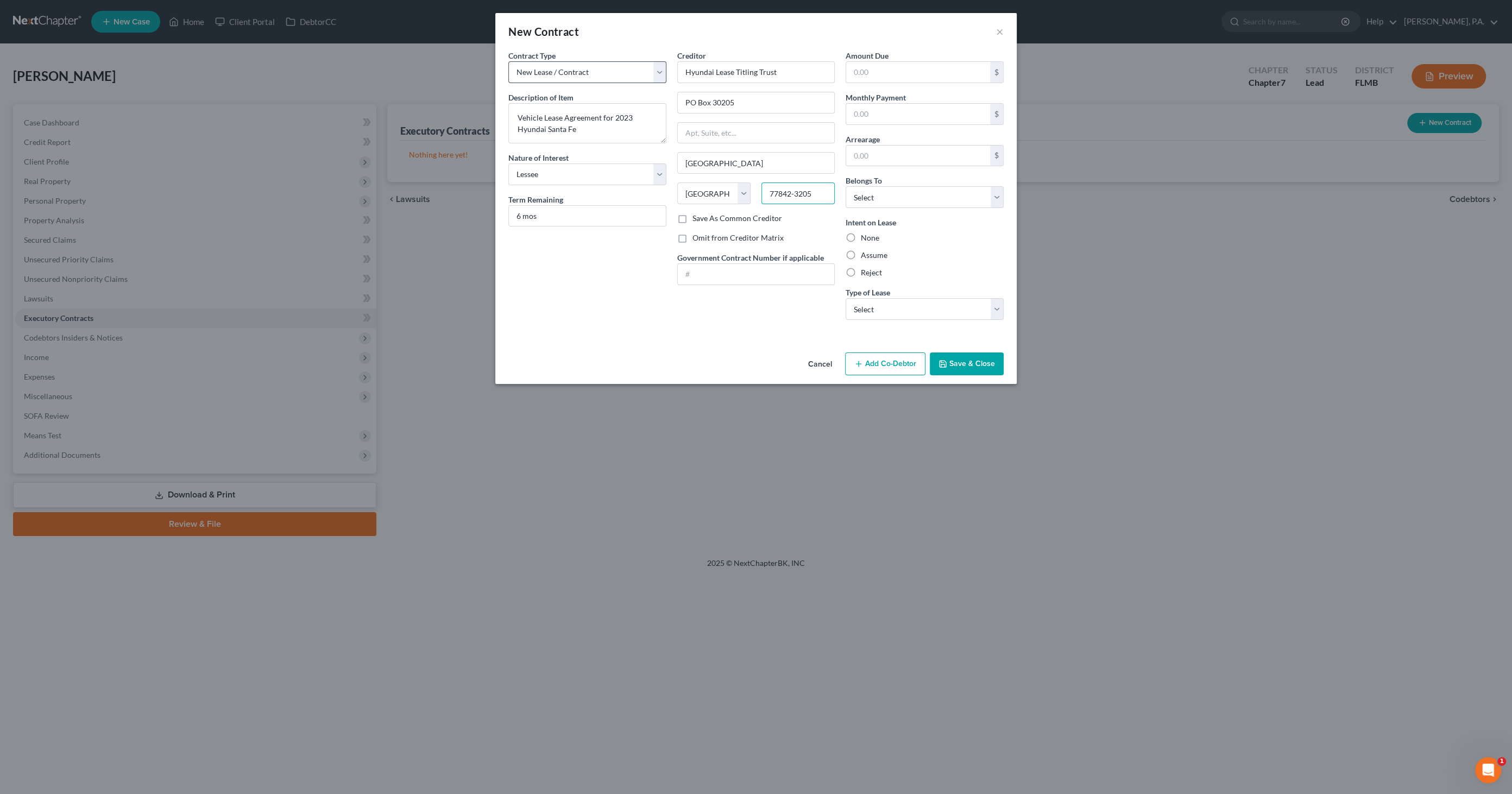
type input "77842-3205"
click at [873, 194] on select "Select Debtor 1 Only Debtor 2 Only Debtor 1 And Debtor 2 Only At Least One Of T…" at bounding box center [924, 197] width 158 height 22
select select "0"
click at [846, 187] on select "Select Debtor 1 Only Debtor 2 Only Debtor 1 And Debtor 2 Only At Least One Of T…" at bounding box center [924, 197] width 158 height 22
click at [874, 254] on label "Assume" at bounding box center [874, 255] width 26 height 11
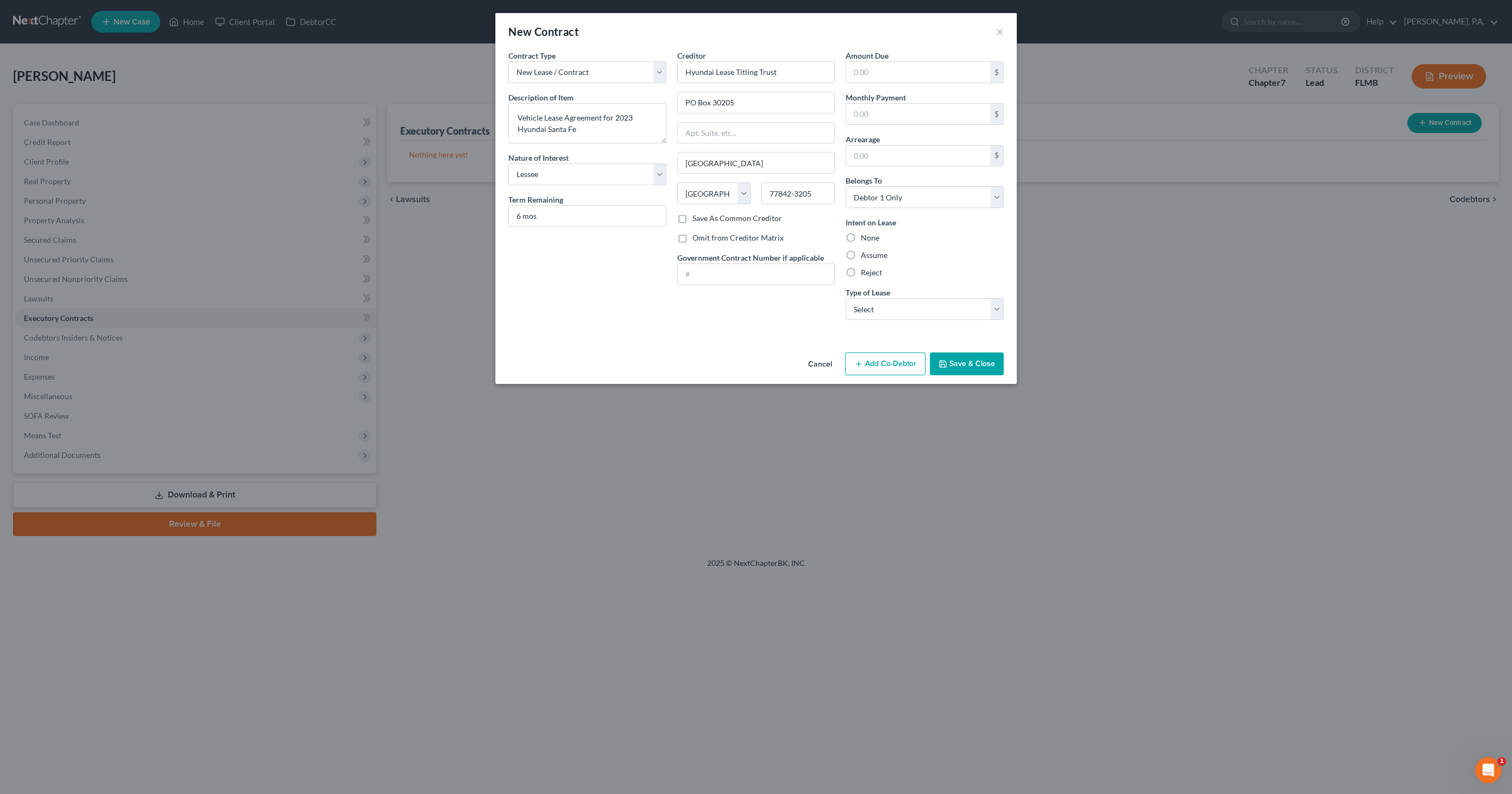
click at [872, 254] on input "Assume" at bounding box center [869, 253] width 7 height 7
radio input "true"
click at [897, 311] on select "Select Real Estate Car Other" at bounding box center [924, 309] width 158 height 22
select select "1"
click at [846, 298] on select "Select Real Estate Car Other" at bounding box center [924, 309] width 158 height 22
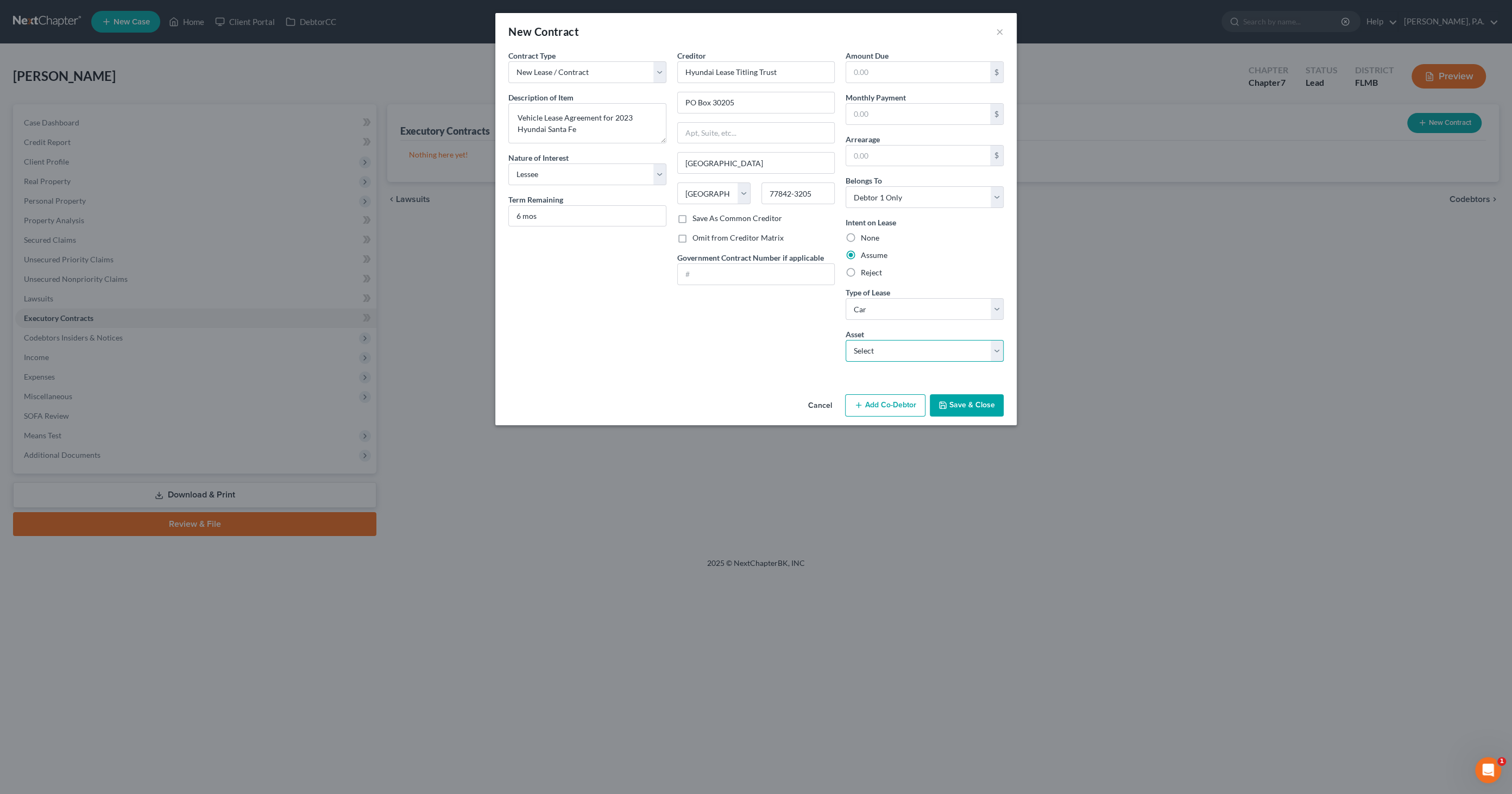
click at [895, 354] on select "Select 2023 Hyundai Santa Fe - $0.0" at bounding box center [924, 351] width 158 height 22
select select "0"
click at [846, 340] on select "Select 2023 Hyundai Santa Fe - $0.0" at bounding box center [924, 351] width 158 height 22
type textarea "2023 Hyundai Santa Fe"
click at [994, 406] on button "Save & Close" at bounding box center [967, 406] width 74 height 23
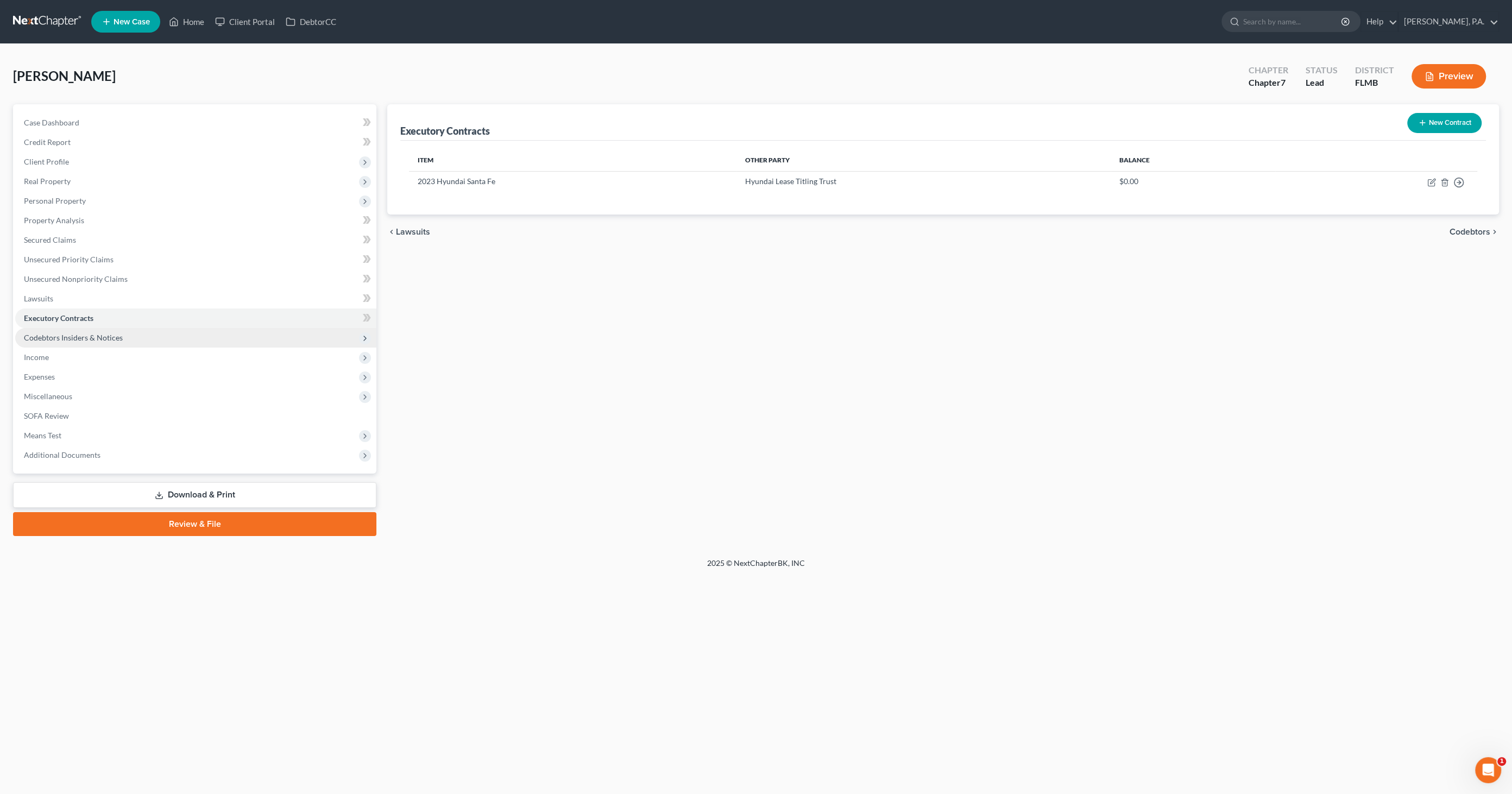
click at [78, 337] on span "Codebtors Insiders & Notices" at bounding box center [73, 338] width 99 height 9
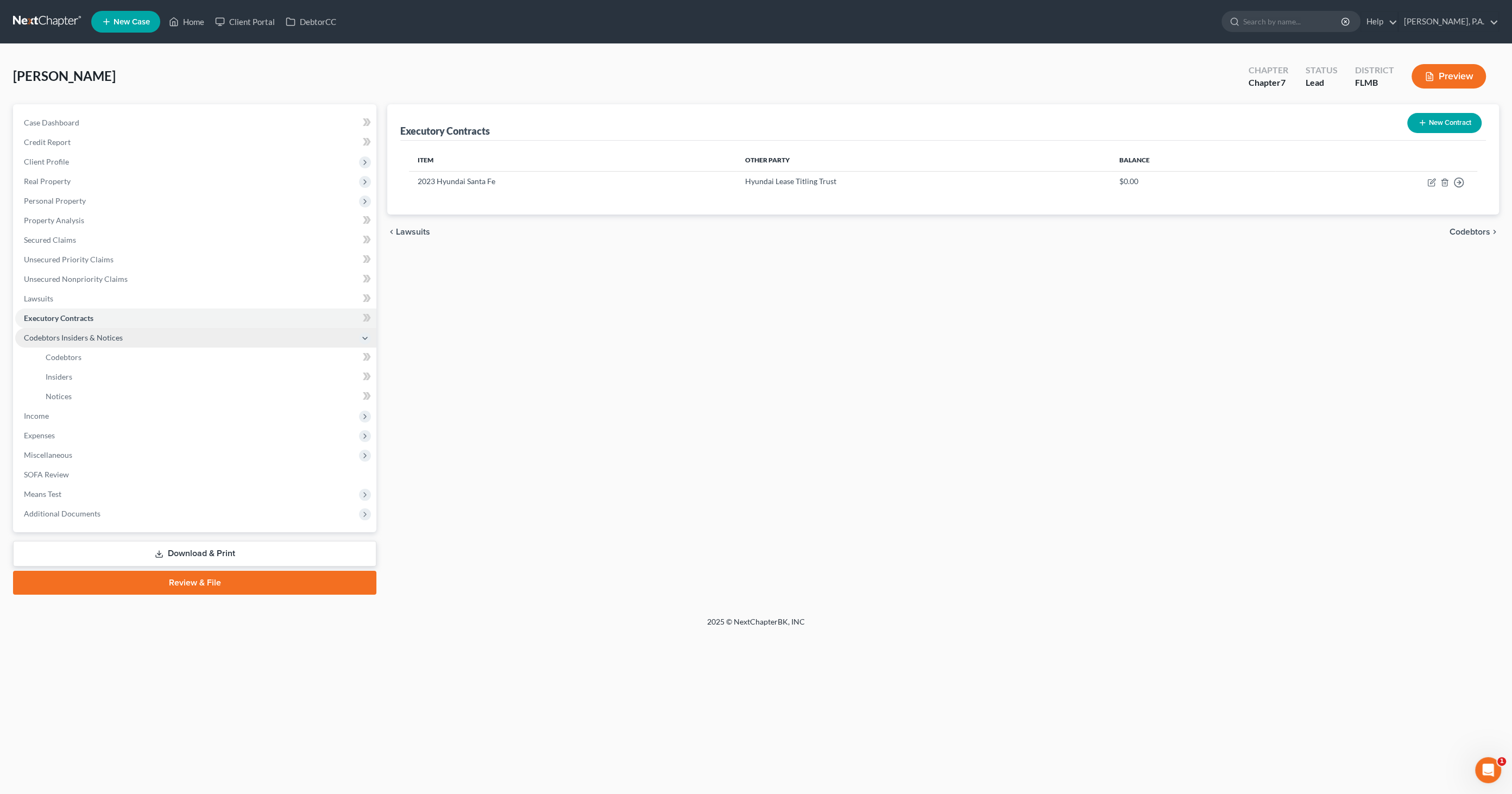
click at [78, 335] on span "Codebtors Insiders & Notices" at bounding box center [73, 338] width 99 height 9
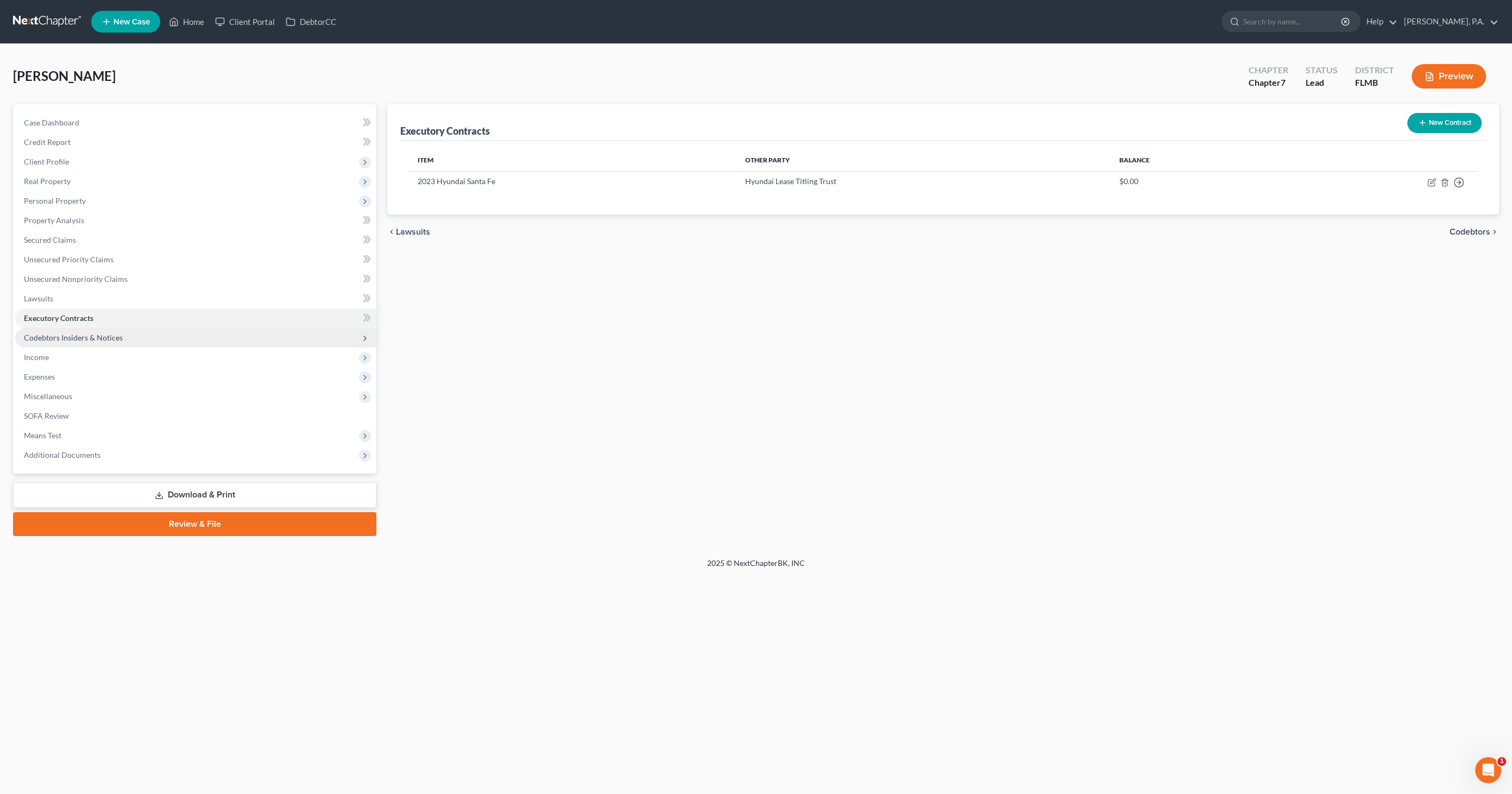
click at [70, 334] on span "Codebtors Insiders & Notices" at bounding box center [73, 338] width 99 height 9
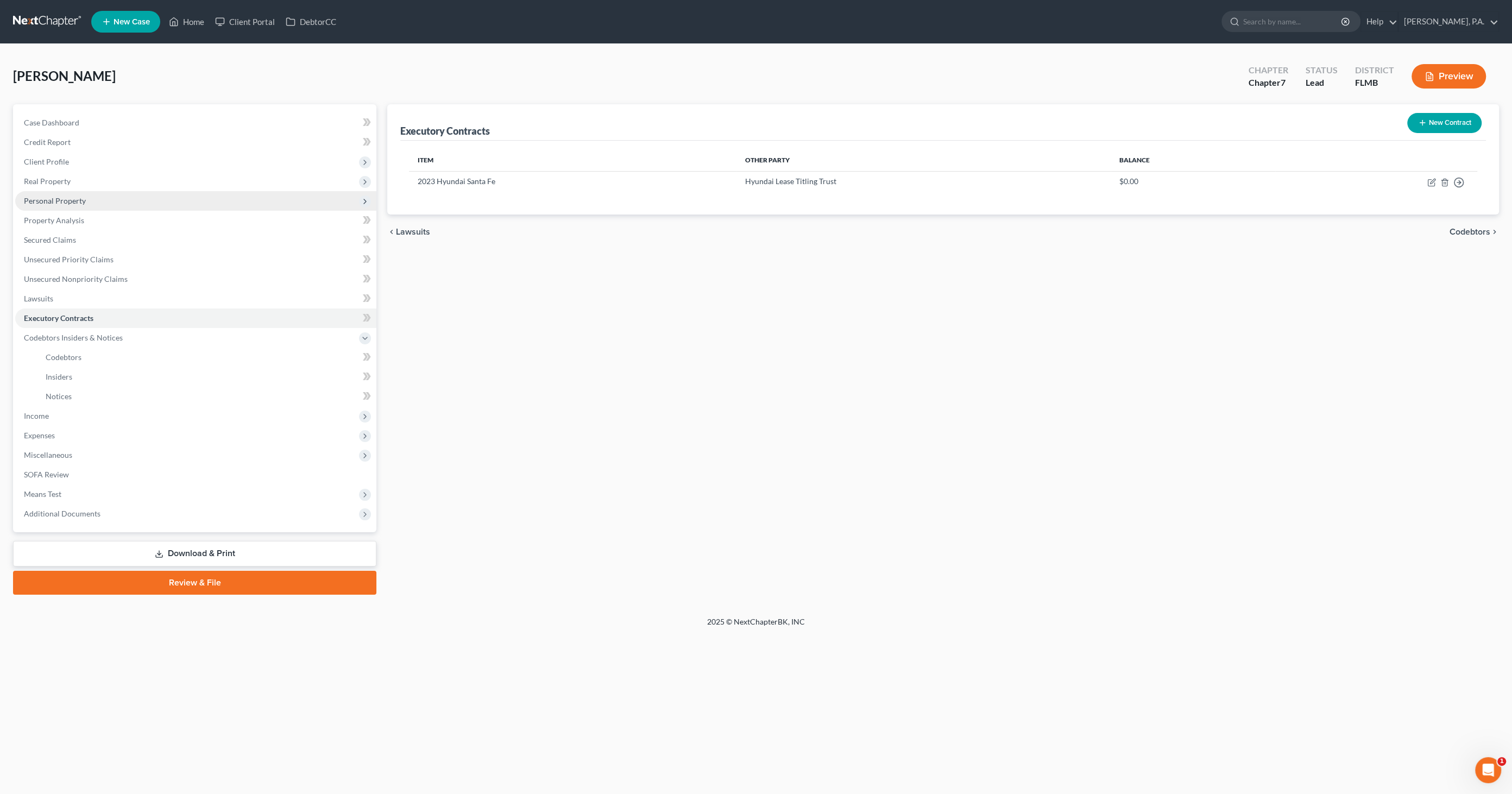
click at [65, 202] on span "Personal Property" at bounding box center [55, 201] width 62 height 9
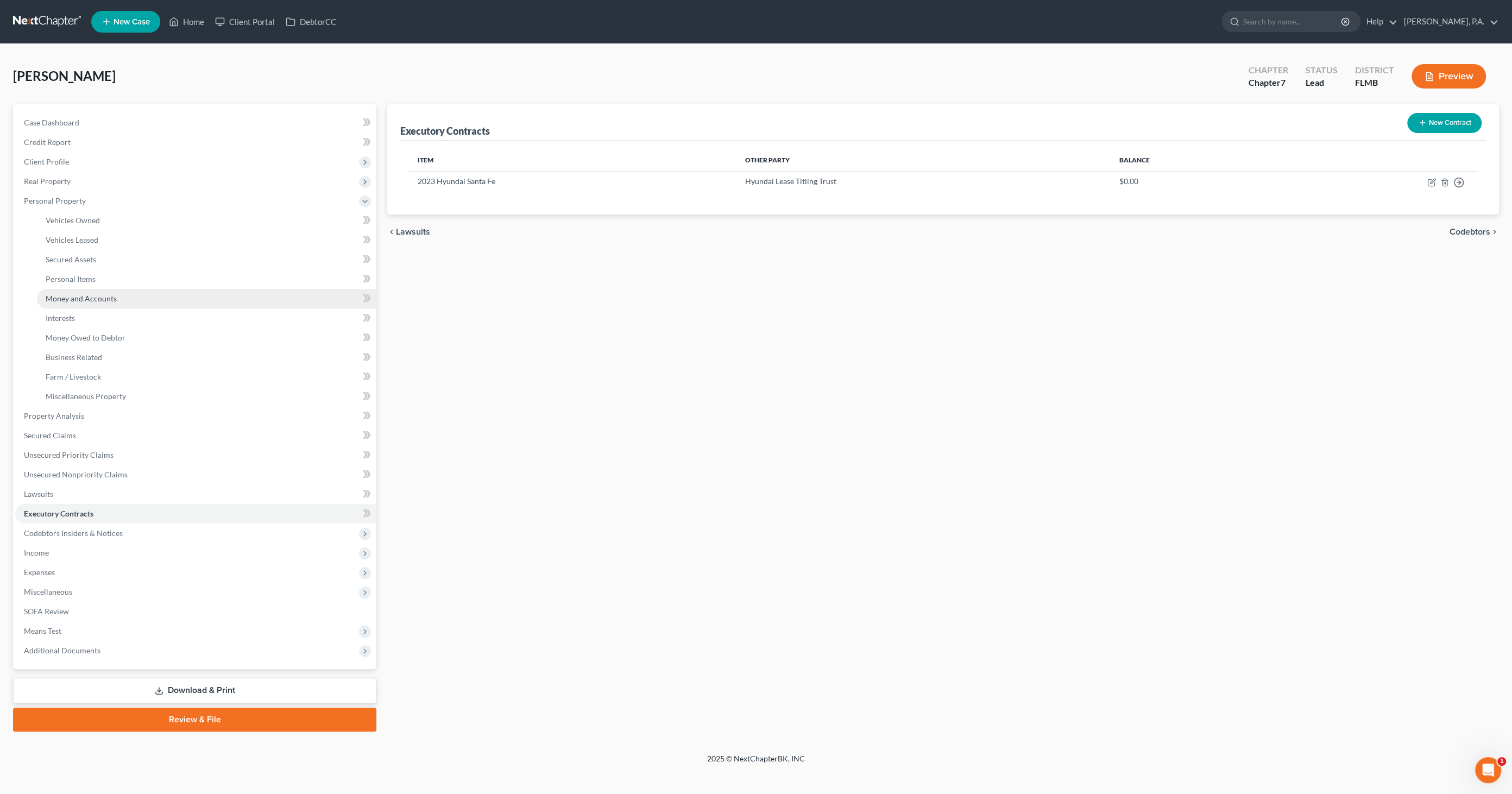
click at [76, 296] on span "Money and Accounts" at bounding box center [81, 298] width 71 height 9
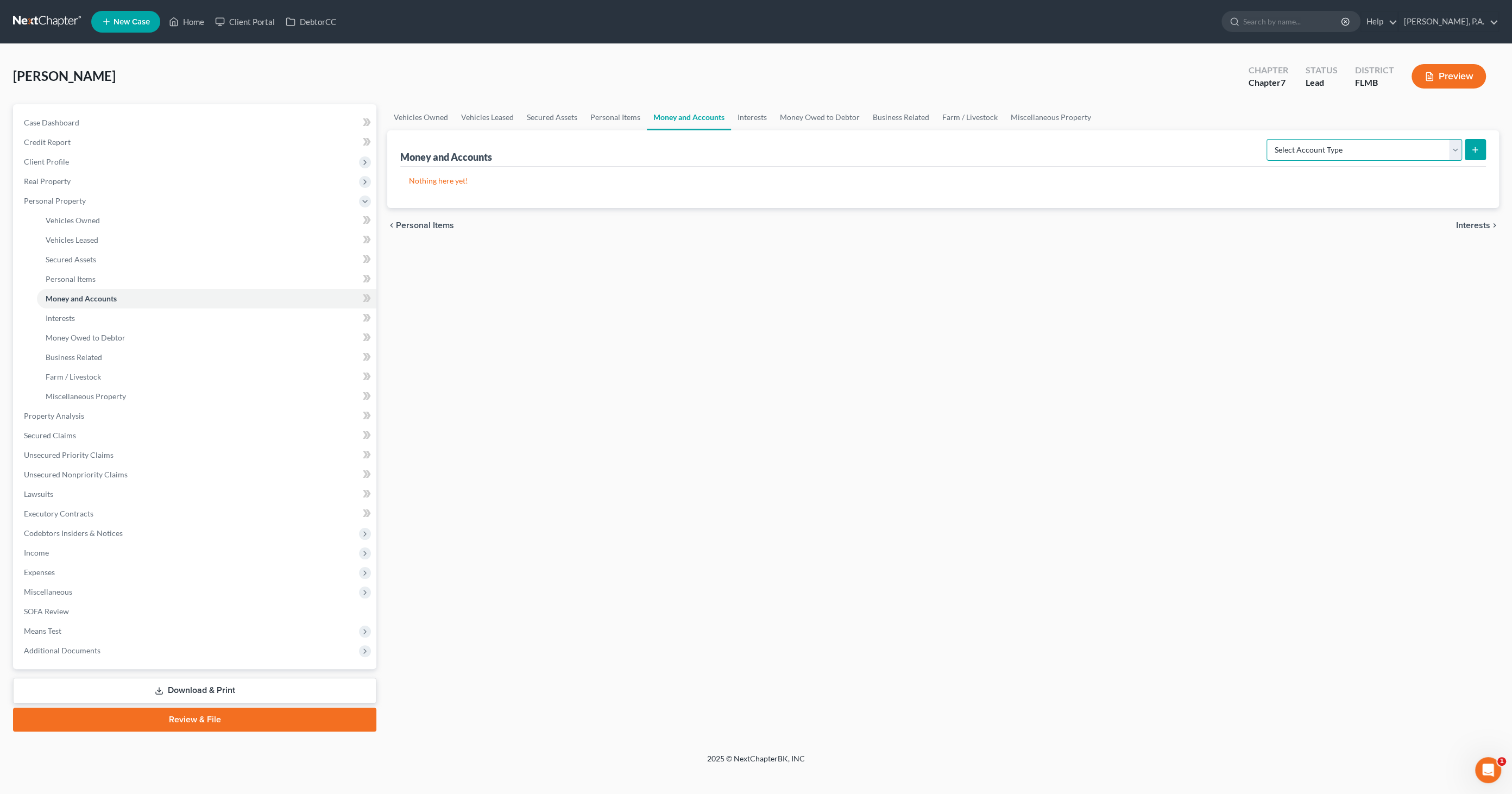
click at [1248, 152] on select "Select Account Type Brokerage Cash on Hand Certificates of Deposit Checking Acc…" at bounding box center [1364, 150] width 196 height 22
select select "checking"
click at [1248, 139] on select "Select Account Type Brokerage Cash on Hand Certificates of Deposit Checking Acc…" at bounding box center [1364, 150] width 196 height 22
click at [1248, 148] on button "submit" at bounding box center [1476, 150] width 21 height 21
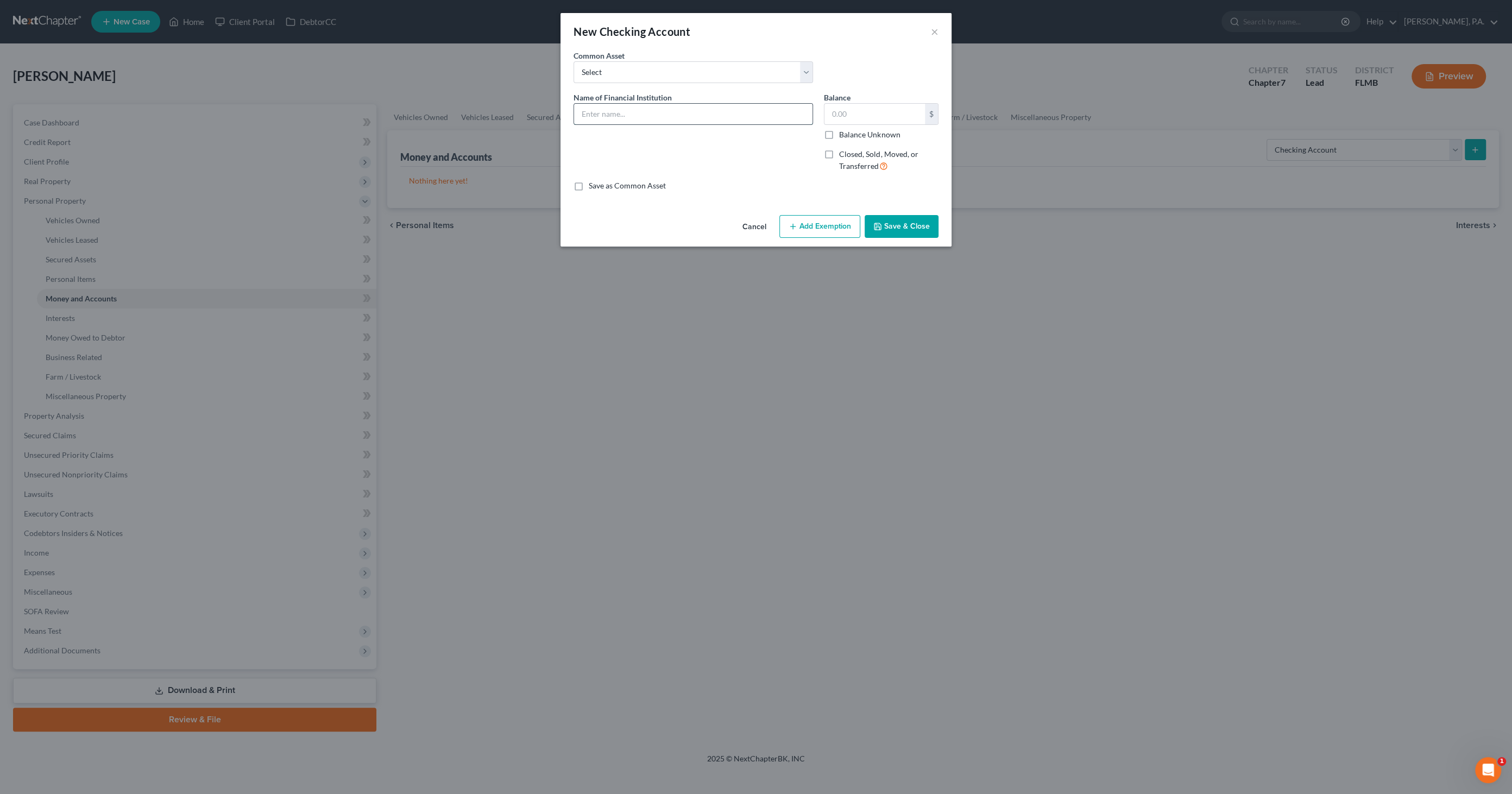
click at [613, 110] on input "text" at bounding box center [693, 113] width 239 height 20
type input "Truist #1410"
click at [885, 219] on button "Save & Close" at bounding box center [902, 227] width 74 height 23
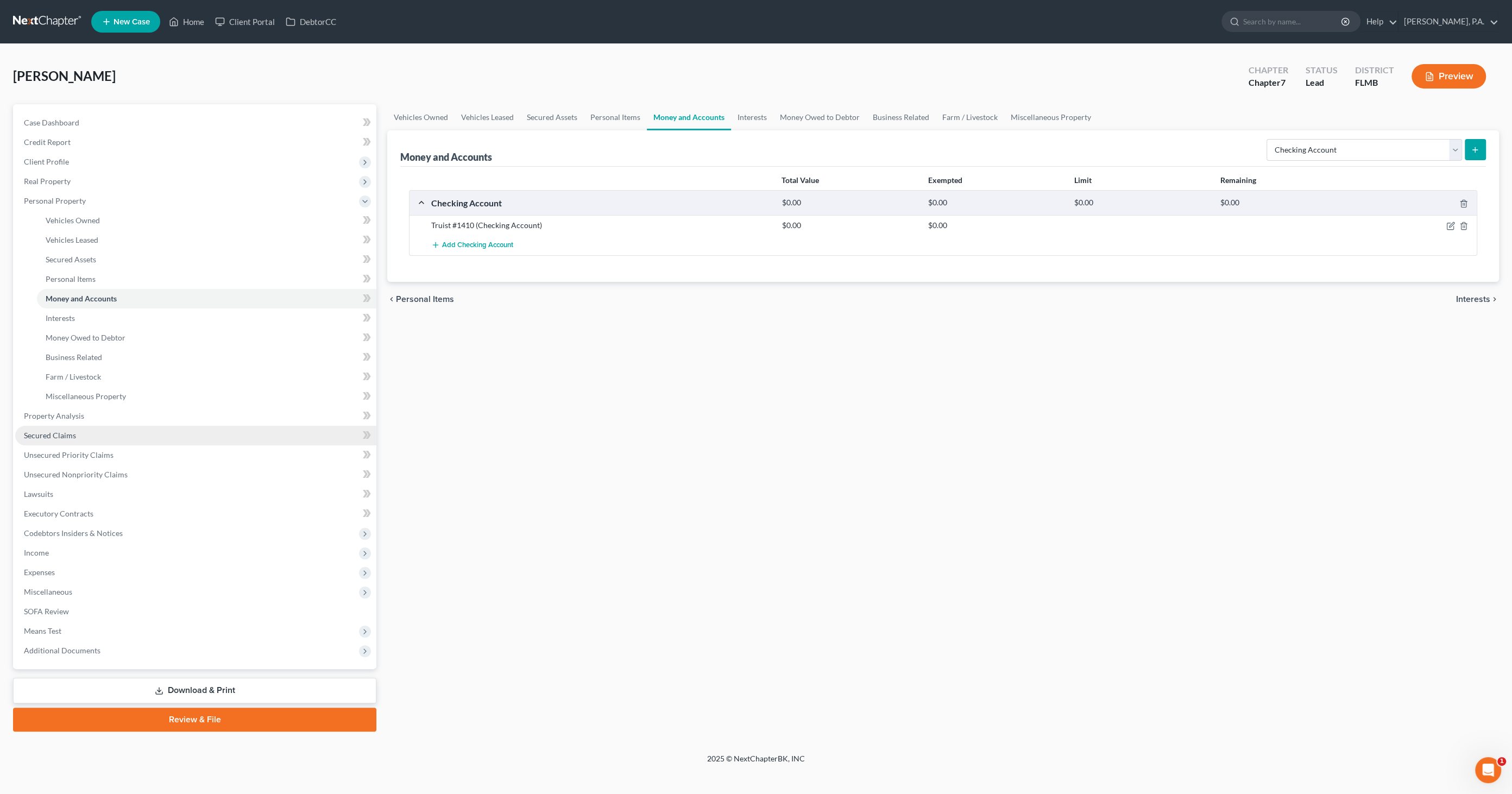
click at [51, 433] on span "Secured Claims" at bounding box center [50, 435] width 52 height 9
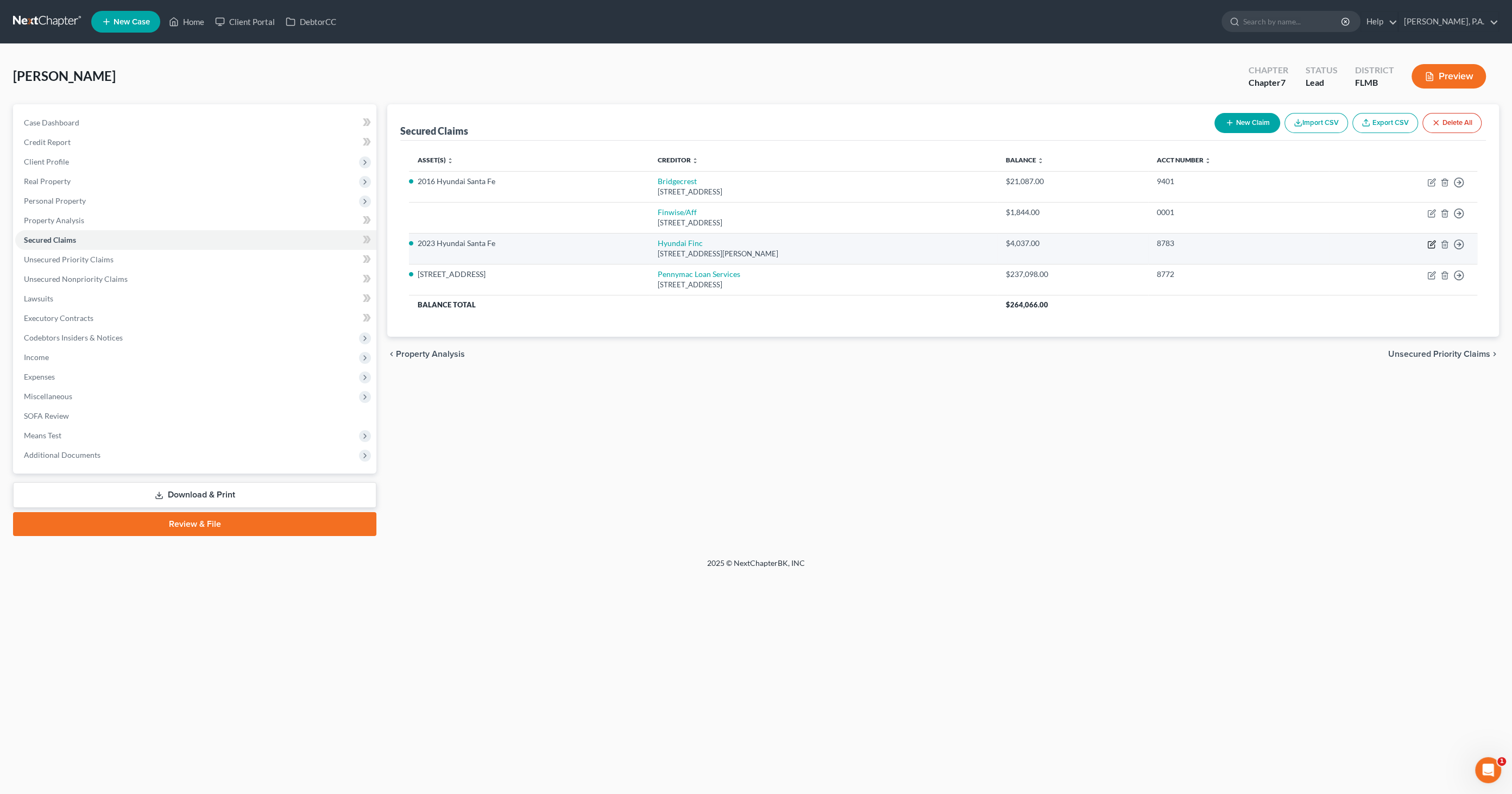
click at [1248, 245] on icon "button" at bounding box center [1433, 243] width 5 height 5
select select "4"
select select "0"
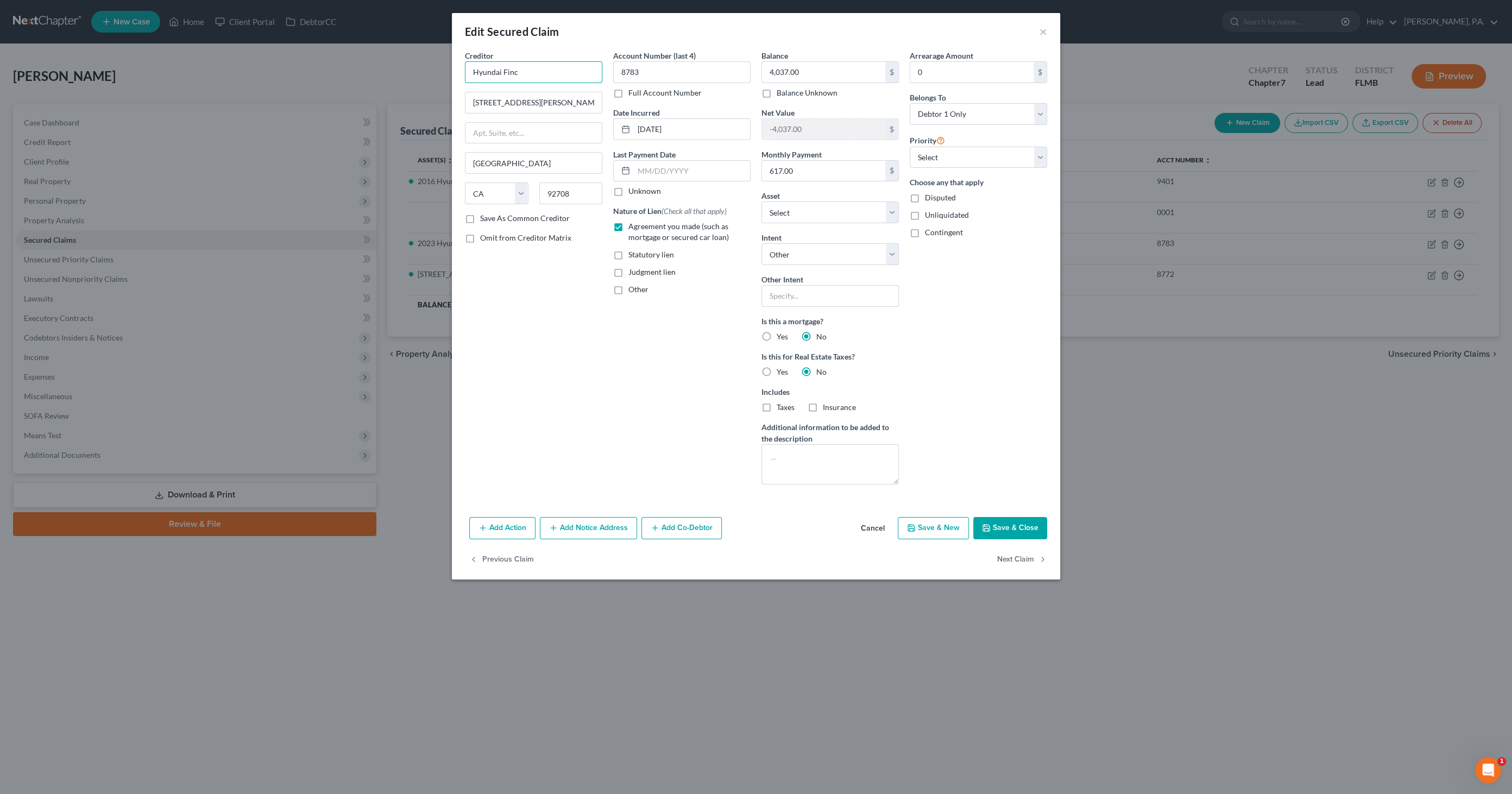
click at [549, 73] on input "Hyundai Finc" at bounding box center [534, 72] width 137 height 22
drag, startPoint x: 554, startPoint y: 73, endPoint x: 405, endPoint y: 70, distance: 149.0
click at [392, 65] on div "Edit Secured Claim × Creditor * Hyundai Finc [GEOGRAPHIC_DATA][PERSON_NAME] [US…" at bounding box center [756, 397] width 1512 height 794
type input "Hyundai Motor Finance"
type input "PO Box 20829"
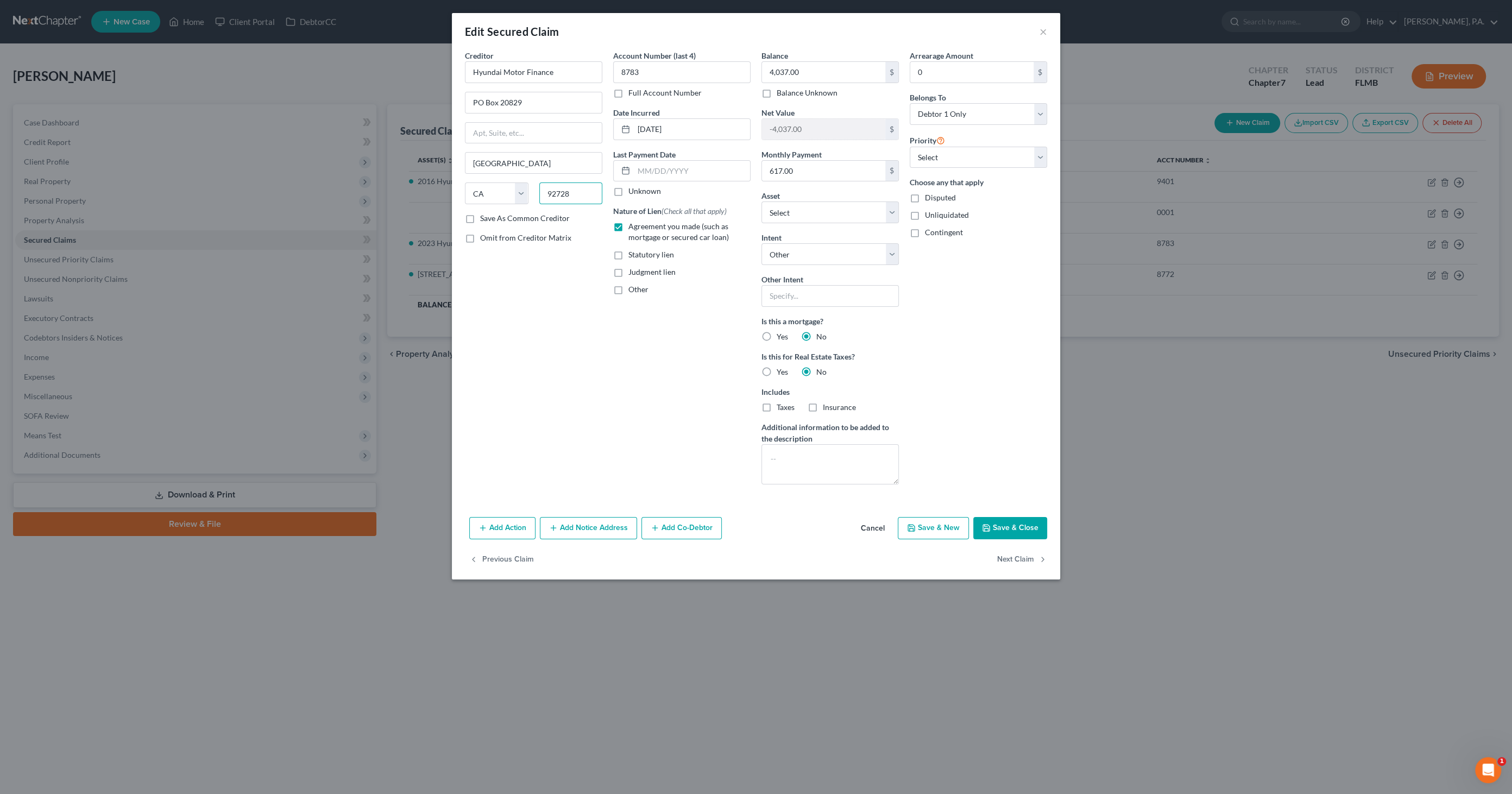
type input "92728"
click at [531, 218] on label "Save As Common Creditor" at bounding box center [525, 218] width 90 height 11
click at [492, 218] on input "Save As Common Creditor" at bounding box center [488, 216] width 7 height 7
click at [1007, 524] on button "Save & Close" at bounding box center [1011, 529] width 74 height 23
checkbox input "false"
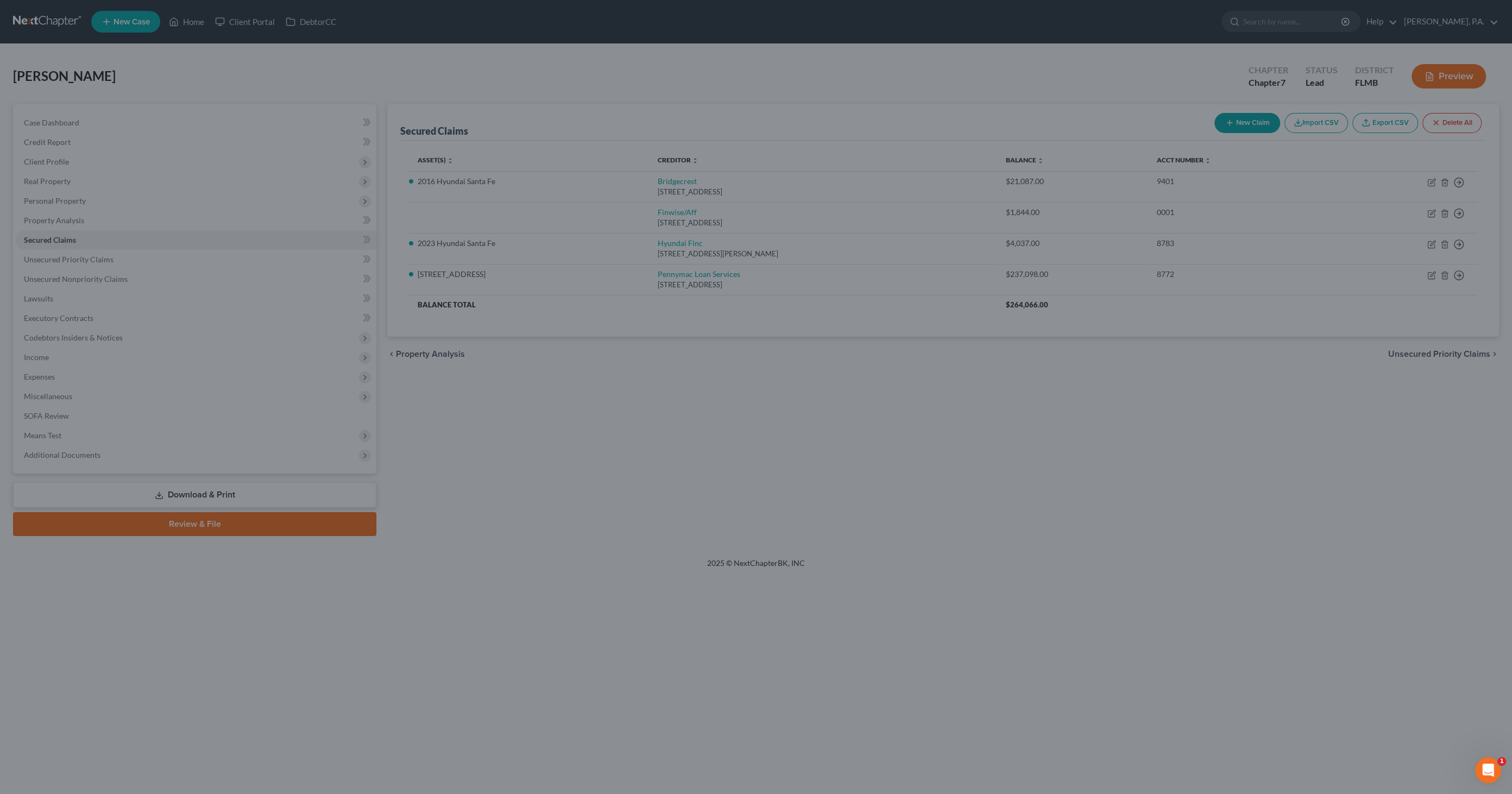
select select "6"
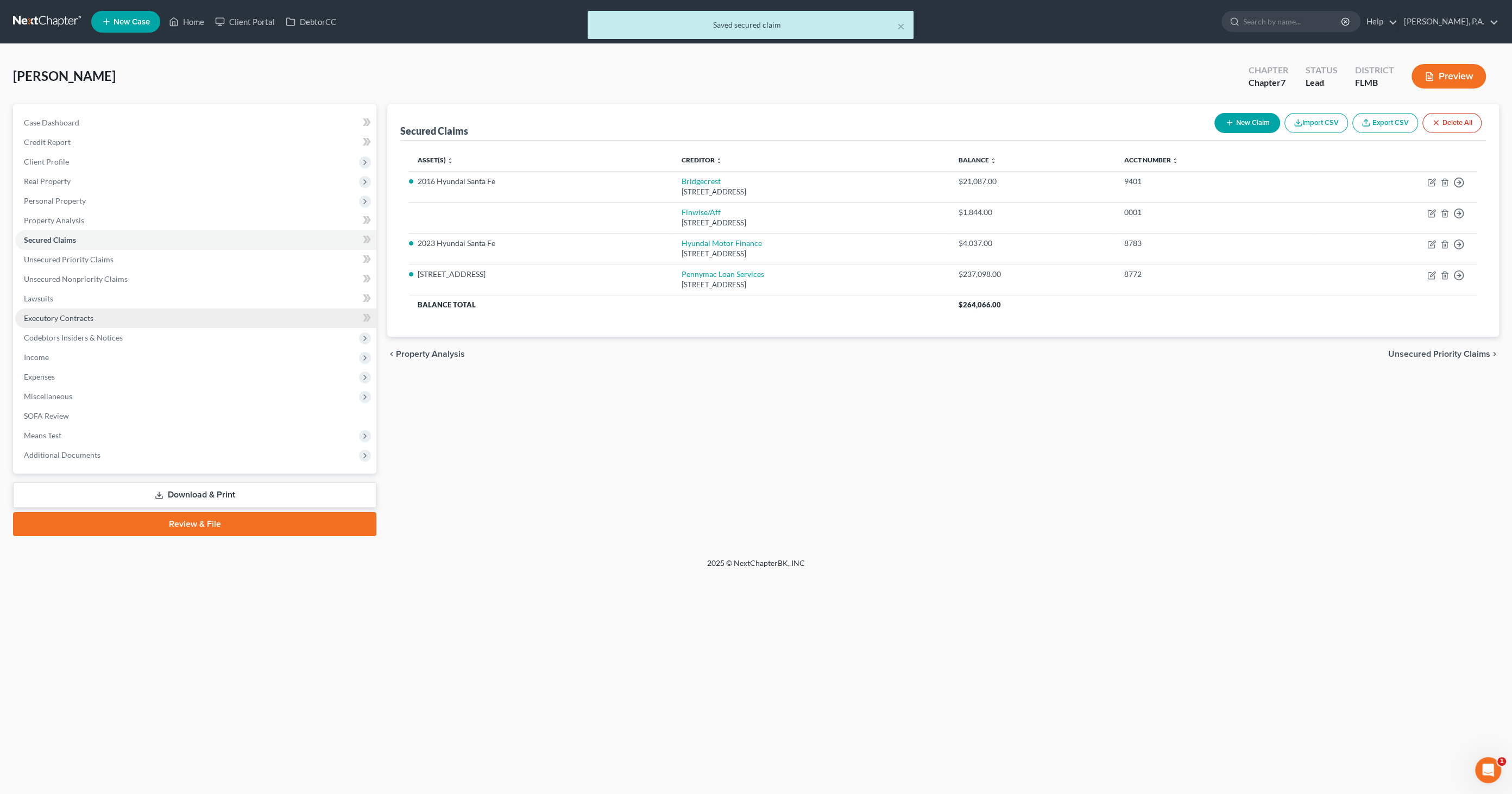
click at [68, 317] on span "Executory Contracts" at bounding box center [59, 318] width 69 height 9
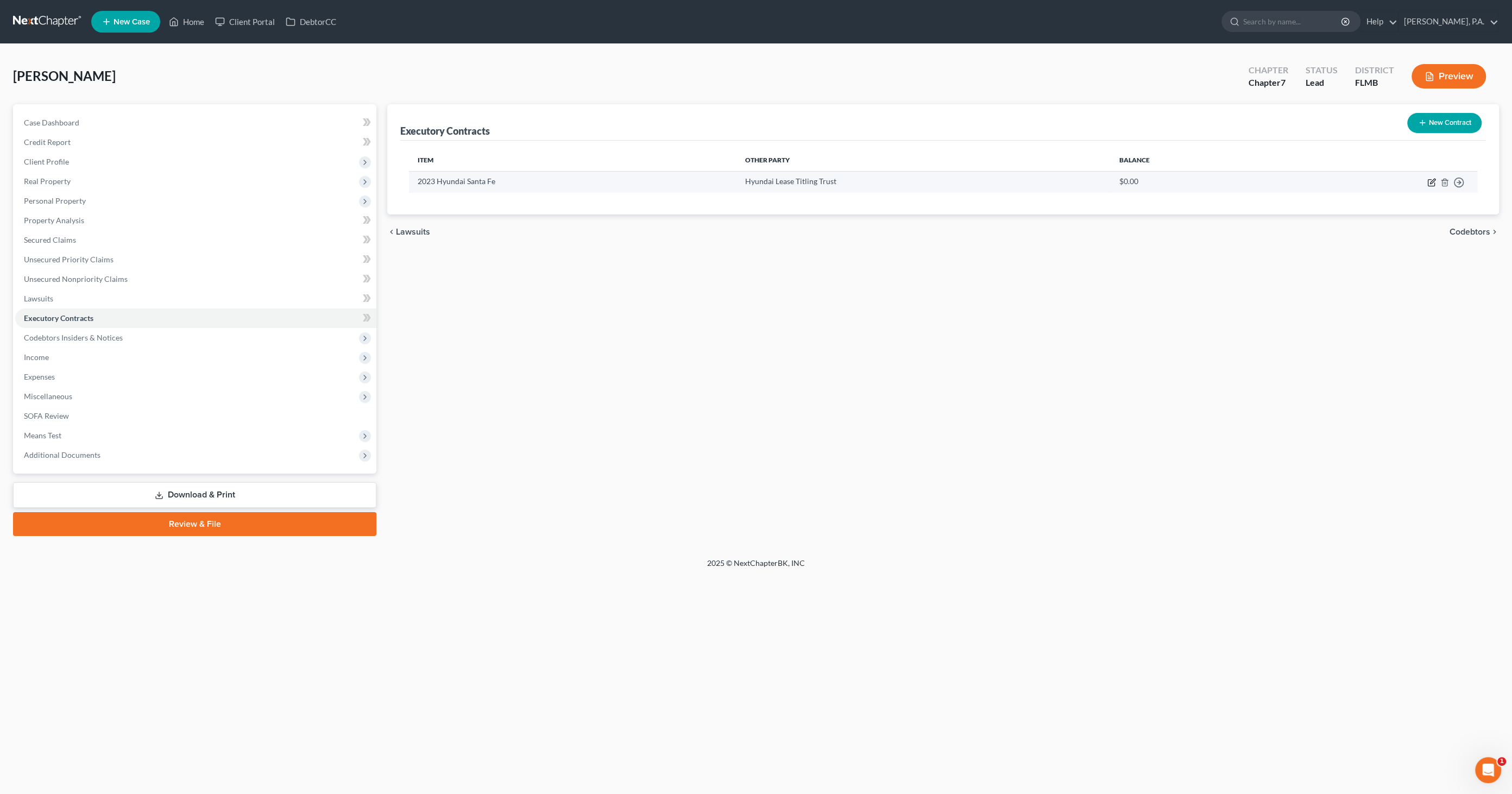
click at [1248, 179] on icon "button" at bounding box center [1432, 183] width 9 height 9
select select "3"
select select "45"
select select "0"
select select "1"
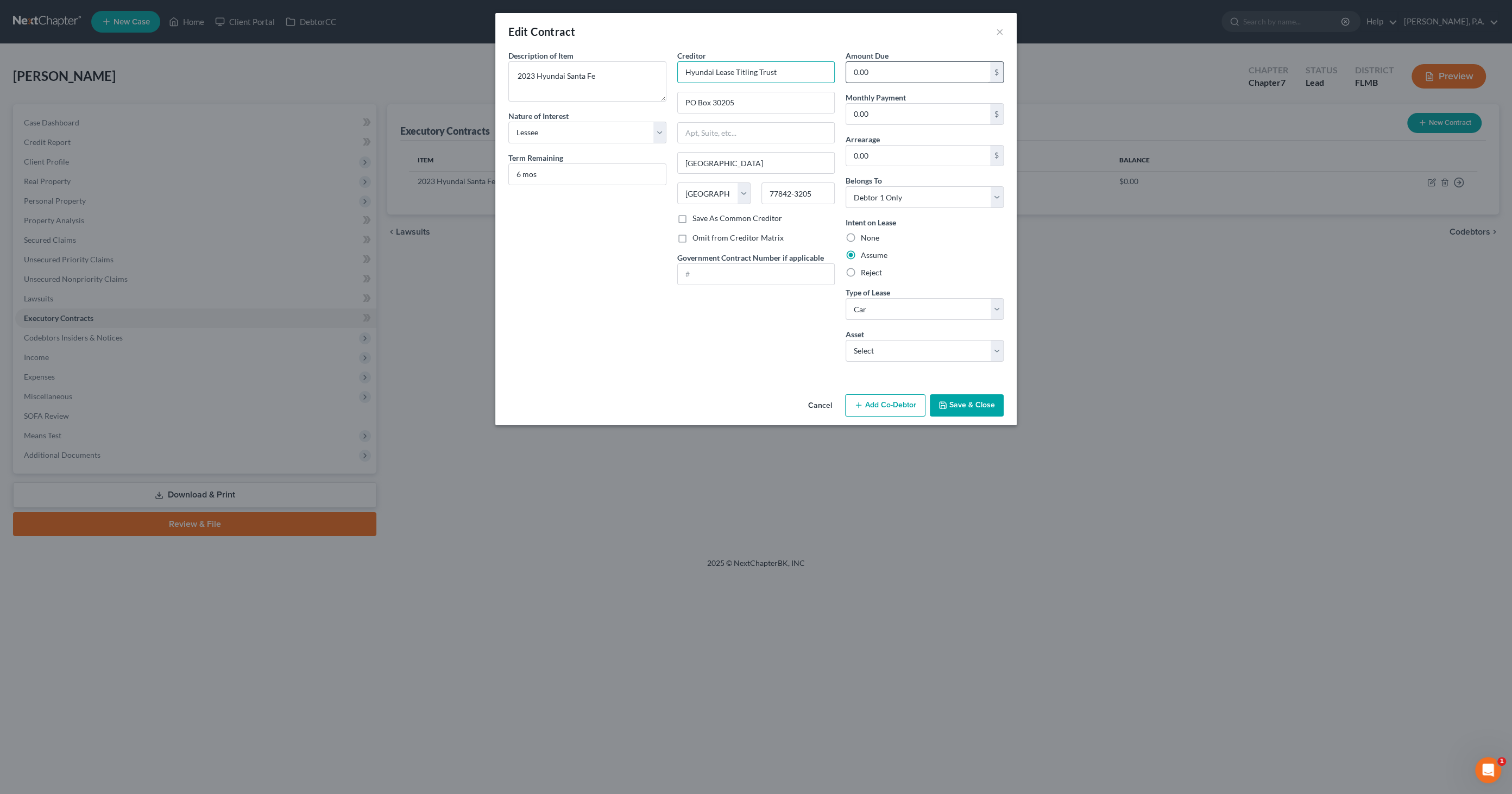
drag, startPoint x: 684, startPoint y: 70, endPoint x: 906, endPoint y: 76, distance: 222.1
click at [903, 76] on div "Description of non-residential real property * Description of Item * 2023 Hyund…" at bounding box center [756, 210] width 506 height 320
click at [773, 94] on div "Hyundai Motor Finance" at bounding box center [742, 91] width 113 height 11
type input "Hyundai Motor Finance"
type input "PO Box 20829"
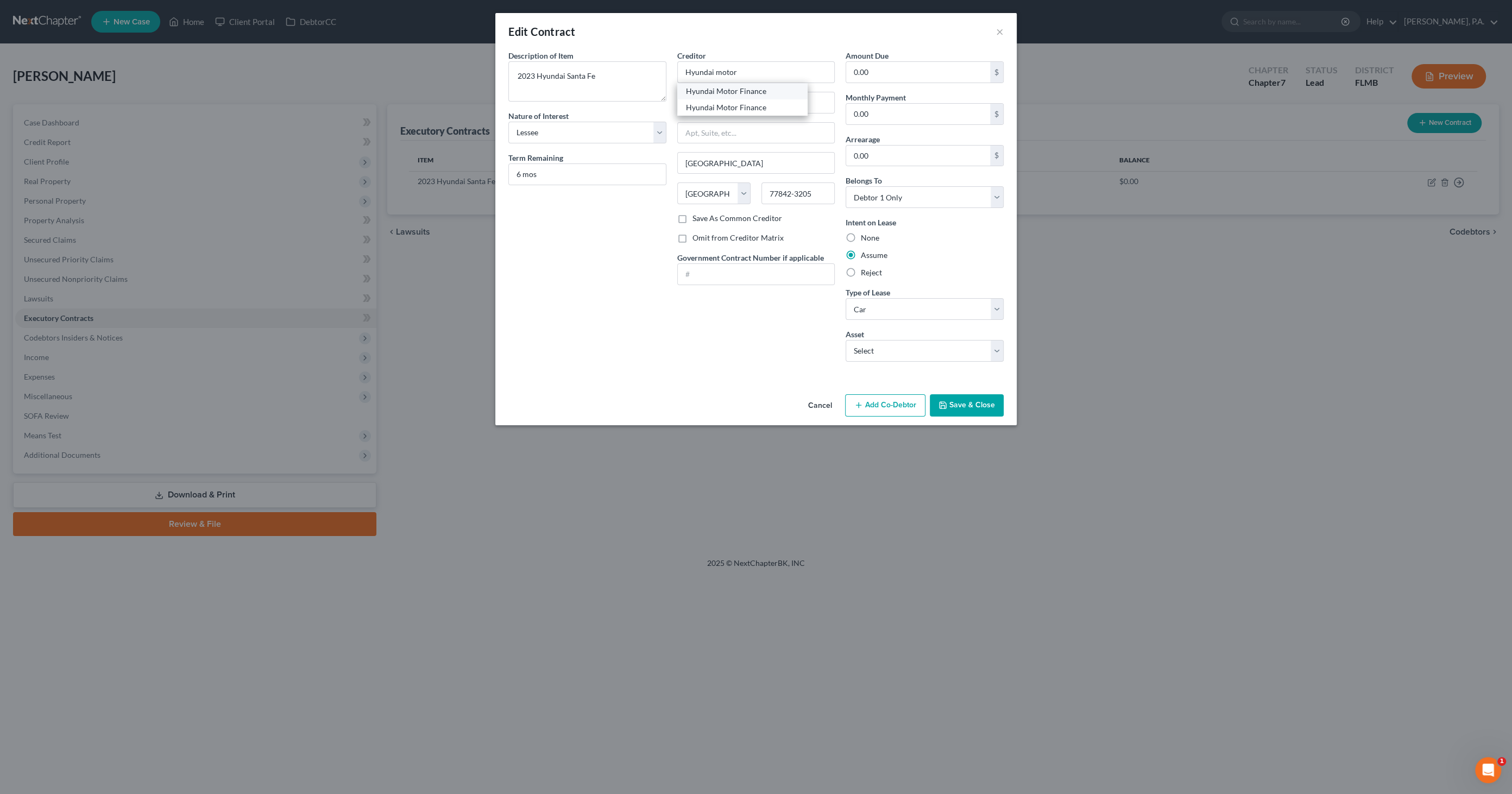
type input "[GEOGRAPHIC_DATA]"
select select "4"
type input "92728"
click at [980, 408] on button "Save & Close" at bounding box center [967, 406] width 74 height 23
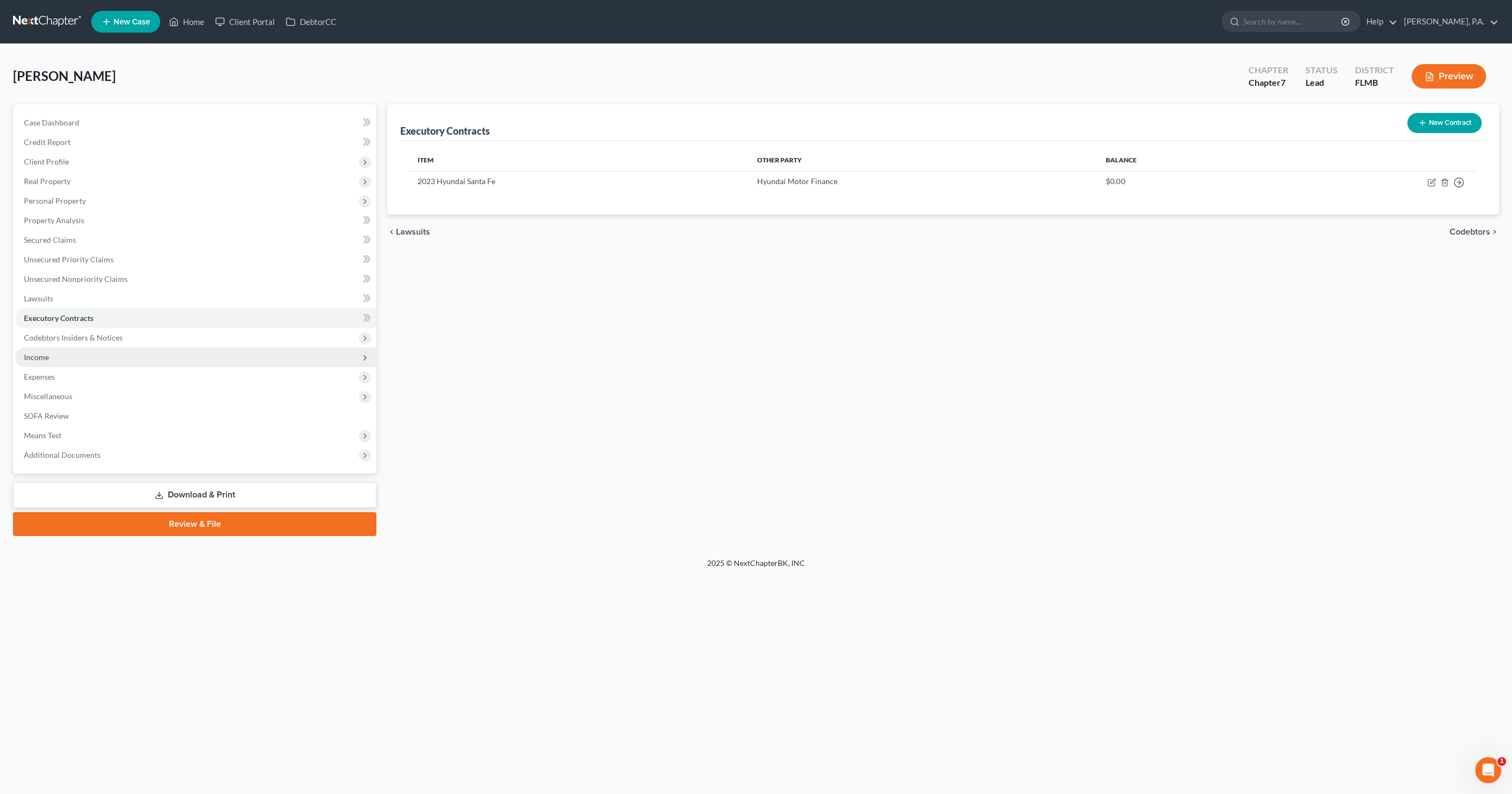
click at [64, 360] on span "Income" at bounding box center [196, 357] width 361 height 20
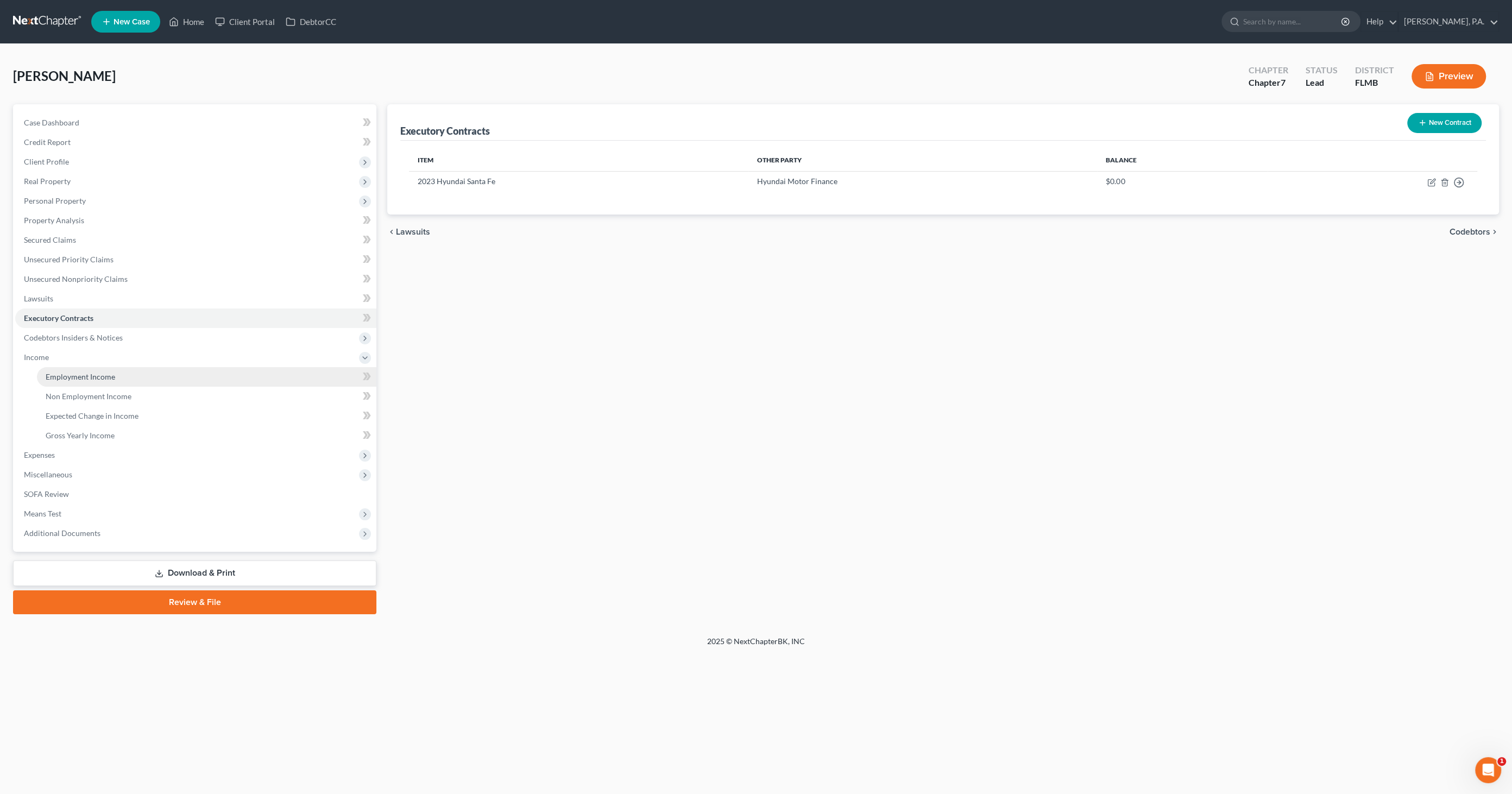
click at [97, 378] on span "Employment Income" at bounding box center [80, 377] width 69 height 9
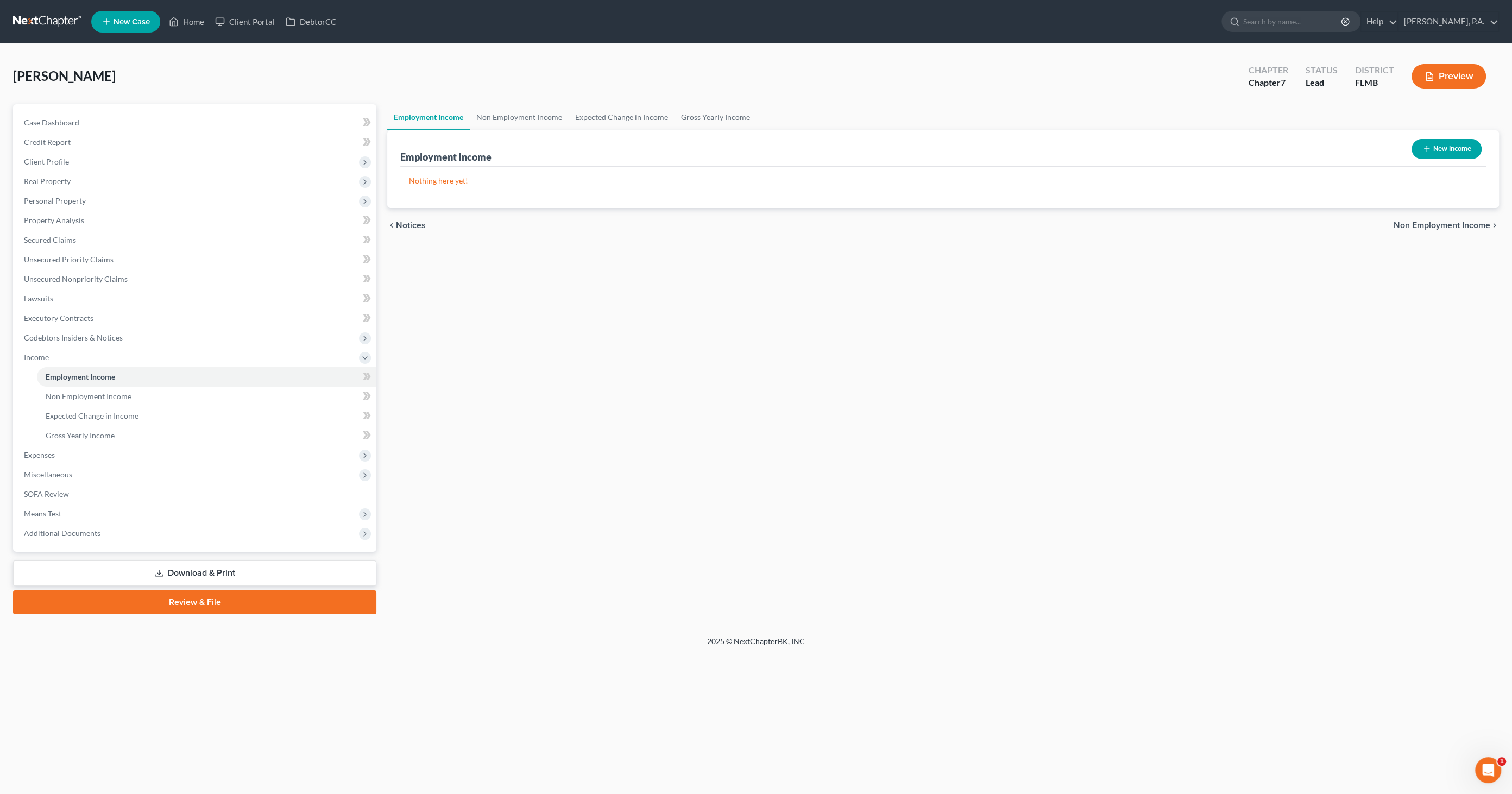
click at [1248, 147] on button "New Income" at bounding box center [1446, 149] width 70 height 20
select select "0"
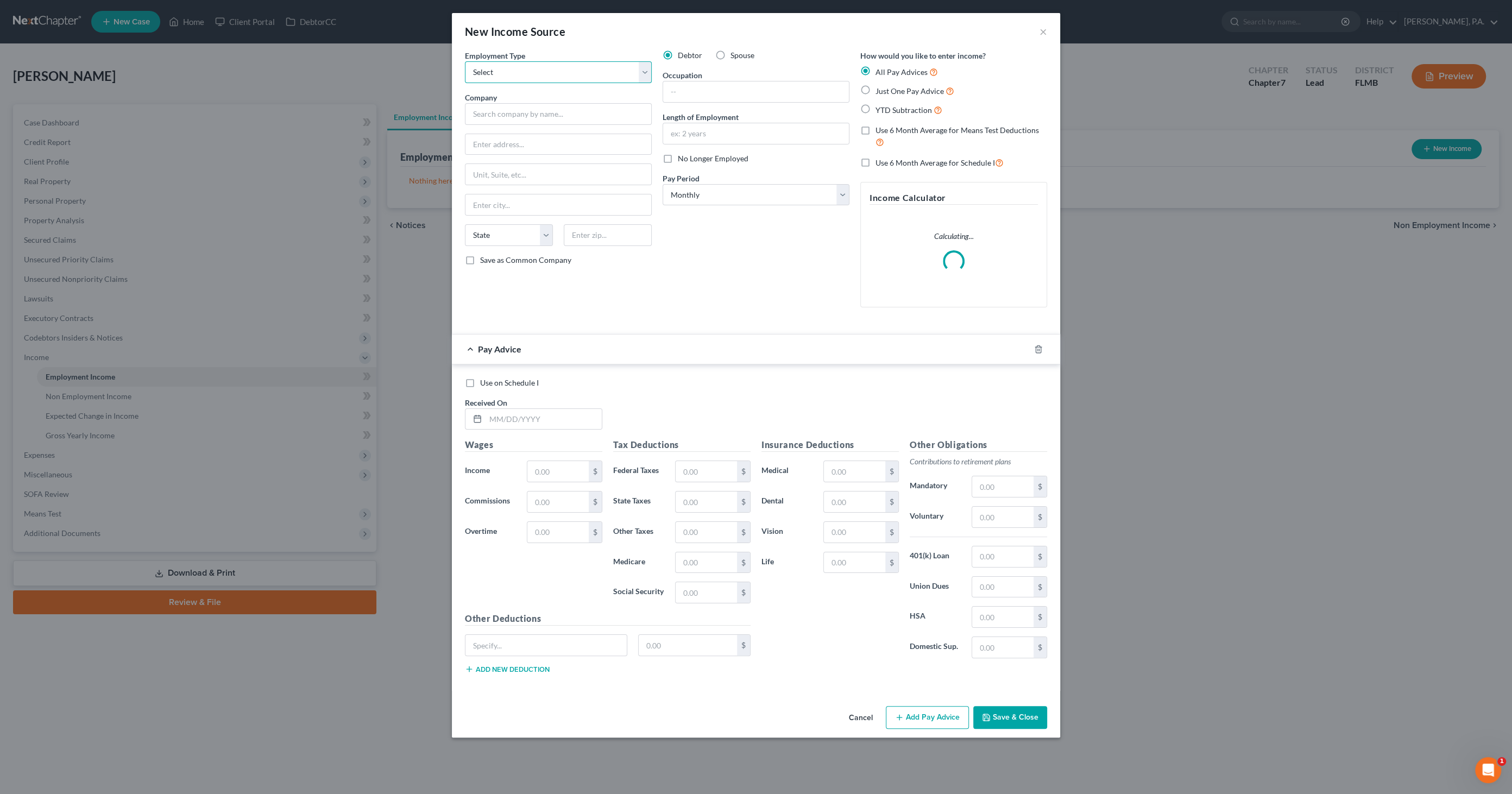
click at [495, 68] on select "Select Full or [DEMOGRAPHIC_DATA] Employment Self Employment" at bounding box center [558, 72] width 187 height 22
select select "0"
click at [465, 61] on select "Select Full or [DEMOGRAPHIC_DATA] Employment Self Employment" at bounding box center [558, 72] width 187 height 22
click at [513, 113] on input "text" at bounding box center [558, 114] width 187 height 22
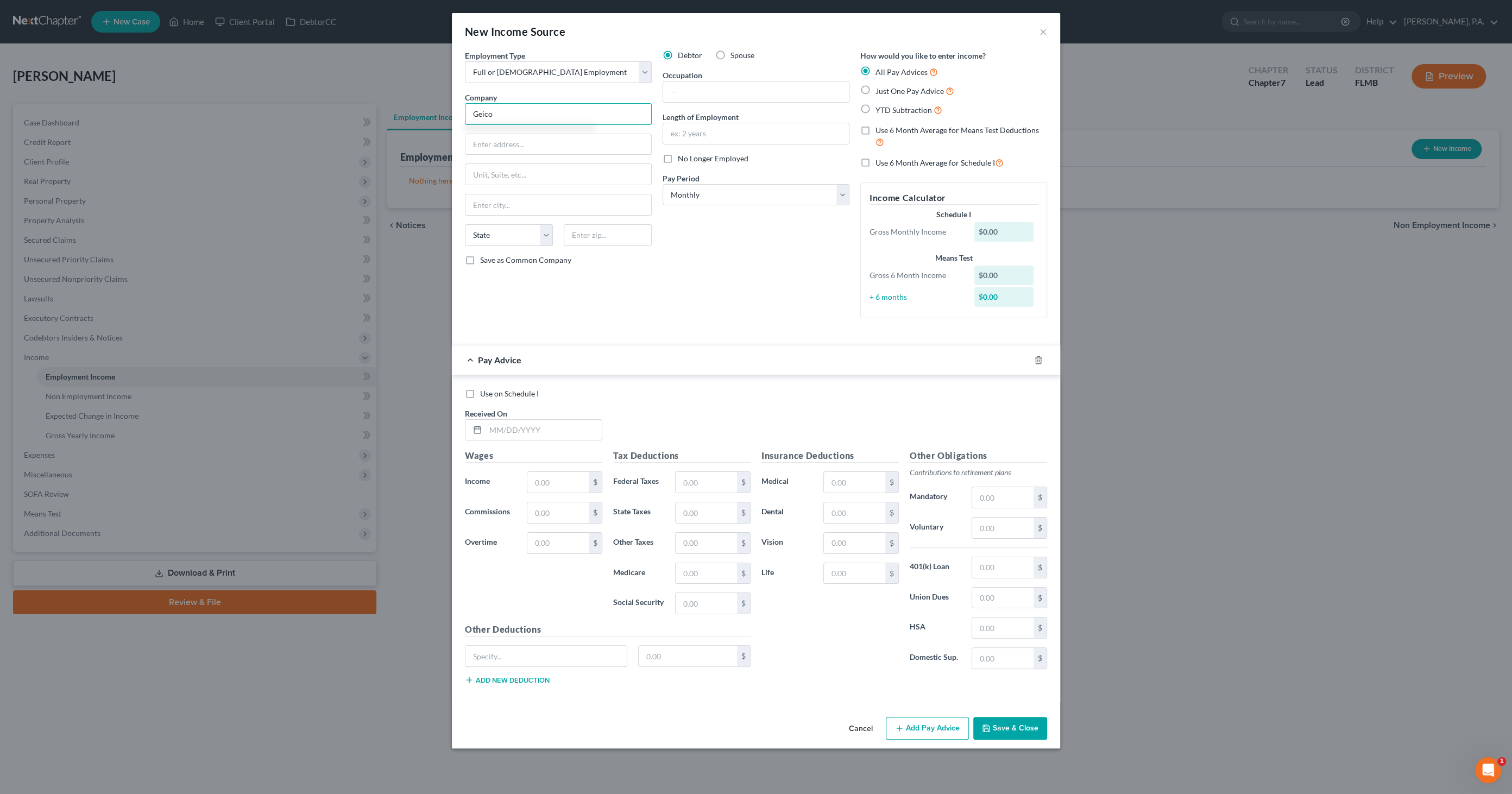
type input "Geico"
click at [471, 146] on input "text" at bounding box center [558, 144] width 186 height 20
type input "[STREET_ADDRESS][PERSON_NAME]"
type input "Lakeland"
select select "9"
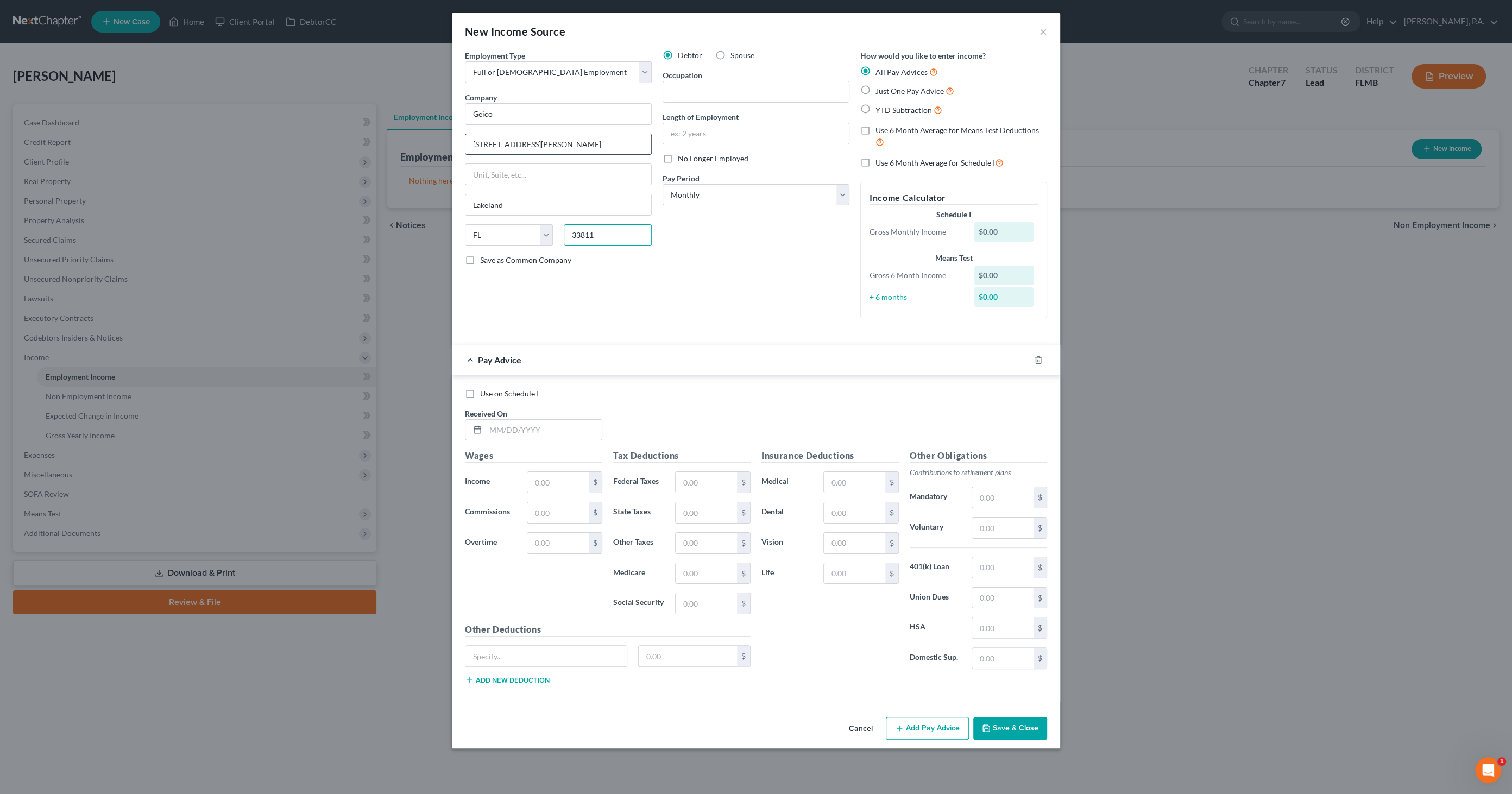
type input "33811"
click at [680, 91] on input "text" at bounding box center [756, 91] width 186 height 20
type input "Claims Adjuster"
type input "3 years 9 mos"
click at [884, 90] on span "Just One Pay Advice" at bounding box center [909, 91] width 69 height 9
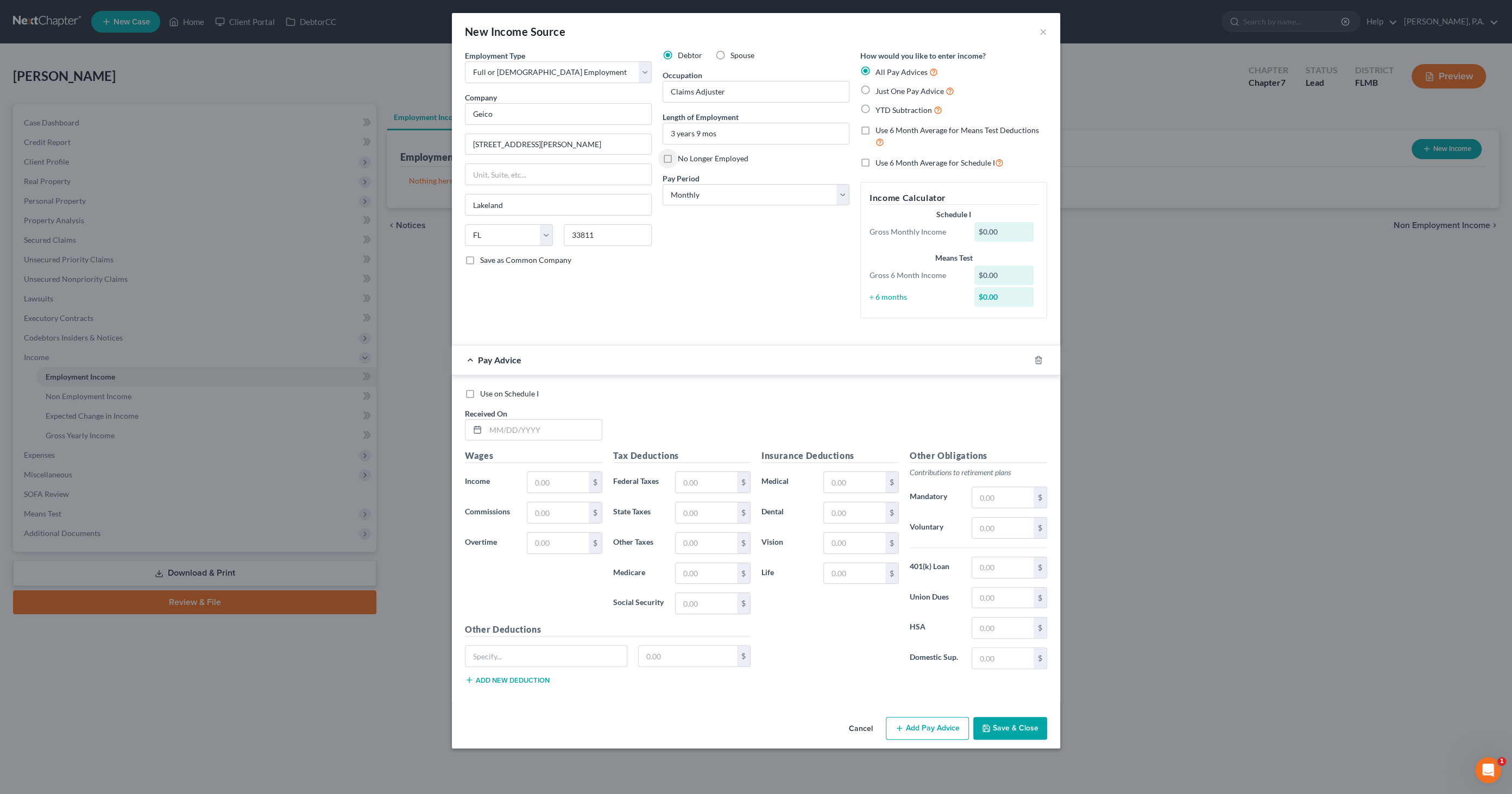
click at [884, 90] on input "Just One Pay Advice" at bounding box center [883, 88] width 7 height 7
radio input "true"
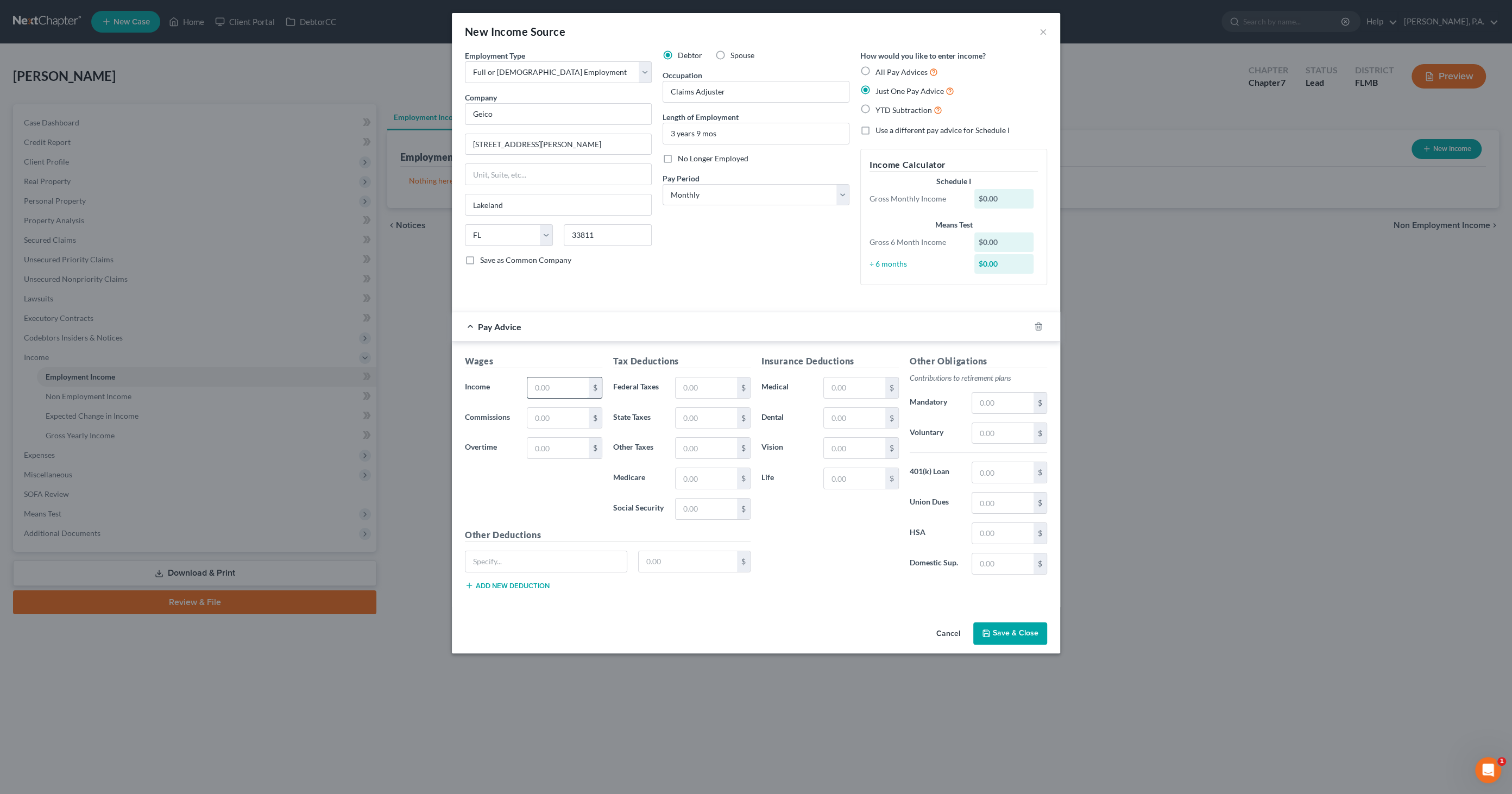
click at [546, 386] on input "text" at bounding box center [557, 388] width 61 height 20
type input "1.00"
click at [1009, 626] on button "Save & Close" at bounding box center [1011, 634] width 74 height 23
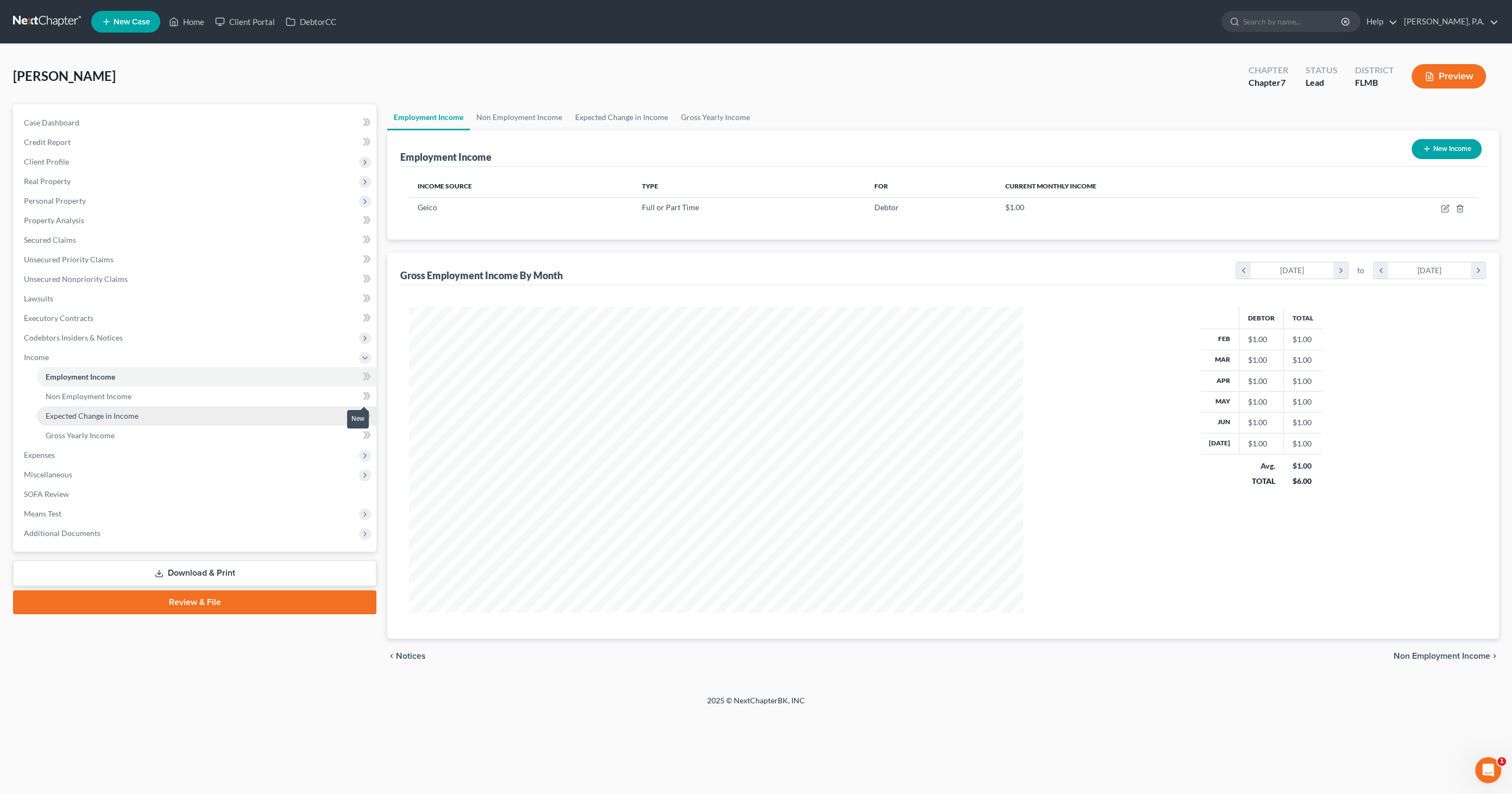
scroll to position [305, 636]
click at [1248, 202] on td at bounding box center [1406, 207] width 141 height 20
click at [1248, 209] on icon "button" at bounding box center [1446, 207] width 5 height 5
select select "0"
select select "9"
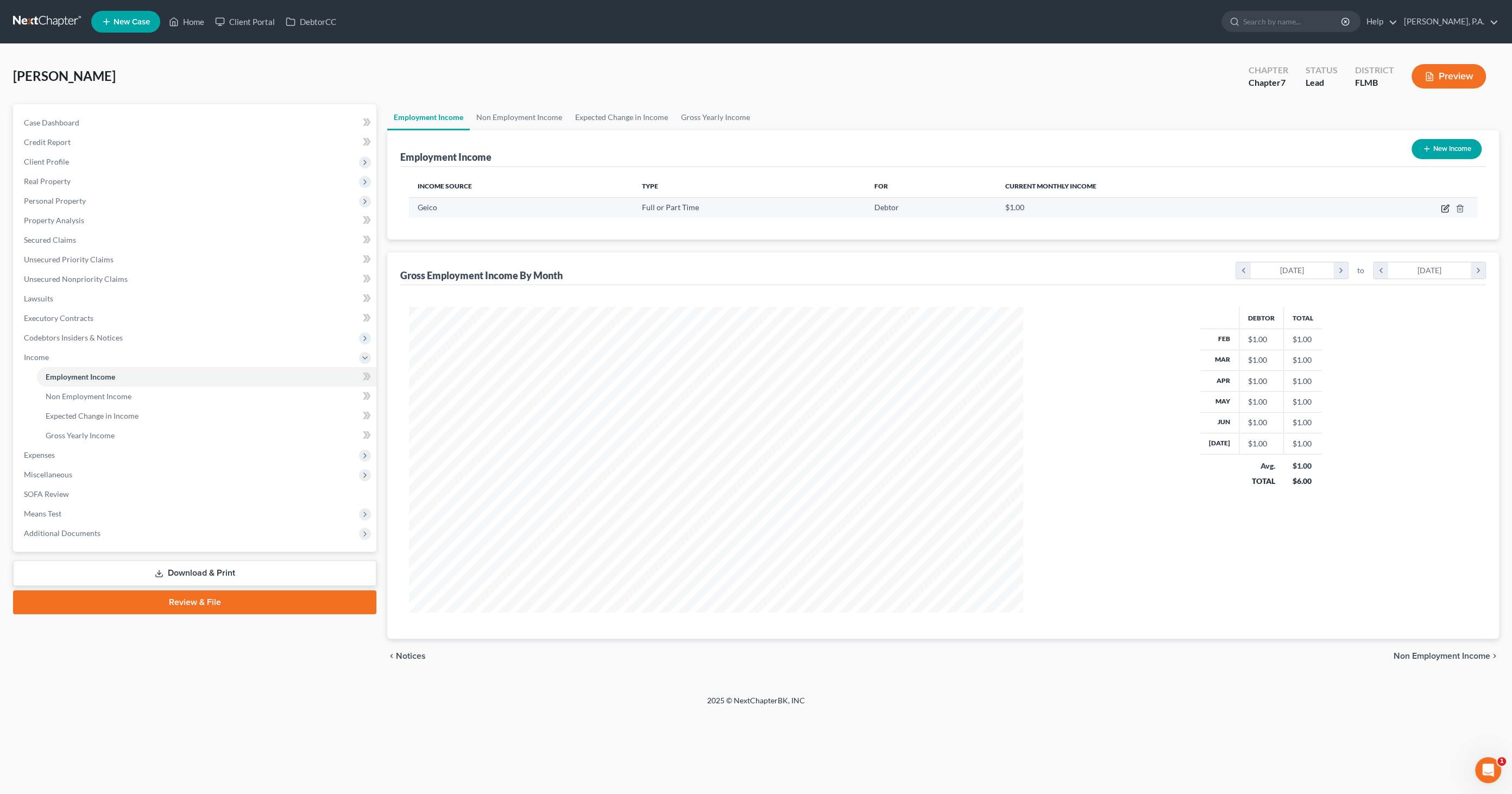
select select "0"
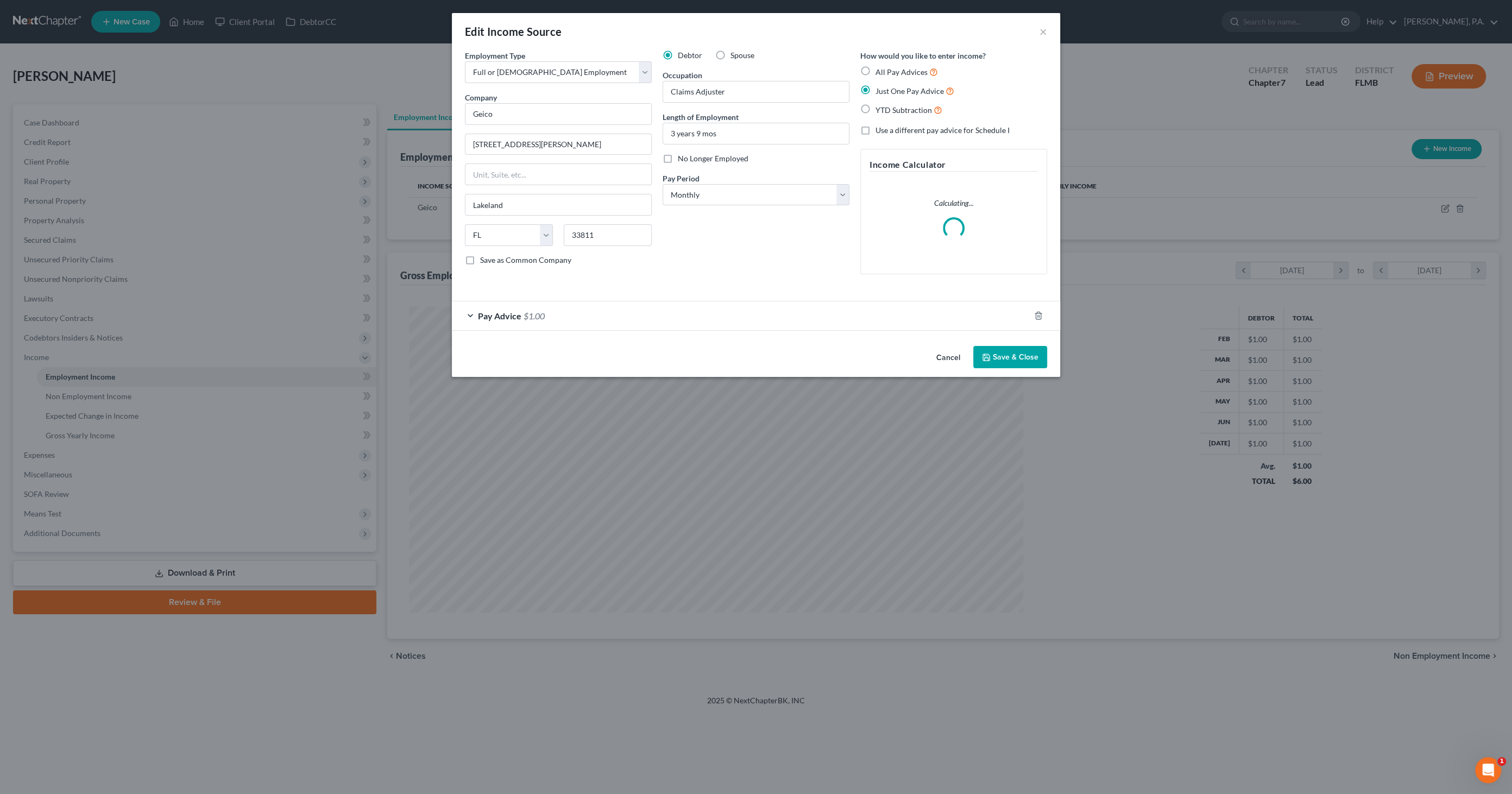
click at [529, 312] on span "$1.00" at bounding box center [534, 316] width 21 height 11
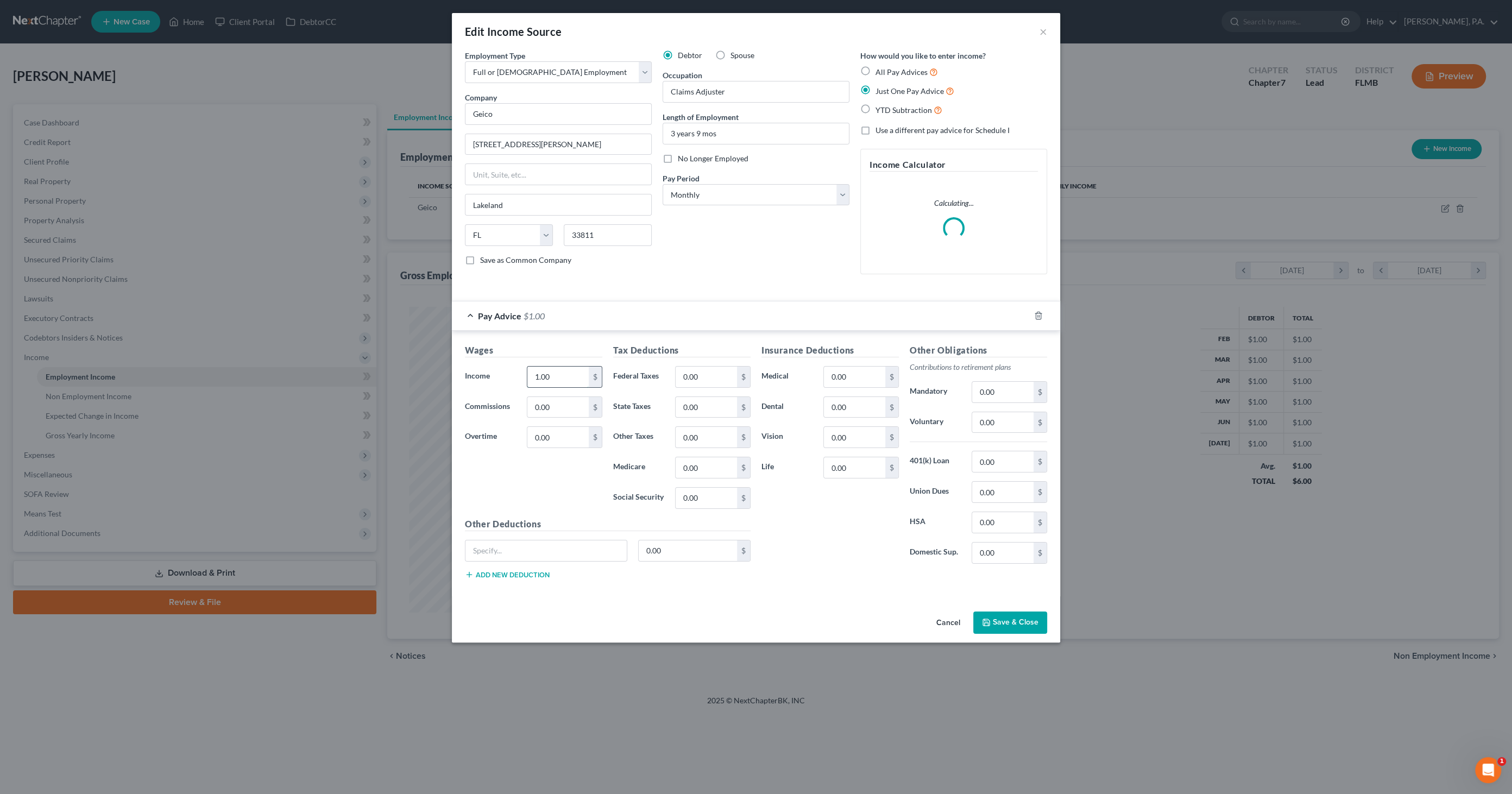
click at [570, 371] on input "1.00" at bounding box center [557, 376] width 61 height 20
type input "6,400.44"
click at [714, 374] on input "0.00" at bounding box center [706, 376] width 61 height 20
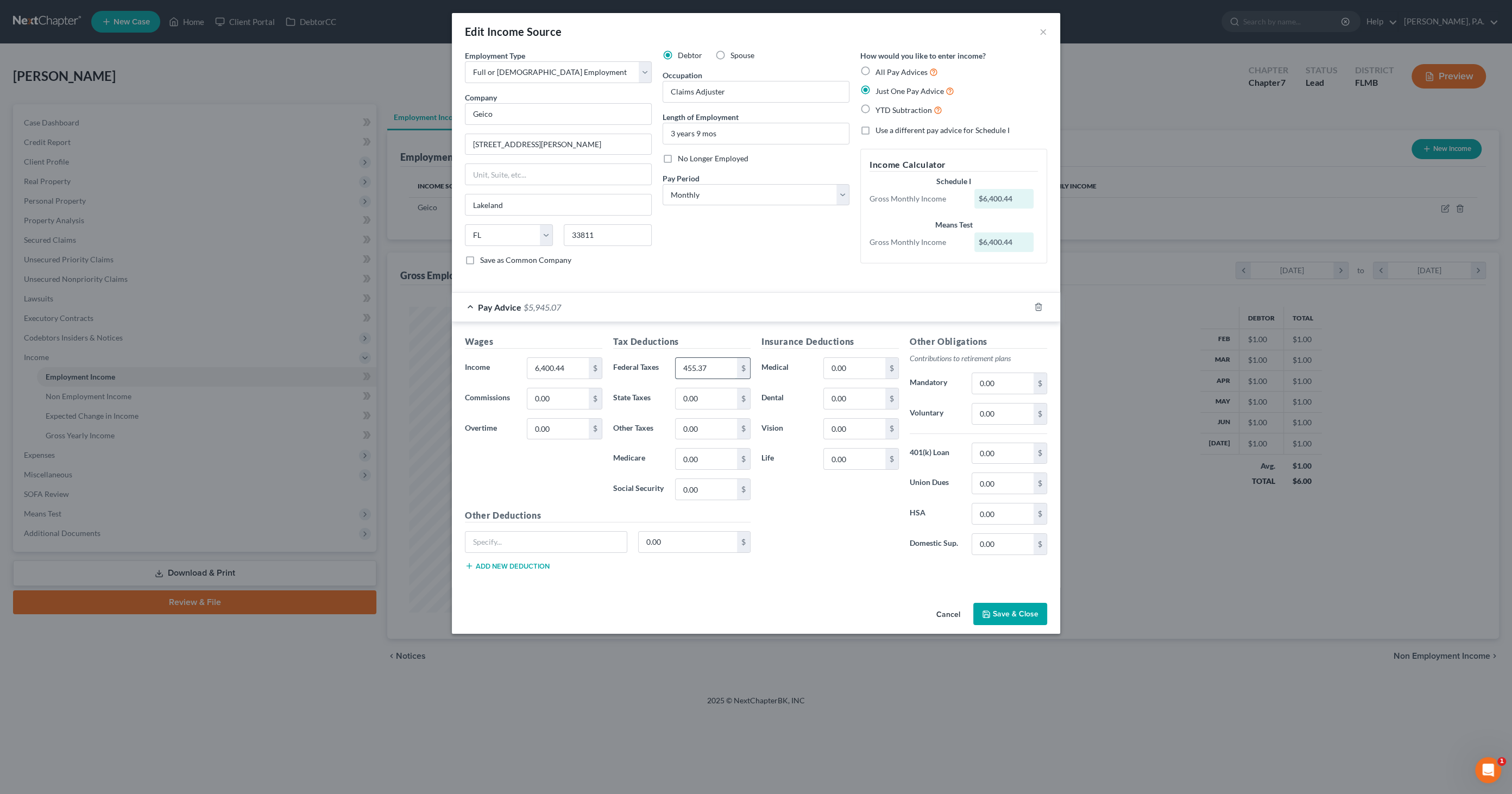
type input "455.37"
click at [996, 453] on input "0.00" at bounding box center [1002, 453] width 61 height 20
click at [995, 415] on input "0.00" at bounding box center [1002, 413] width 61 height 20
type input "127.99"
click at [850, 396] on input "0.00" at bounding box center [854, 398] width 61 height 20
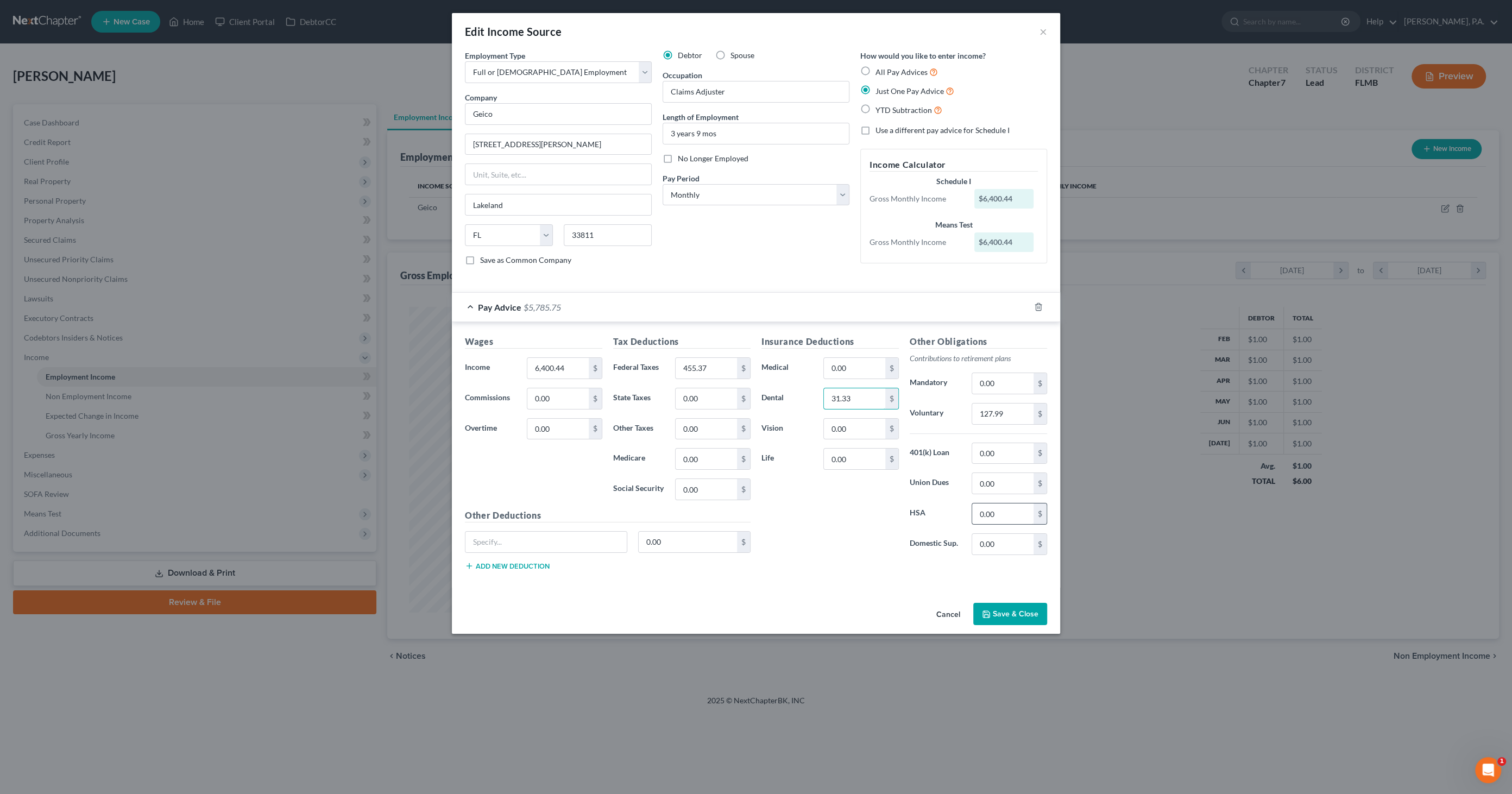
type input "31.33"
click at [988, 504] on input "0.00" at bounding box center [1002, 514] width 61 height 20
type input "166.66"
click at [866, 363] on input "0.00" at bounding box center [854, 368] width 61 height 20
type input "233.16"
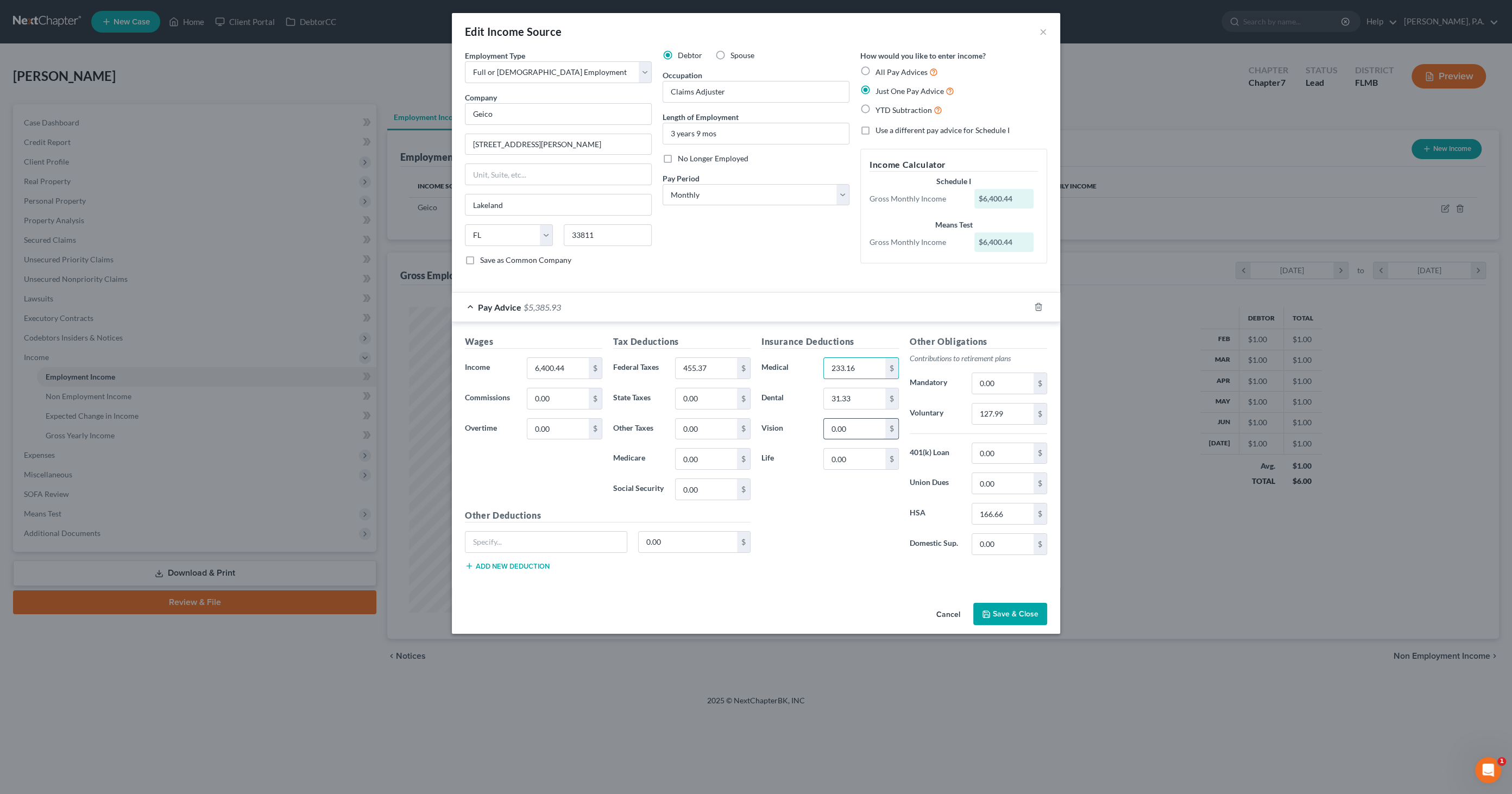
click at [858, 428] on input "0.00" at bounding box center [854, 429] width 61 height 20
type input "16.77"
click at [858, 459] on input "0.00" at bounding box center [854, 459] width 61 height 20
type input "21.47"
click at [500, 539] on input "text" at bounding box center [546, 542] width 162 height 20
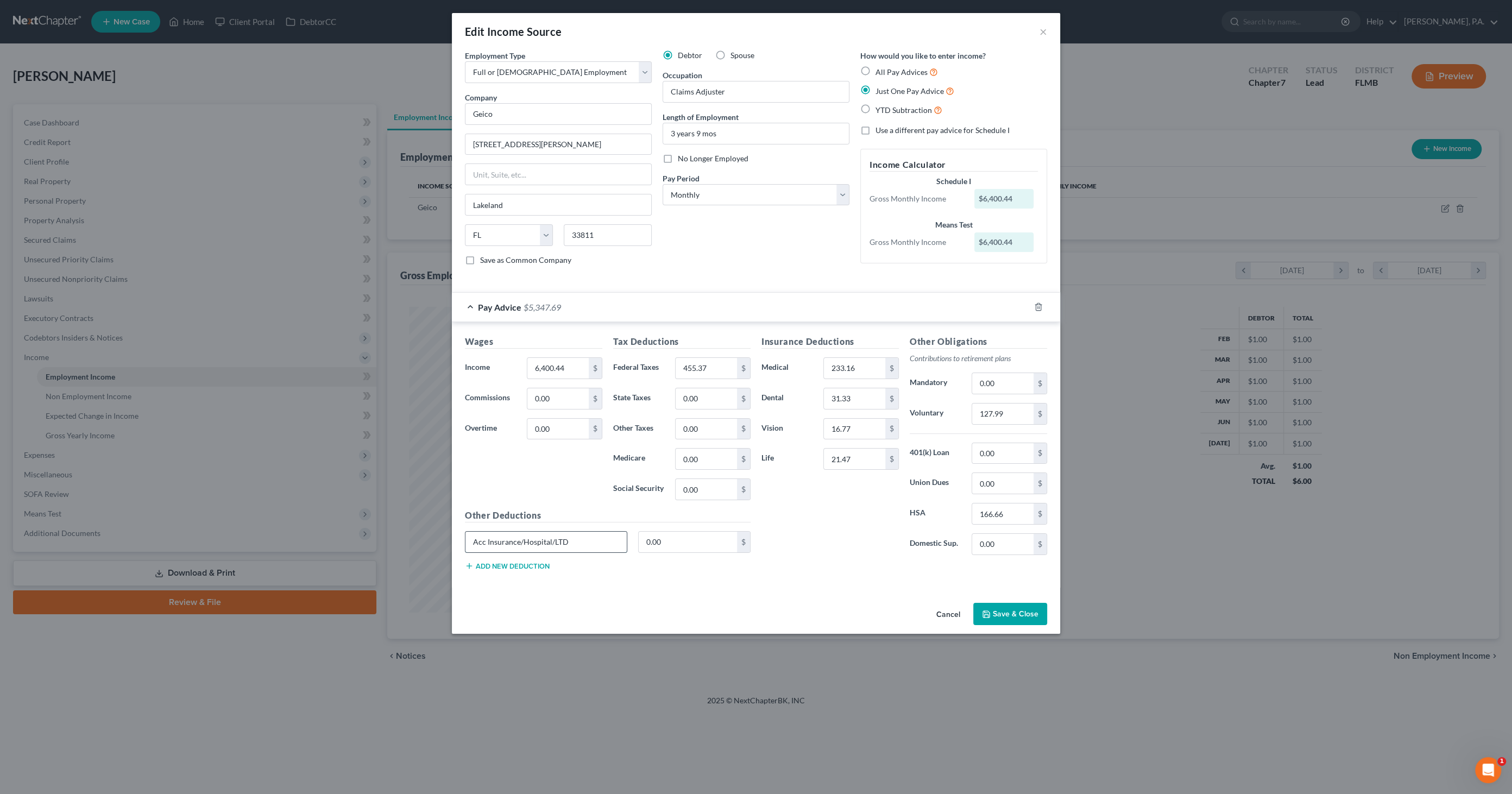
type input "Acc Insurance/Hospital/LTD"
click at [687, 539] on input "0.00" at bounding box center [688, 542] width 99 height 20
drag, startPoint x: 694, startPoint y: 539, endPoint x: 625, endPoint y: 539, distance: 69.0
click at [625, 539] on div "Acc Insurance/Hospital/LTD 0.00 $" at bounding box center [607, 546] width 297 height 30
type input "36.88"
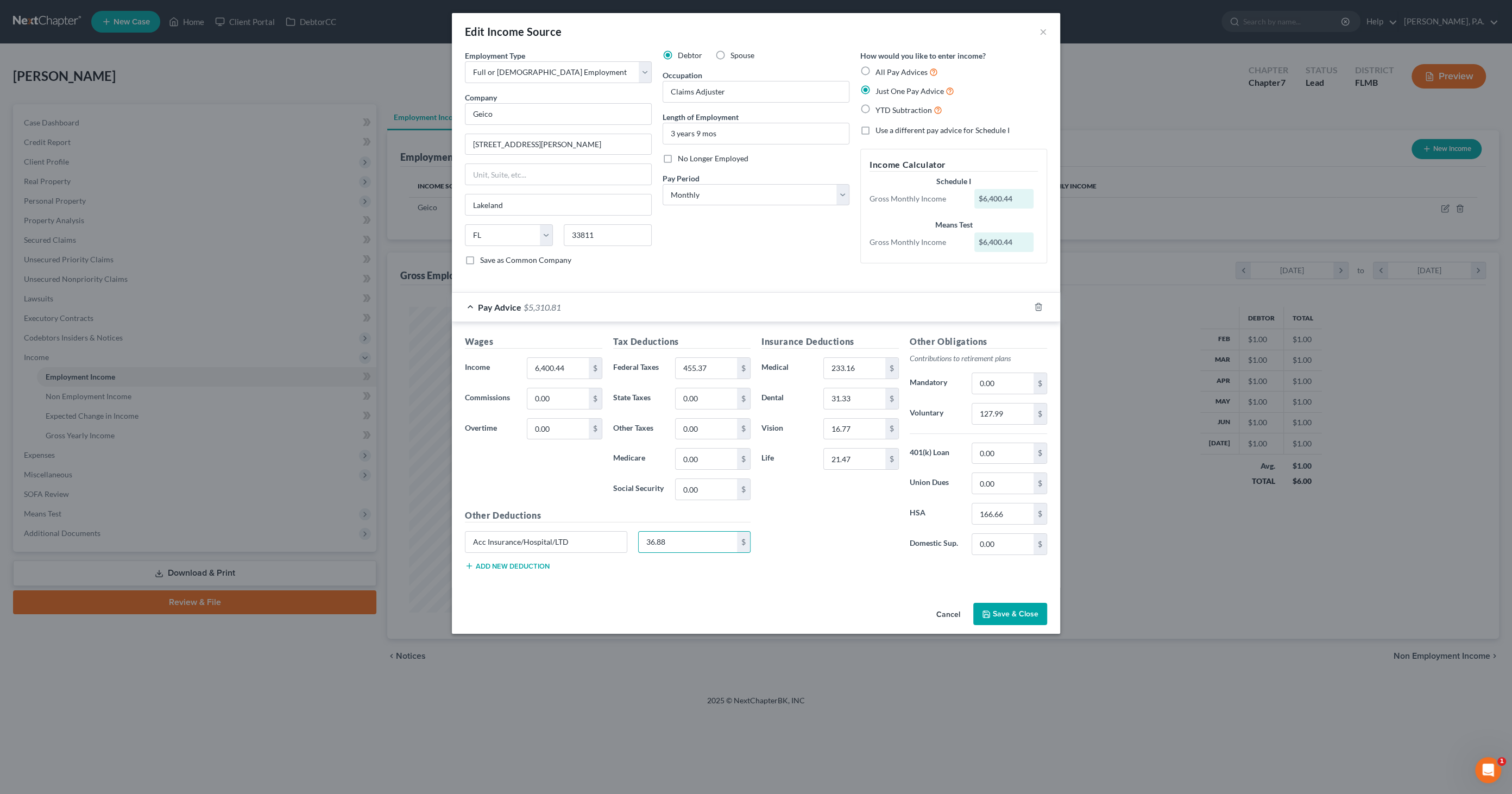
click at [1013, 613] on button "Save & Close" at bounding box center [1011, 614] width 74 height 23
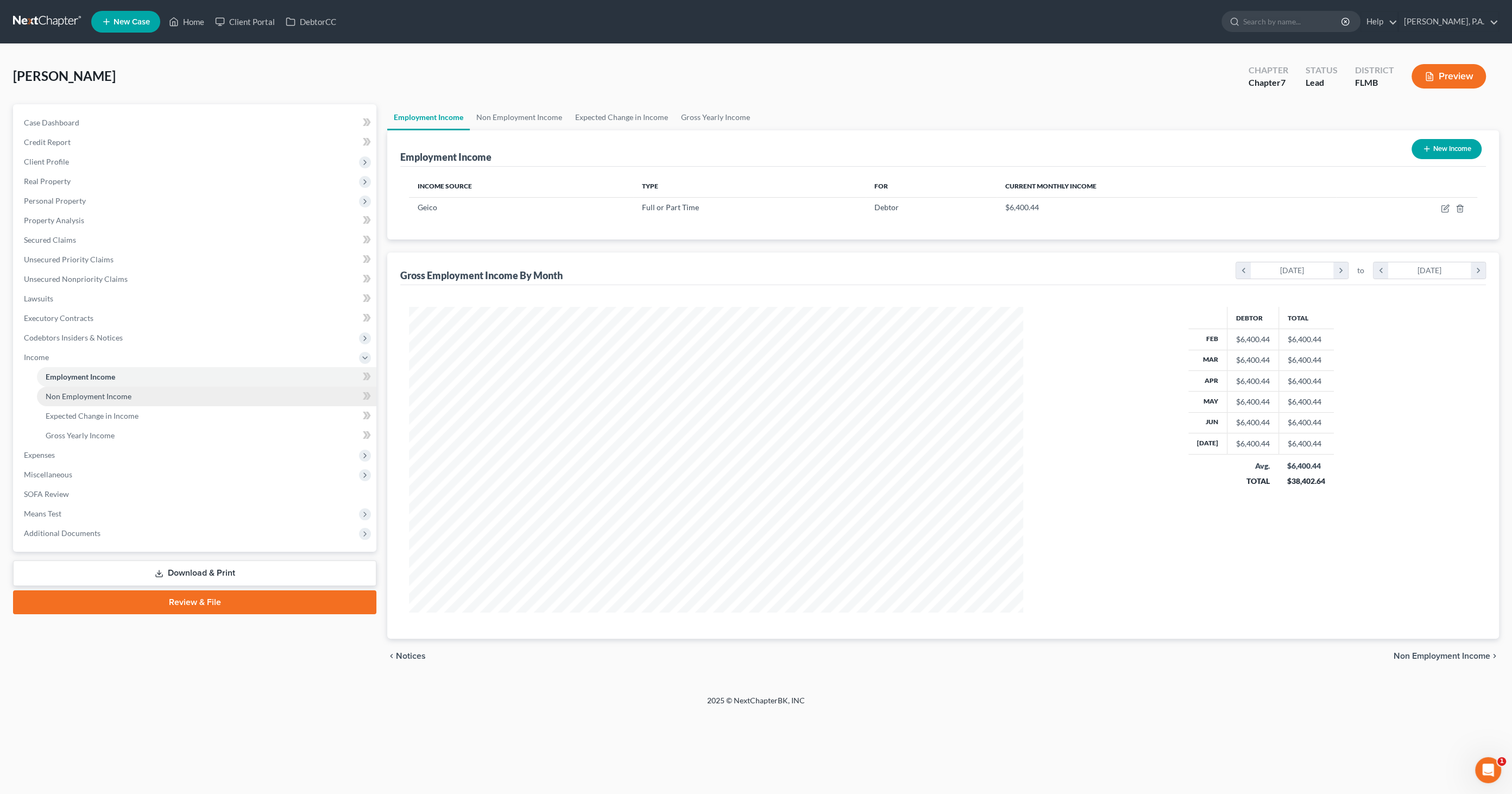
click at [107, 400] on span "Non Employment Income" at bounding box center [88, 397] width 86 height 9
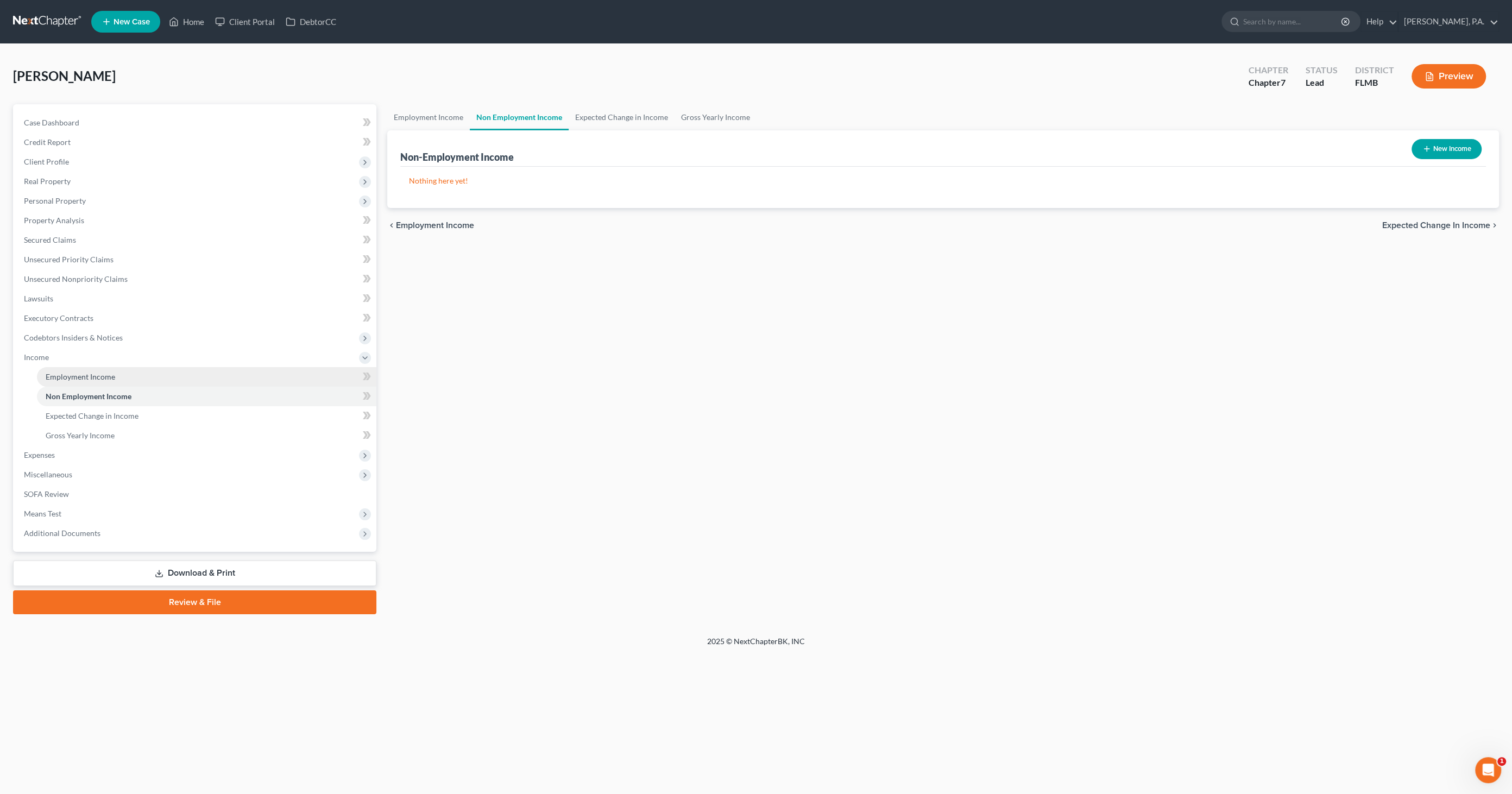
click at [104, 372] on span "Employment Income" at bounding box center [80, 377] width 69 height 9
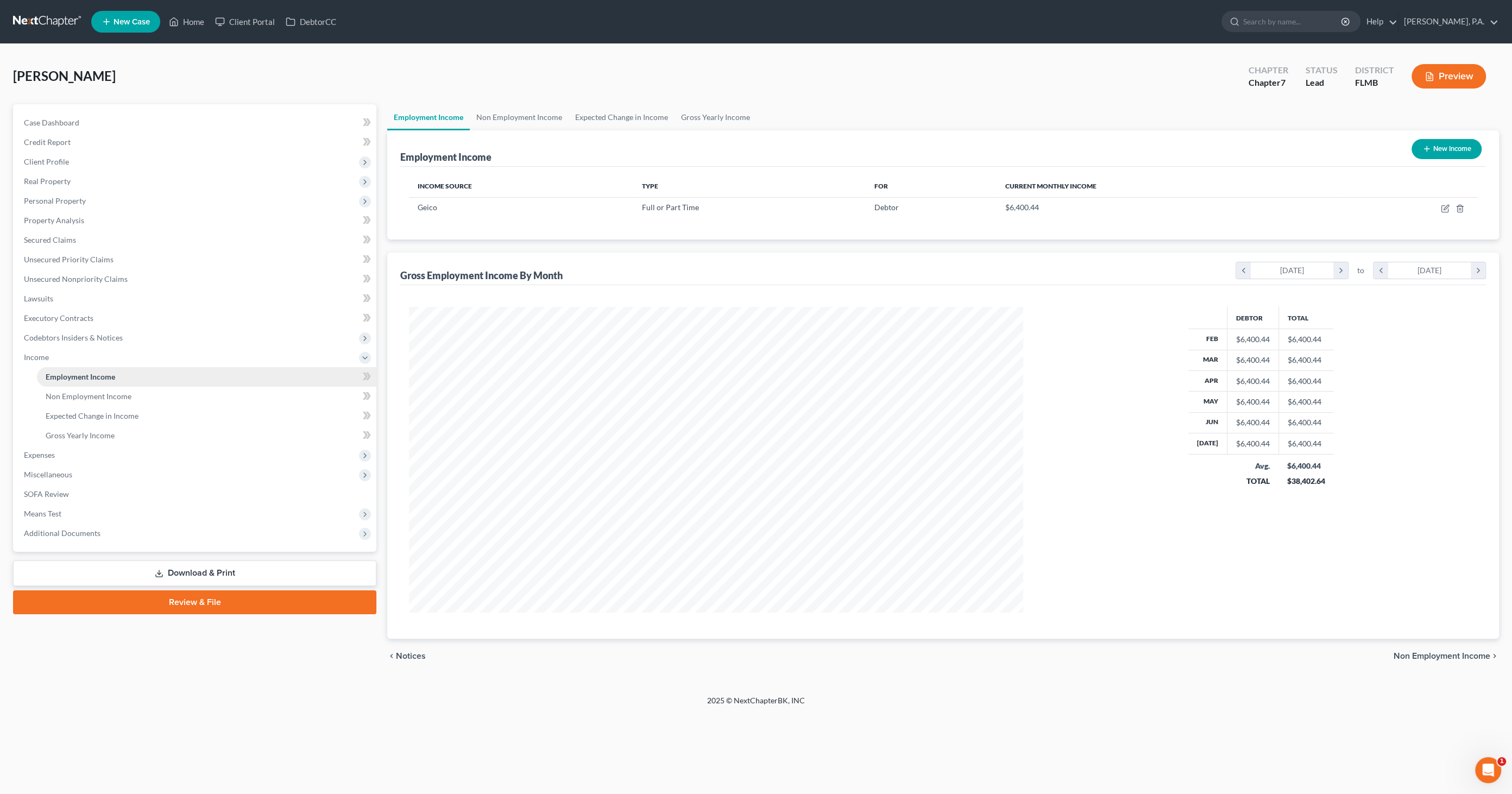
scroll to position [305, 636]
click at [1248, 206] on icon "button" at bounding box center [1446, 207] width 5 height 5
select select "0"
select select "9"
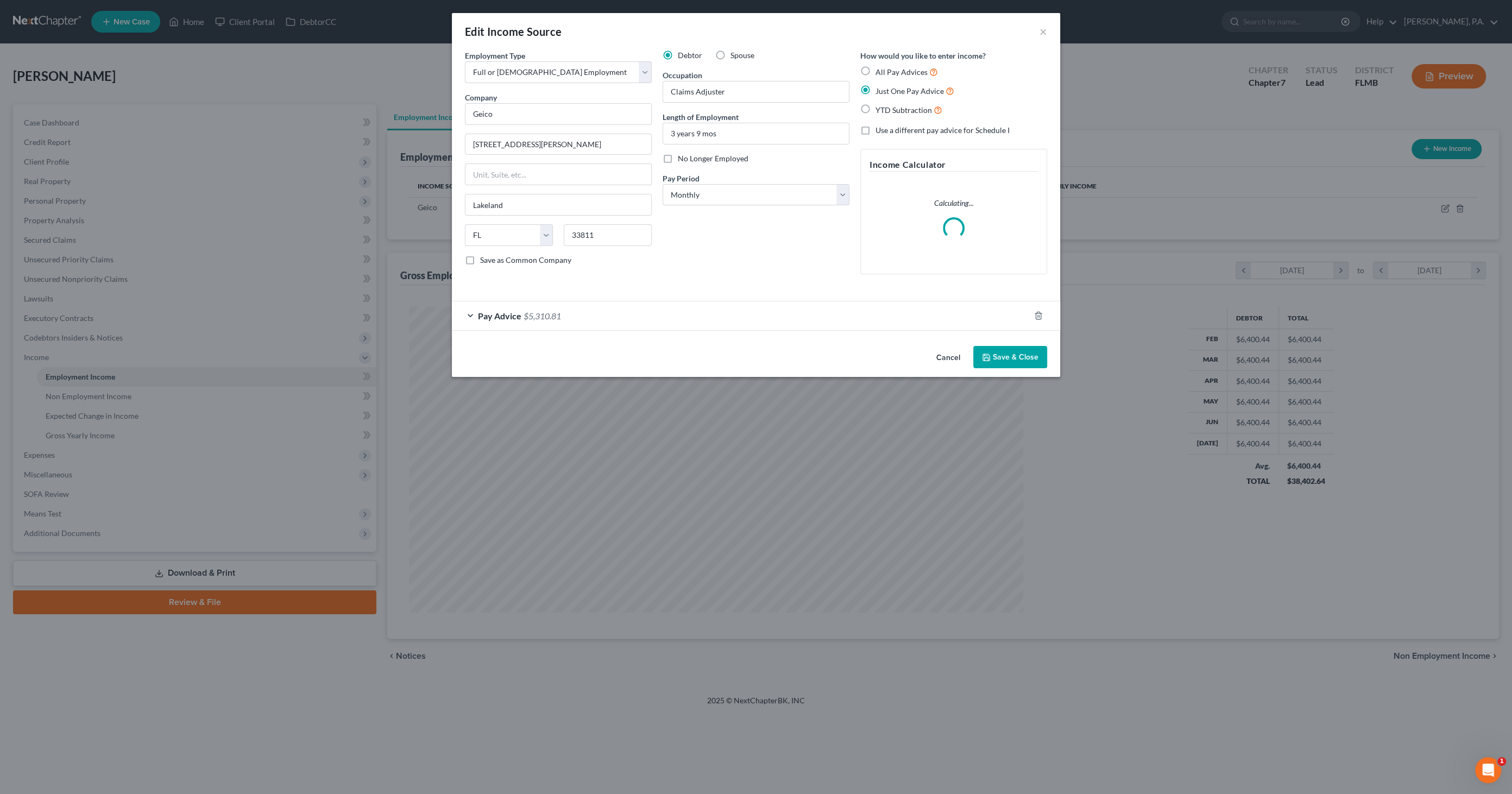
click at [957, 360] on button "Cancel" at bounding box center [948, 358] width 42 height 22
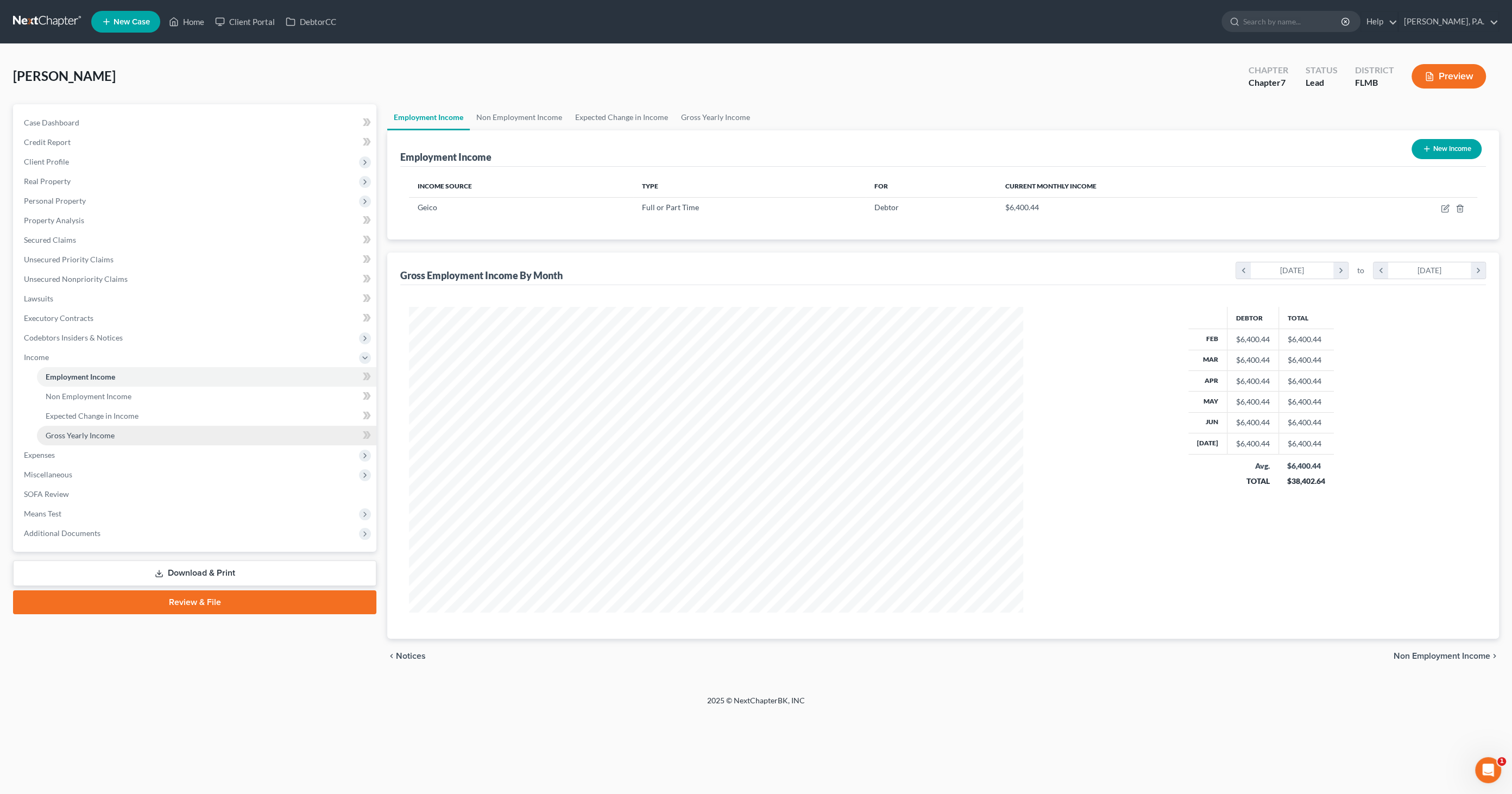
click at [103, 440] on link "Gross Yearly Income" at bounding box center [207, 436] width 340 height 20
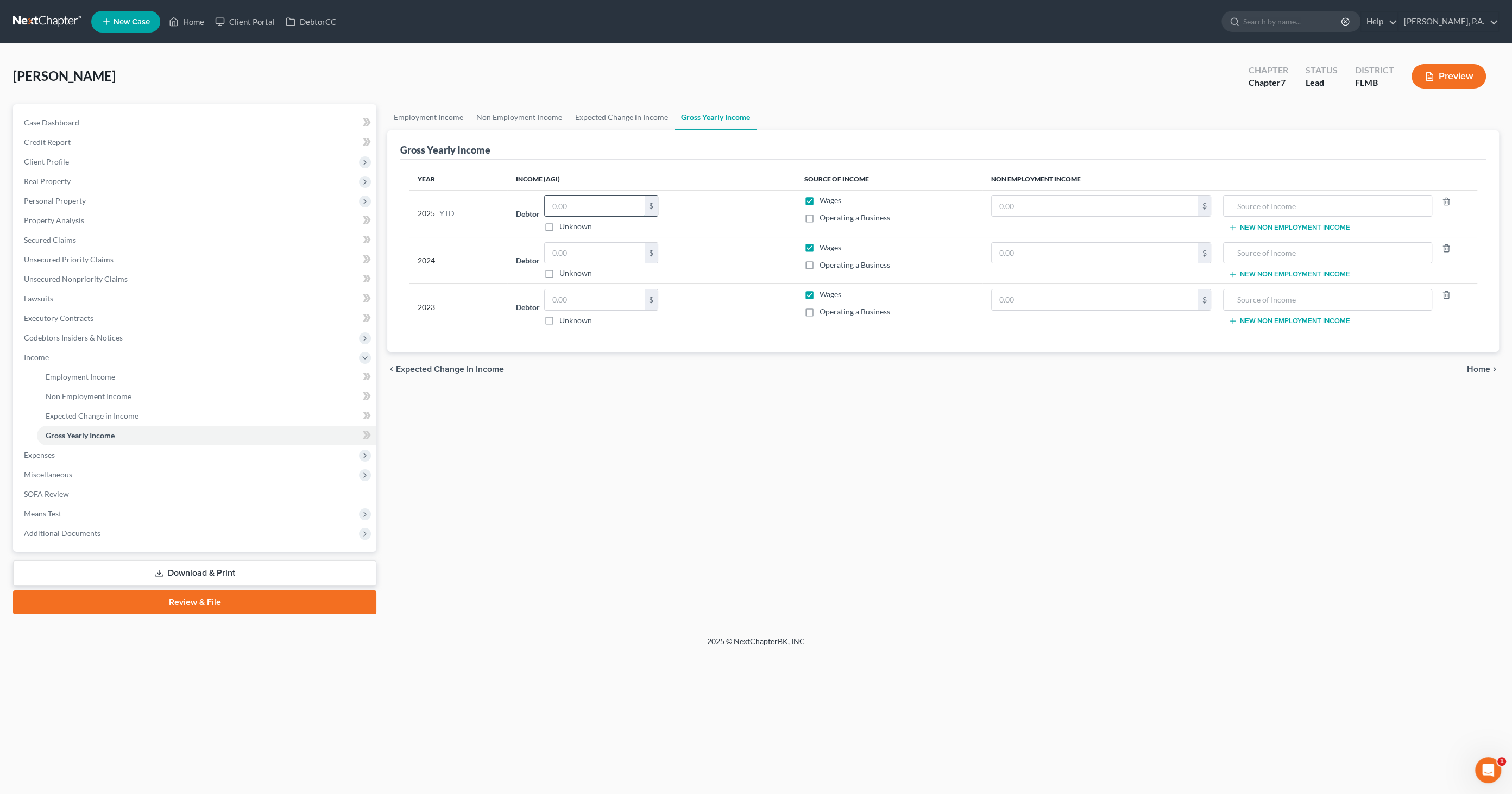
click at [567, 203] on input "text" at bounding box center [594, 205] width 100 height 20
click at [587, 253] on input "text" at bounding box center [594, 252] width 100 height 20
click at [65, 451] on span "Expenses" at bounding box center [196, 456] width 361 height 20
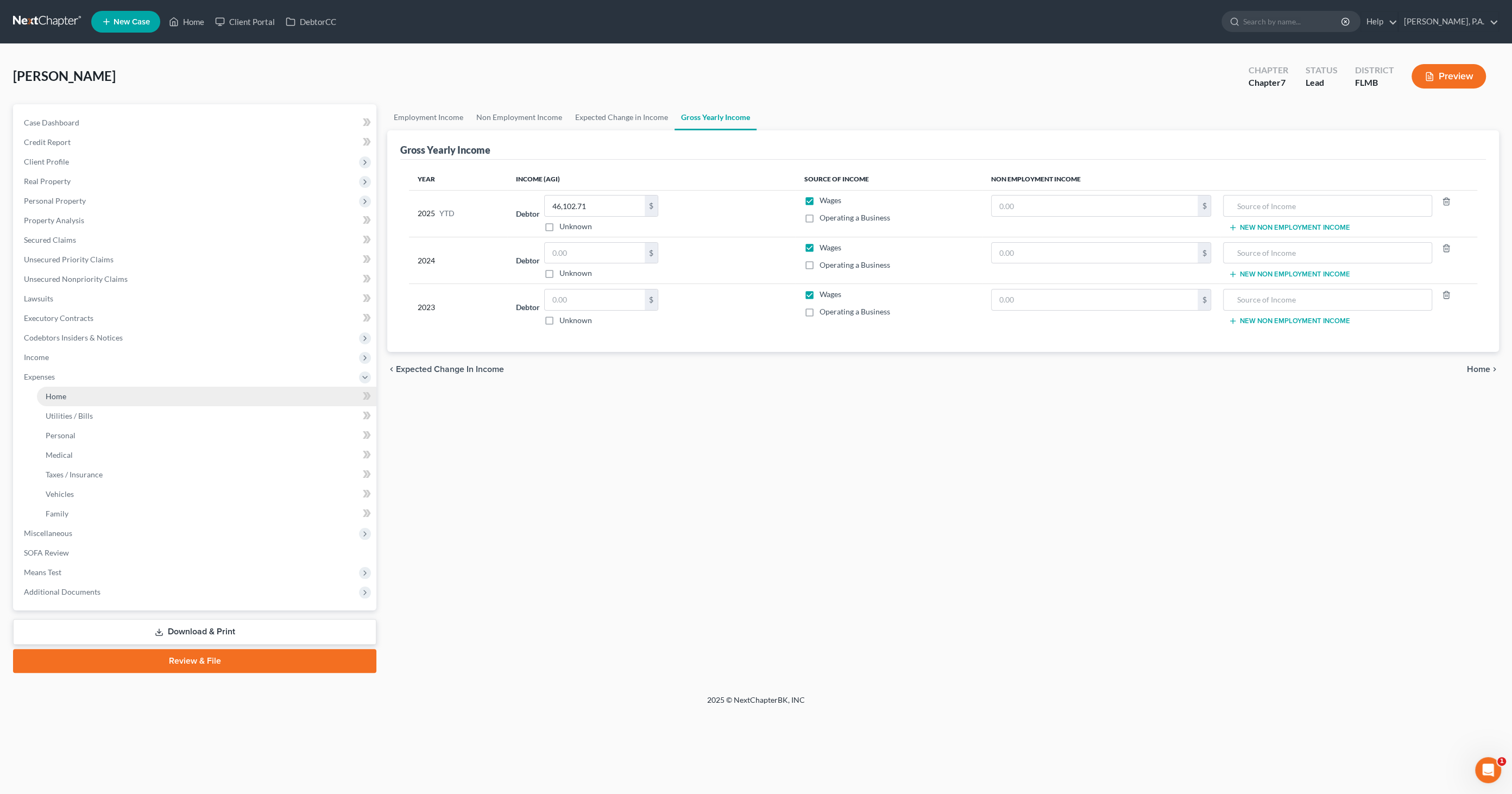
click at [66, 397] on link "Home" at bounding box center [207, 397] width 340 height 20
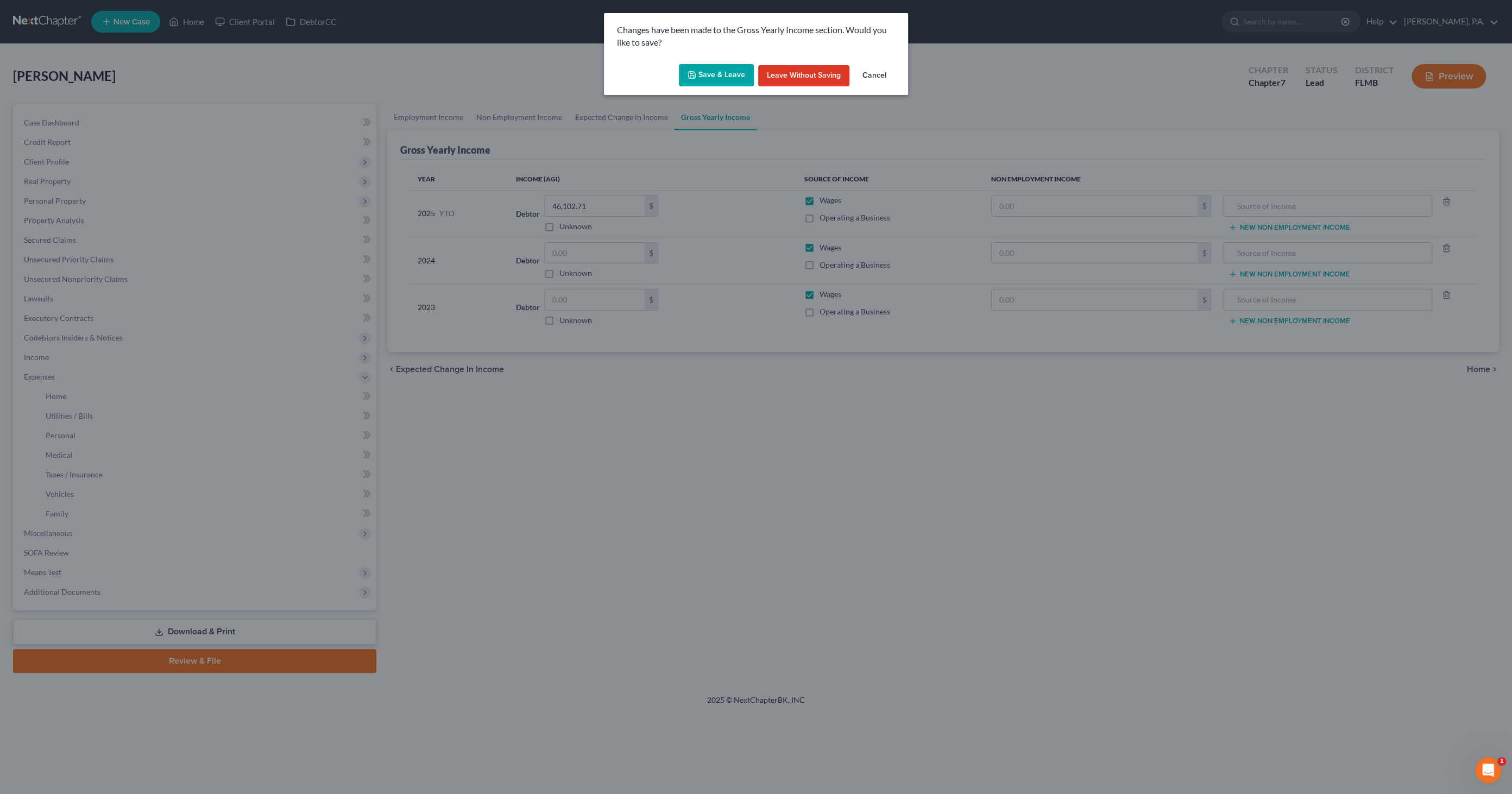
click at [732, 68] on button "Save & Leave" at bounding box center [716, 76] width 75 height 23
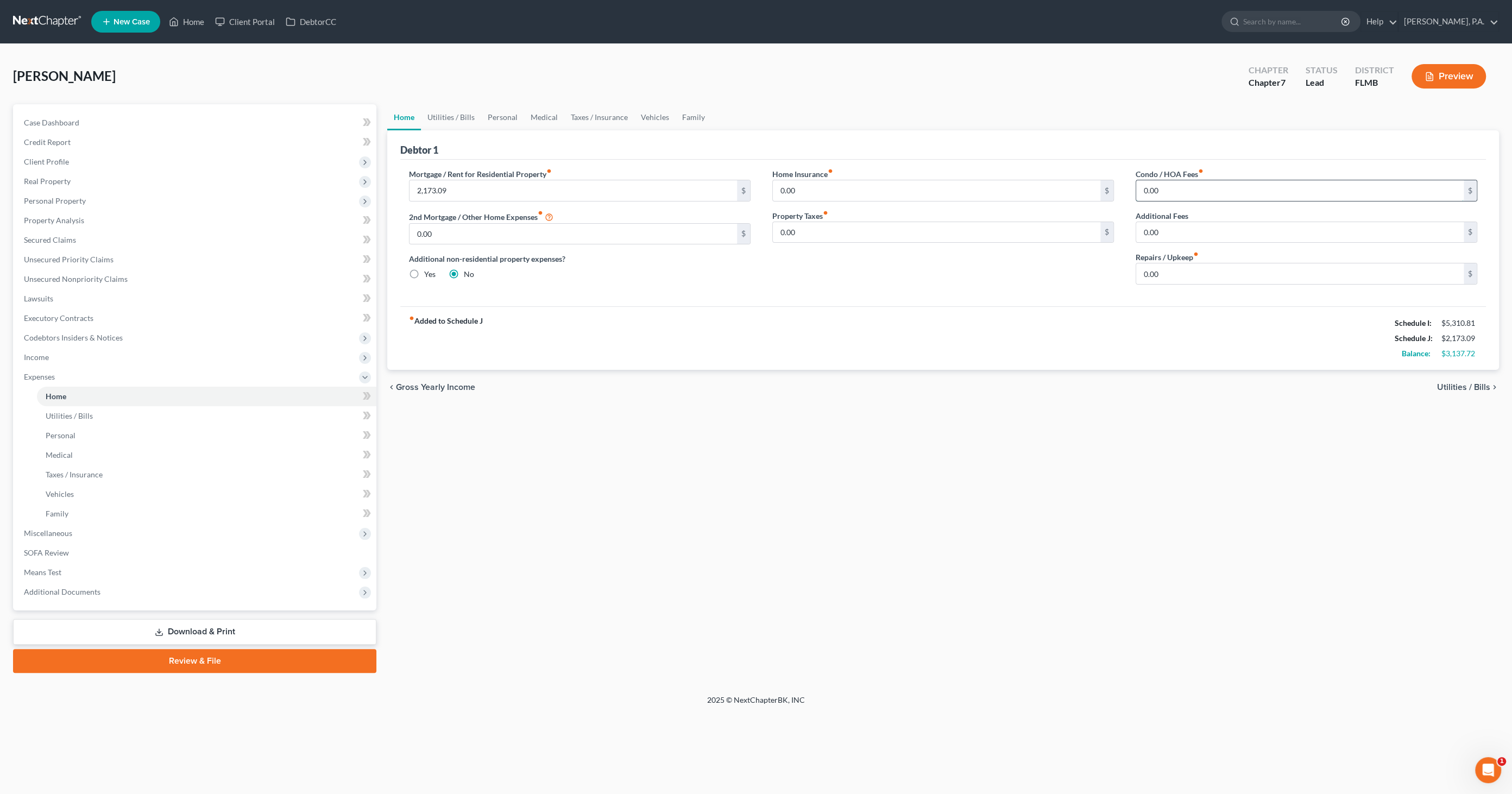
click at [1184, 192] on input "0.00" at bounding box center [1301, 190] width 328 height 20
click at [1178, 277] on input "0.00" at bounding box center [1301, 273] width 328 height 20
click at [442, 113] on link "Utilities / Bills" at bounding box center [451, 117] width 60 height 26
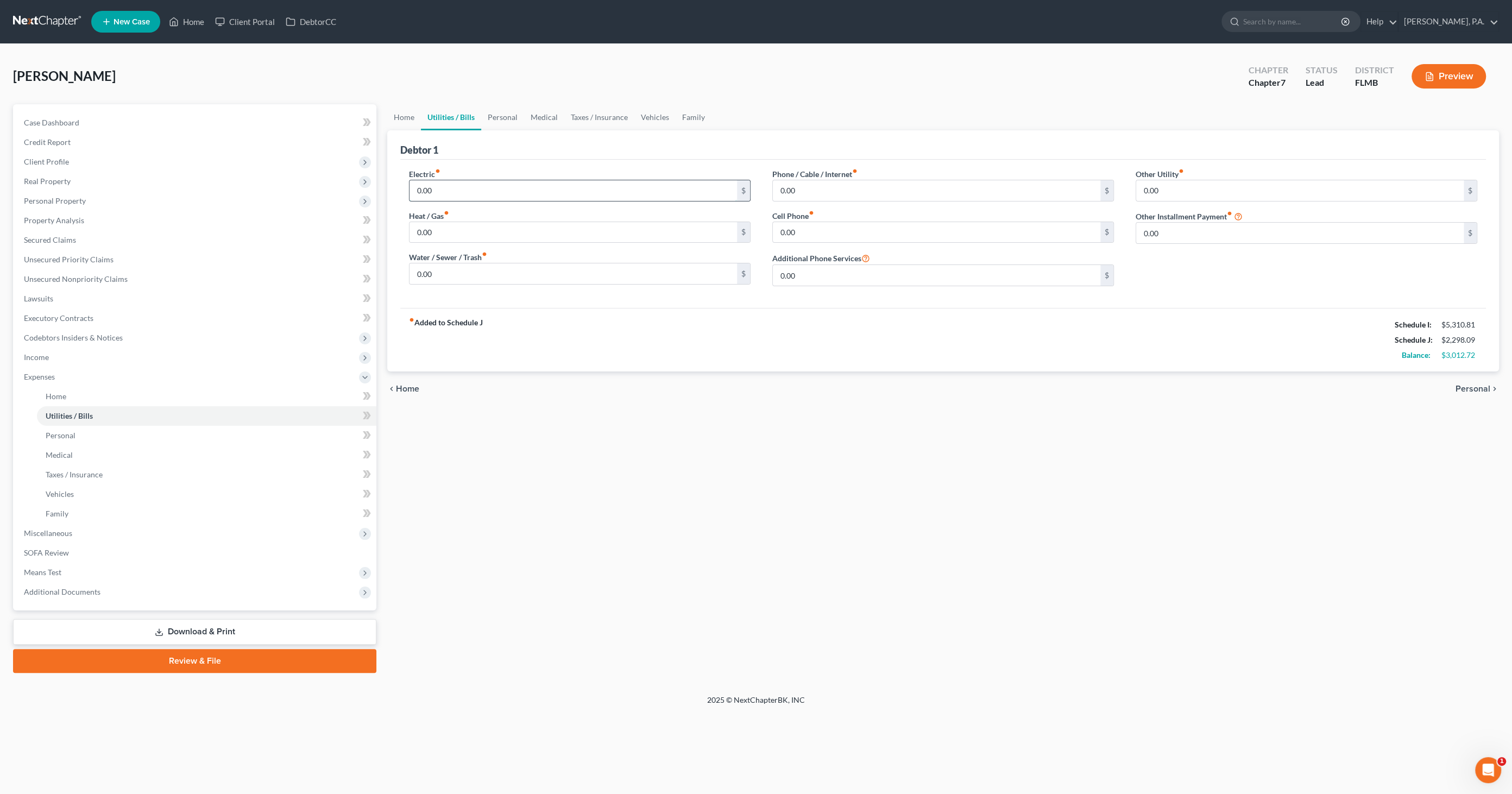
click at [454, 189] on input "0.00" at bounding box center [573, 190] width 328 height 20
click at [453, 236] on input "0.00" at bounding box center [573, 232] width 328 height 20
click at [479, 278] on input "0.00" at bounding box center [573, 273] width 328 height 20
click at [804, 187] on input "0.00" at bounding box center [937, 190] width 328 height 20
click at [813, 231] on input "0.00" at bounding box center [937, 232] width 328 height 20
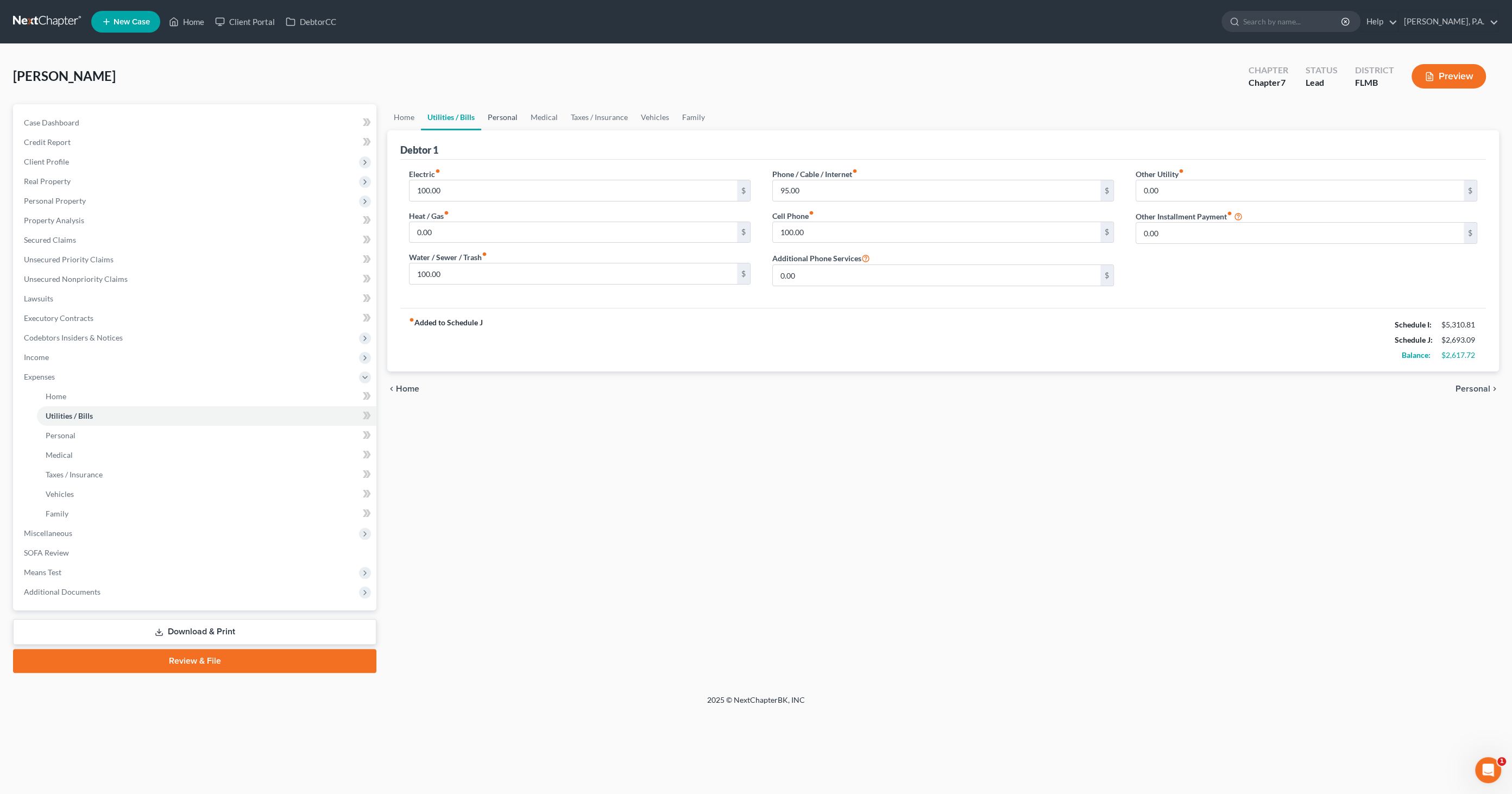
click at [498, 116] on link "Personal" at bounding box center [502, 117] width 43 height 26
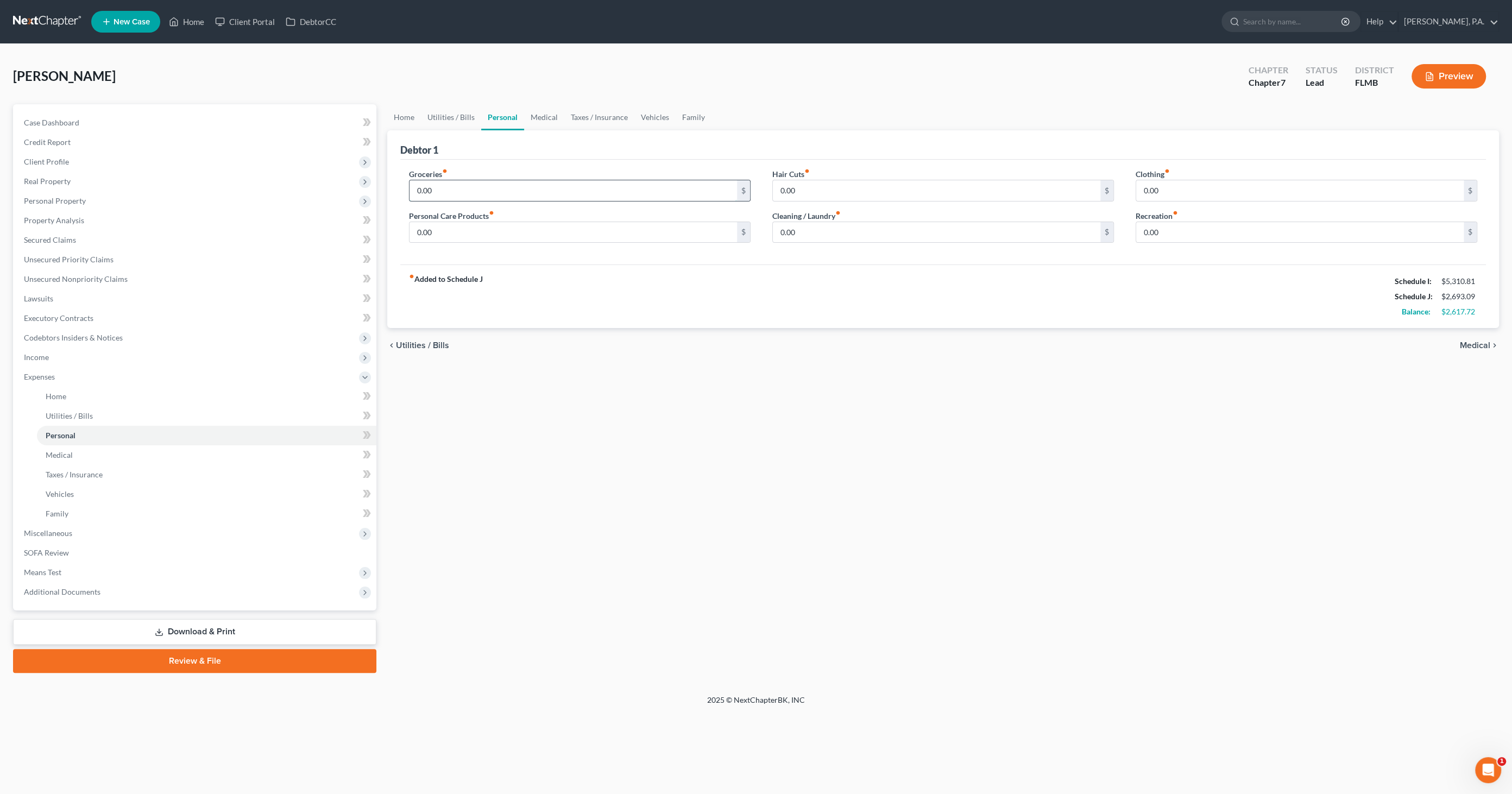
click at [451, 189] on input "0.00" at bounding box center [573, 190] width 328 height 20
click at [458, 231] on input "0.00" at bounding box center [573, 232] width 328 height 20
click at [812, 231] on input "0.00" at bounding box center [937, 232] width 328 height 20
click at [546, 115] on link "Medical" at bounding box center [544, 117] width 40 height 26
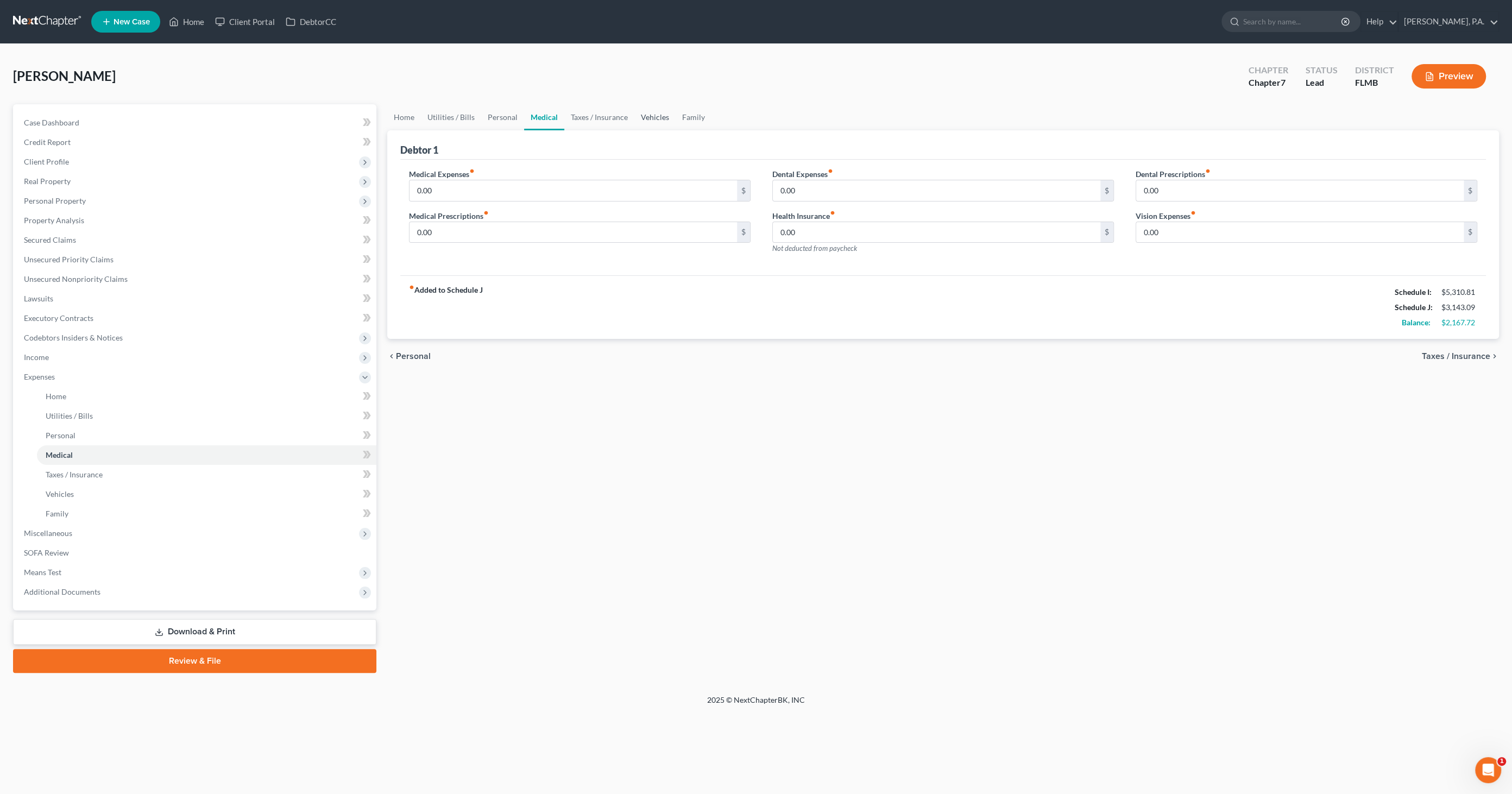
click at [659, 121] on link "Vehicles" at bounding box center [655, 117] width 42 height 26
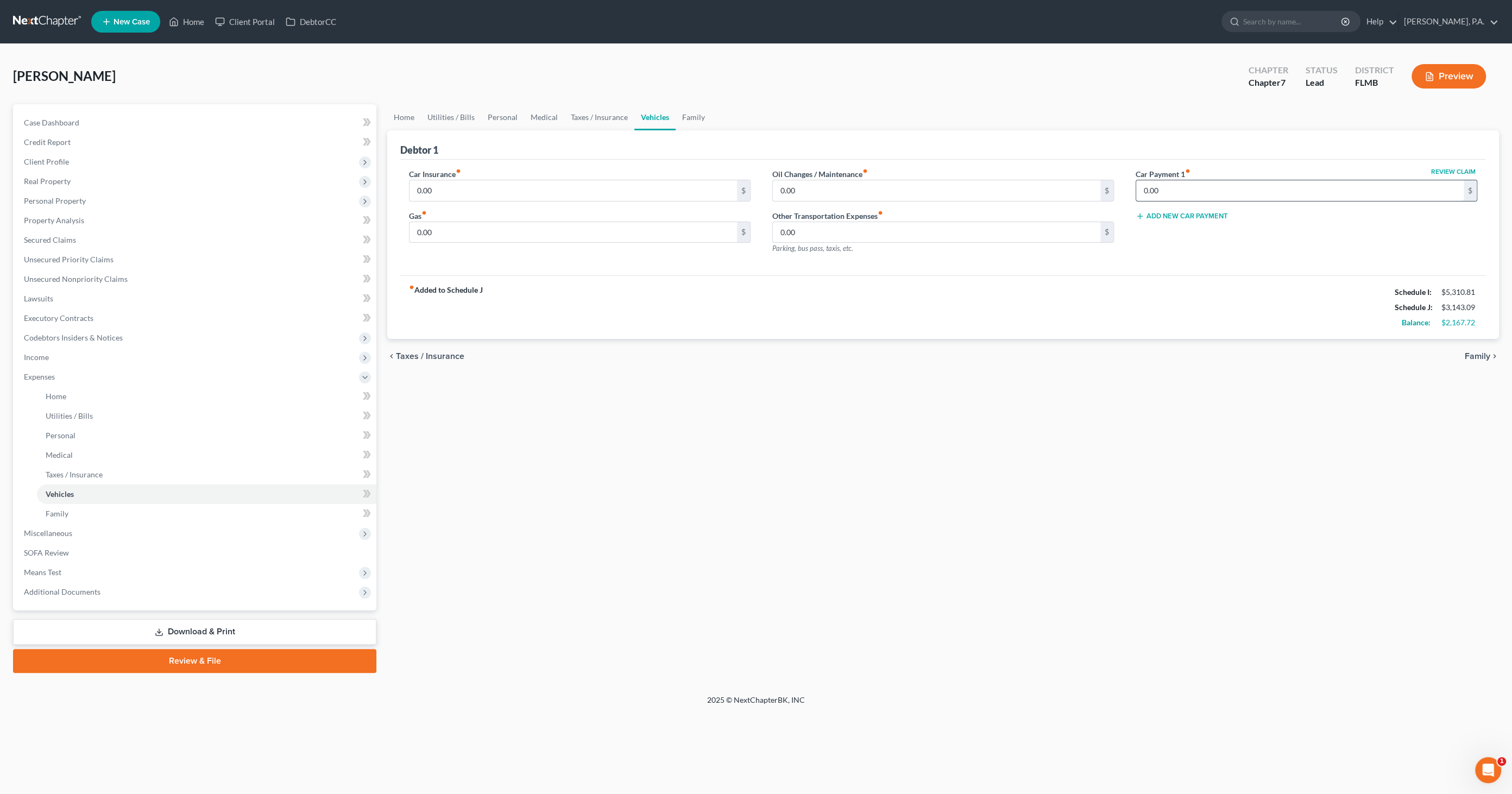
click at [1169, 189] on input "0.00" at bounding box center [1301, 190] width 328 height 20
click at [486, 196] on input "0.00" at bounding box center [573, 190] width 328 height 20
click at [457, 230] on input "0.00" at bounding box center [573, 232] width 328 height 20
click at [685, 115] on link "Family" at bounding box center [693, 117] width 35 height 26
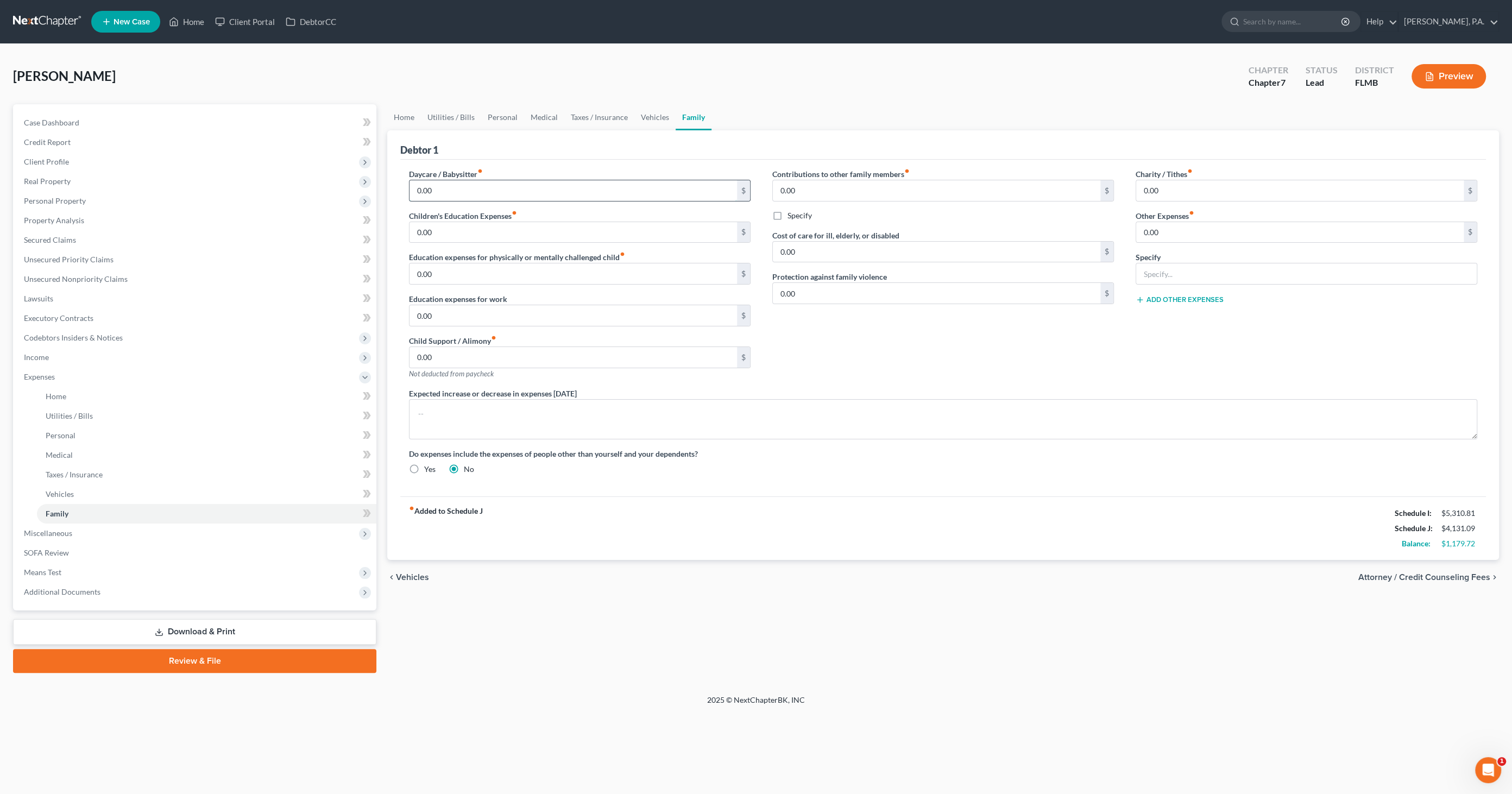
click at [449, 188] on input "0.00" at bounding box center [573, 190] width 328 height 20
click at [51, 530] on span "Miscellaneous" at bounding box center [48, 533] width 48 height 9
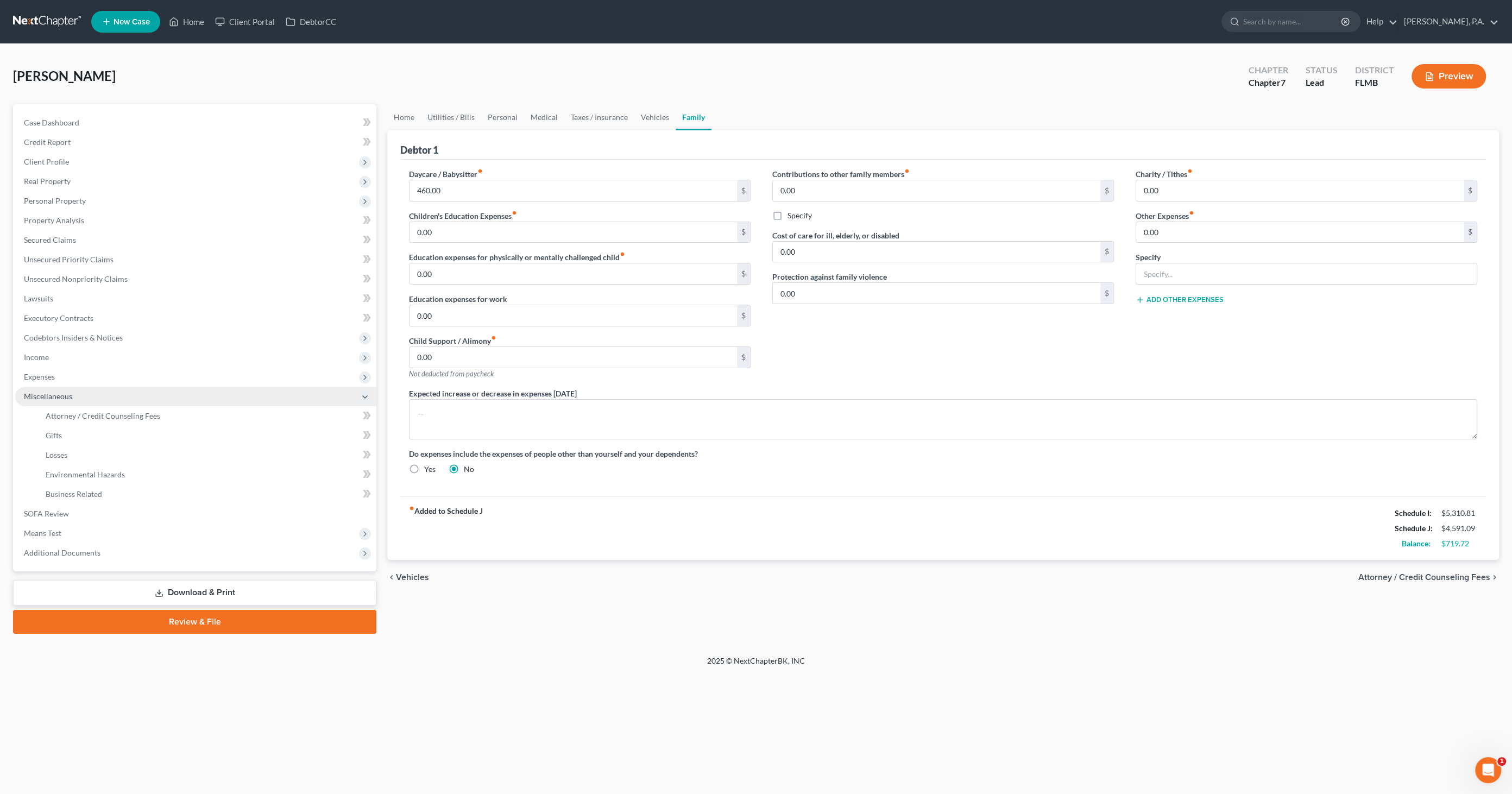
click at [57, 401] on span "Miscellaneous" at bounding box center [196, 397] width 361 height 20
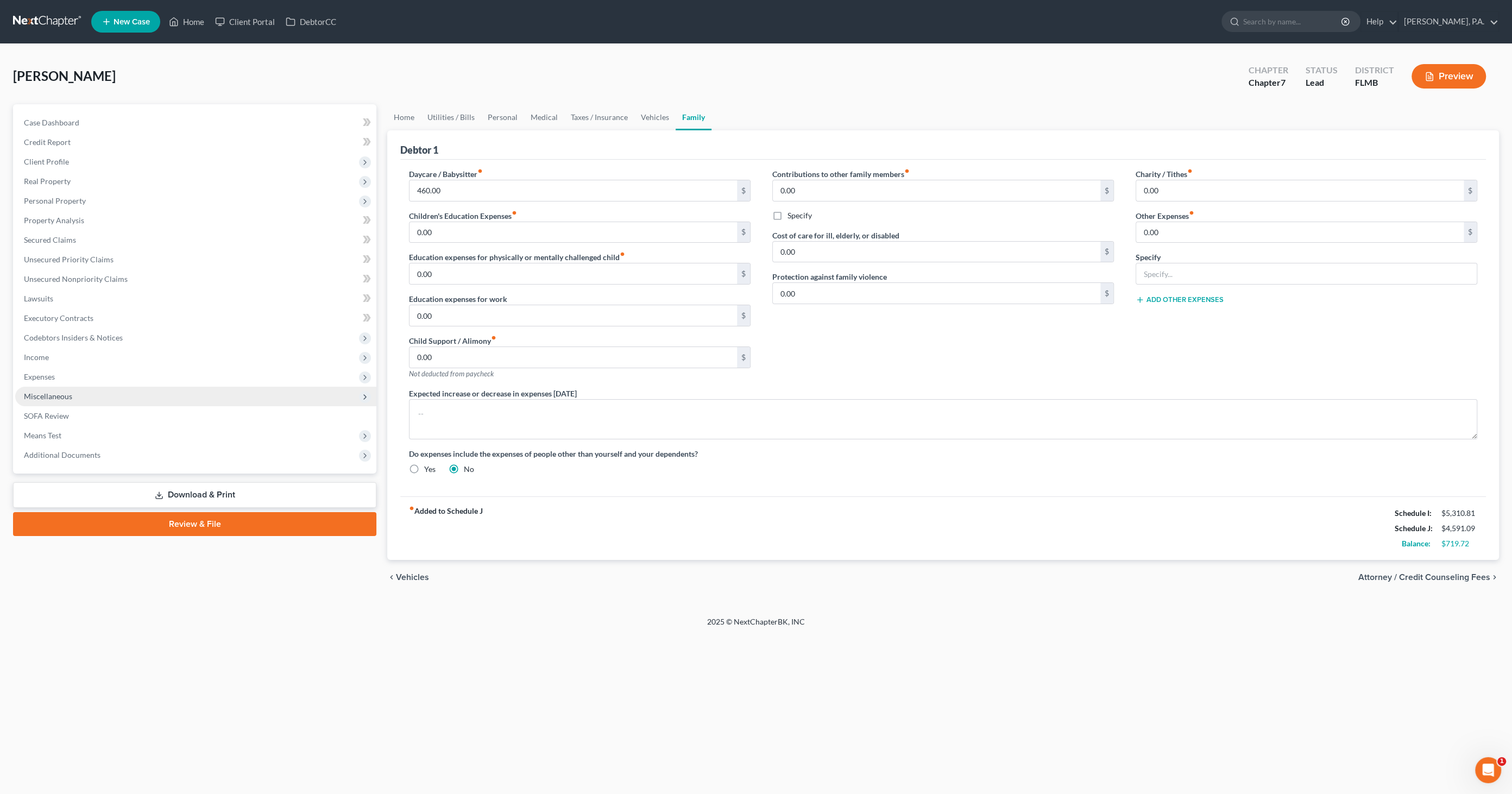
click at [59, 400] on span "Miscellaneous" at bounding box center [48, 397] width 48 height 9
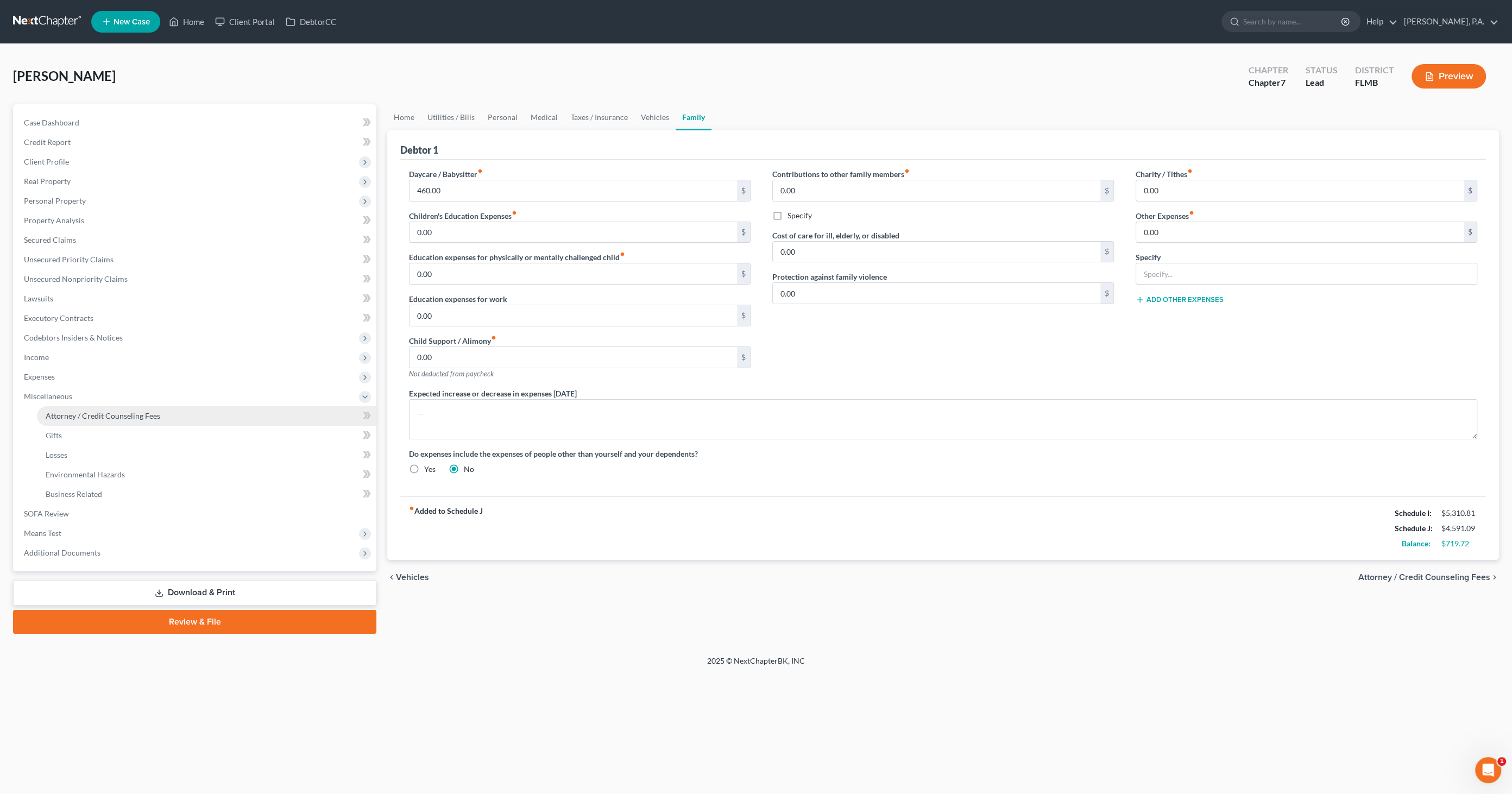
click at [63, 412] on span "Attorney / Credit Counseling Fees" at bounding box center [103, 416] width 115 height 9
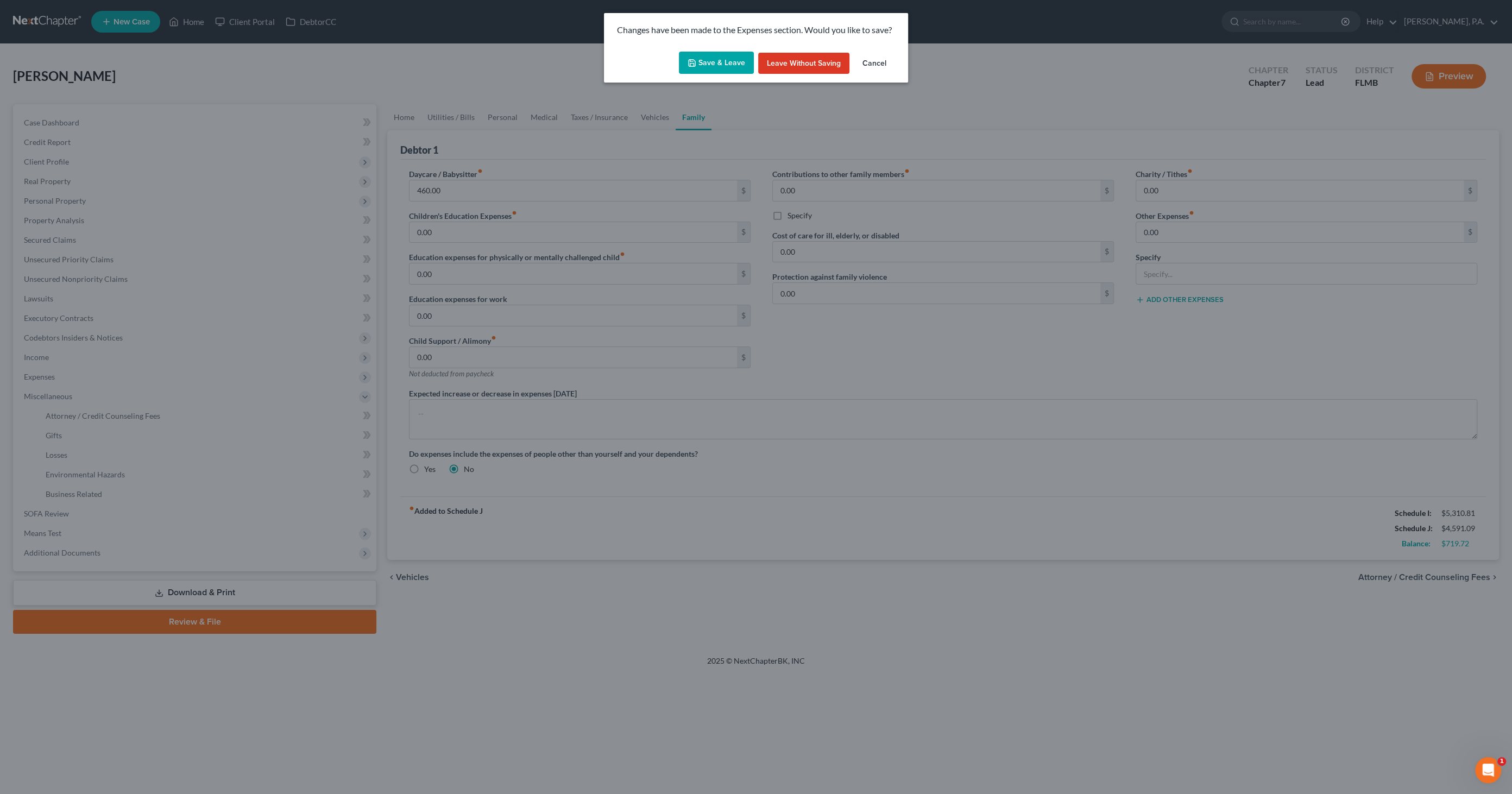
click at [713, 61] on button "Save & Leave" at bounding box center [716, 63] width 75 height 23
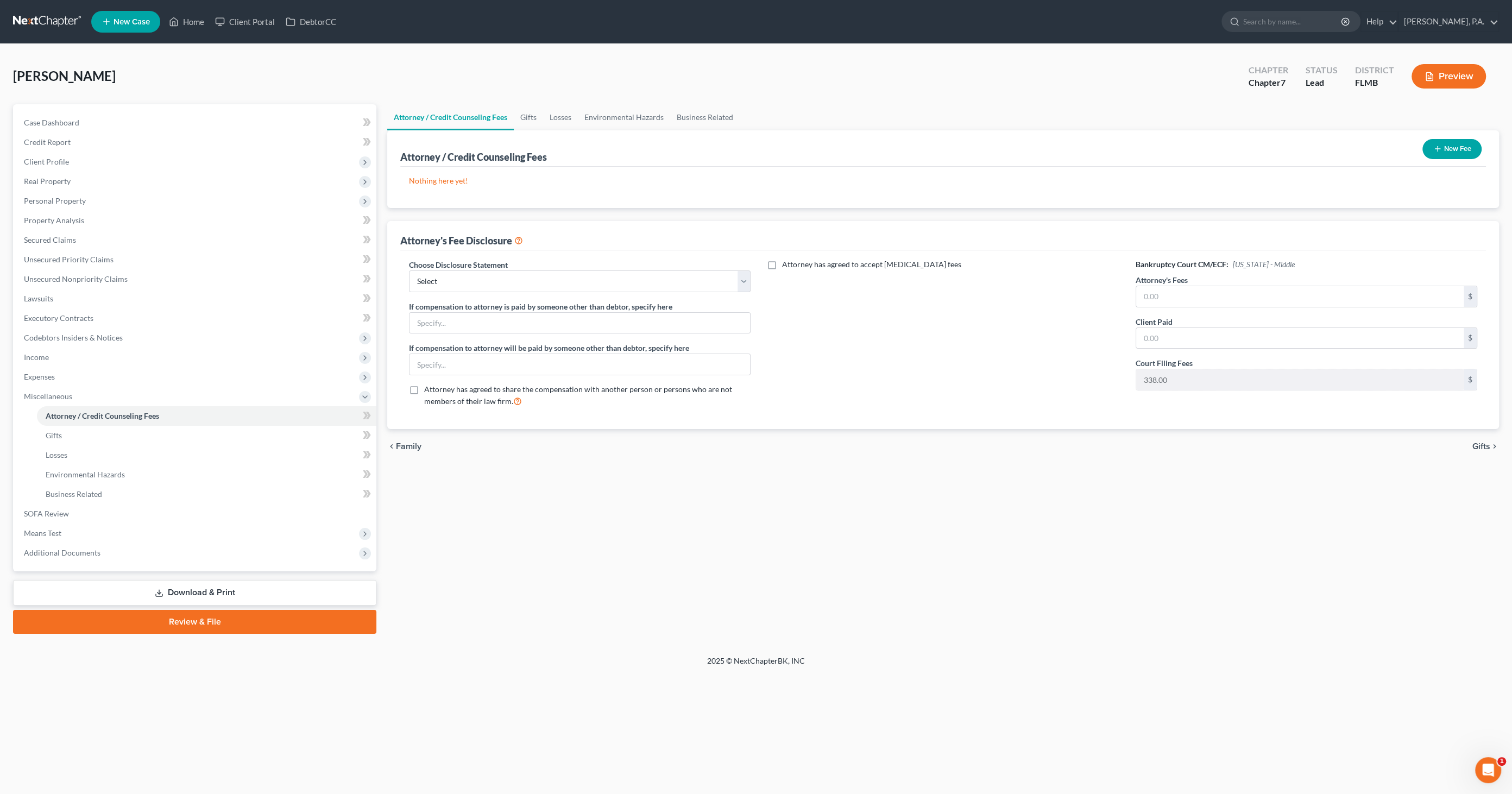
click at [1248, 147] on button "New Fee" at bounding box center [1452, 149] width 59 height 20
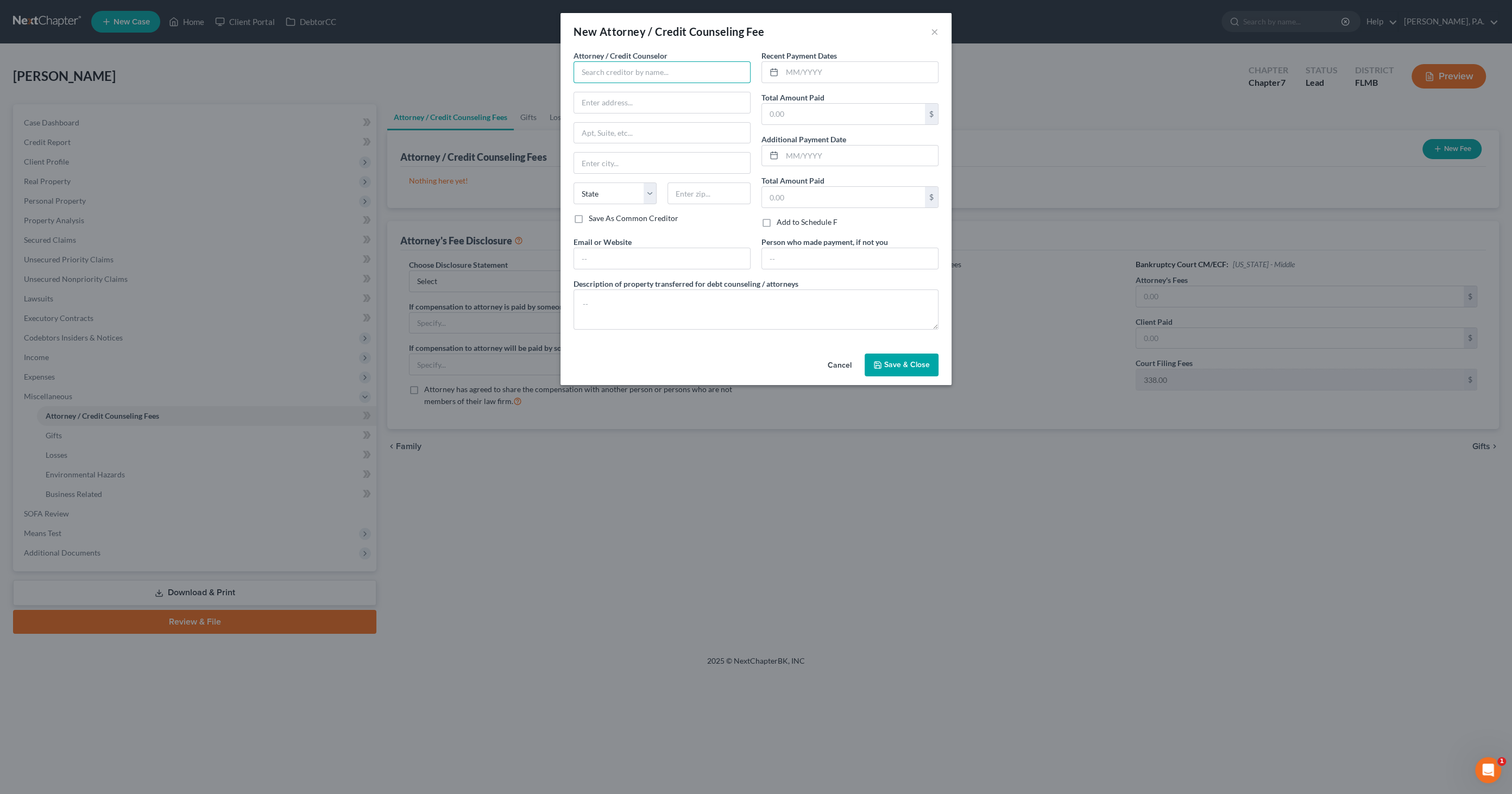
click at [622, 68] on input "text" at bounding box center [662, 72] width 177 height 22
click at [638, 178] on div "[PERSON_NAME], P.A." at bounding box center [665, 184] width 165 height 11
click at [824, 73] on input "text" at bounding box center [860, 72] width 156 height 20
click at [739, 300] on textarea at bounding box center [755, 309] width 365 height 40
click at [908, 360] on span "Save & Close" at bounding box center [907, 365] width 45 height 9
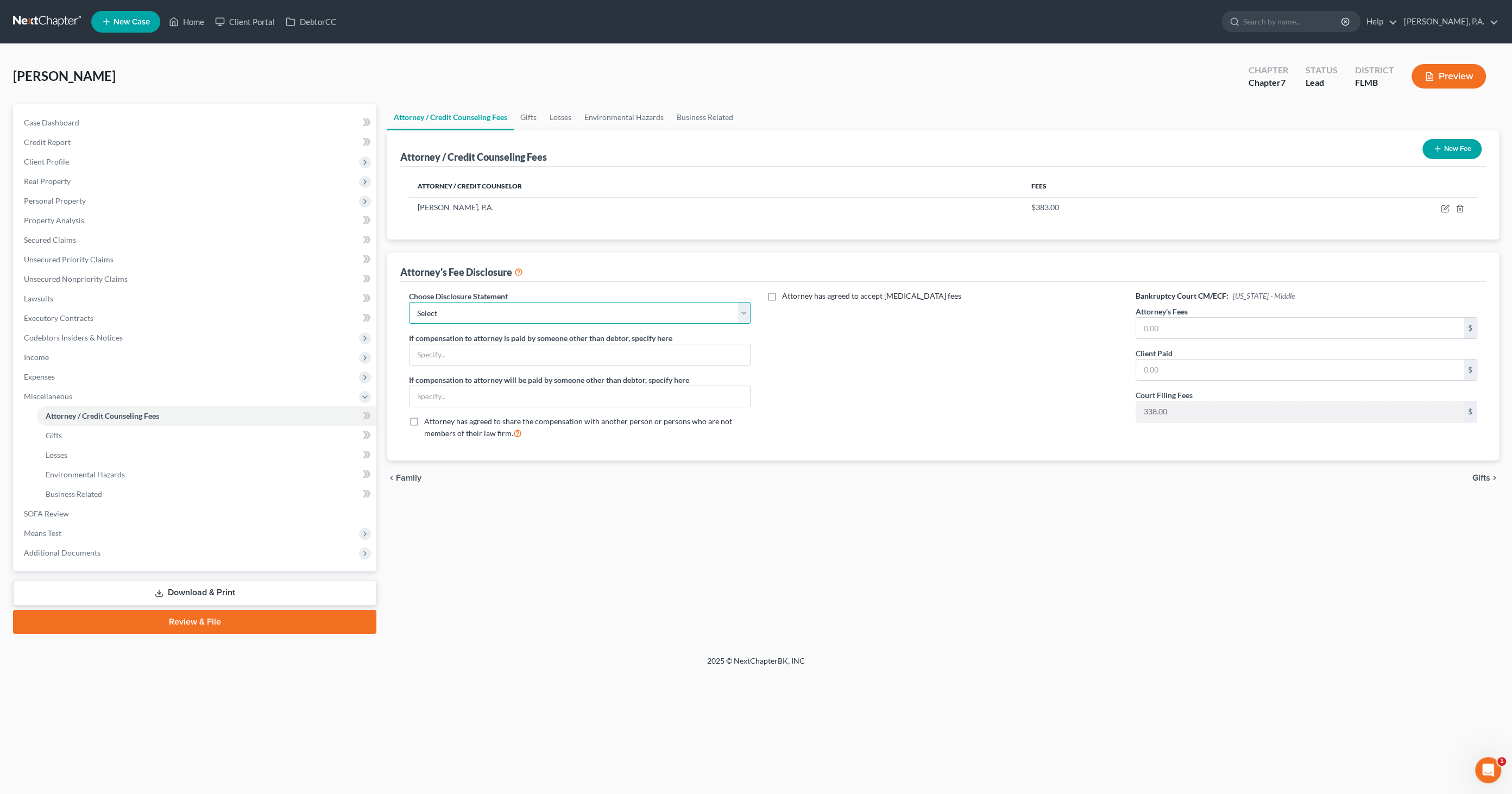
click at [475, 312] on select "Select Full Chapter 7 Fee Chapter 7 - Amended Post-Petition Fee Chapter 7 initi…" at bounding box center [580, 313] width 341 height 22
click at [409, 302] on select "Select Full Chapter 7 Fee Chapter 7 - Amended Post-Petition Fee Chapter 7 initi…" at bounding box center [580, 313] width 341 height 22
click at [1175, 327] on input "text" at bounding box center [1301, 328] width 328 height 20
click at [60, 434] on span "Gifts" at bounding box center [54, 435] width 17 height 9
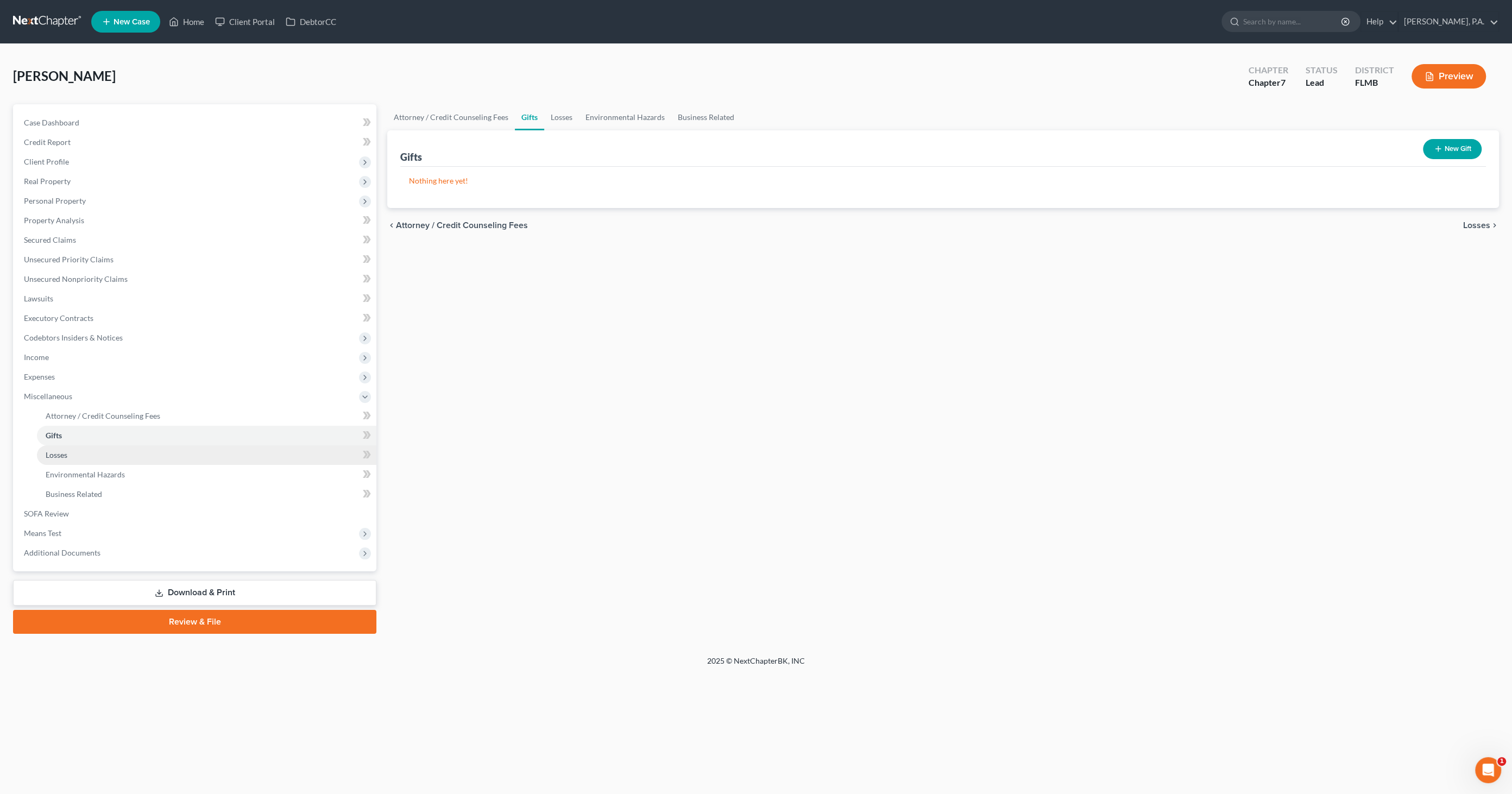
click at [59, 449] on link "Losses" at bounding box center [207, 456] width 340 height 20
click at [60, 199] on span "Personal Property" at bounding box center [55, 201] width 62 height 9
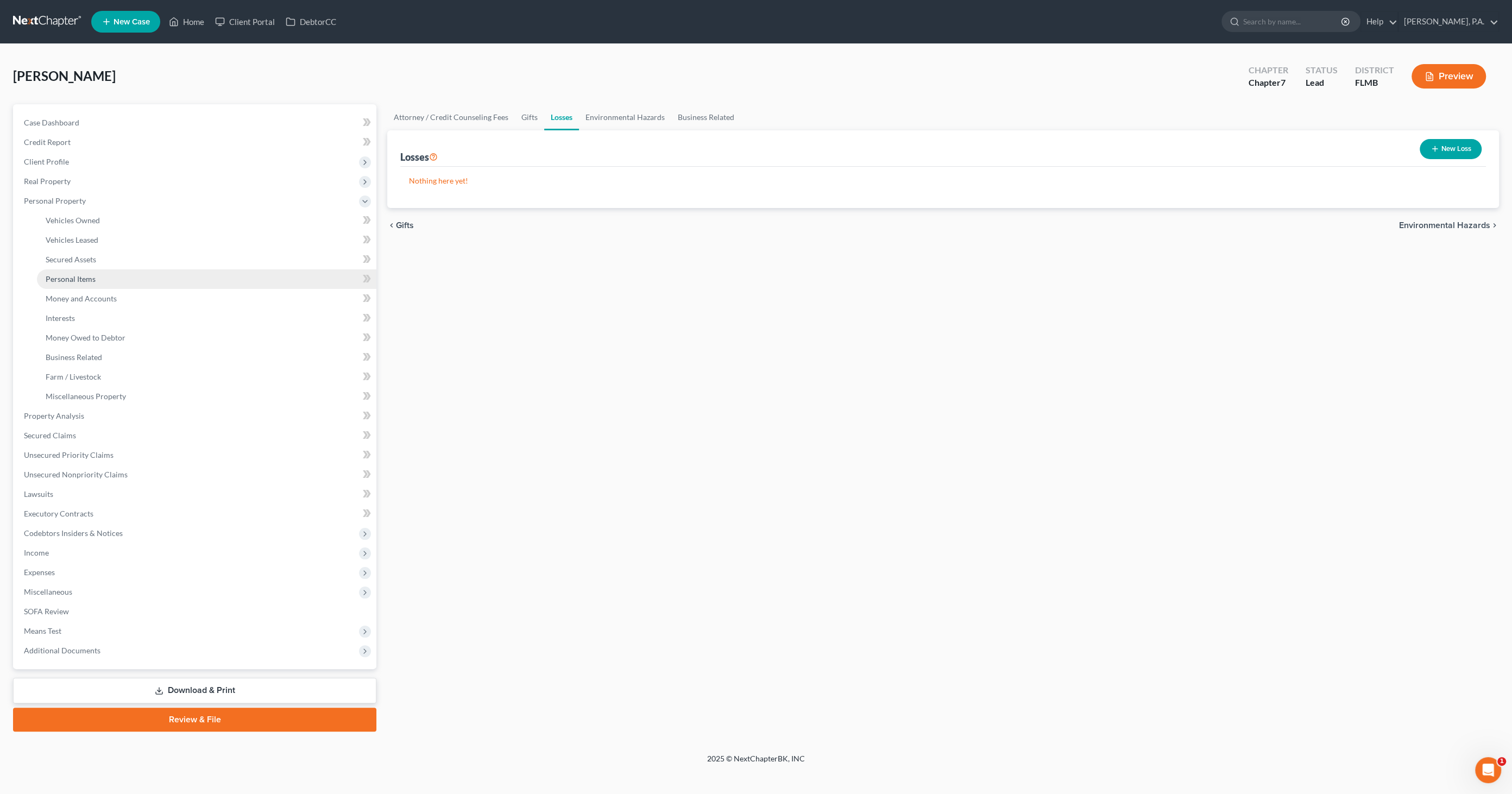
click at [62, 280] on span "Personal Items" at bounding box center [70, 279] width 50 height 9
click at [1248, 146] on select "Select Item Type Clothing Collectibles Of Value Electronics Firearms Household …" at bounding box center [1402, 150] width 121 height 22
click at [1248, 139] on select "Select Item Type Clothing Collectibles Of Value Electronics Firearms Household …" at bounding box center [1402, 150] width 121 height 22
click at [1248, 146] on icon "submit" at bounding box center [1476, 150] width 9 height 9
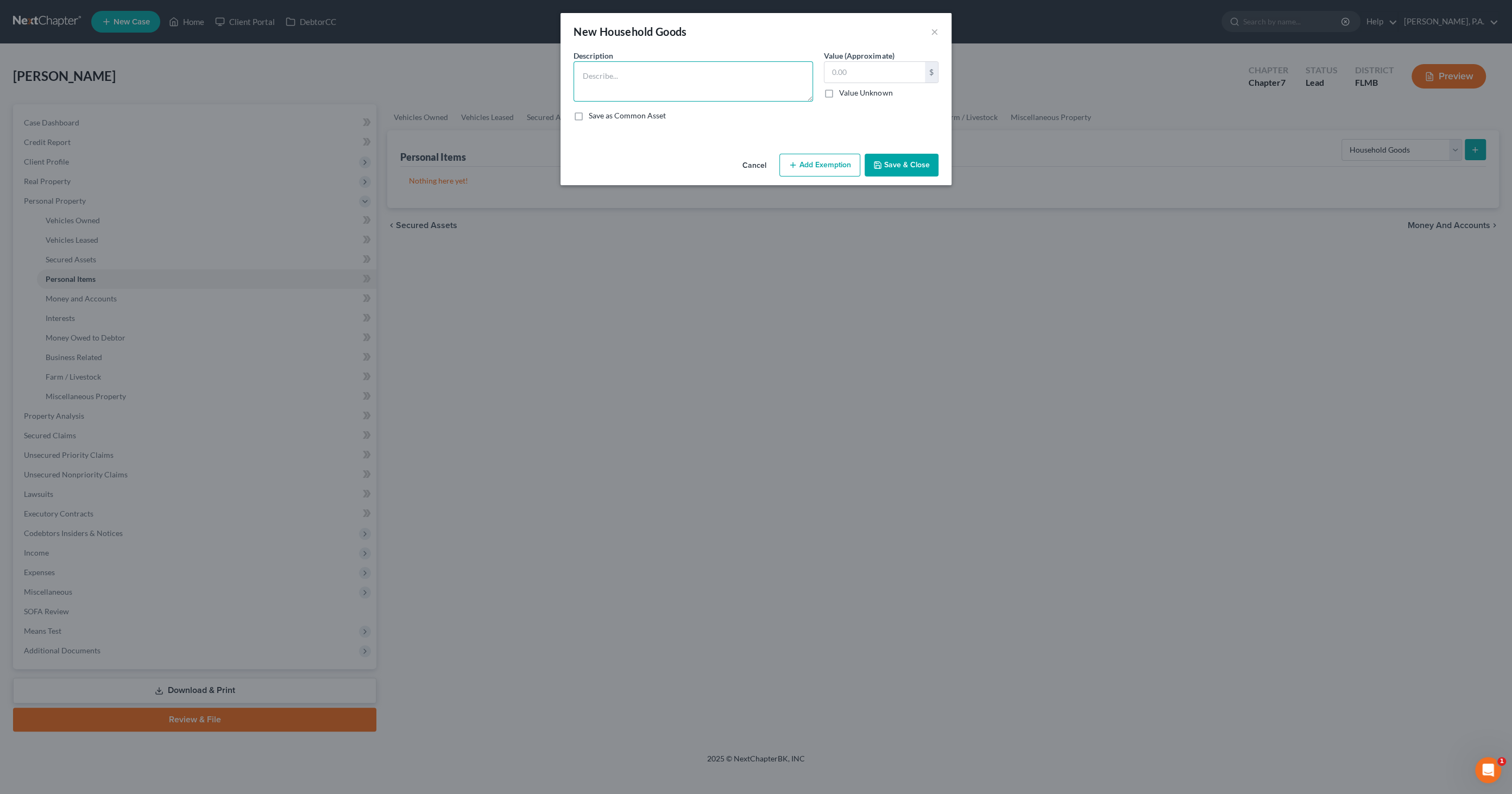
click at [629, 72] on textarea at bounding box center [693, 81] width 239 height 40
click at [917, 163] on button "Save & Close" at bounding box center [902, 165] width 74 height 23
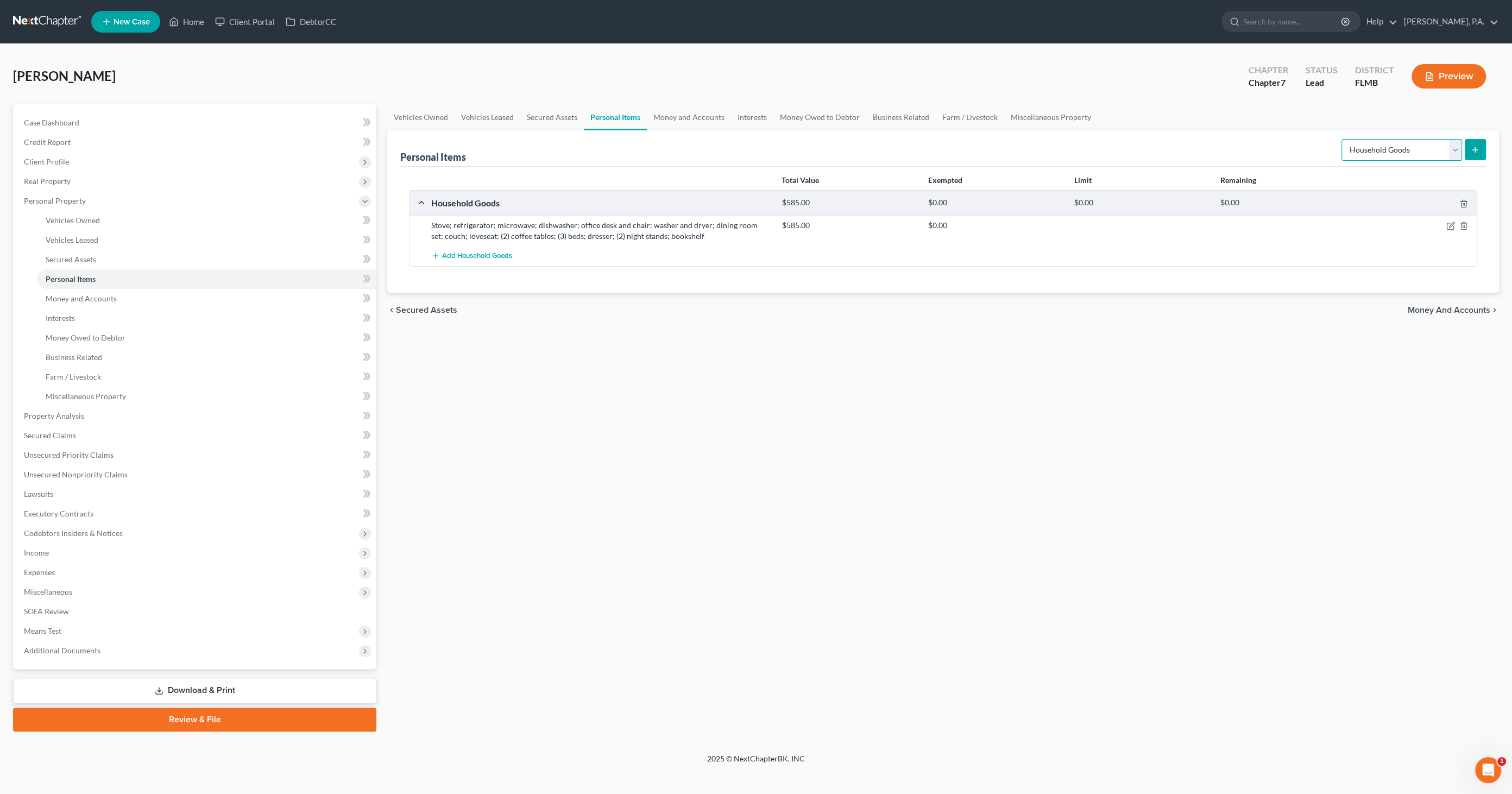
click at [1248, 147] on select "Select Item Type Clothing Collectibles Of Value Electronics Firearms Household …" at bounding box center [1402, 150] width 121 height 22
click at [1248, 139] on select "Select Item Type Clothing Collectibles Of Value Electronics Firearms Household …" at bounding box center [1402, 150] width 121 height 22
click at [1248, 146] on icon "submit" at bounding box center [1476, 150] width 9 height 9
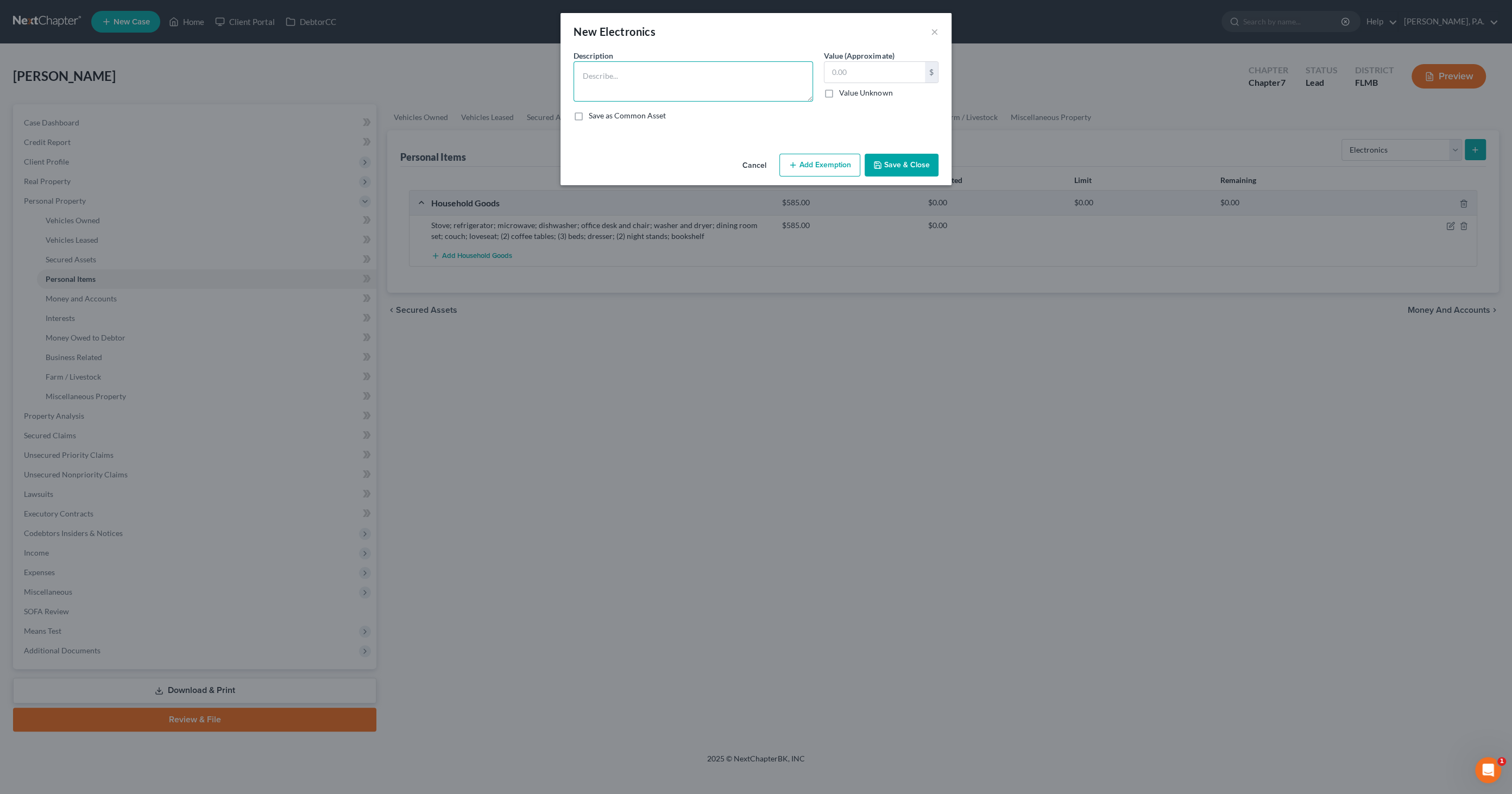
click at [639, 80] on textarea at bounding box center [693, 81] width 239 height 40
click at [906, 162] on button "Save & Close" at bounding box center [902, 165] width 74 height 23
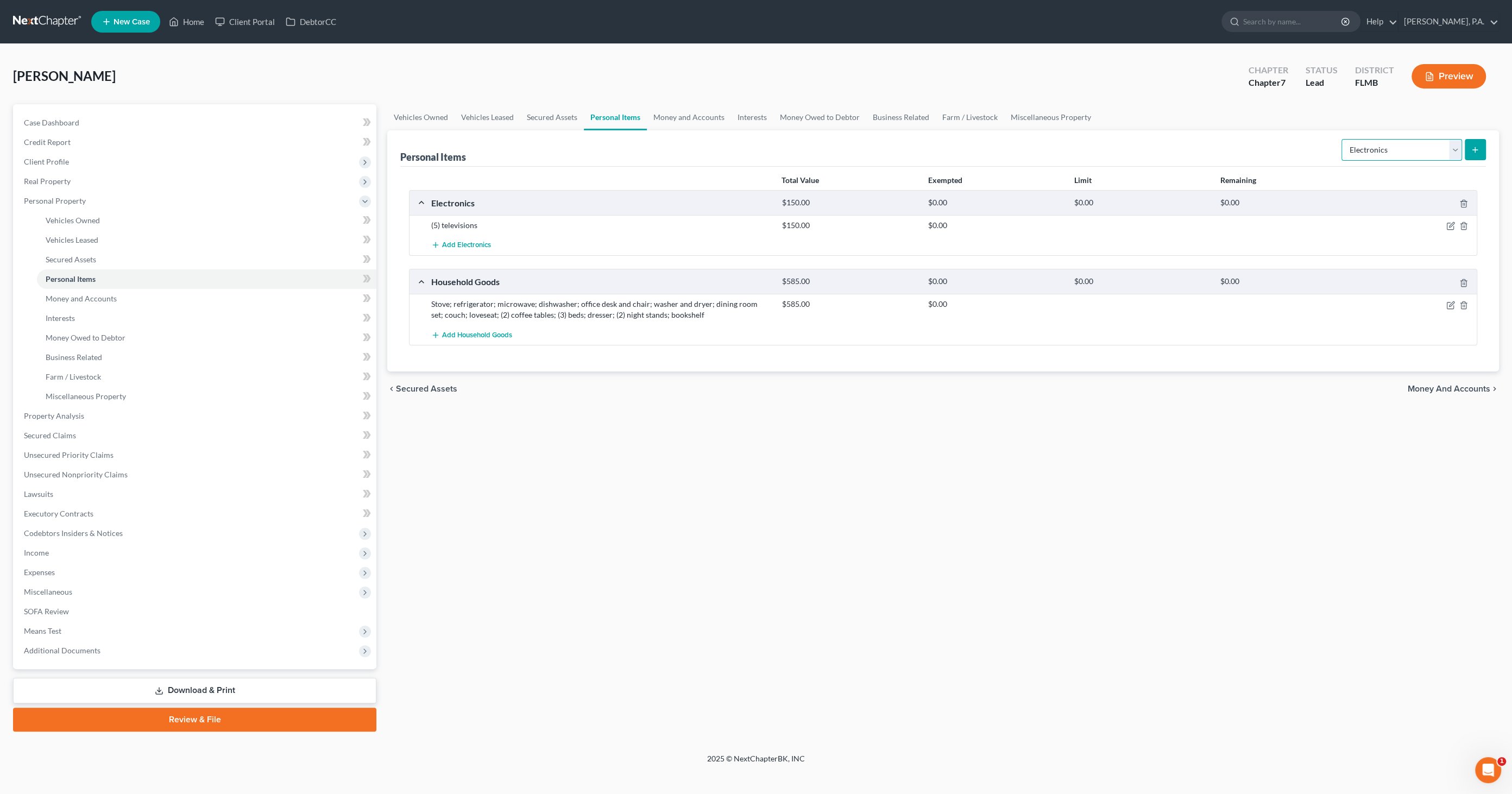
click at [1248, 142] on select "Select Item Type Clothing Collectibles Of Value Electronics Firearms Household …" at bounding box center [1402, 150] width 121 height 22
click at [1248, 139] on select "Select Item Type Clothing Collectibles Of Value Electronics Firearms Household …" at bounding box center [1402, 150] width 121 height 22
click at [1248, 147] on icon "submit" at bounding box center [1476, 150] width 9 height 9
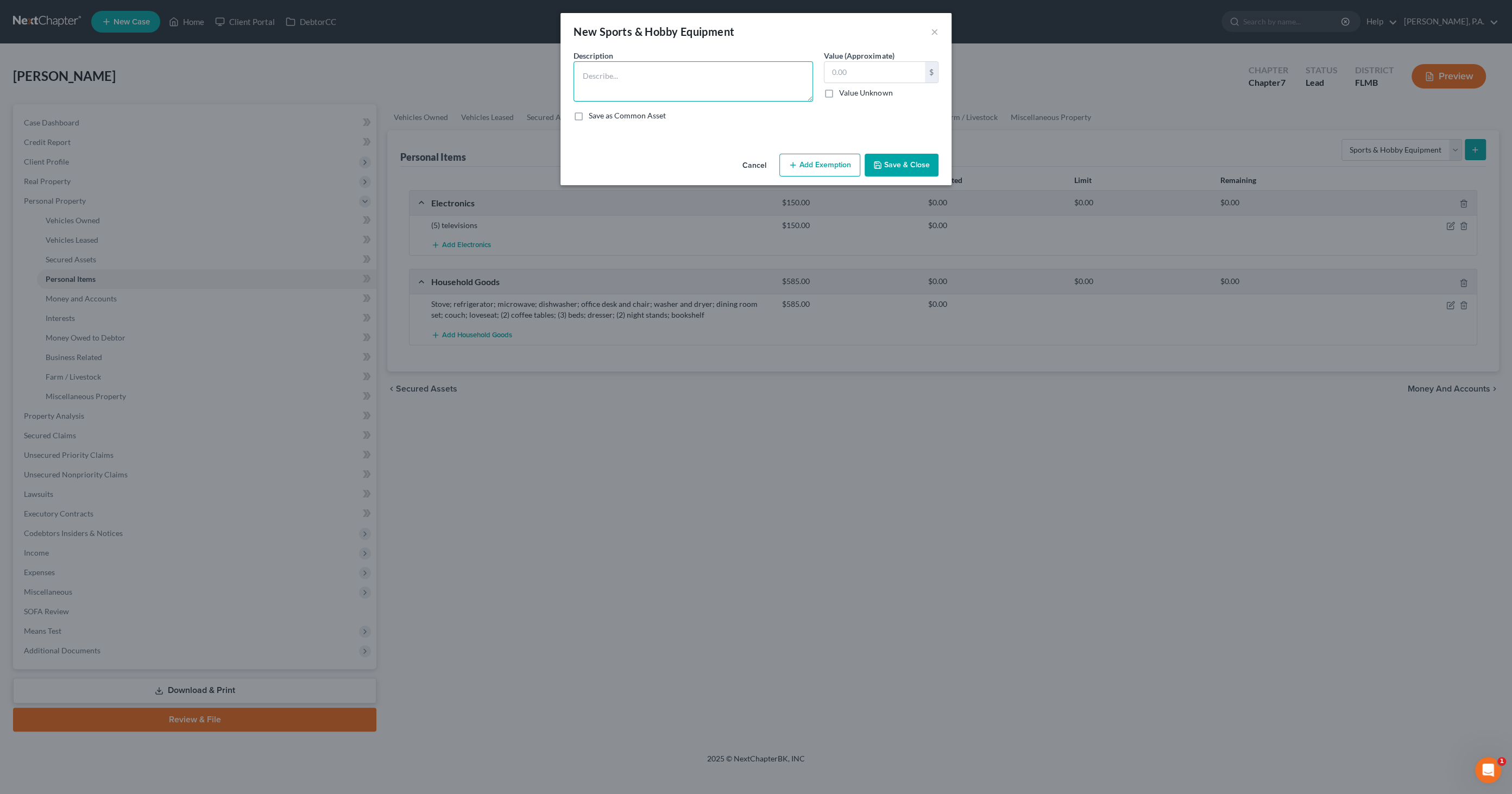
click at [613, 79] on textarea at bounding box center [693, 81] width 239 height 40
click at [893, 169] on button "Save & Close" at bounding box center [902, 165] width 74 height 23
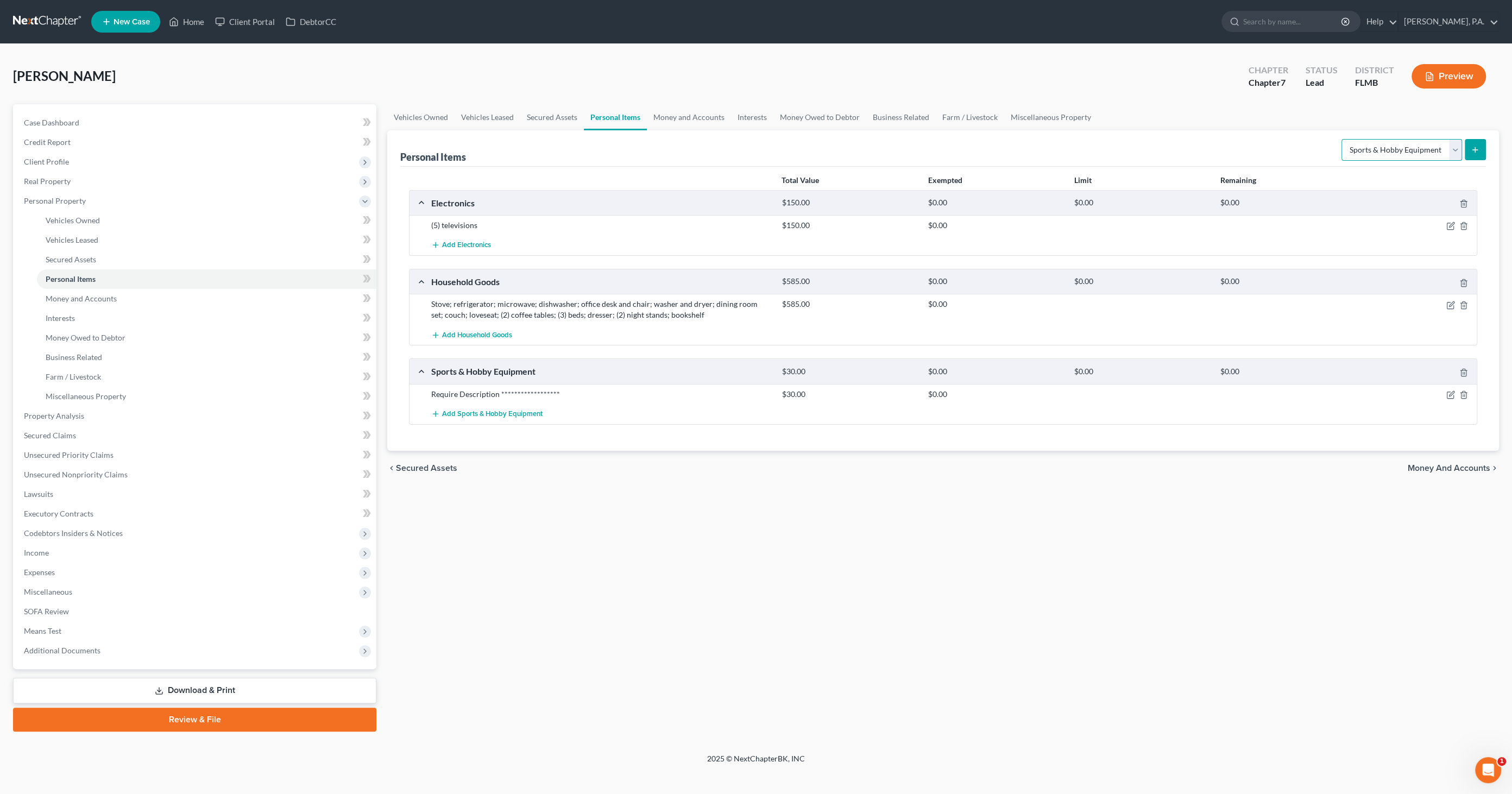
click at [1248, 142] on select "Select Item Type Clothing Collectibles Of Value Electronics Firearms Household …" at bounding box center [1402, 150] width 121 height 22
click at [1248, 139] on select "Select Item Type Clothing Collectibles Of Value Electronics Firearms Household …" at bounding box center [1402, 150] width 121 height 22
click at [1248, 150] on line "submit" at bounding box center [1476, 150] width 5 height 0
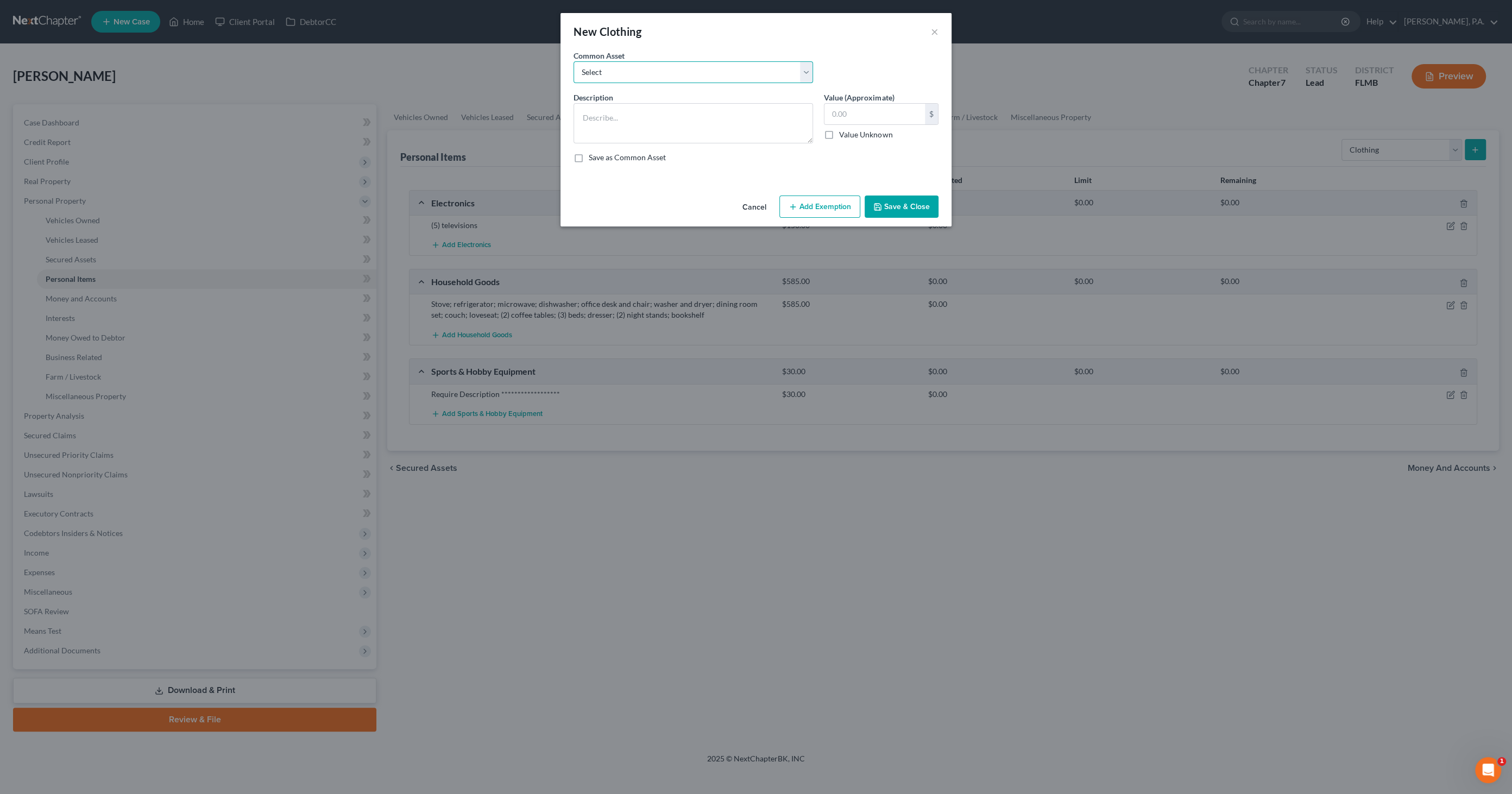
click at [622, 70] on select "Select Normal Misc. Wearing Apparel" at bounding box center [693, 72] width 239 height 22
click at [573, 61] on select "Select Normal Misc. Wearing Apparel" at bounding box center [693, 72] width 239 height 22
click at [912, 206] on button "Save & Close" at bounding box center [902, 207] width 74 height 23
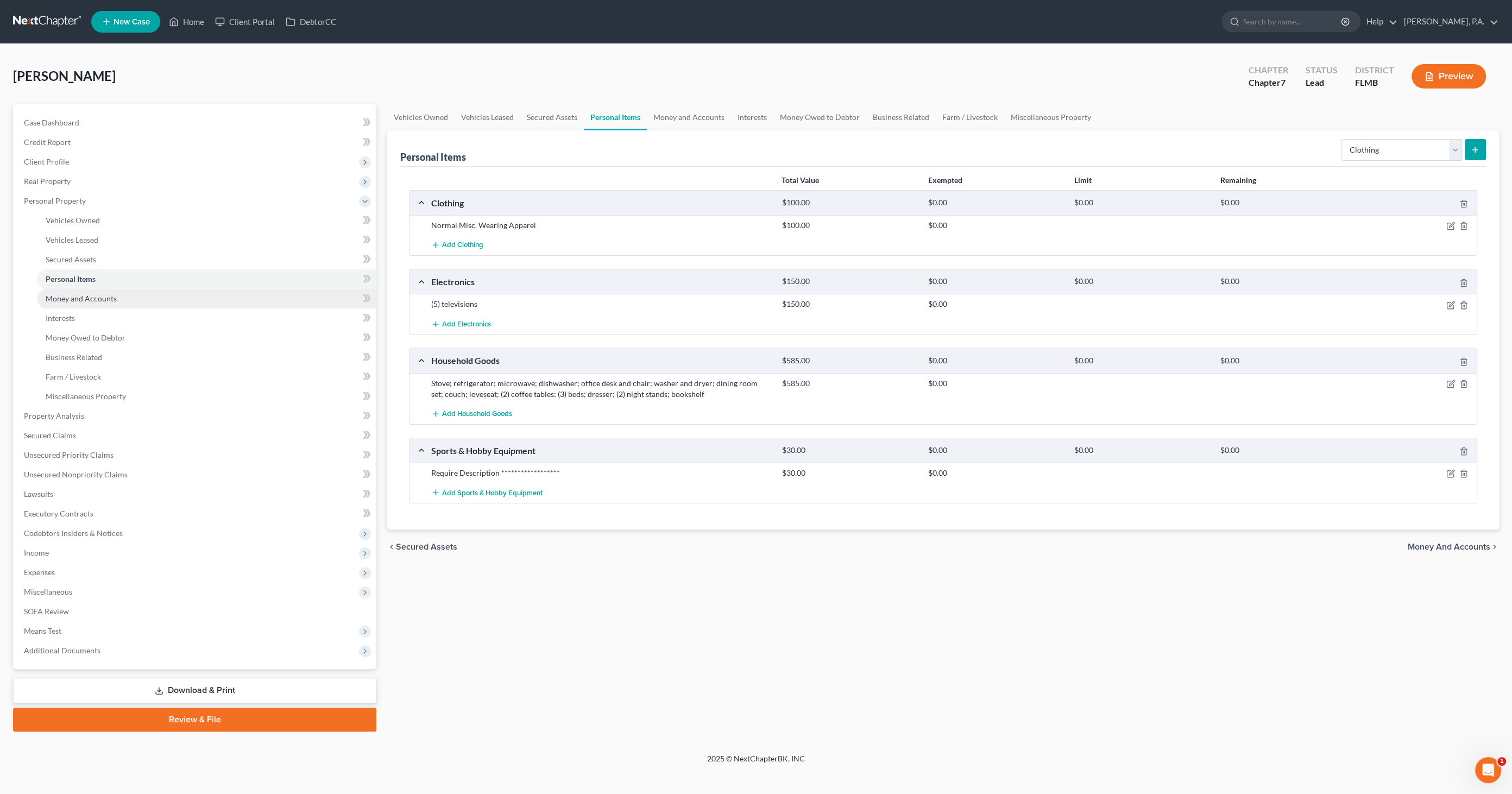
click at [75, 295] on span "Money and Accounts" at bounding box center [81, 298] width 71 height 9
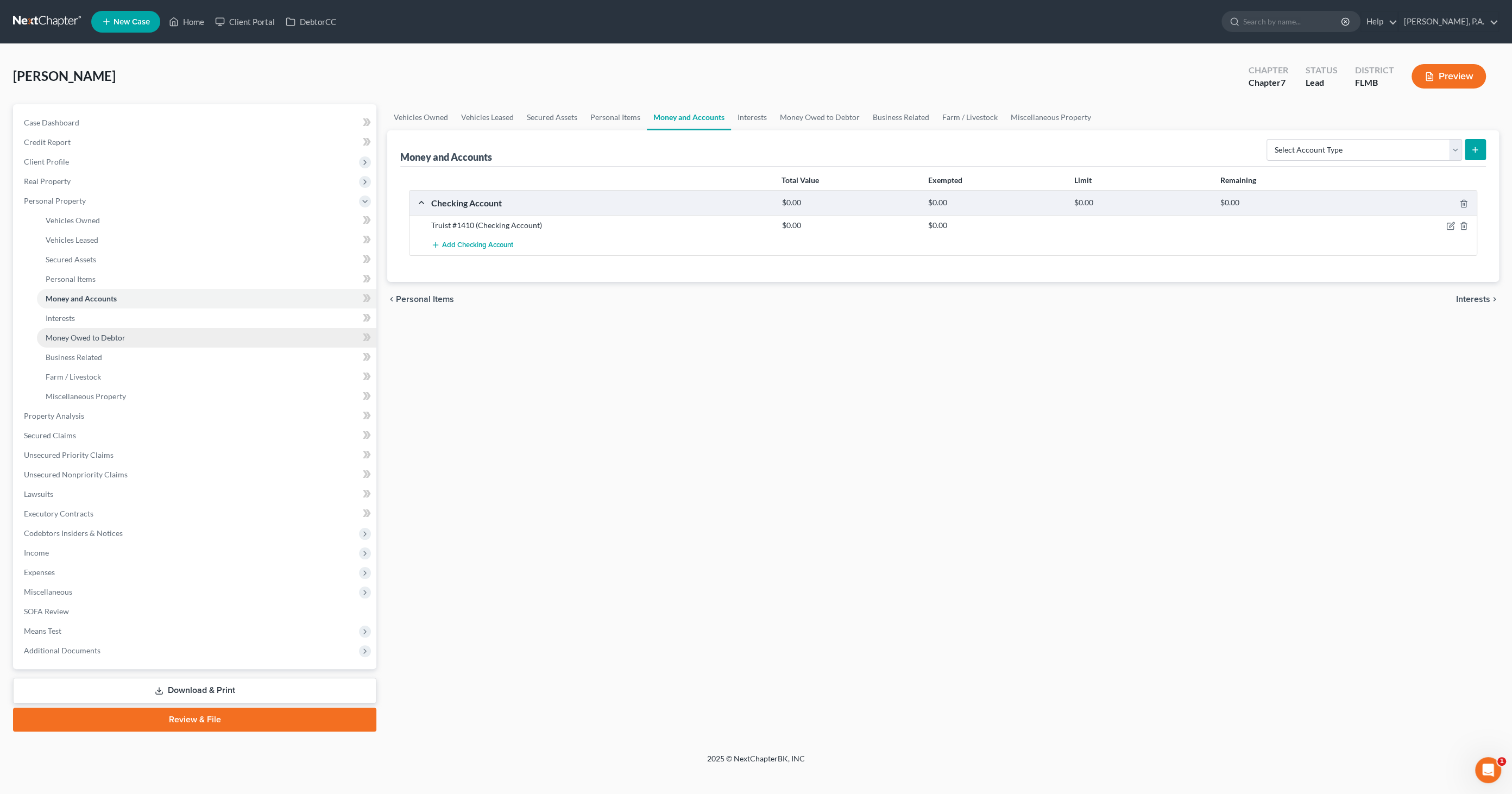
click at [77, 336] on span "Money Owed to Debtor" at bounding box center [85, 338] width 80 height 9
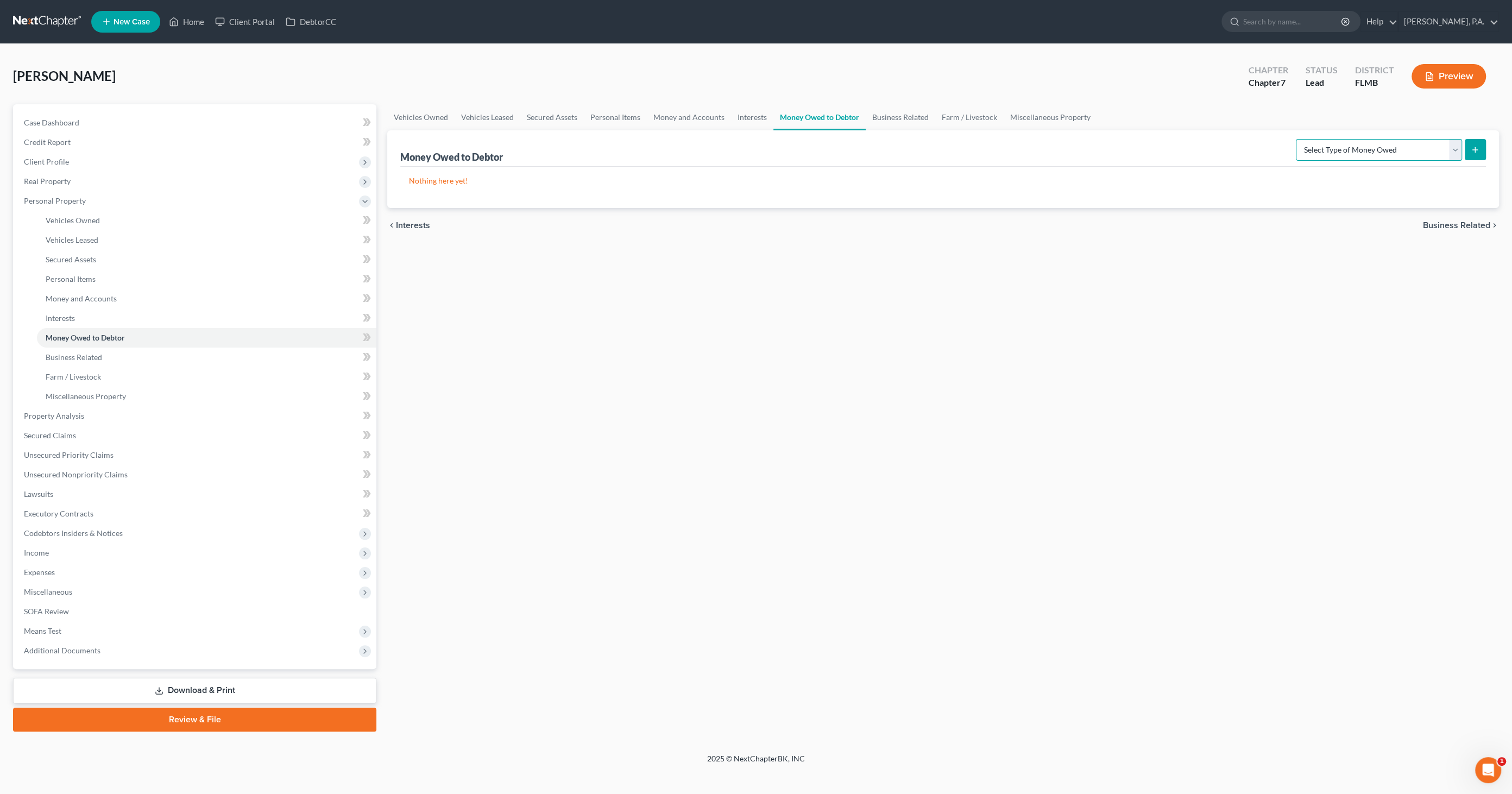
click at [1248, 141] on select "Select Type of Money Owed Accounts Receivable Alimony Child Support Claims Agai…" at bounding box center [1379, 150] width 166 height 22
click at [1248, 139] on select "Select Type of Money Owed Accounts Receivable Alimony Child Support Claims Agai…" at bounding box center [1379, 150] width 166 height 22
click at [1248, 143] on button "submit" at bounding box center [1476, 150] width 21 height 21
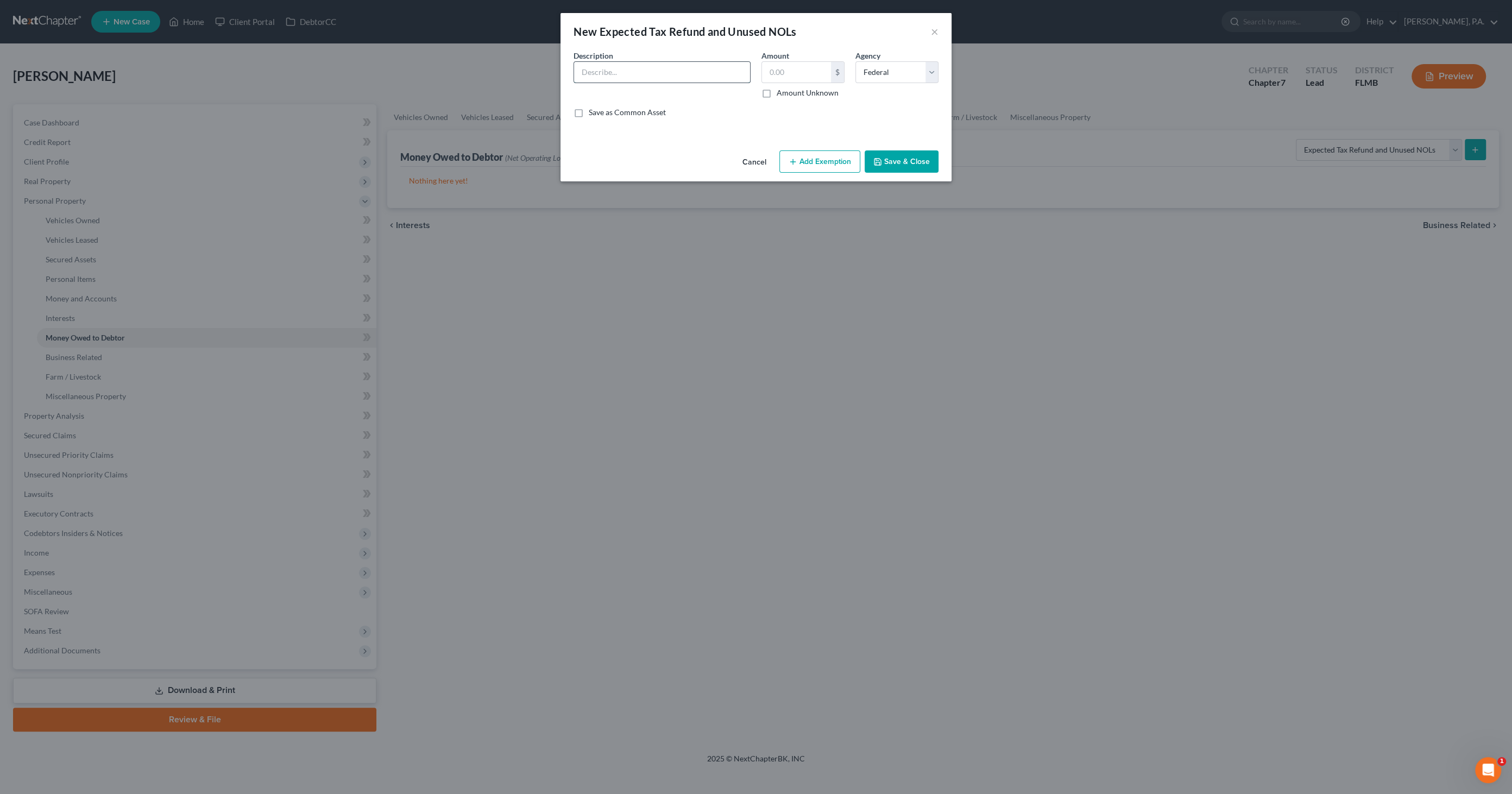
click at [618, 71] on input "text" at bounding box center [662, 72] width 176 height 20
click at [796, 94] on label "Amount Unknown" at bounding box center [807, 93] width 62 height 11
click at [788, 94] on input "Amount Unknown" at bounding box center [784, 91] width 7 height 7
click at [904, 165] on button "Save & Close" at bounding box center [902, 162] width 74 height 23
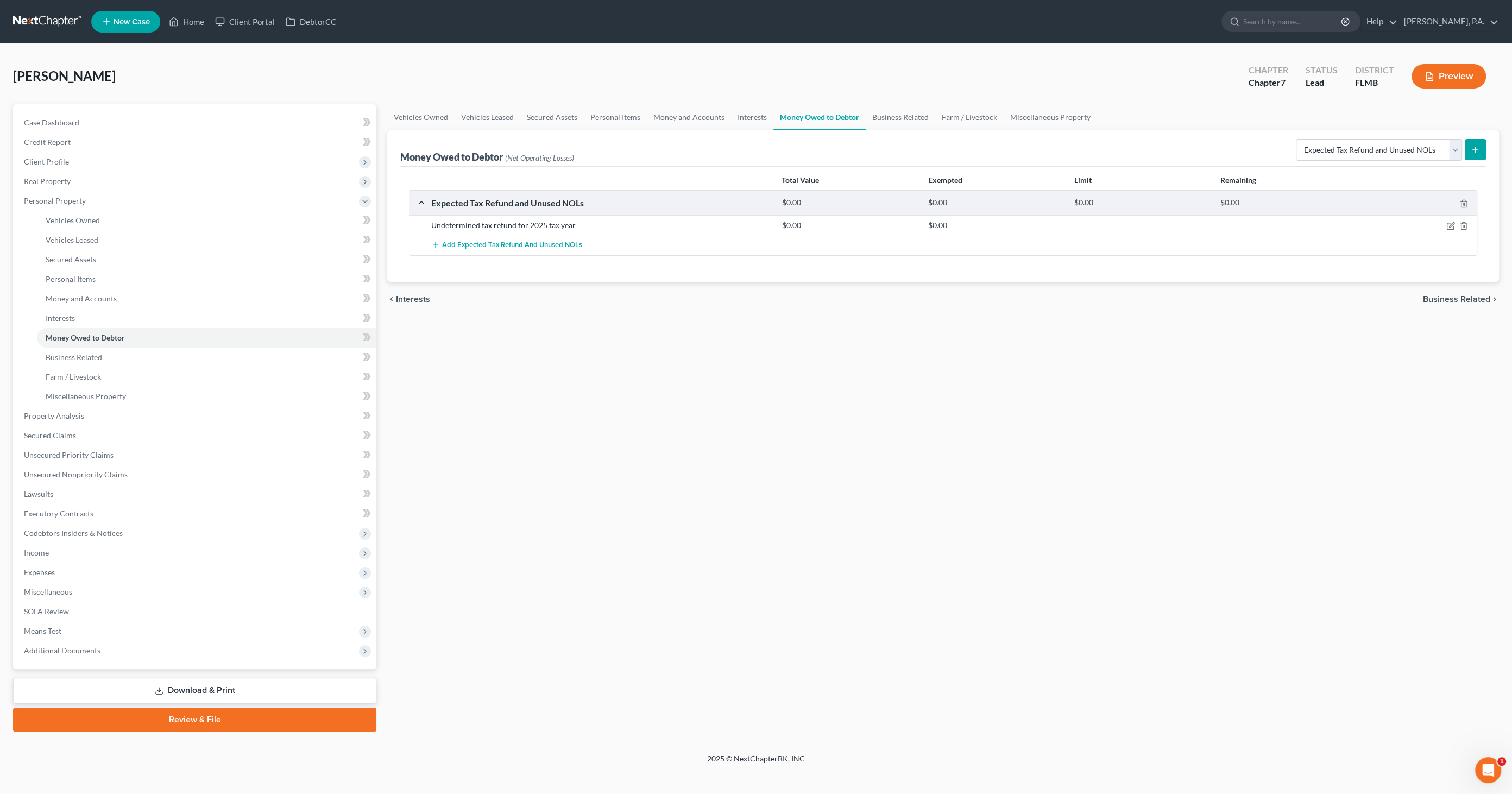
click at [1248, 82] on button "Preview" at bounding box center [1449, 76] width 75 height 24
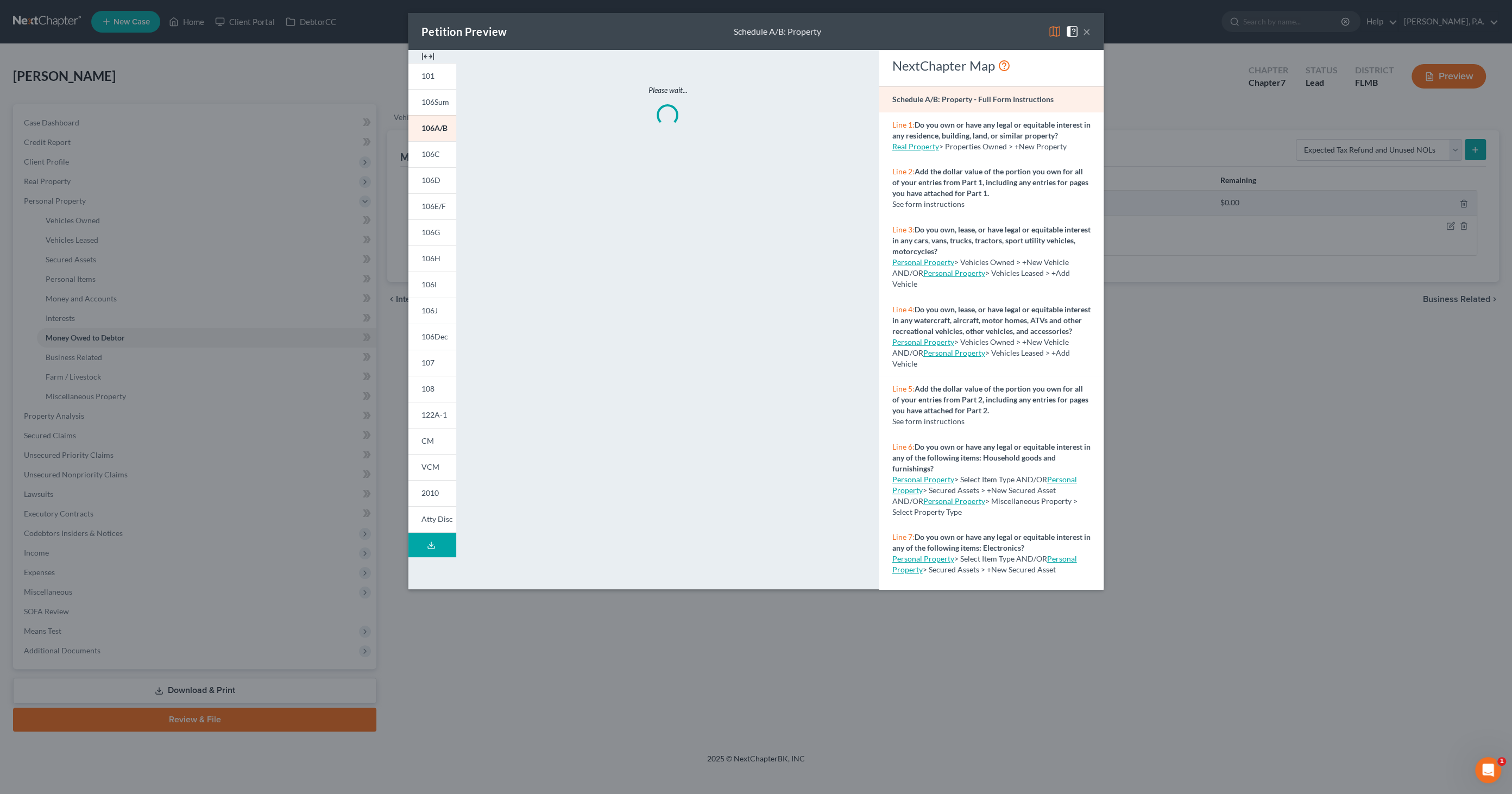
click at [427, 57] on img at bounding box center [427, 56] width 13 height 13
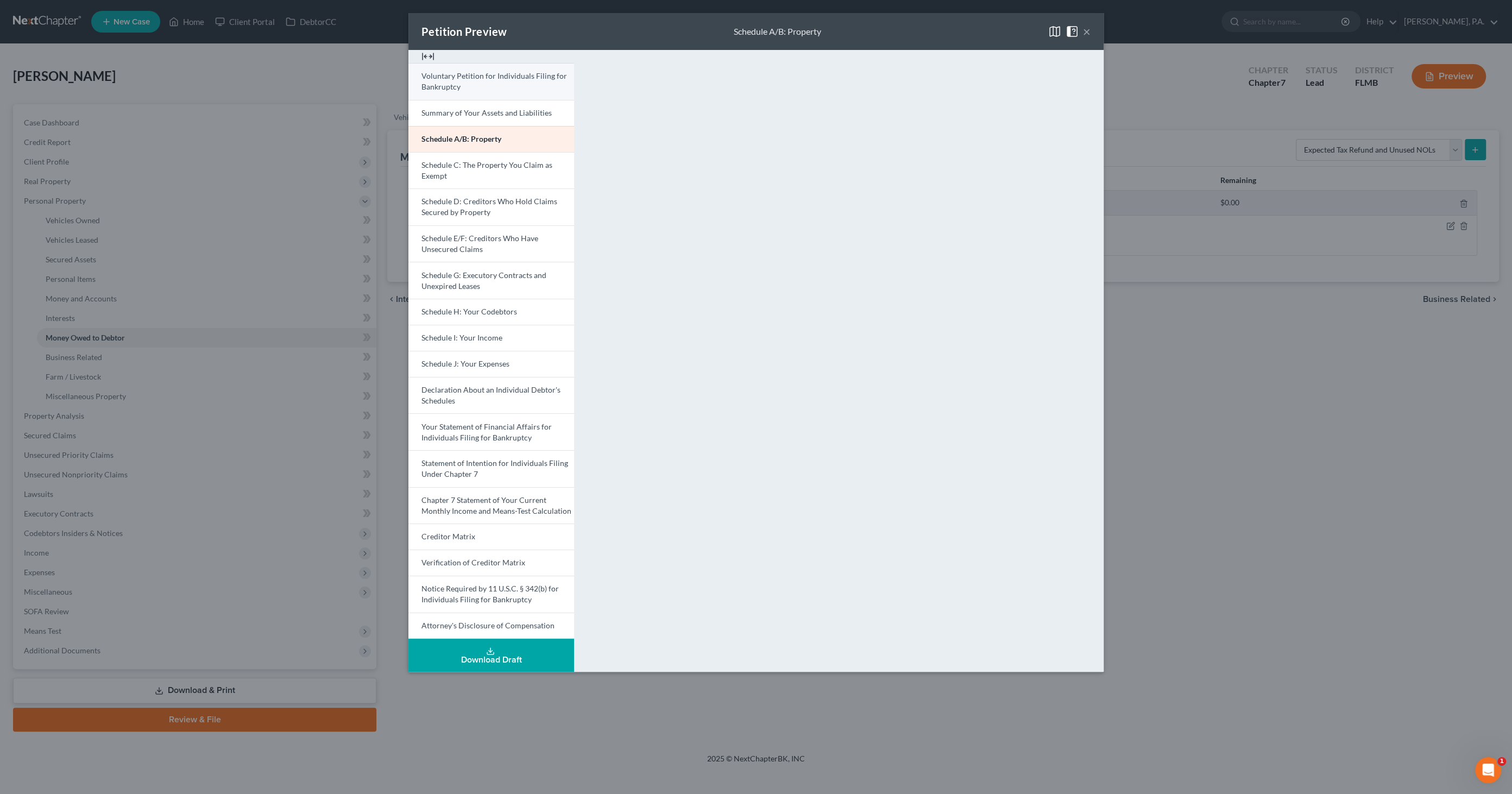
click at [455, 83] on span "Voluntary Petition for Individuals Filing for Bankruptcy" at bounding box center [494, 81] width 146 height 20
click at [1087, 32] on button "×" at bounding box center [1087, 31] width 8 height 13
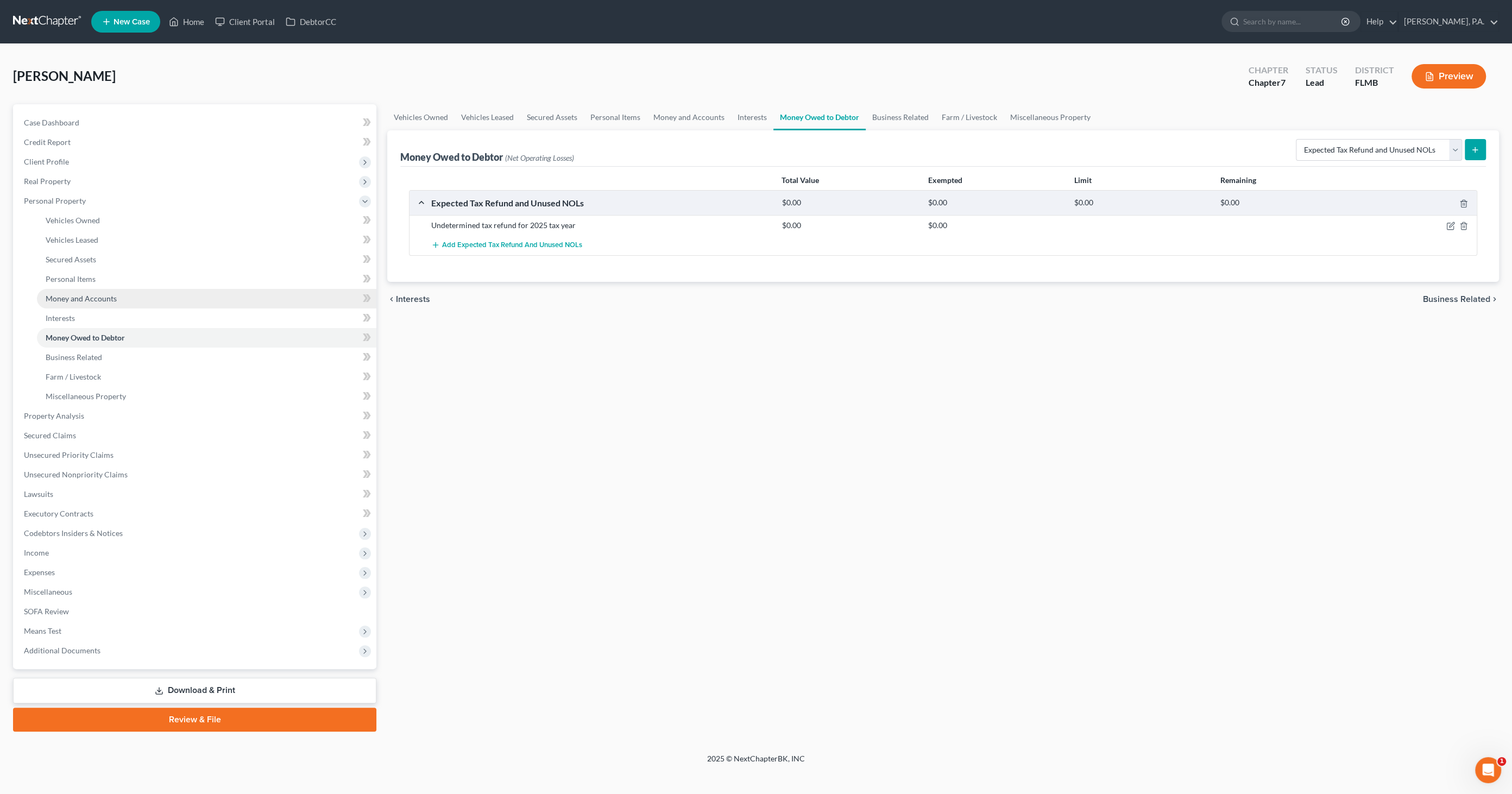
click at [86, 301] on span "Money and Accounts" at bounding box center [81, 298] width 71 height 9
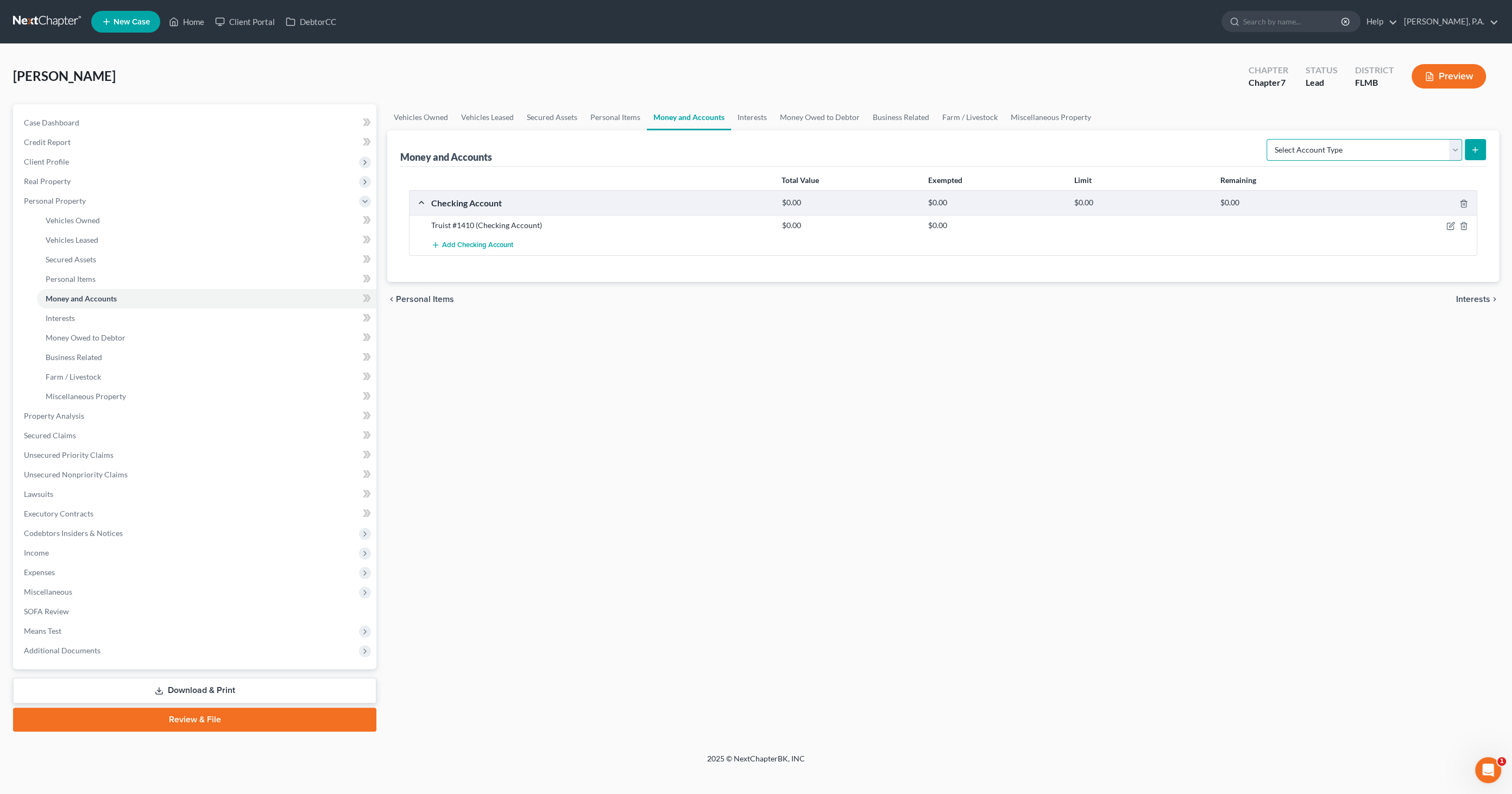
click at [1248, 152] on select "Select Account Type Brokerage Cash on Hand Certificates of Deposit Checking Acc…" at bounding box center [1364, 150] width 196 height 22
click at [1248, 139] on select "Select Account Type Brokerage Cash on Hand Certificates of Deposit Checking Acc…" at bounding box center [1364, 150] width 196 height 22
click at [1248, 149] on button "submit" at bounding box center [1476, 150] width 21 height 21
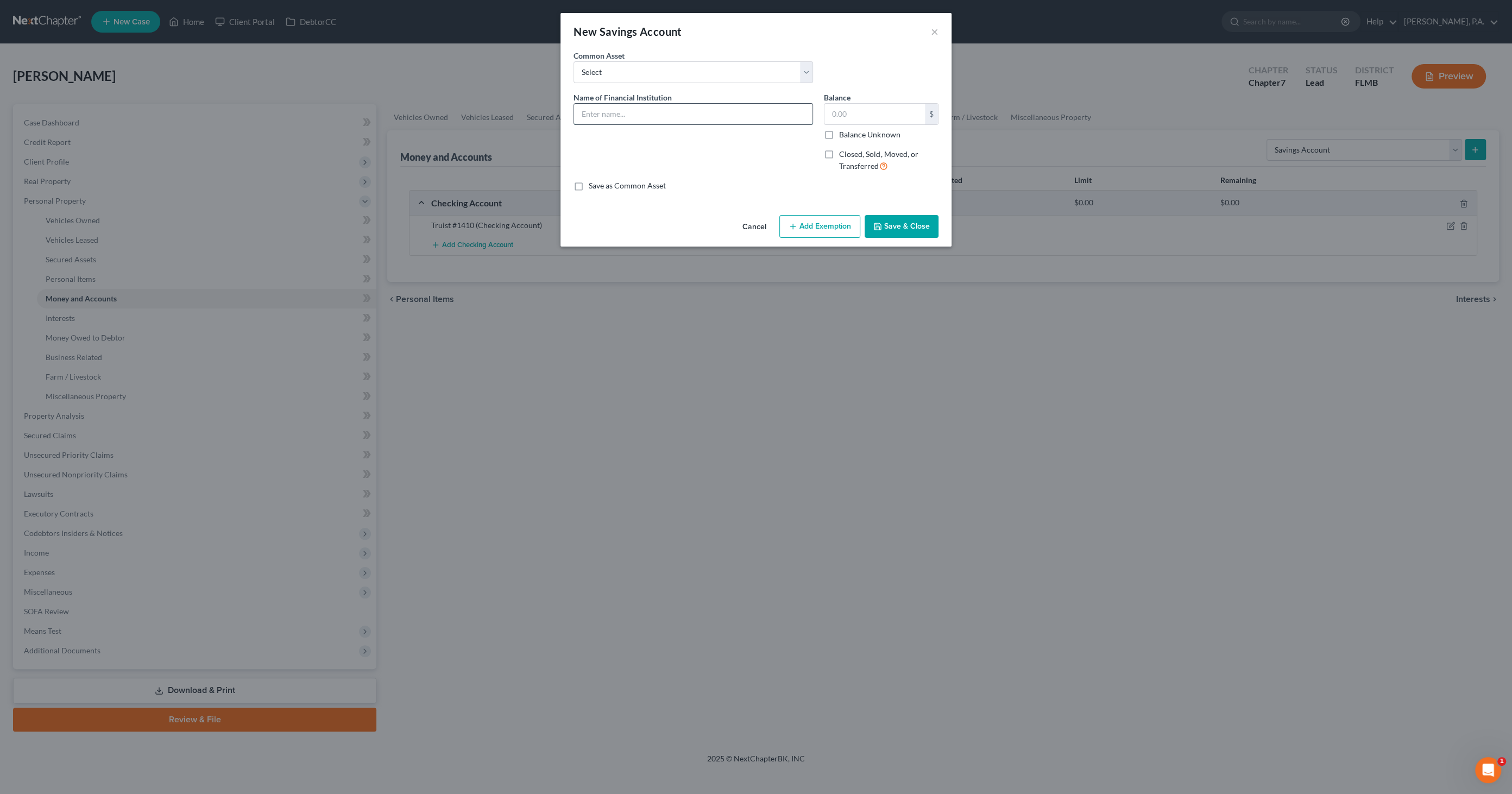
click at [680, 107] on input "text" at bounding box center [693, 113] width 239 height 20
click at [915, 225] on button "Save & Close" at bounding box center [902, 227] width 74 height 23
